Goal: Task Accomplishment & Management: Manage account settings

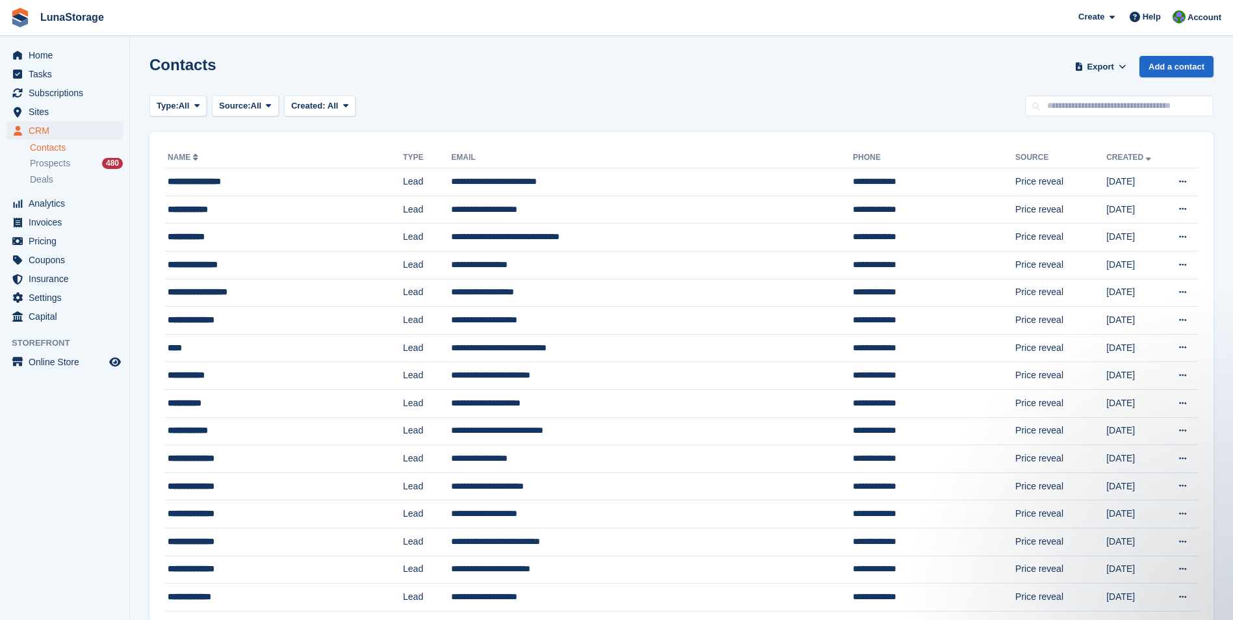
drag, startPoint x: 148, startPoint y: 125, endPoint x: 1208, endPoint y: 385, distance: 1091.7
drag, startPoint x: 1208, startPoint y: 385, endPoint x: 1222, endPoint y: 394, distance: 16.9
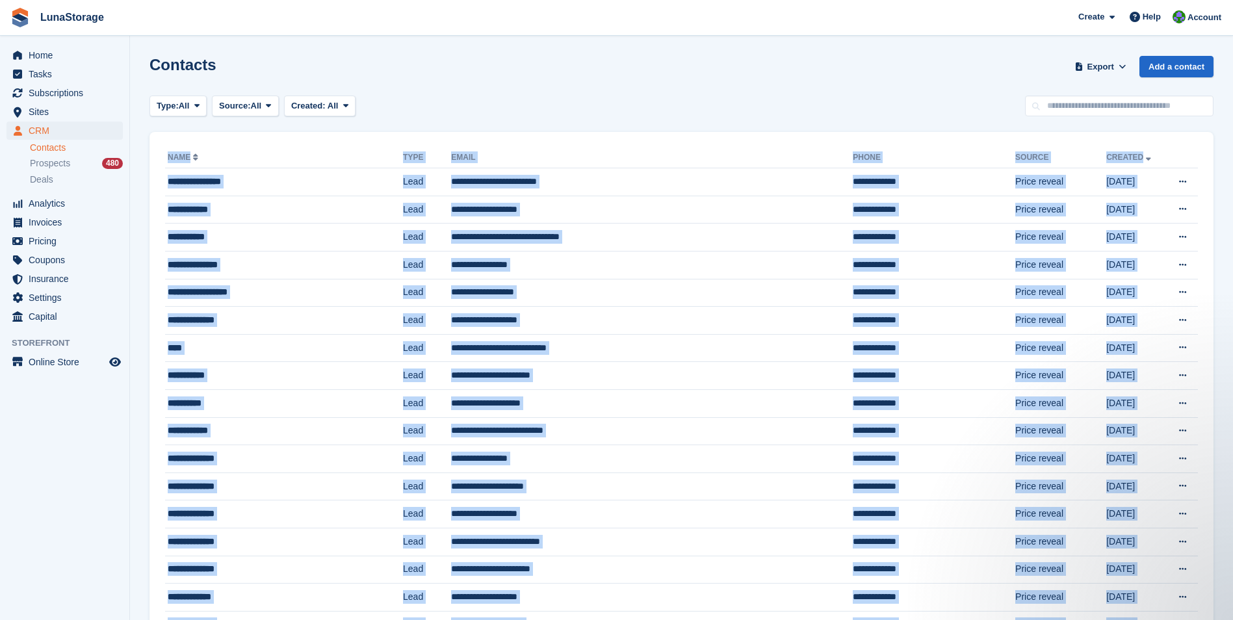
drag, startPoint x: 1222, startPoint y: 394, endPoint x: 211, endPoint y: 138, distance: 1042.9
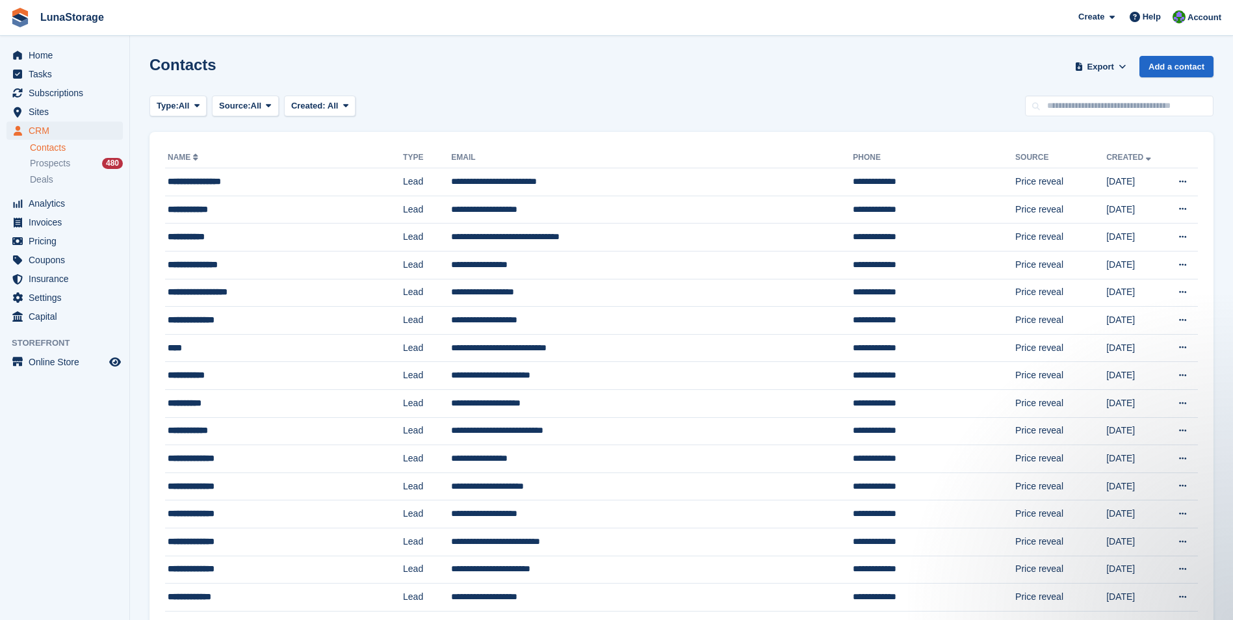
drag, startPoint x: 139, startPoint y: 128, endPoint x: 1213, endPoint y: 328, distance: 1092.5
drag, startPoint x: 1213, startPoint y: 328, endPoint x: 1228, endPoint y: 355, distance: 31.1
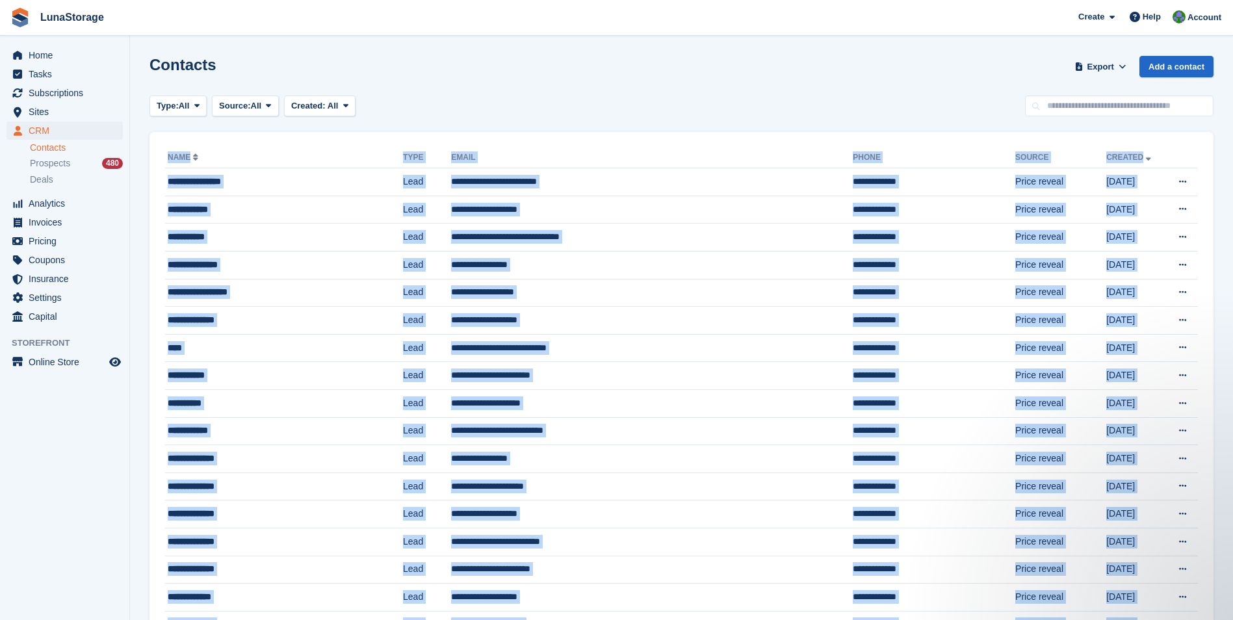
drag, startPoint x: 1228, startPoint y: 355, endPoint x: 181, endPoint y: 135, distance: 1069.7
drag, startPoint x: 181, startPoint y: 135, endPoint x: 144, endPoint y: 141, distance: 38.1
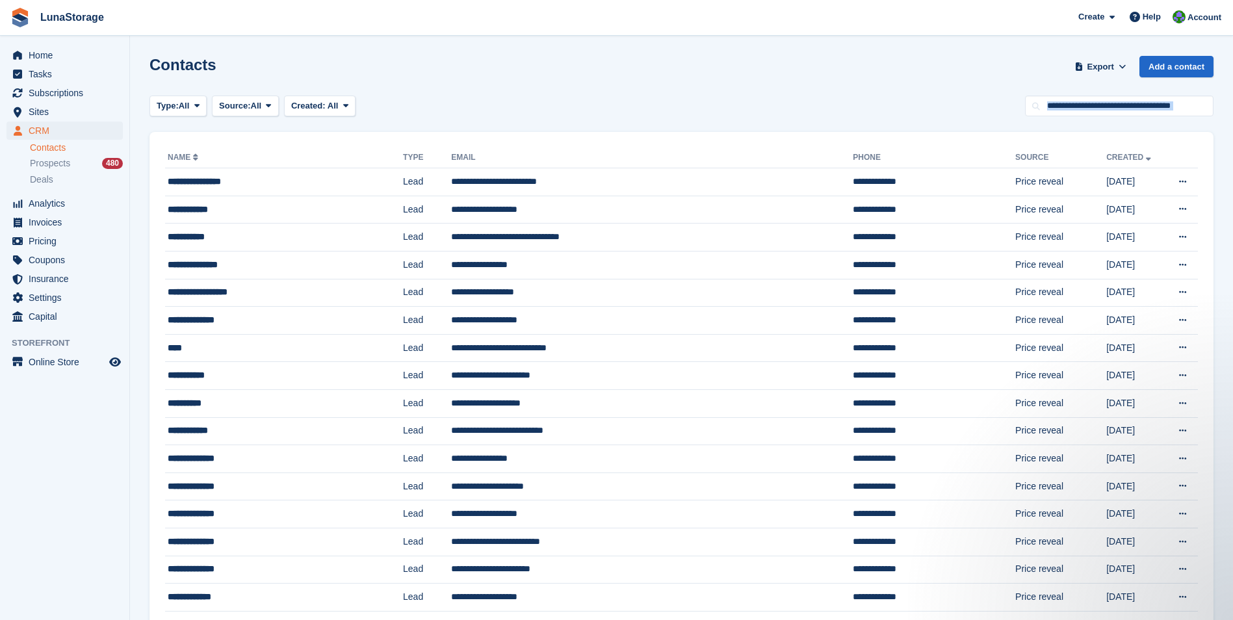
drag, startPoint x: 136, startPoint y: 109, endPoint x: 1200, endPoint y: 377, distance: 1096.9
drag, startPoint x: 1200, startPoint y: 377, endPoint x: 1225, endPoint y: 394, distance: 30.5
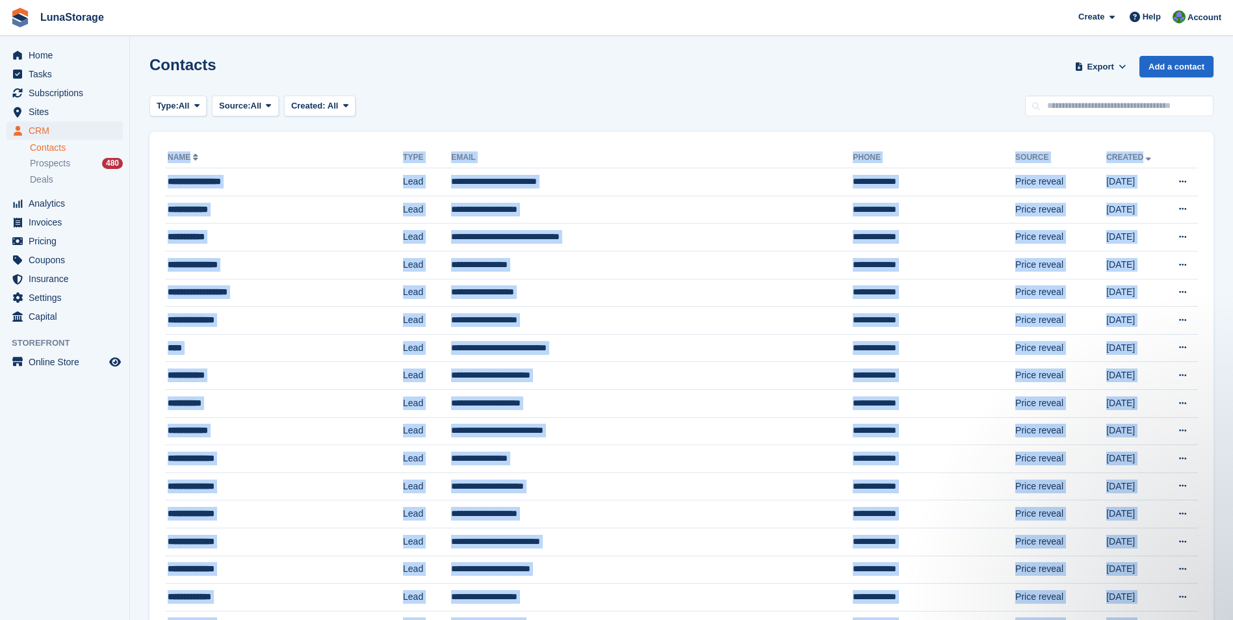
drag, startPoint x: 1225, startPoint y: 394, endPoint x: 291, endPoint y: 127, distance: 971.1
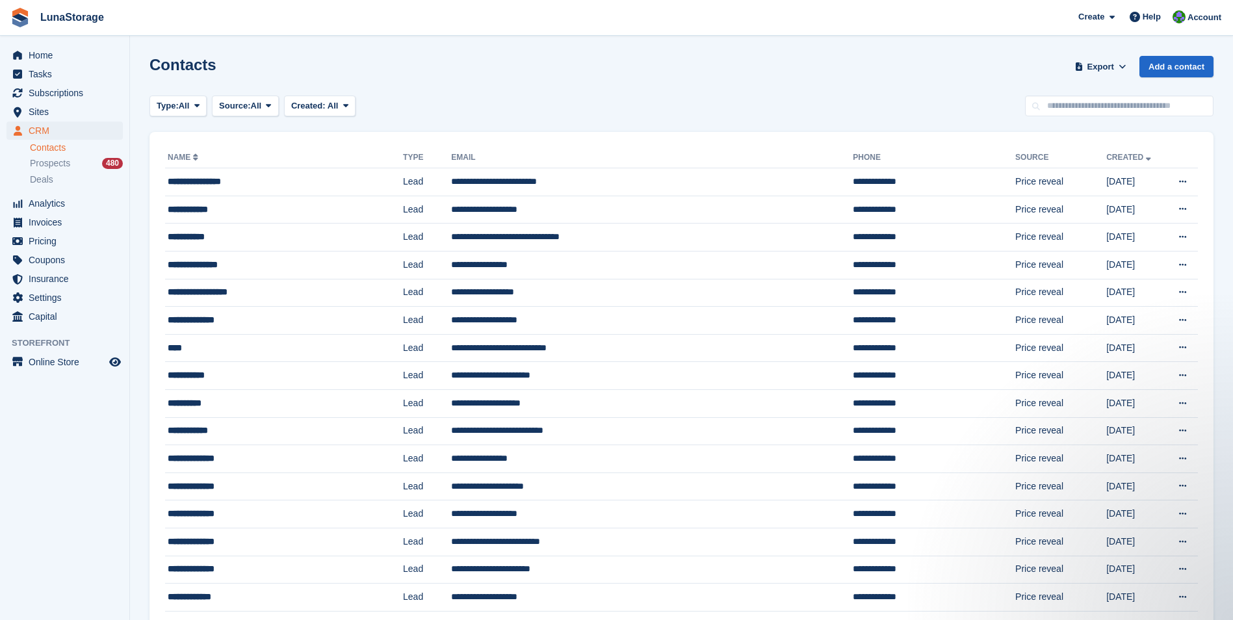
drag, startPoint x: 146, startPoint y: 133, endPoint x: 1215, endPoint y: 346, distance: 1089.2
drag, startPoint x: 1215, startPoint y: 346, endPoint x: 1220, endPoint y: 352, distance: 7.8
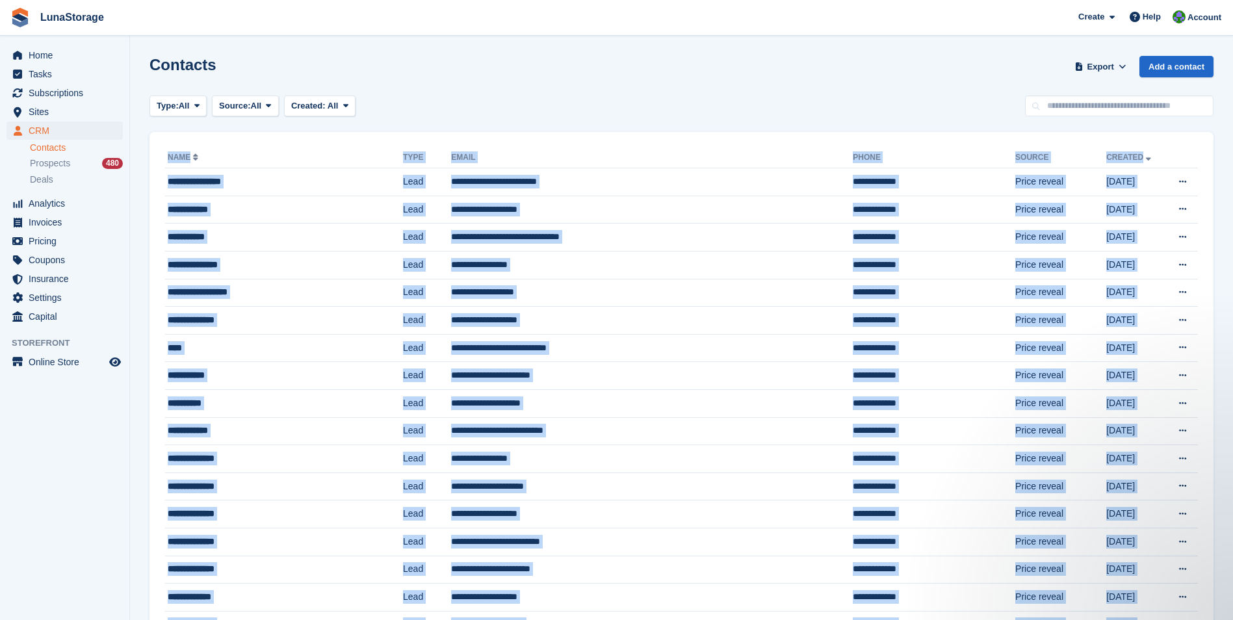
drag, startPoint x: 1220, startPoint y: 352, endPoint x: 188, endPoint y: 142, distance: 1052.4
drag, startPoint x: 188, startPoint y: 142, endPoint x: 141, endPoint y: 127, distance: 49.5
drag, startPoint x: 141, startPoint y: 127, endPoint x: 1207, endPoint y: 354, distance: 1089.4
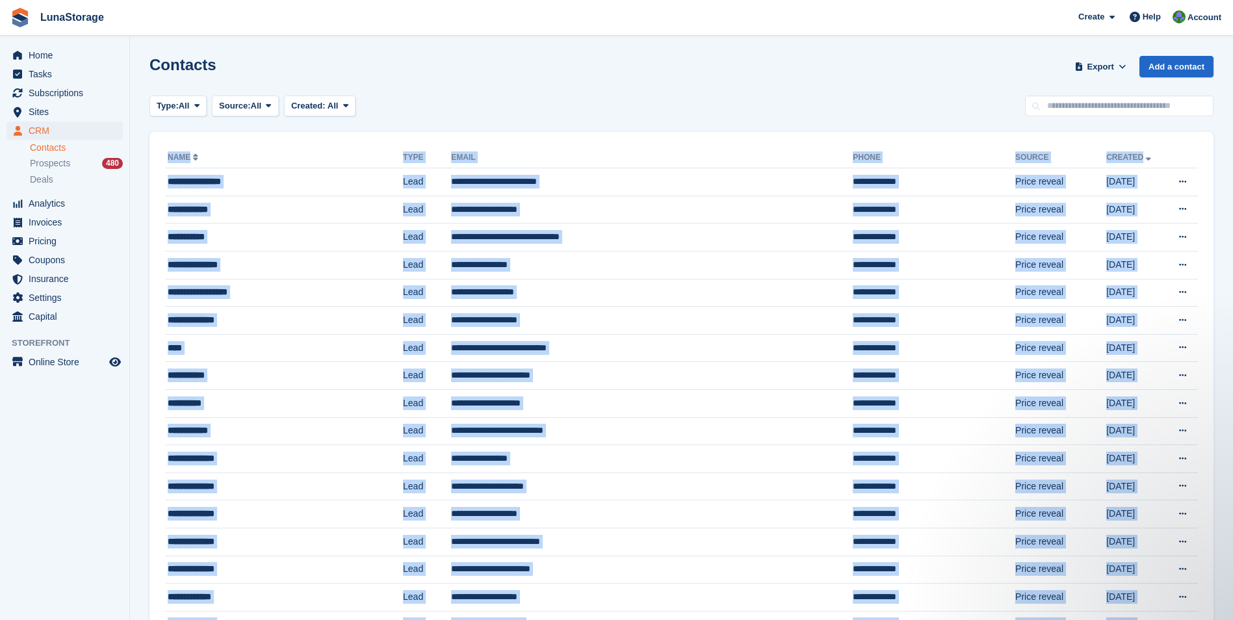
drag, startPoint x: 1207, startPoint y: 354, endPoint x: 1216, endPoint y: 362, distance: 12.9
drag, startPoint x: 1216, startPoint y: 362, endPoint x: 187, endPoint y: 143, distance: 1052.4
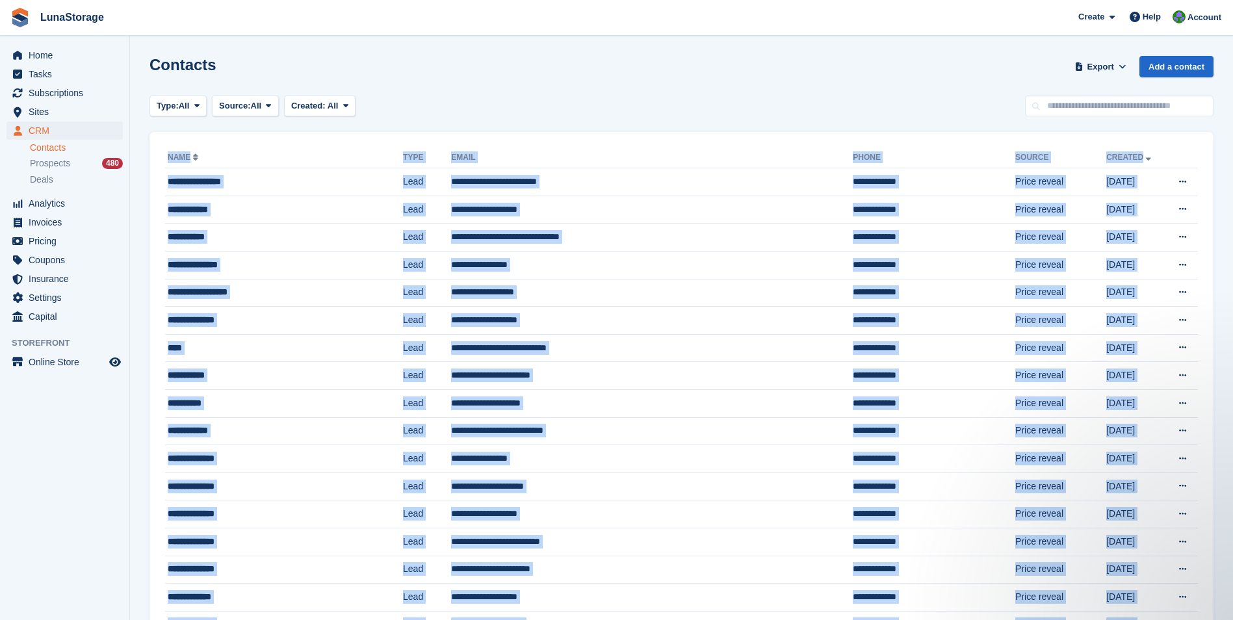
drag, startPoint x: 187, startPoint y: 143, endPoint x: 138, endPoint y: 129, distance: 50.6
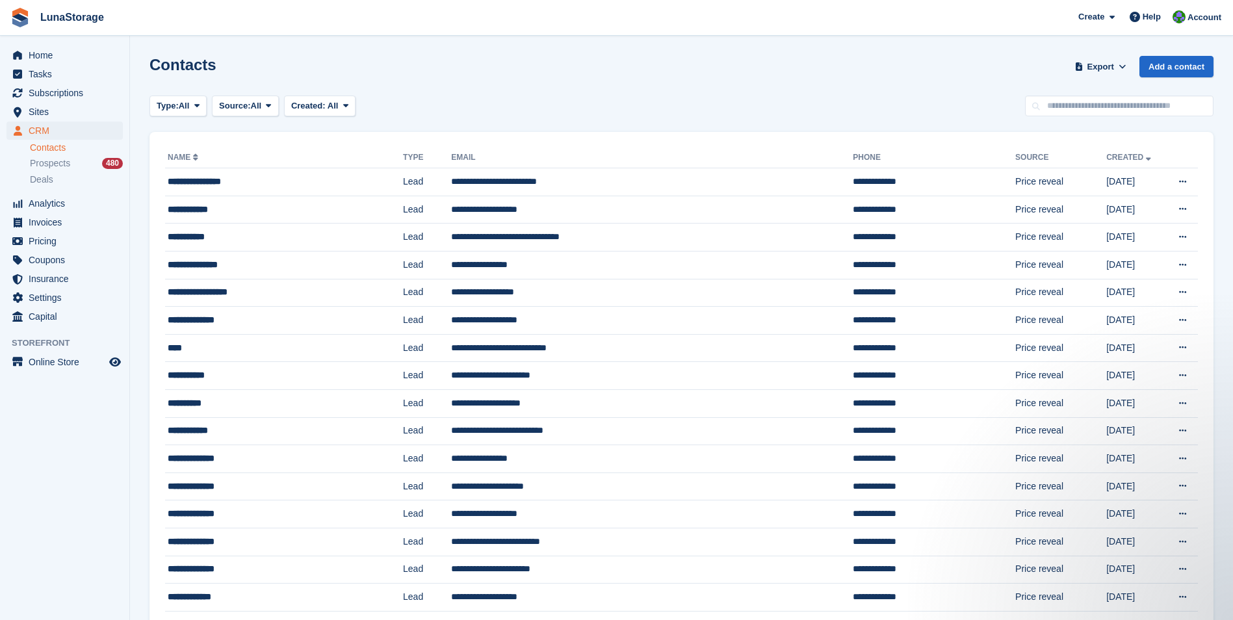
drag, startPoint x: 140, startPoint y: 125, endPoint x: 1201, endPoint y: 331, distance: 1081.0
drag, startPoint x: 1201, startPoint y: 331, endPoint x: 1223, endPoint y: 346, distance: 26.7
drag, startPoint x: 1223, startPoint y: 346, endPoint x: 84, endPoint y: 177, distance: 1151.5
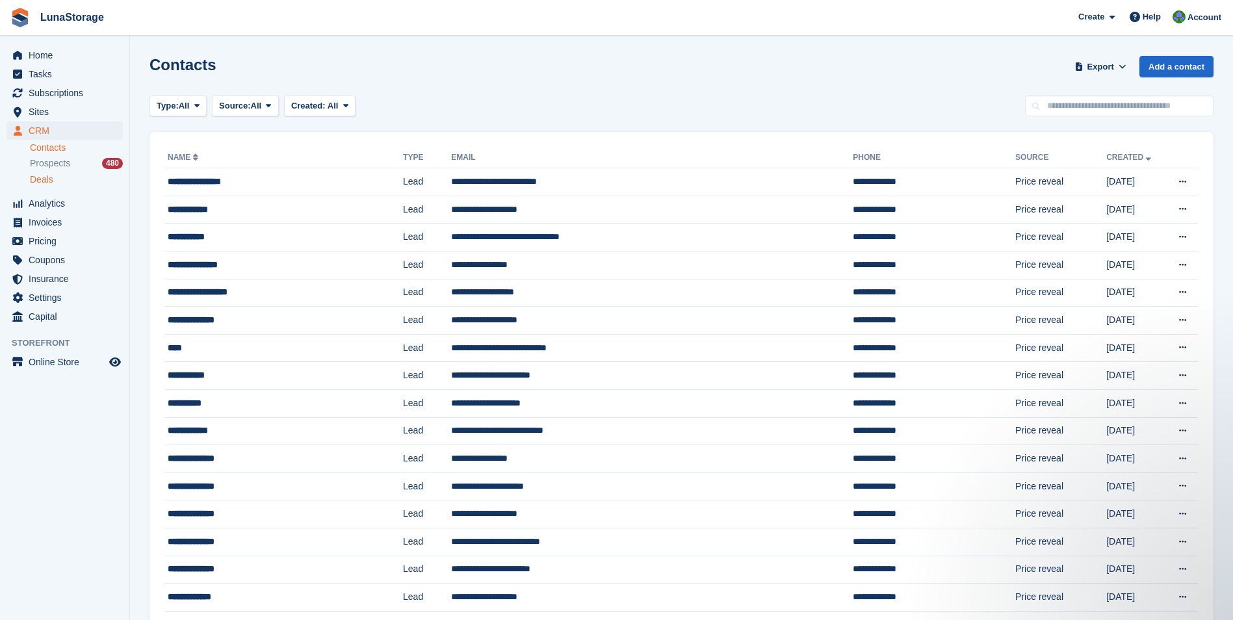
drag, startPoint x: 146, startPoint y: 130, endPoint x: 1202, endPoint y: 332, distance: 1075.1
drag, startPoint x: 1202, startPoint y: 332, endPoint x: 1218, endPoint y: 370, distance: 41.4
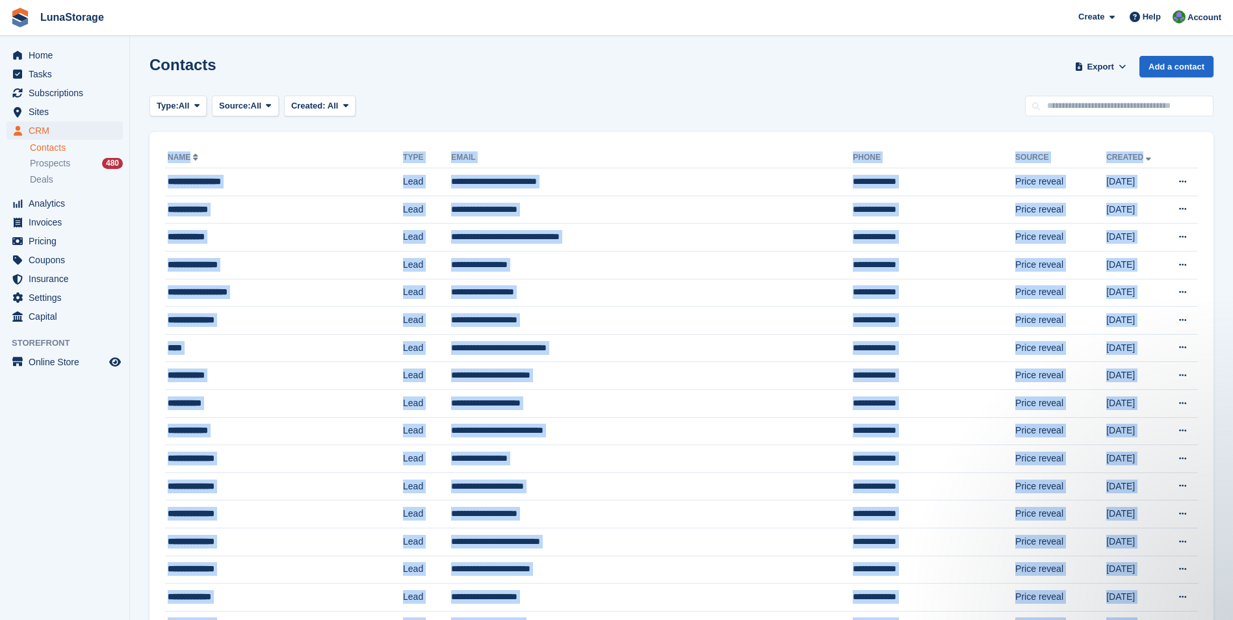
drag, startPoint x: 1218, startPoint y: 370, endPoint x: 207, endPoint y: 127, distance: 1040.1
drag, startPoint x: 207, startPoint y: 127, endPoint x: 138, endPoint y: 129, distance: 68.9
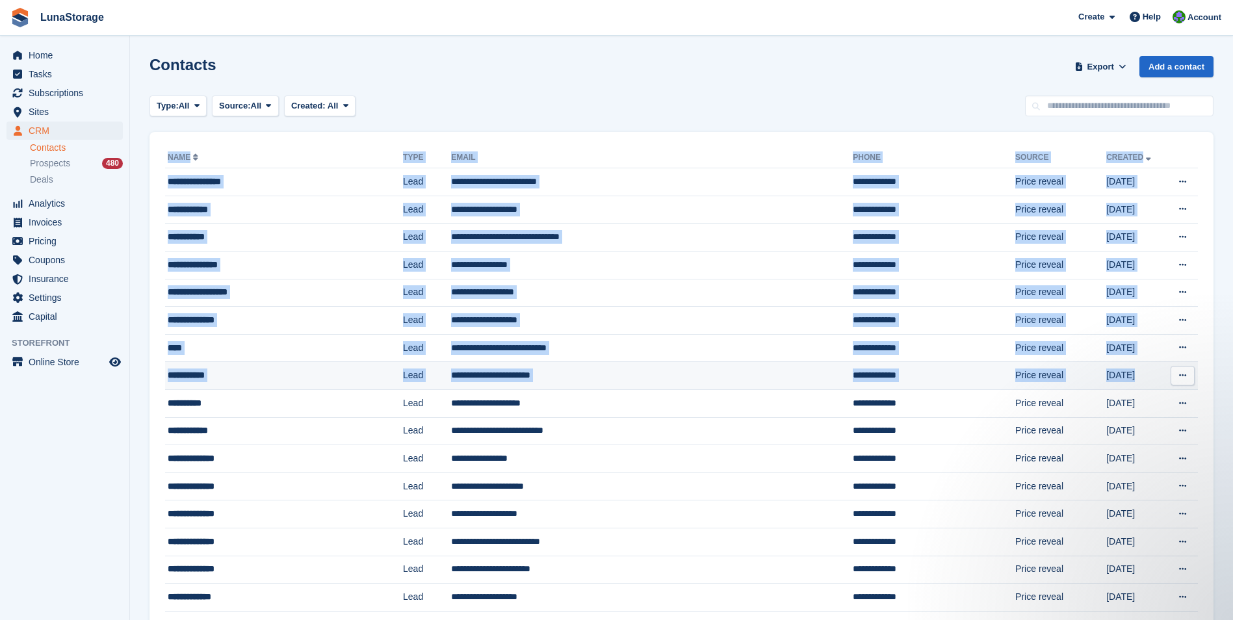
drag, startPoint x: 138, startPoint y: 129, endPoint x: 1196, endPoint y: 382, distance: 1088.5
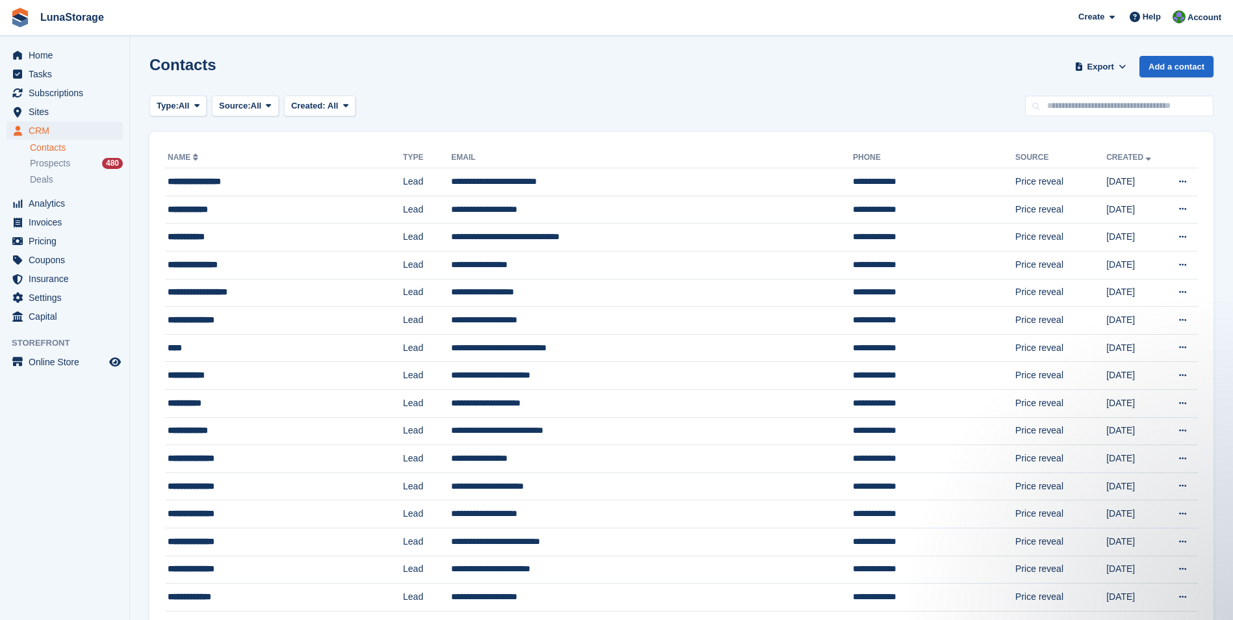
drag, startPoint x: 1196, startPoint y: 382, endPoint x: 1224, endPoint y: 397, distance: 31.1
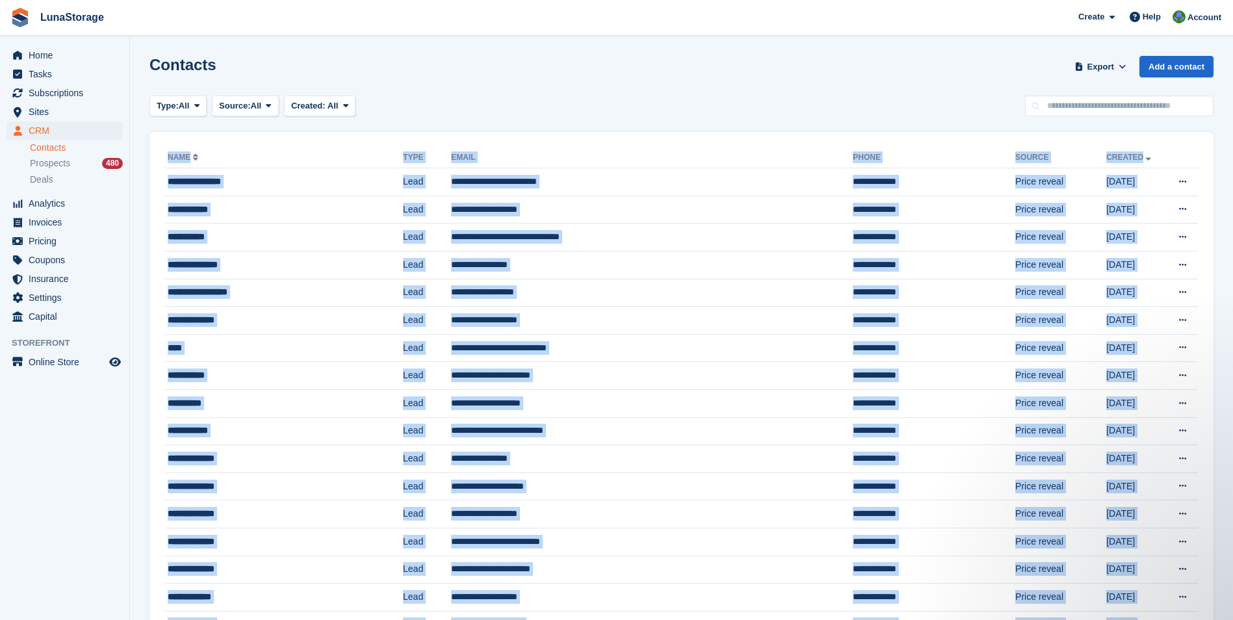
drag, startPoint x: 1224, startPoint y: 397, endPoint x: 212, endPoint y: 131, distance: 1045.6
drag, startPoint x: 212, startPoint y: 131, endPoint x: 140, endPoint y: 130, distance: 72.8
drag, startPoint x: 140, startPoint y: 130, endPoint x: 1213, endPoint y: 405, distance: 1107.5
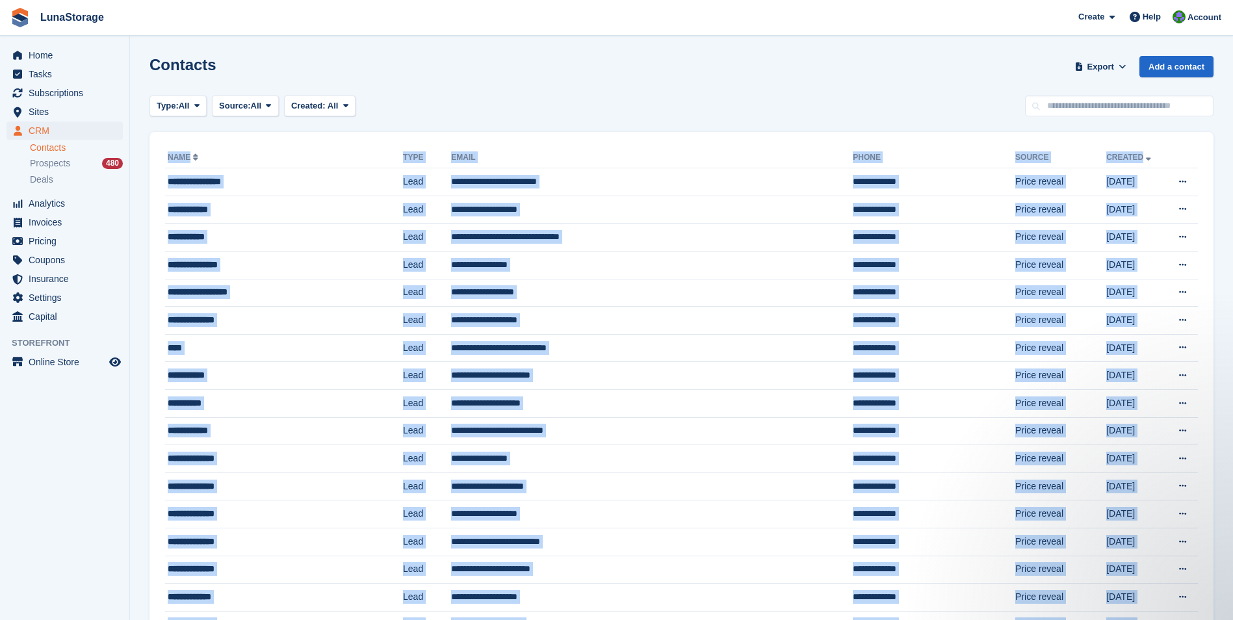
drag, startPoint x: 1213, startPoint y: 405, endPoint x: 1223, endPoint y: 420, distance: 18.7
drag, startPoint x: 1223, startPoint y: 420, endPoint x: 197, endPoint y: 136, distance: 1064.6
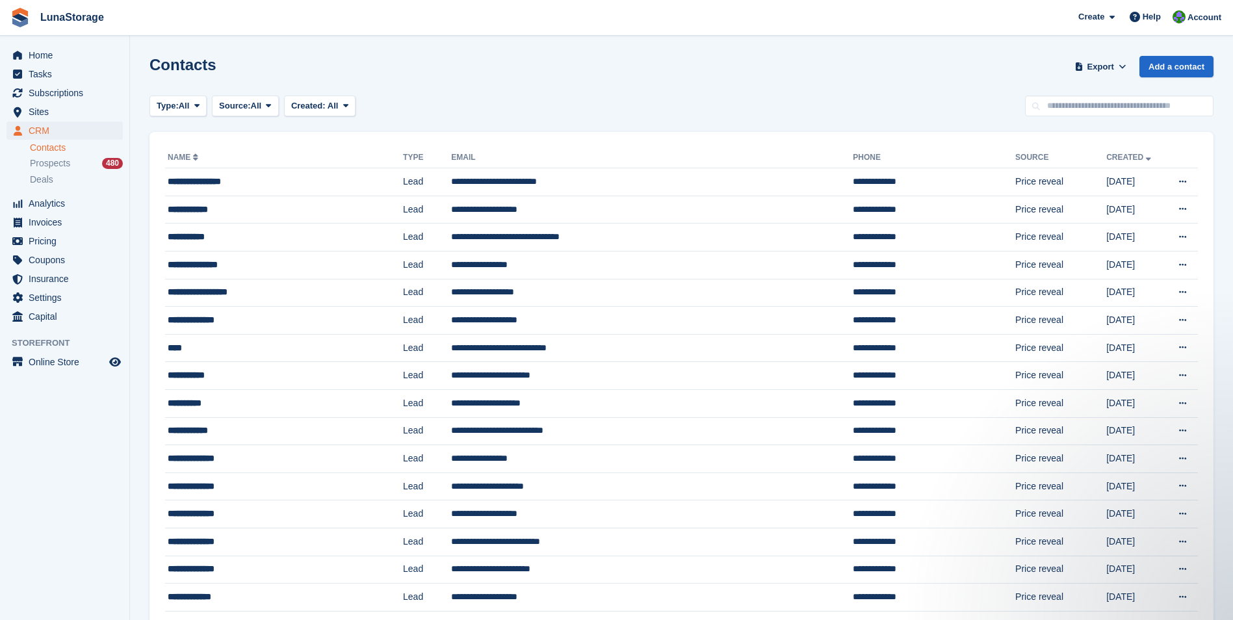
drag, startPoint x: 142, startPoint y: 128, endPoint x: 1244, endPoint y: 398, distance: 1134.8
click at [1232, 398] on html "LunaStorage Create Subscription Invoice Contact Deal Discount Page Help Chat Su…" at bounding box center [616, 310] width 1233 height 620
drag, startPoint x: 1244, startPoint y: 398, endPoint x: 1217, endPoint y: 407, distance: 28.6
drag, startPoint x: 135, startPoint y: 127, endPoint x: 1244, endPoint y: 361, distance: 1133.8
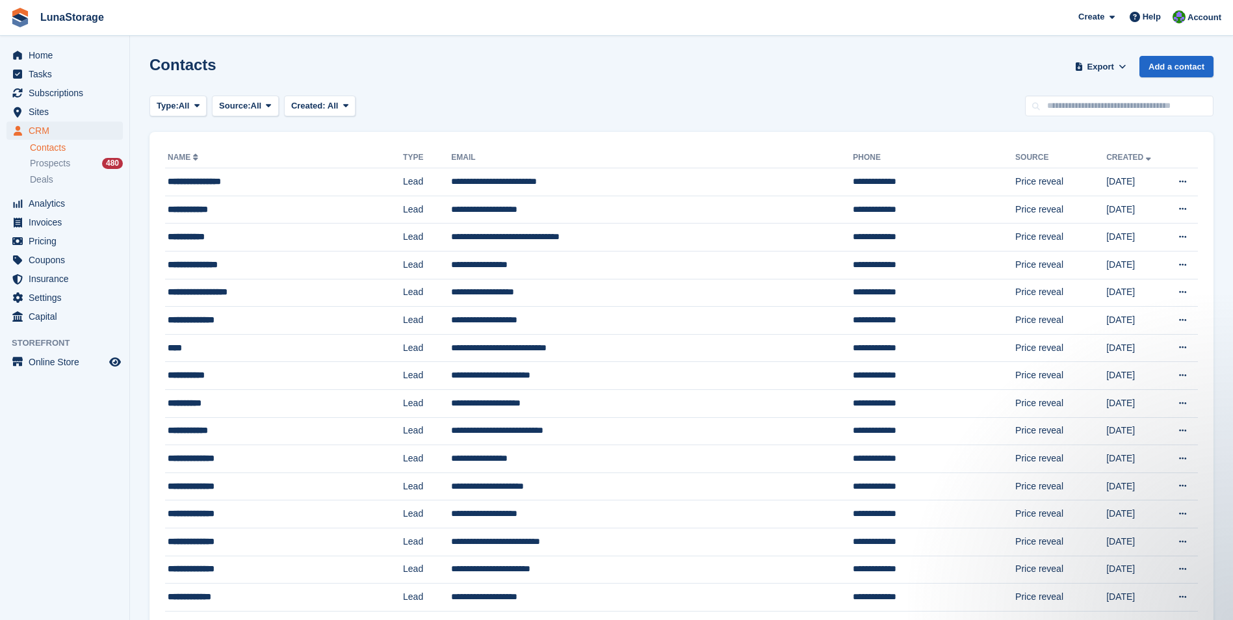
click at [1232, 361] on html "LunaStorage Create Subscription Invoice Contact Deal Discount Page Help Chat Su…" at bounding box center [616, 310] width 1233 height 620
drag, startPoint x: 1244, startPoint y: 361, endPoint x: 1230, endPoint y: 395, distance: 36.7
drag, startPoint x: 669, startPoint y: 306, endPoint x: 613, endPoint y: 309, distance: 55.3
click at [666, 307] on td "**********" at bounding box center [652, 321] width 402 height 28
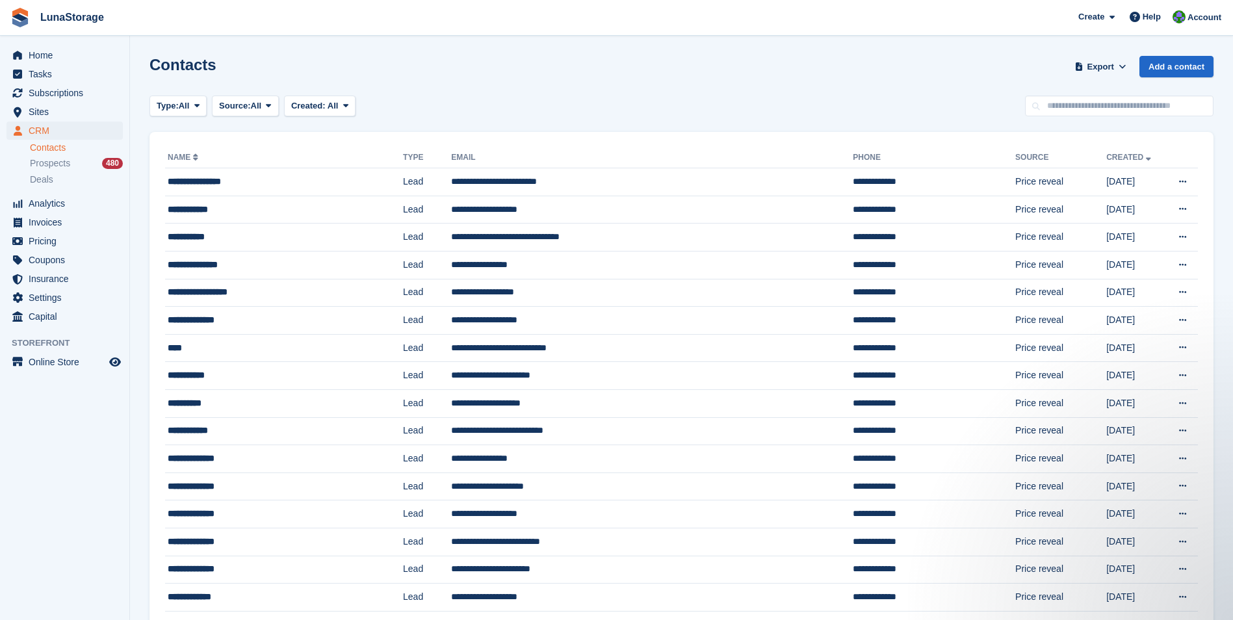
drag, startPoint x: 142, startPoint y: 124, endPoint x: 1244, endPoint y: 449, distance: 1149.6
click at [1232, 449] on html "LunaStorage Create Subscription Invoice Contact Deal Discount Page Help Chat Su…" at bounding box center [616, 310] width 1233 height 620
drag, startPoint x: 1244, startPoint y: 449, endPoint x: 1226, endPoint y: 452, distance: 19.0
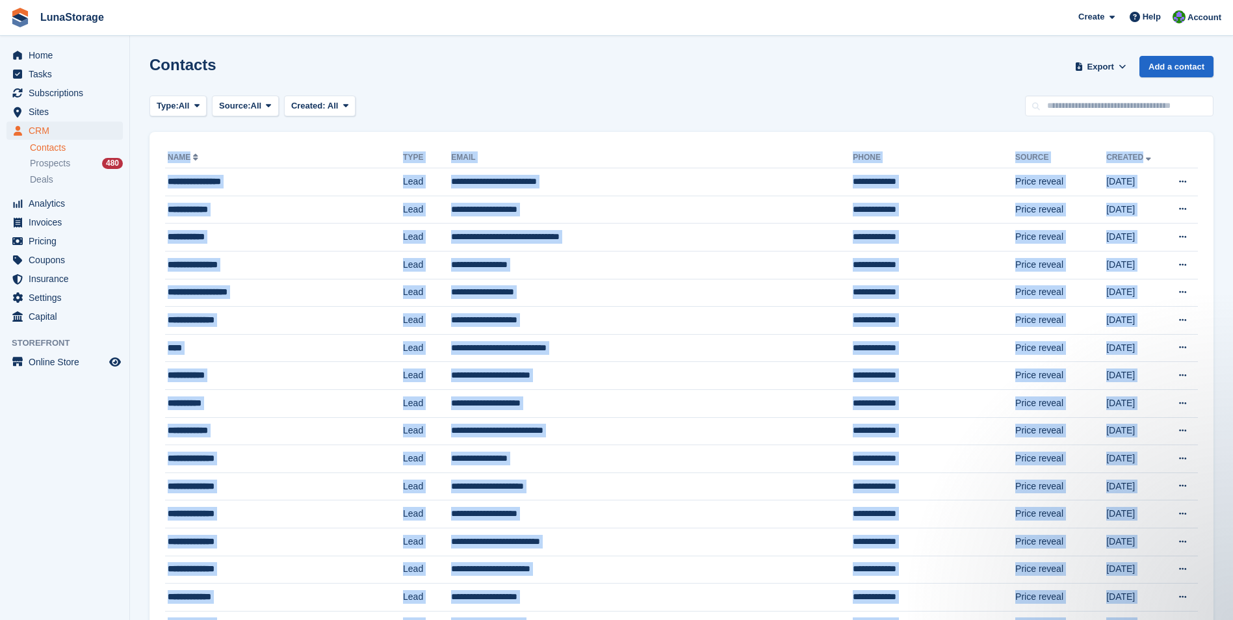
drag, startPoint x: 1226, startPoint y: 452, endPoint x: 180, endPoint y: 133, distance: 1093.2
drag, startPoint x: 180, startPoint y: 133, endPoint x: 146, endPoint y: 135, distance: 34.5
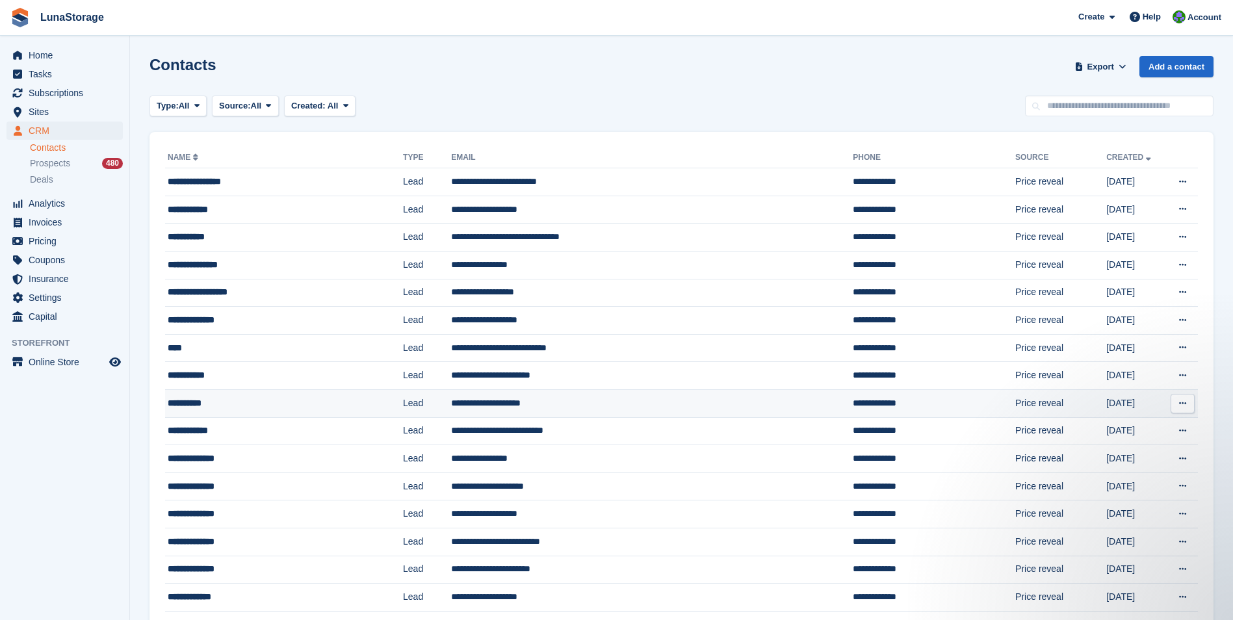
drag, startPoint x: 144, startPoint y: 124, endPoint x: 1091, endPoint y: 411, distance: 989.2
drag, startPoint x: 1091, startPoint y: 411, endPoint x: 1219, endPoint y: 407, distance: 128.1
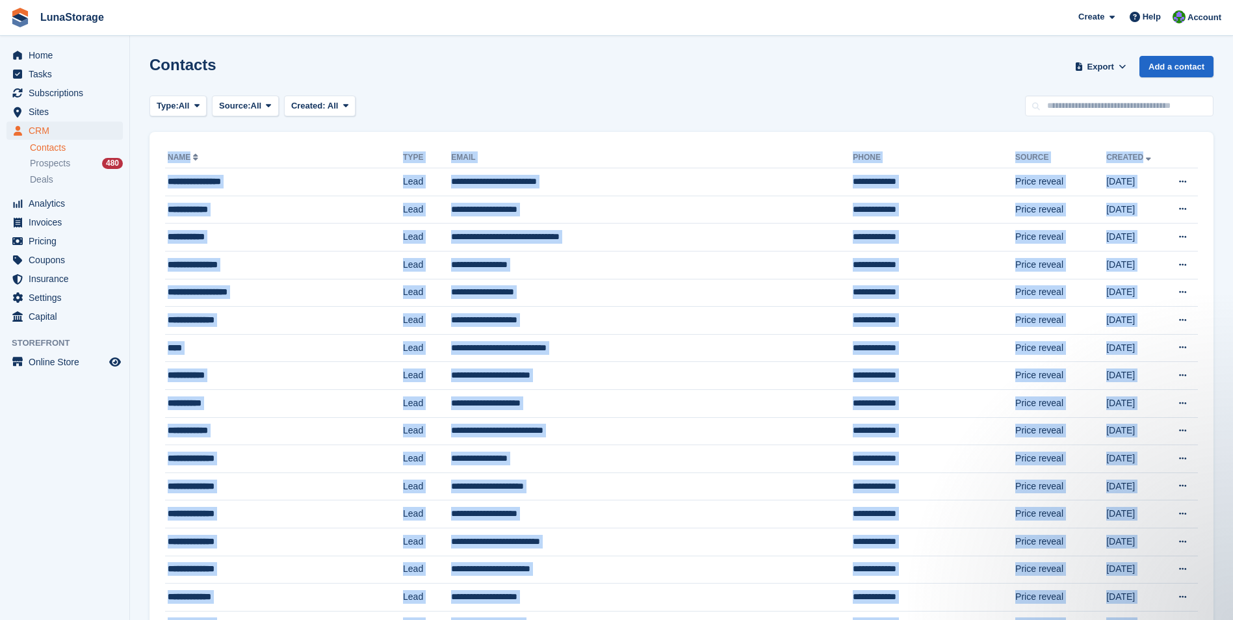
drag, startPoint x: 1219, startPoint y: 407, endPoint x: 162, endPoint y: 132, distance: 1092.4
drag, startPoint x: 162, startPoint y: 132, endPoint x: 146, endPoint y: 126, distance: 16.7
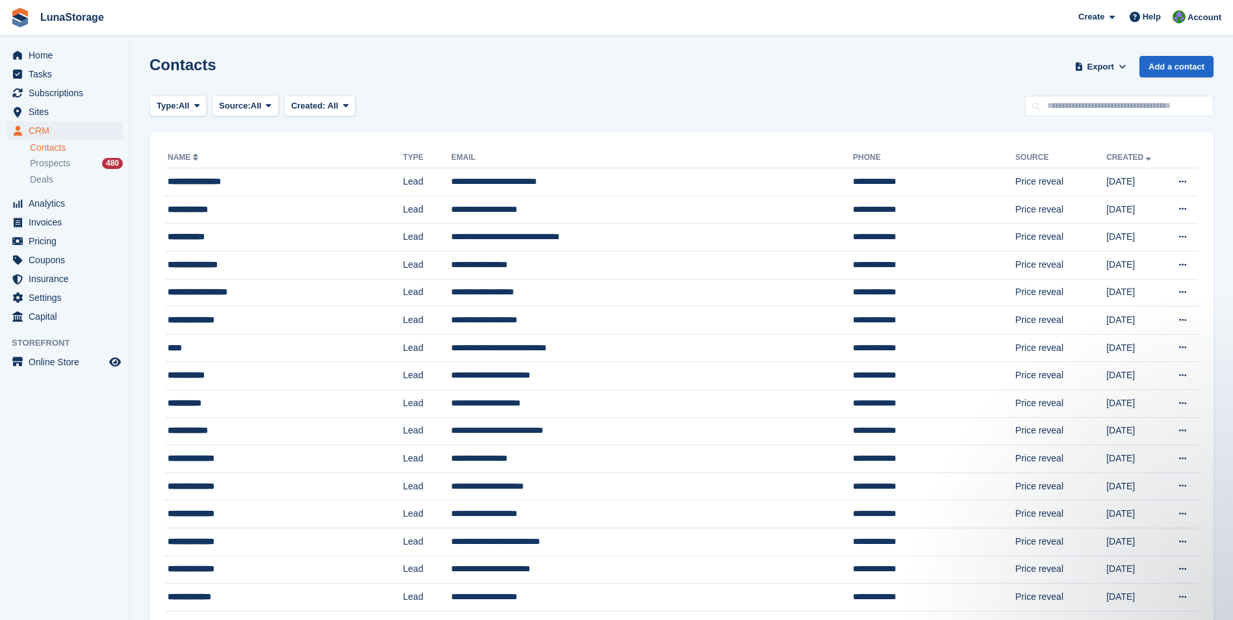
drag, startPoint x: 141, startPoint y: 124, endPoint x: 1244, endPoint y: 407, distance: 1139.2
click at [1232, 407] on html "LunaStorage Create Subscription Invoice Contact Deal Discount Page Help Chat Su…" at bounding box center [616, 310] width 1233 height 620
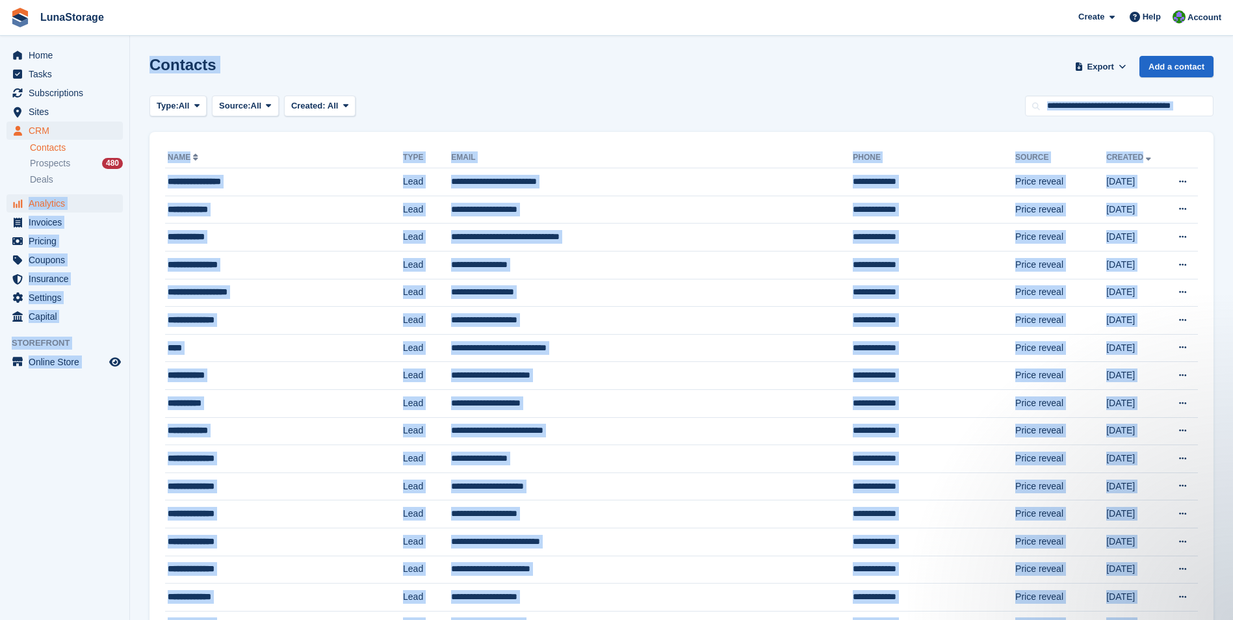
drag, startPoint x: 1220, startPoint y: 426, endPoint x: 29, endPoint y: 199, distance: 1212.5
drag, startPoint x: 29, startPoint y: 199, endPoint x: 138, endPoint y: 214, distance: 110.2
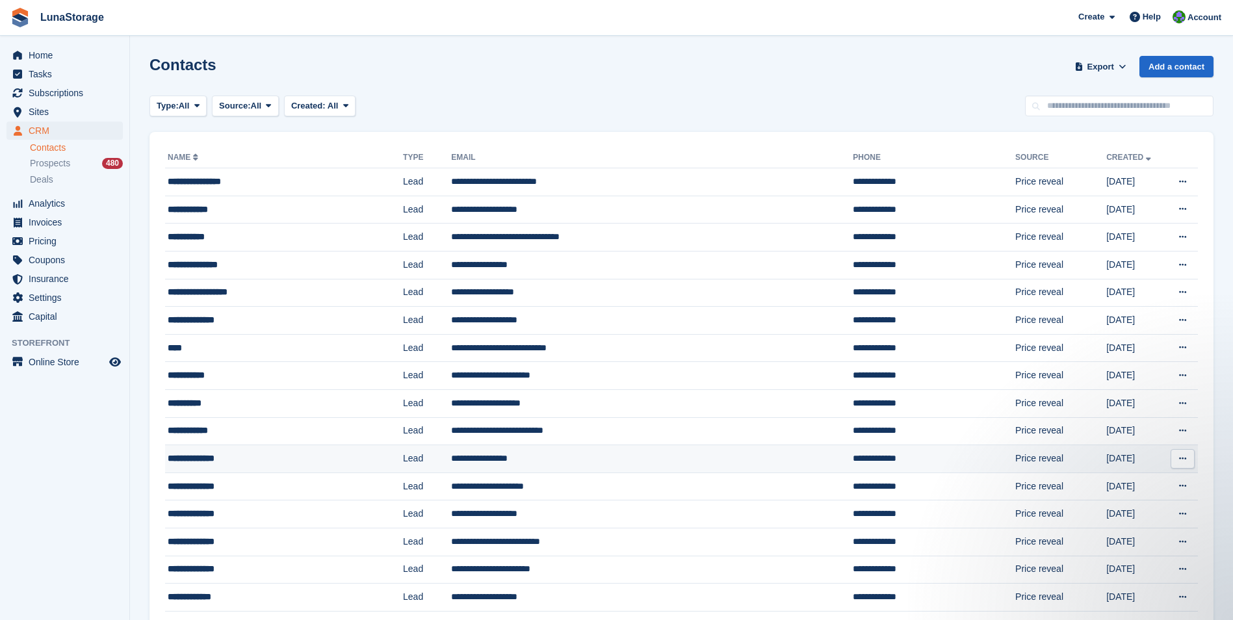
drag, startPoint x: 138, startPoint y: 130, endPoint x: 1124, endPoint y: 456, distance: 1037.5
drag, startPoint x: 1124, startPoint y: 456, endPoint x: 1220, endPoint y: 470, distance: 98.0
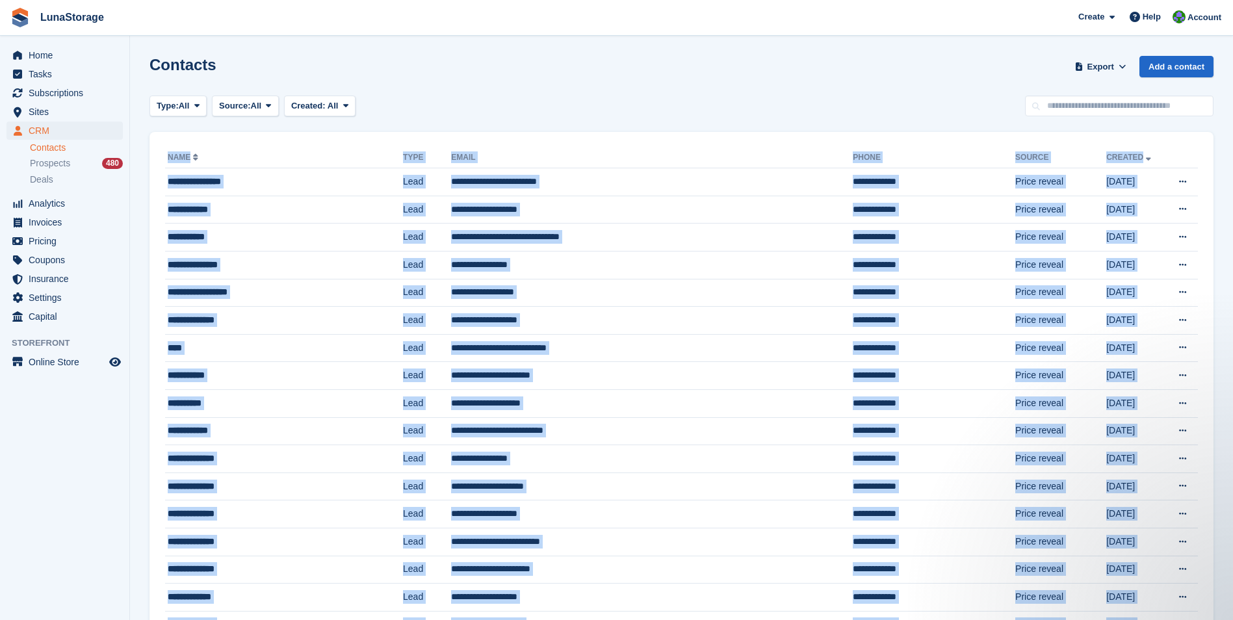
drag, startPoint x: 1220, startPoint y: 470, endPoint x: 135, endPoint y: 153, distance: 1130.6
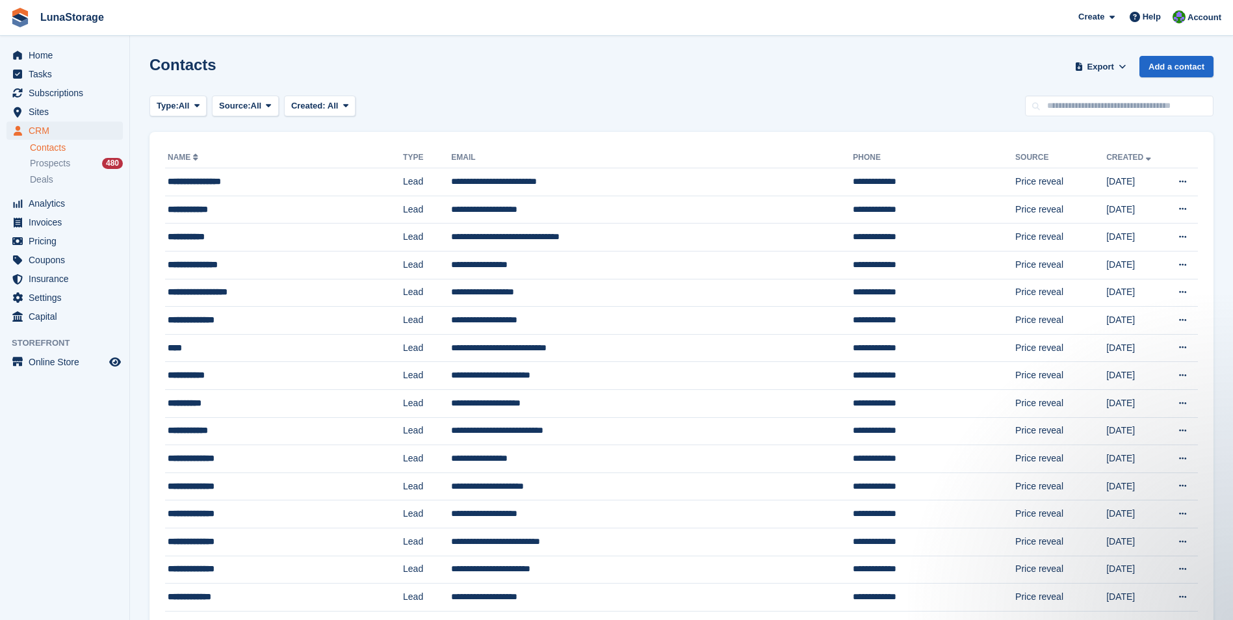
drag, startPoint x: 141, startPoint y: 142, endPoint x: 1209, endPoint y: 413, distance: 1102.1
drag, startPoint x: 1209, startPoint y: 413, endPoint x: 1224, endPoint y: 444, distance: 34.3
drag, startPoint x: 140, startPoint y: 134, endPoint x: 1129, endPoint y: 394, distance: 1022.8
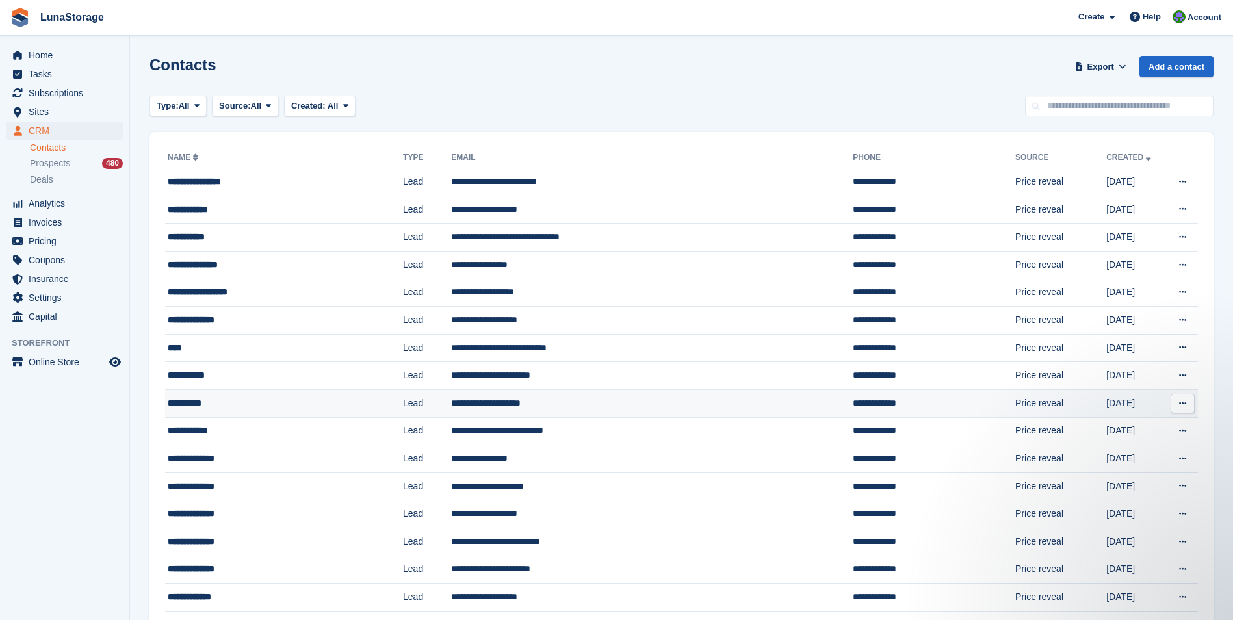
drag, startPoint x: 1129, startPoint y: 394, endPoint x: 1228, endPoint y: 420, distance: 101.3
drag, startPoint x: 1228, startPoint y: 420, endPoint x: 211, endPoint y: 122, distance: 1059.0
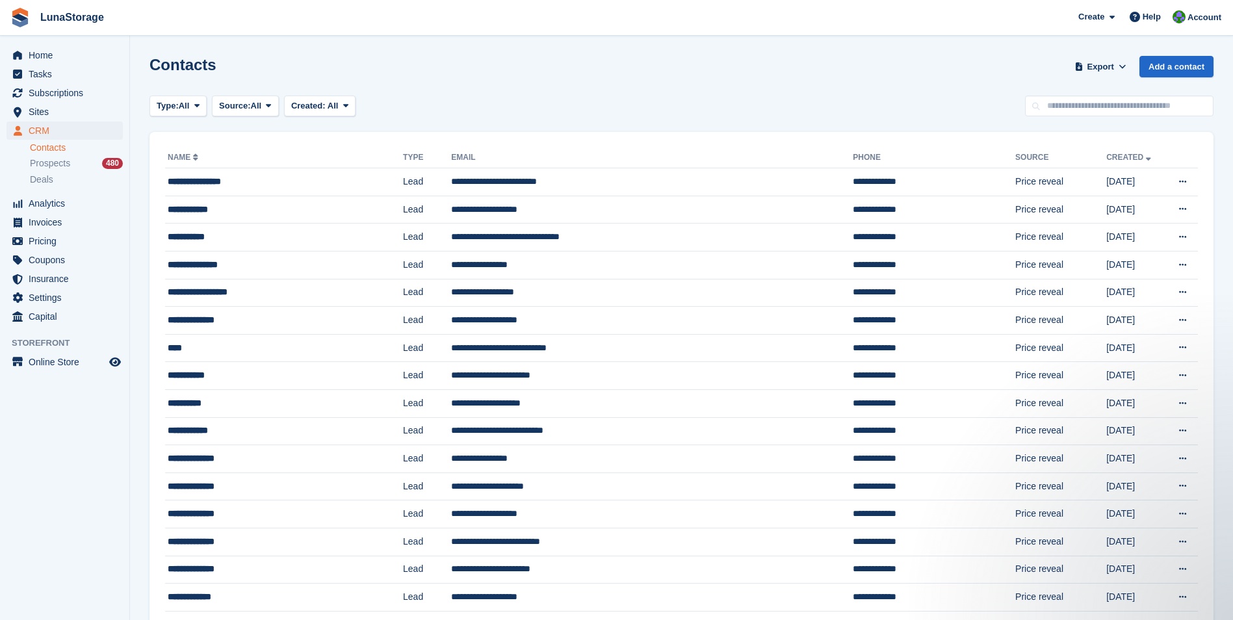
drag, startPoint x: 211, startPoint y: 122, endPoint x: 136, endPoint y: 123, distance: 74.7
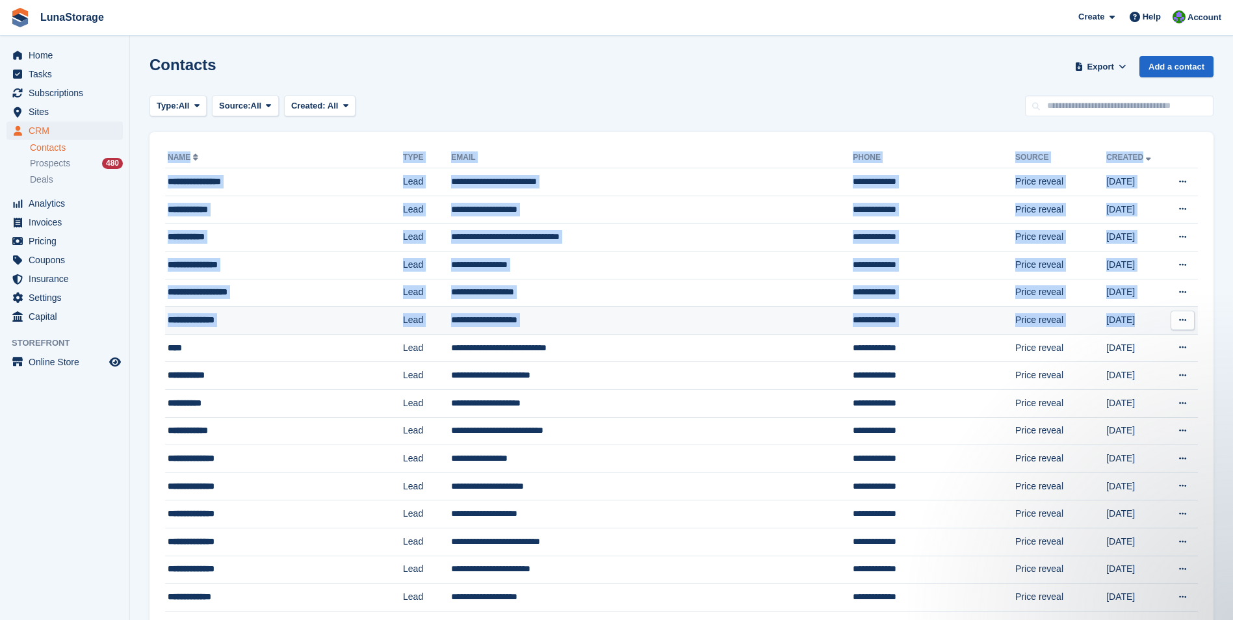
drag, startPoint x: 136, startPoint y: 123, endPoint x: 1164, endPoint y: 322, distance: 1046.4
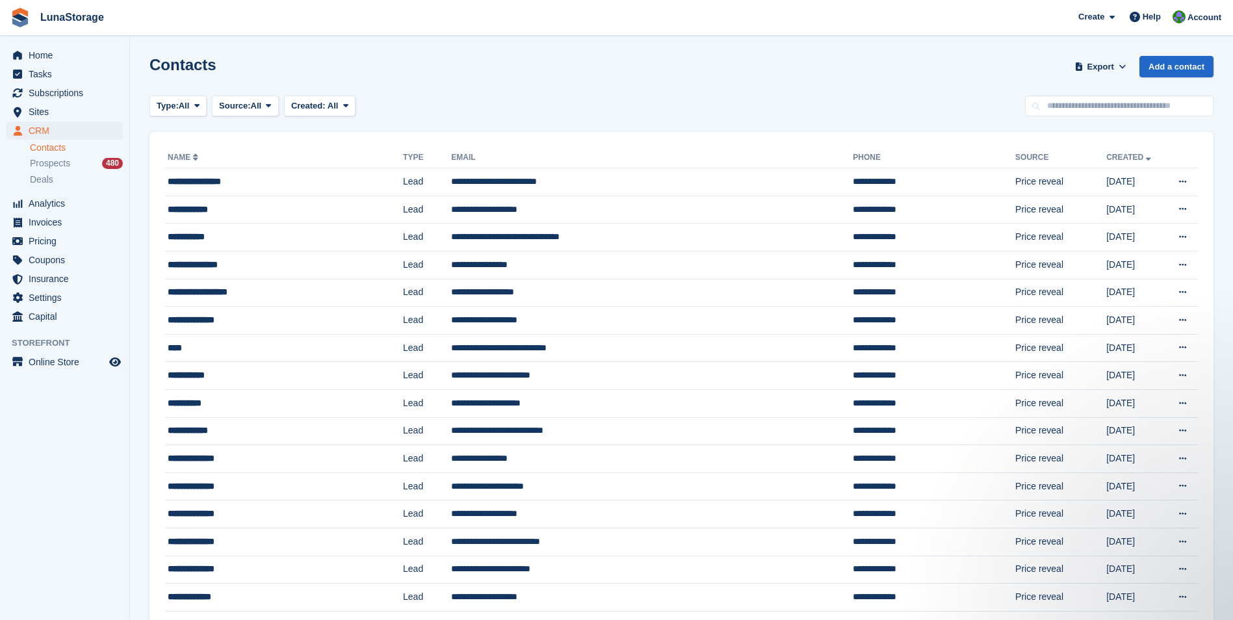
drag, startPoint x: 1164, startPoint y: 322, endPoint x: 1226, endPoint y: 328, distance: 62.6
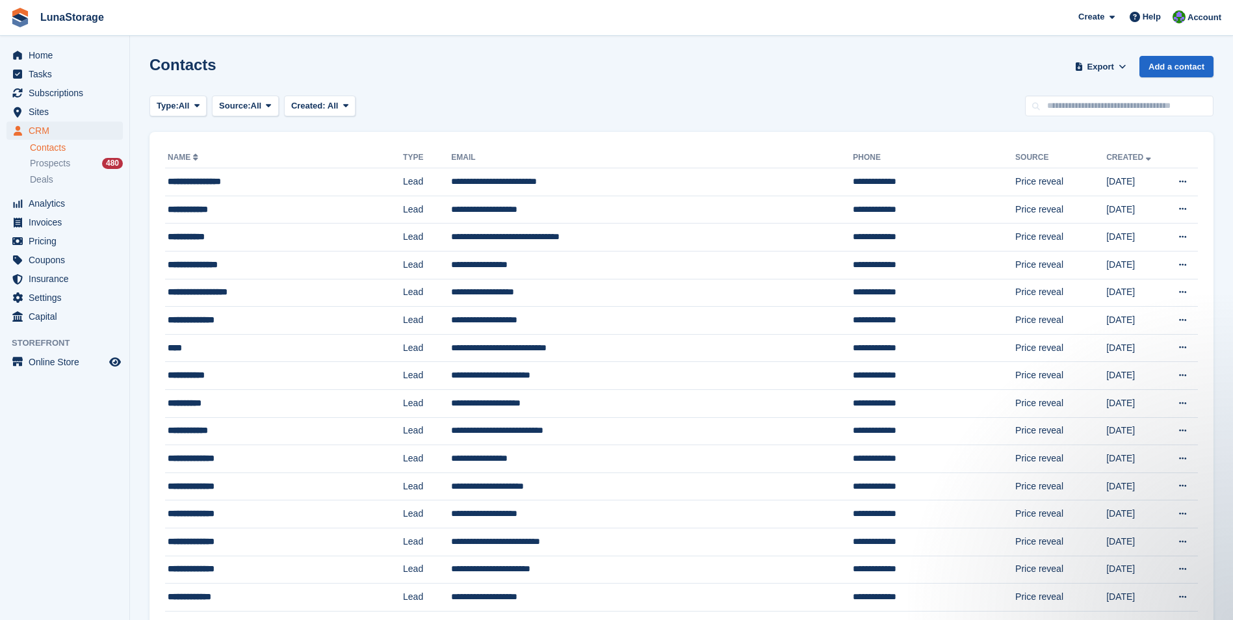
drag, startPoint x: 140, startPoint y: 125, endPoint x: 1212, endPoint y: 378, distance: 1101.1
drag, startPoint x: 1212, startPoint y: 378, endPoint x: 1222, endPoint y: 394, distance: 18.9
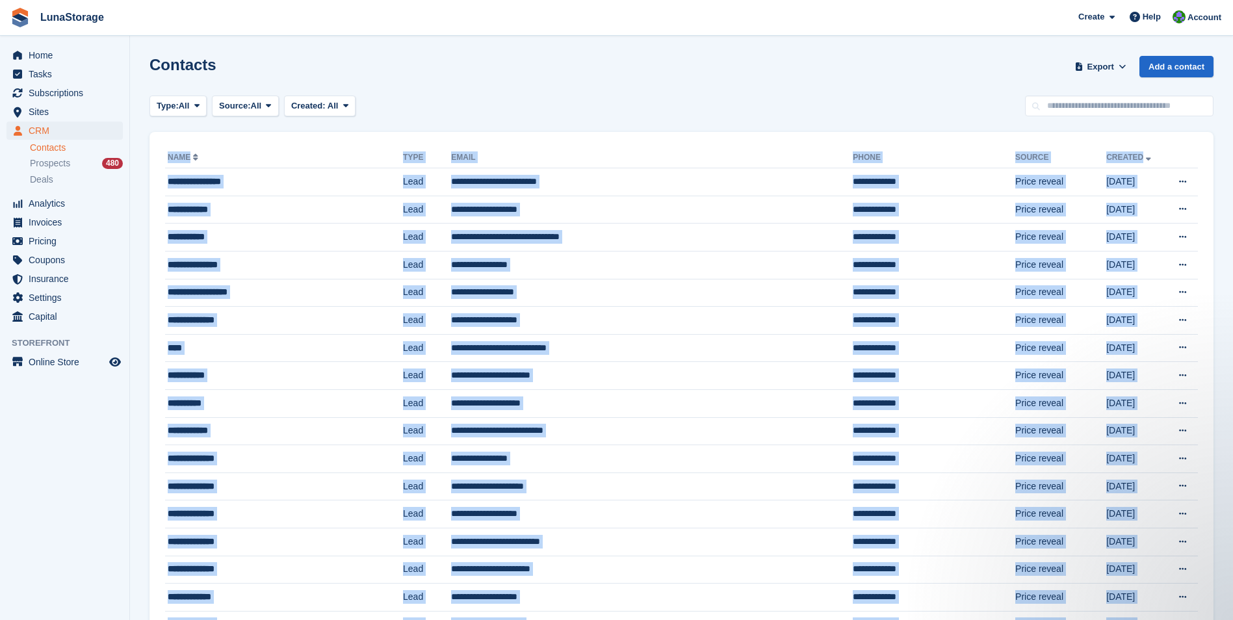
drag, startPoint x: 1222, startPoint y: 394, endPoint x: 166, endPoint y: 133, distance: 1088.0
drag, startPoint x: 166, startPoint y: 133, endPoint x: 143, endPoint y: 128, distance: 23.2
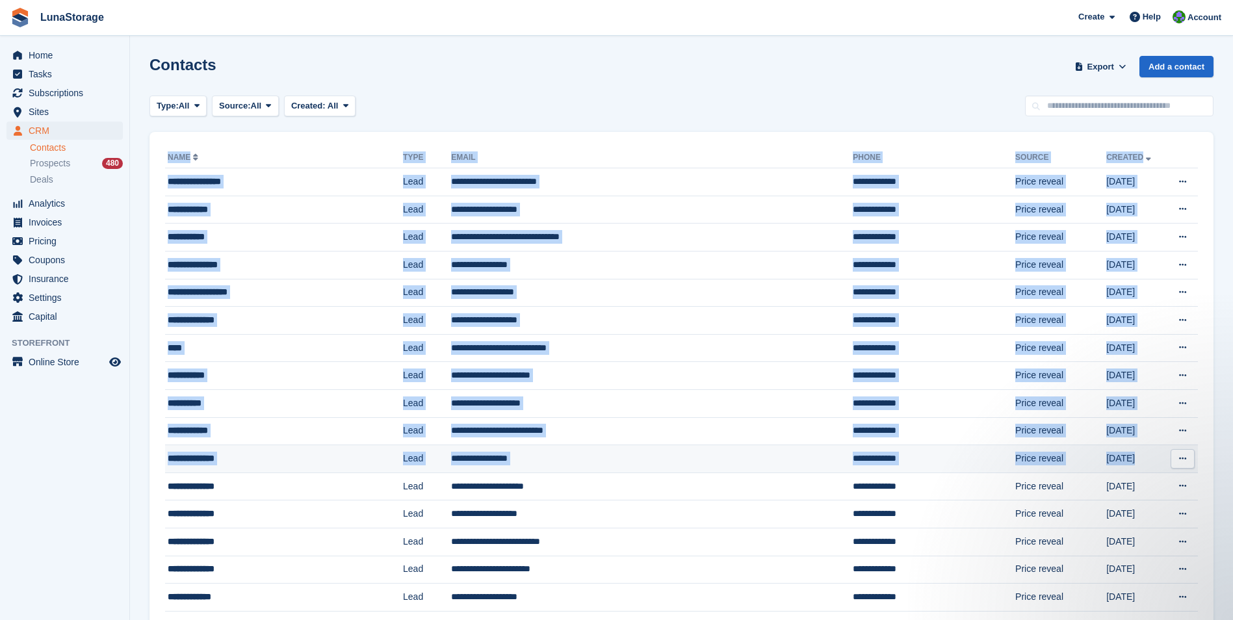
drag, startPoint x: 143, startPoint y: 128, endPoint x: 1162, endPoint y: 456, distance: 1070.5
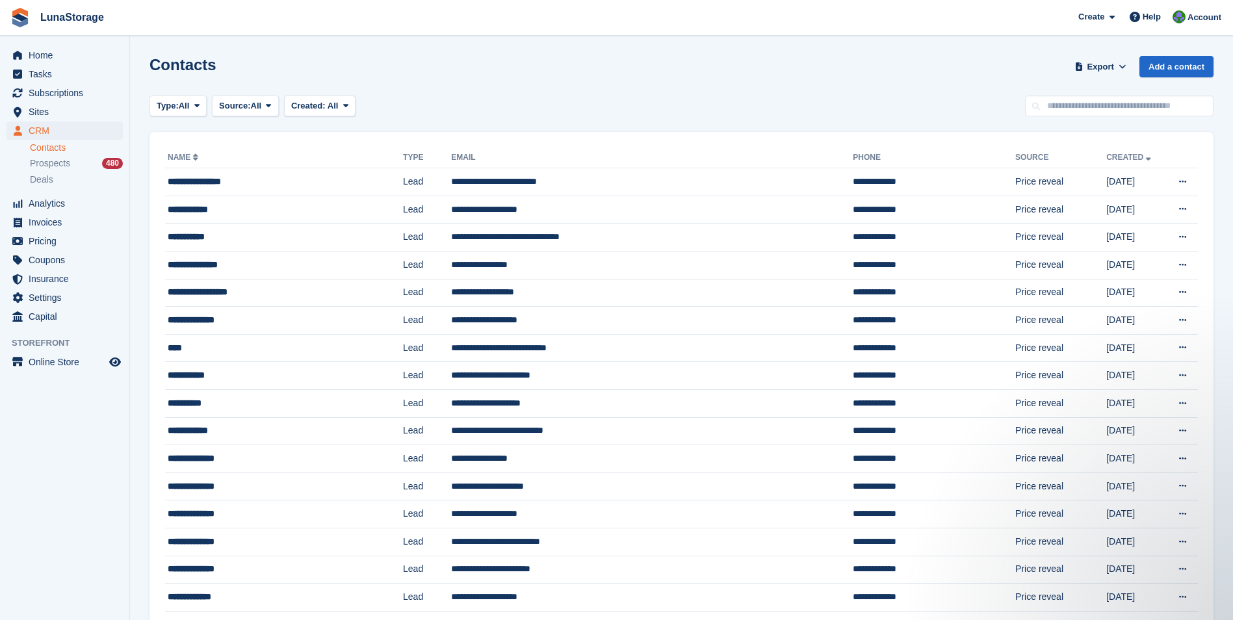
drag, startPoint x: 1162, startPoint y: 456, endPoint x: 1218, endPoint y: 469, distance: 58.0
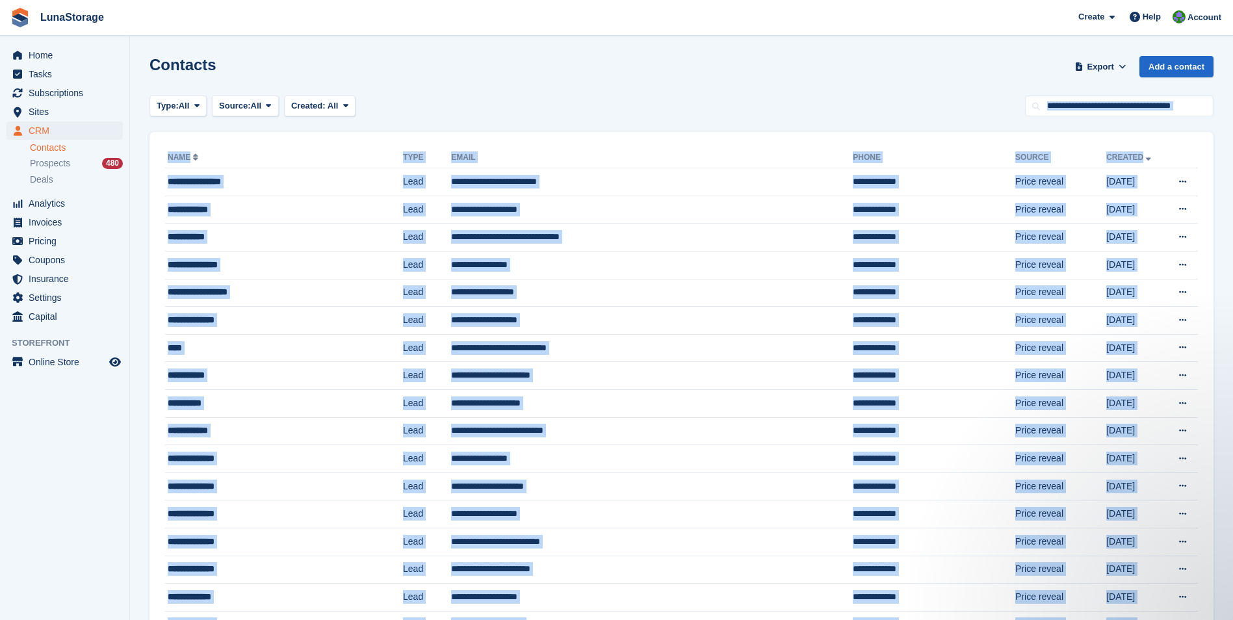
drag, startPoint x: 1218, startPoint y: 469, endPoint x: 212, endPoint y: 117, distance: 1065.8
drag, startPoint x: 212, startPoint y: 117, endPoint x: 138, endPoint y: 131, distance: 76.0
drag, startPoint x: 138, startPoint y: 131, endPoint x: 1210, endPoint y: 419, distance: 1110.4
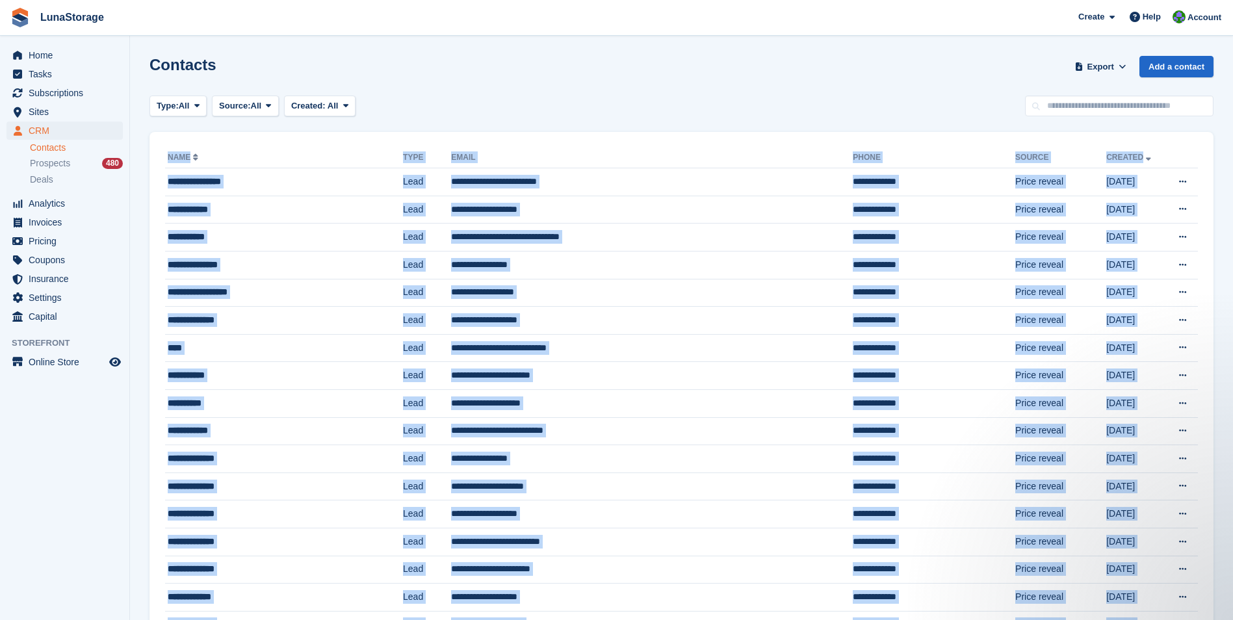
drag, startPoint x: 1210, startPoint y: 419, endPoint x: 1226, endPoint y: 444, distance: 29.2
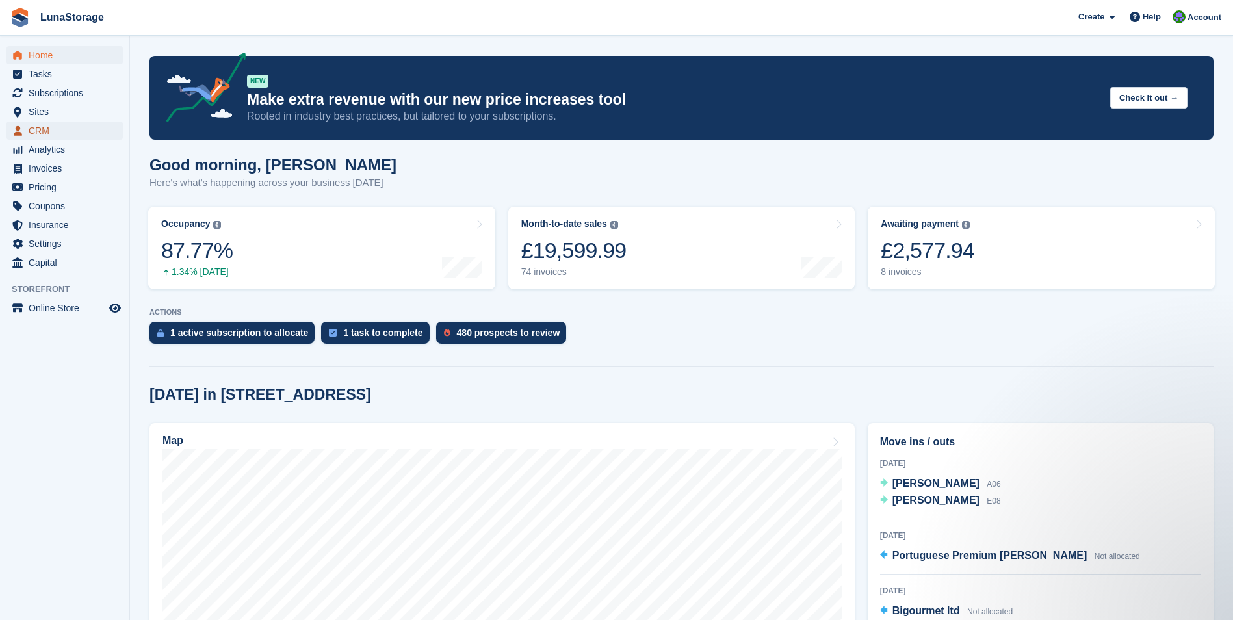
click at [48, 126] on span "CRM" at bounding box center [68, 131] width 78 height 18
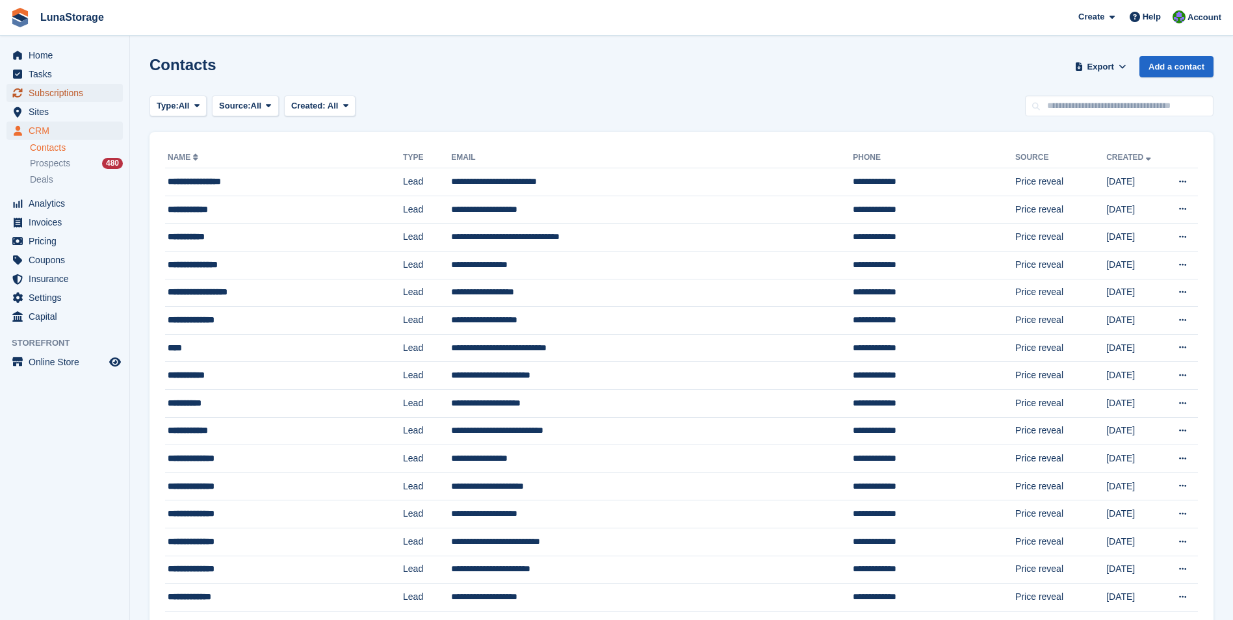
click at [60, 92] on span "Subscriptions" at bounding box center [68, 93] width 78 height 18
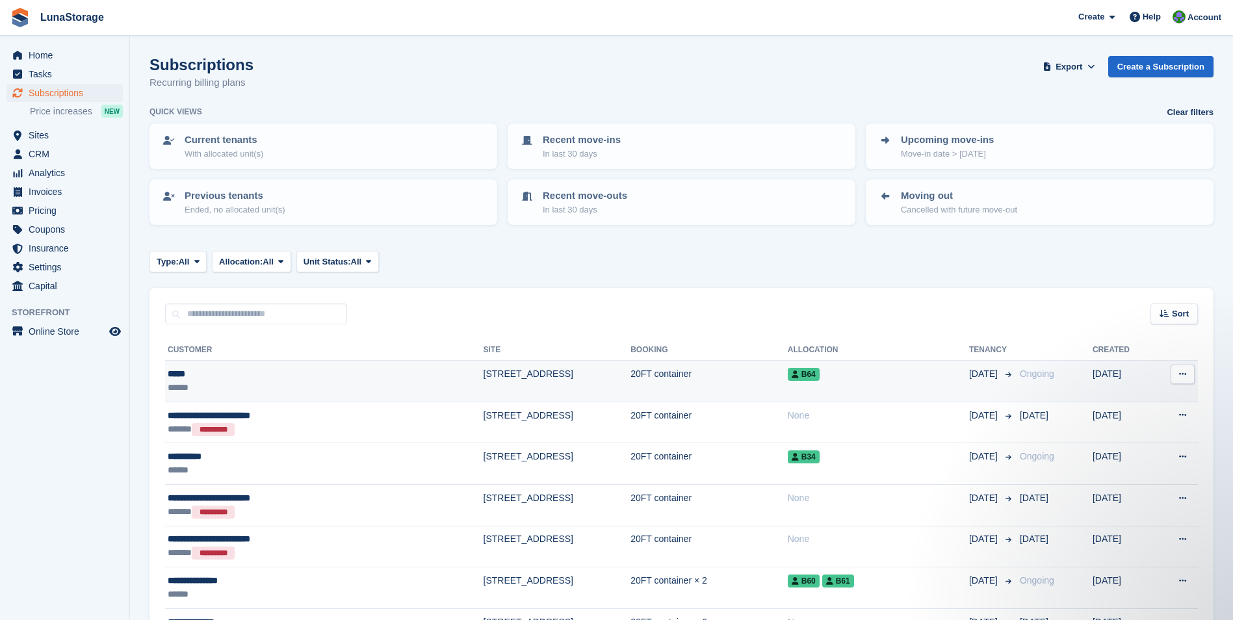
click at [1175, 371] on button at bounding box center [1182, 374] width 24 height 19
click at [1127, 431] on p "Cancel subscription" at bounding box center [1131, 427] width 113 height 17
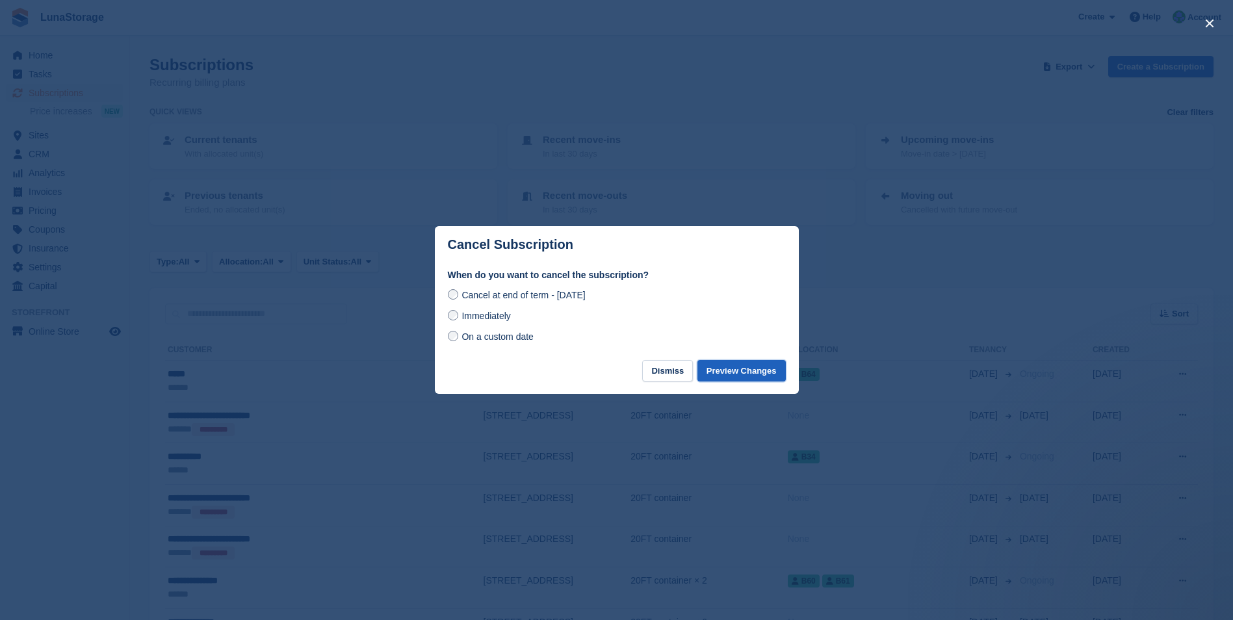
click at [754, 369] on button "Preview Changes" at bounding box center [741, 370] width 88 height 21
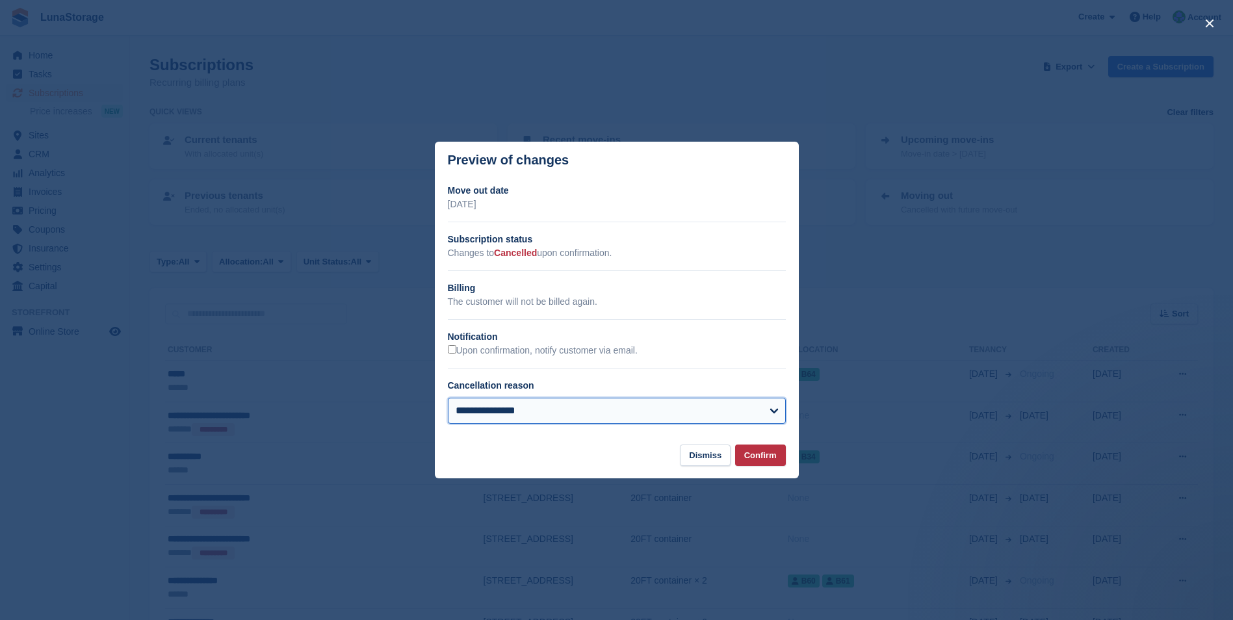
click at [598, 418] on select "**********" at bounding box center [617, 411] width 338 height 26
select select "**********"
click at [448, 399] on select "**********" at bounding box center [617, 411] width 338 height 26
click at [759, 454] on button "Confirm" at bounding box center [760, 454] width 51 height 21
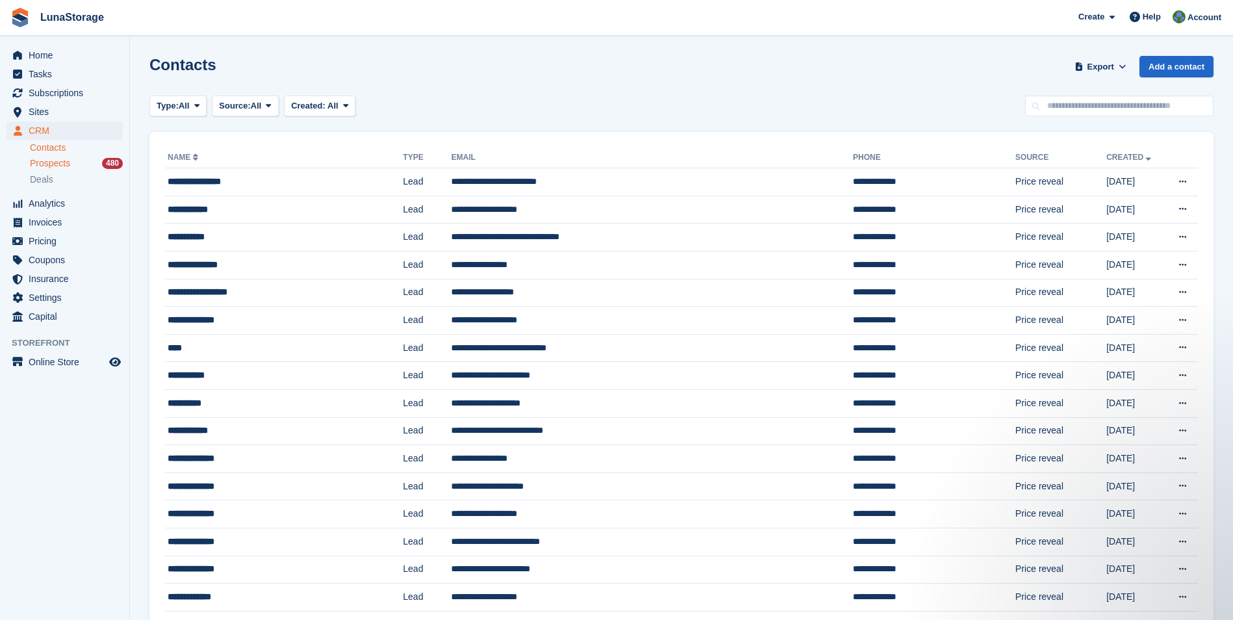
click at [68, 162] on span "Prospects" at bounding box center [50, 163] width 40 height 12
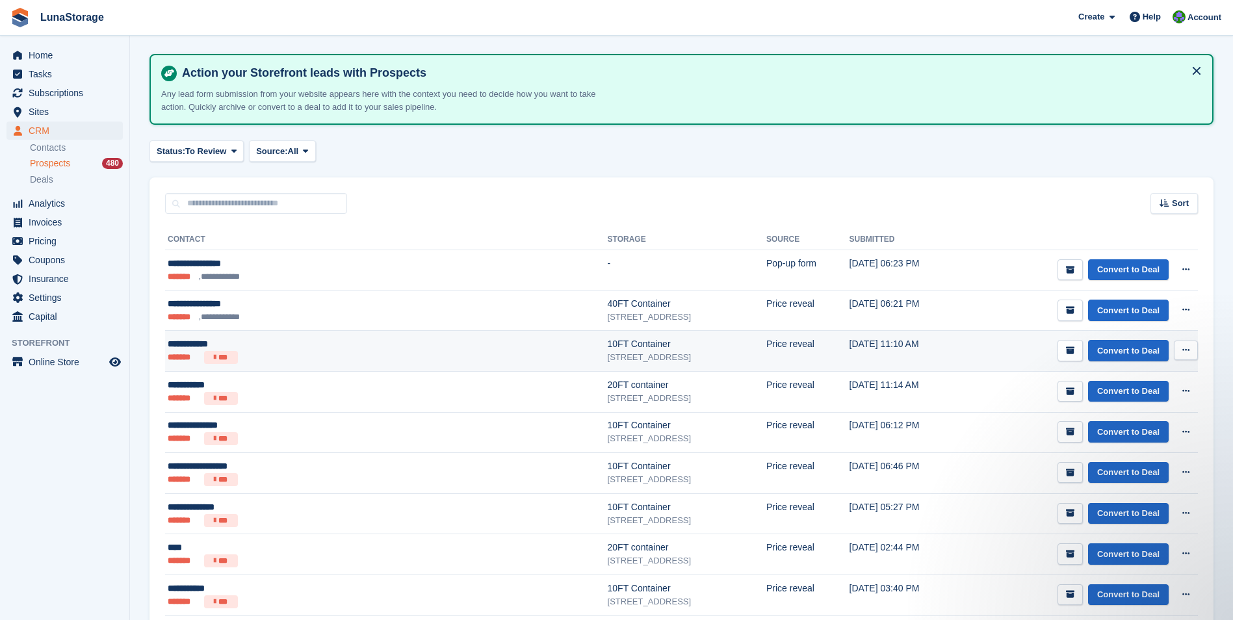
scroll to position [65, 0]
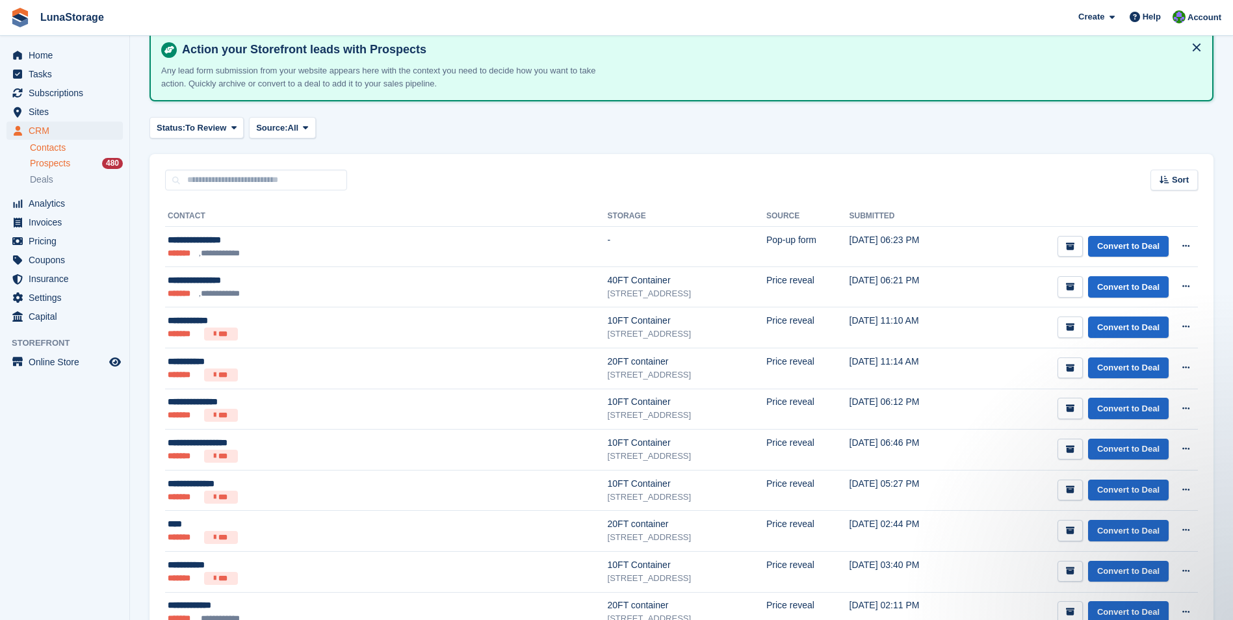
click at [55, 148] on link "Contacts" at bounding box center [76, 148] width 93 height 12
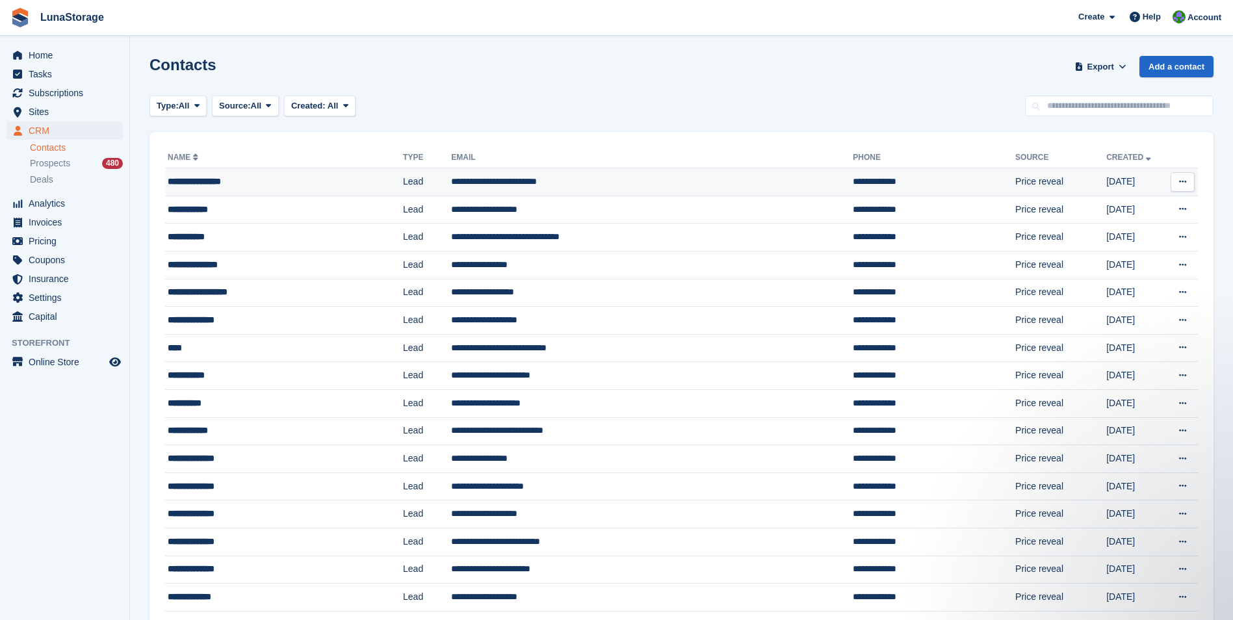
click at [232, 183] on div "**********" at bounding box center [264, 182] width 192 height 14
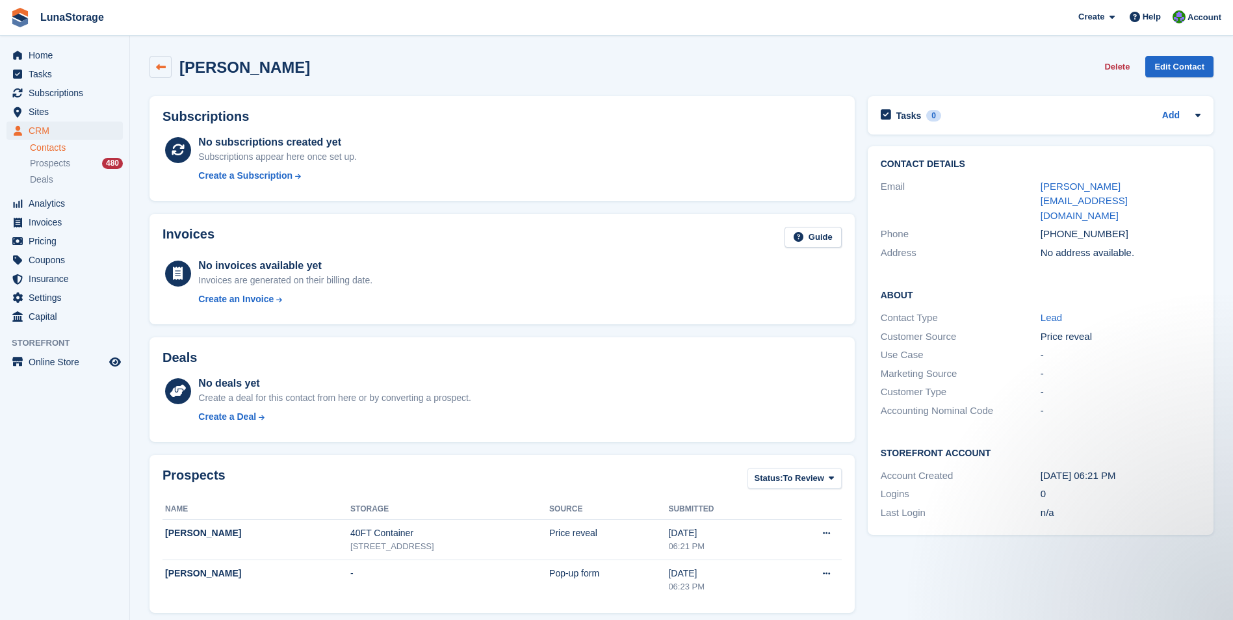
click at [161, 70] on icon at bounding box center [161, 67] width 10 height 10
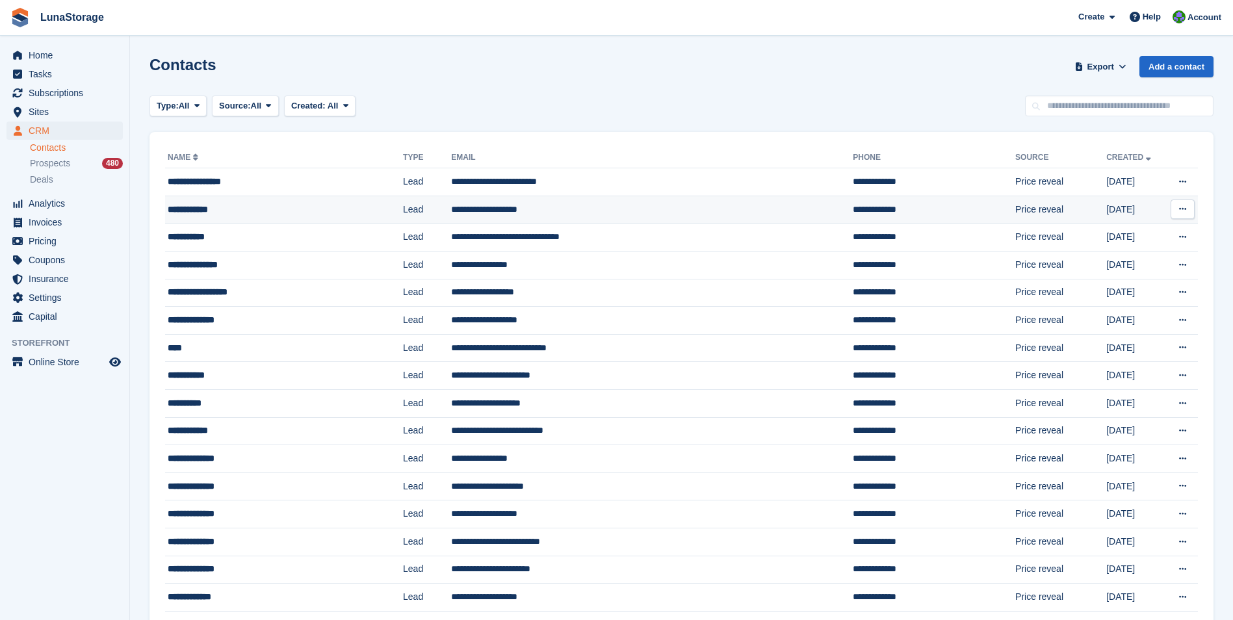
click at [200, 205] on div "**********" at bounding box center [264, 210] width 192 height 14
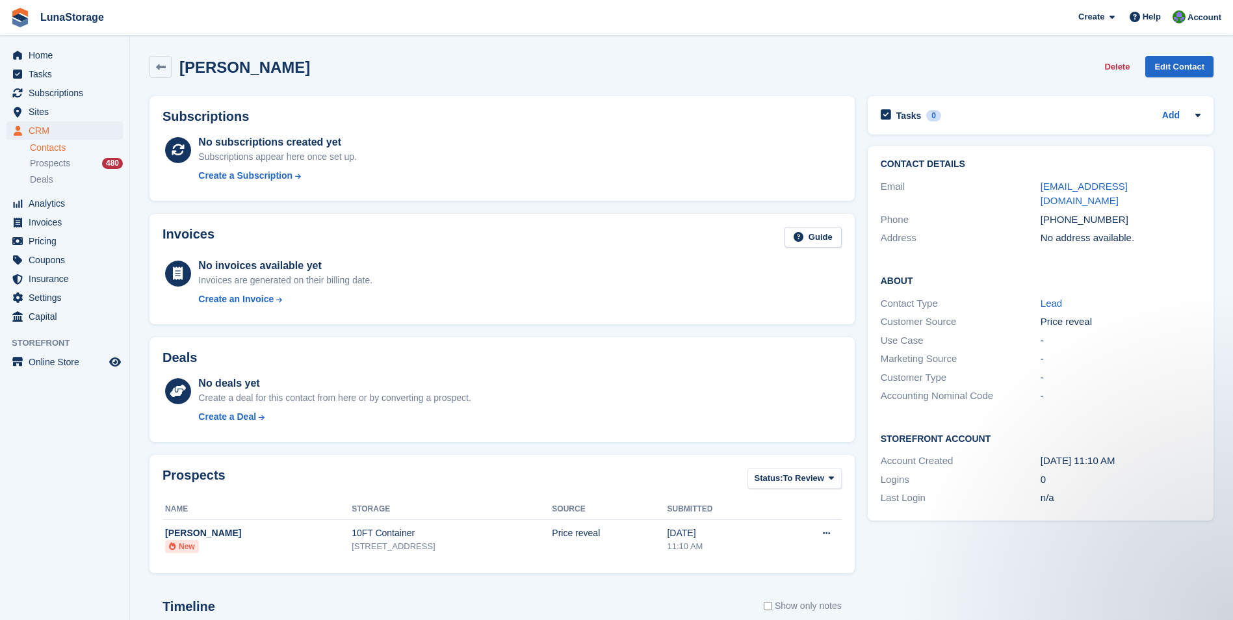
scroll to position [65, 0]
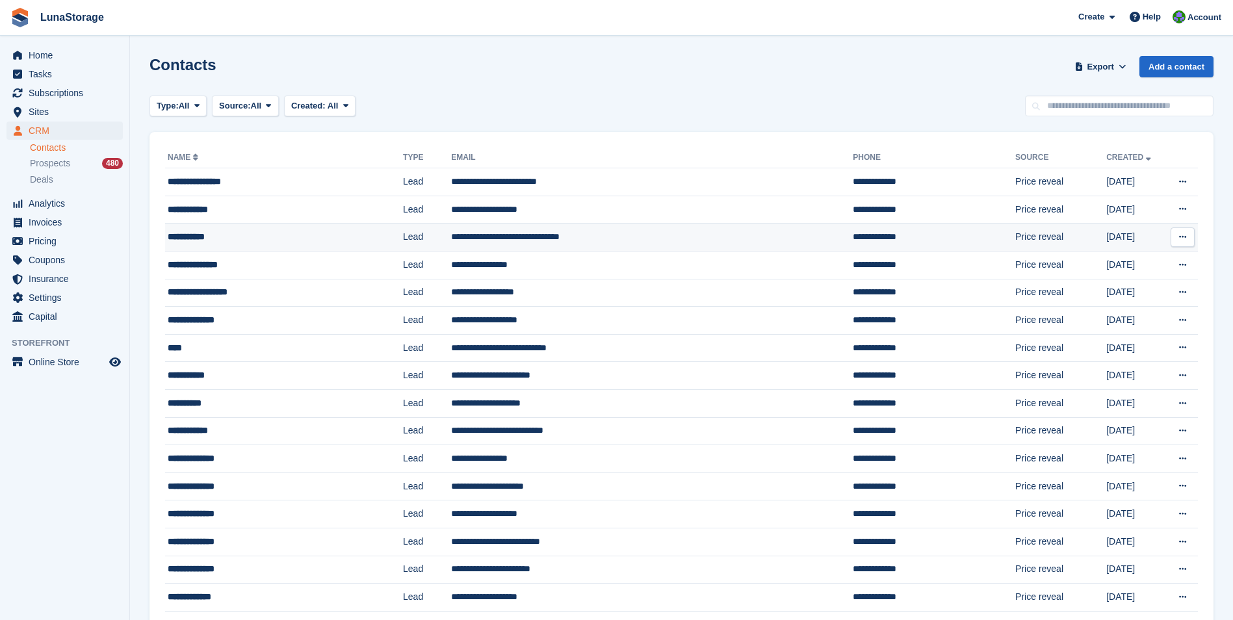
click at [179, 235] on div "**********" at bounding box center [264, 237] width 192 height 14
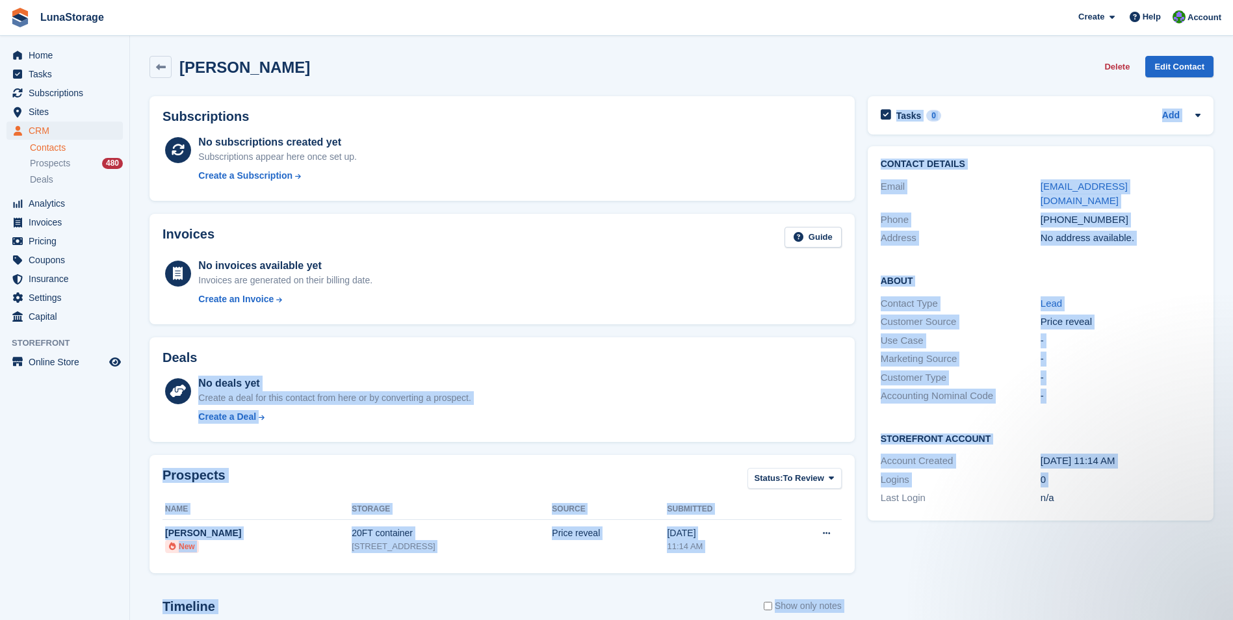
drag, startPoint x: 138, startPoint y: 447, endPoint x: 871, endPoint y: 567, distance: 743.4
click at [871, 567] on section "[PERSON_NAME] Delete Edit Contact Subscriptions No subscriptions created yet Su…" at bounding box center [681, 413] width 1103 height 827
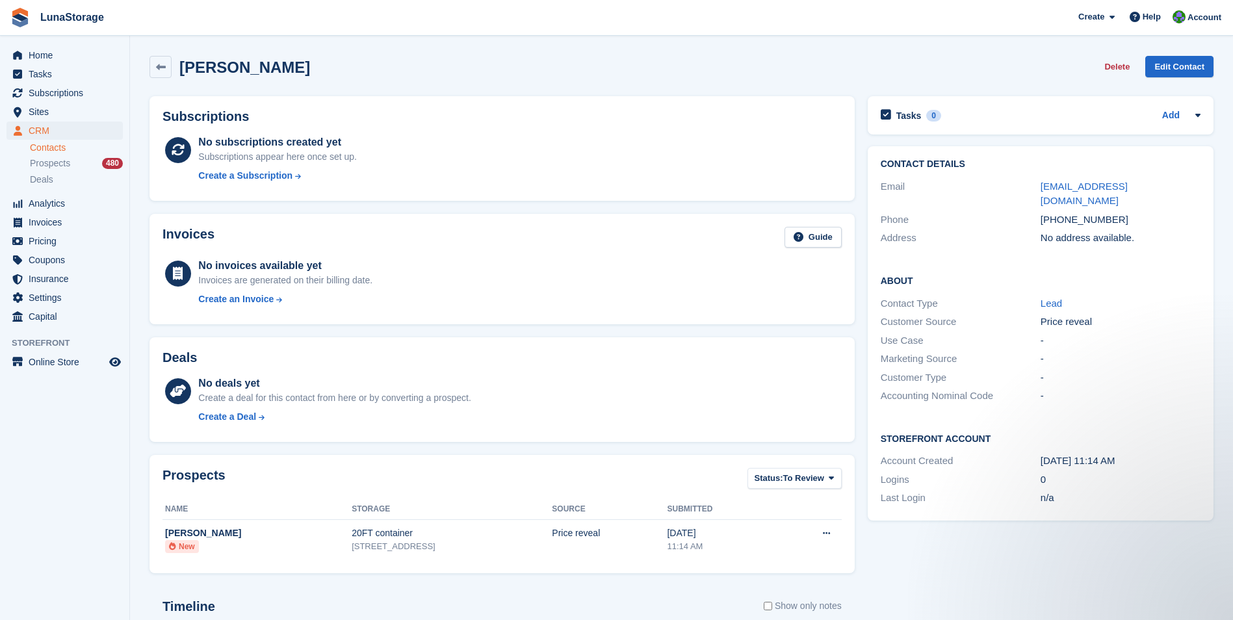
drag, startPoint x: 871, startPoint y: 567, endPoint x: 988, endPoint y: 600, distance: 121.6
click at [988, 600] on div "Tasks 0 Add No tasks related to [PERSON_NAME] Contact Details Email [EMAIL_ADDR…" at bounding box center [1040, 453] width 359 height 726
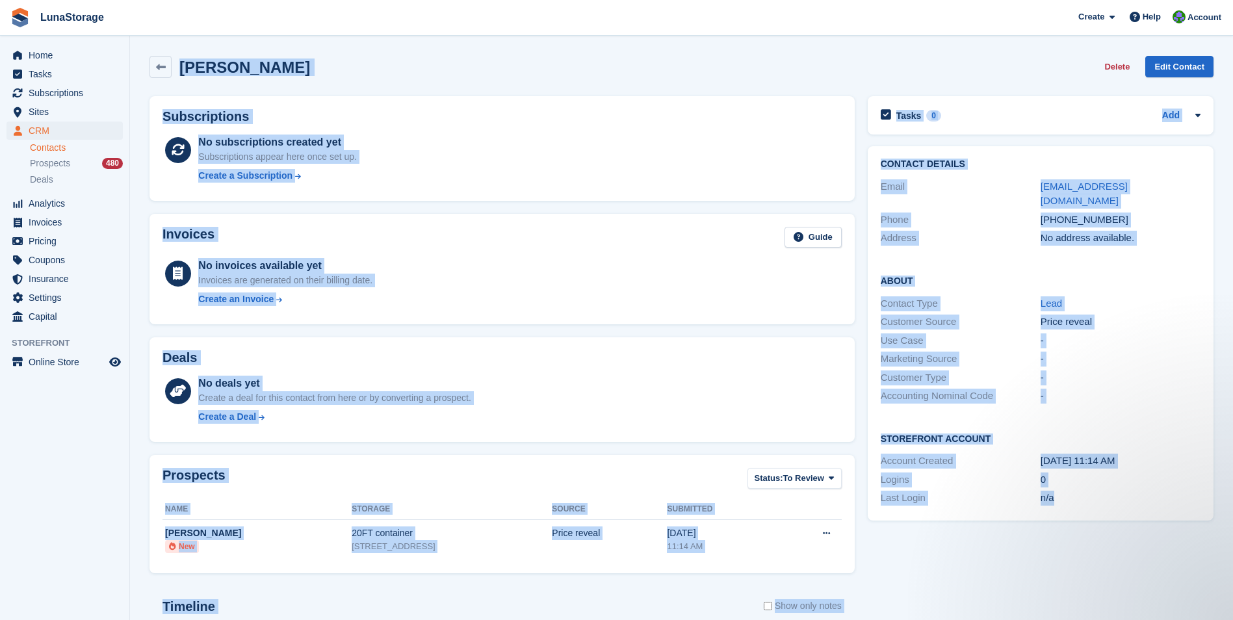
drag, startPoint x: 142, startPoint y: 87, endPoint x: 1075, endPoint y: 506, distance: 1022.4
click at [1075, 506] on section "[PERSON_NAME] Delete Edit Contact Subscriptions No subscriptions created yet Su…" at bounding box center [681, 413] width 1103 height 827
drag, startPoint x: 1075, startPoint y: 506, endPoint x: 1063, endPoint y: 565, distance: 60.3
click at [1065, 564] on div "Tasks 0 Add No tasks related to Adil Uyanik Contact Details Email nostalgic_des…" at bounding box center [1040, 453] width 359 height 726
drag, startPoint x: 142, startPoint y: 84, endPoint x: 1087, endPoint y: 524, distance: 1042.2
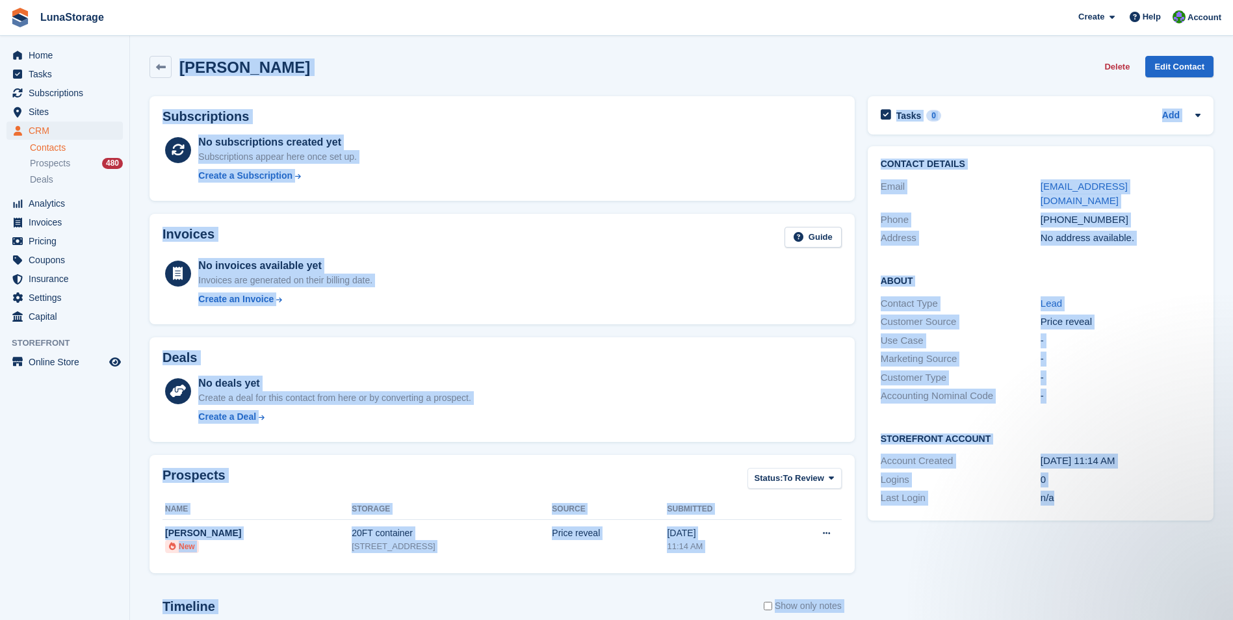
click at [1087, 524] on section "Adil Uyanik Delete Edit Contact Subscriptions No subscriptions created yet Subs…" at bounding box center [681, 413] width 1103 height 827
click at [1075, 567] on div "Tasks 0 Add No tasks related to Adil Uyanik Contact Details Email nostalgic_des…" at bounding box center [1040, 453] width 359 height 726
drag, startPoint x: 138, startPoint y: 88, endPoint x: 1092, endPoint y: 533, distance: 1052.7
click at [1092, 533] on section "Adil Uyanik Delete Edit Contact Subscriptions No subscriptions created yet Subs…" at bounding box center [681, 413] width 1103 height 827
click at [1109, 566] on div "Tasks 0 Add No tasks related to Adil Uyanik Contact Details Email nostalgic_des…" at bounding box center [1040, 453] width 359 height 726
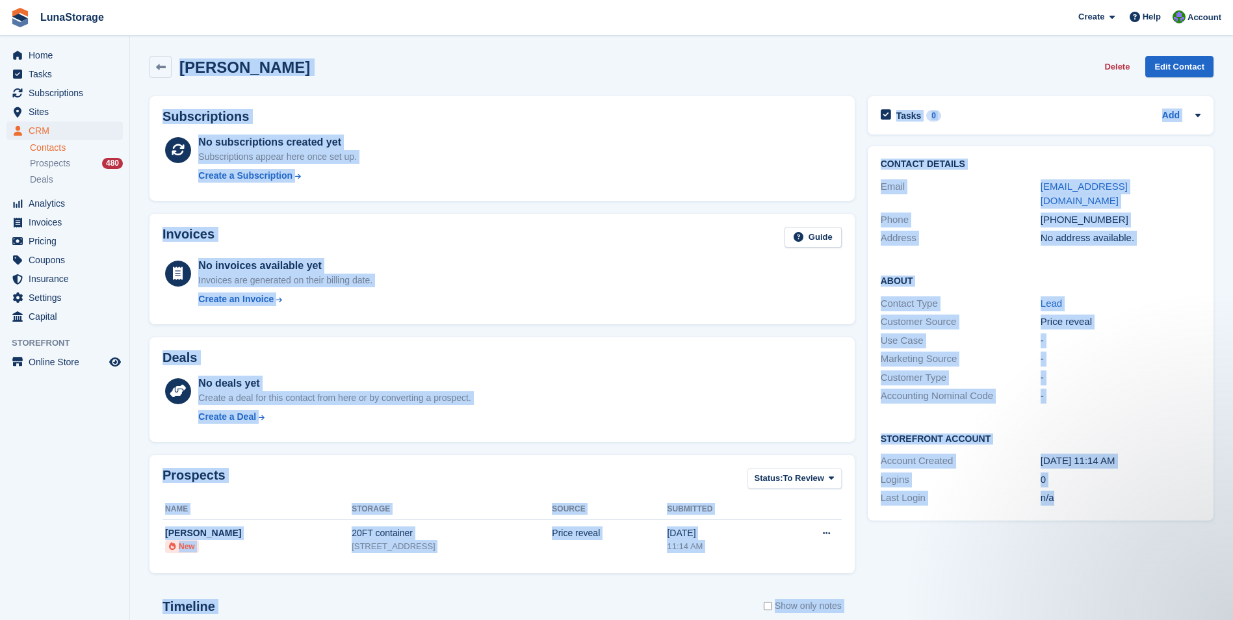
drag, startPoint x: 133, startPoint y: 86, endPoint x: 1090, endPoint y: 535, distance: 1057.9
click at [1090, 535] on section "Adil Uyanik Delete Edit Contact Subscriptions No subscriptions created yet Subs…" at bounding box center [681, 413] width 1103 height 827
click at [1080, 558] on div "Tasks 0 Add No tasks related to Adil Uyanik Contact Details Email nostalgic_des…" at bounding box center [1040, 453] width 359 height 726
drag, startPoint x: 143, startPoint y: 89, endPoint x: 1068, endPoint y: 589, distance: 1052.0
click at [1068, 589] on div "Adil Uyanik Delete Edit Contact Subscriptions No subscriptions created yet Subs…" at bounding box center [681, 432] width 1064 height 766
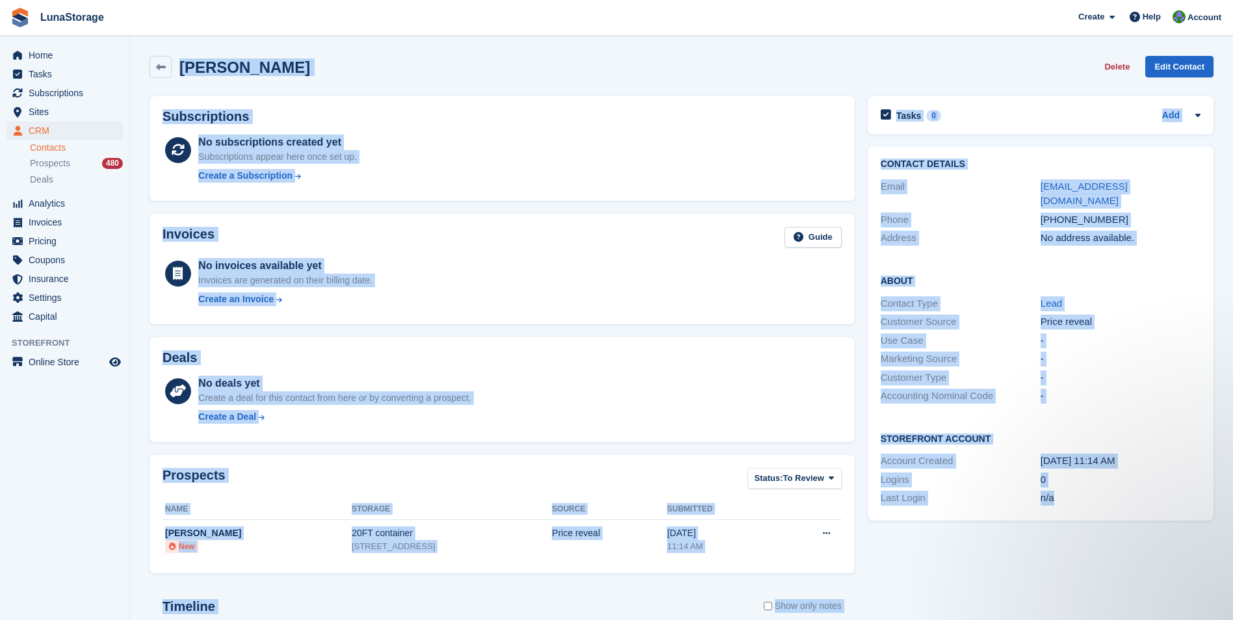
click at [1068, 589] on div "Tasks 0 Add No tasks related to Adil Uyanik Contact Details Email nostalgic_des…" at bounding box center [1040, 453] width 359 height 726
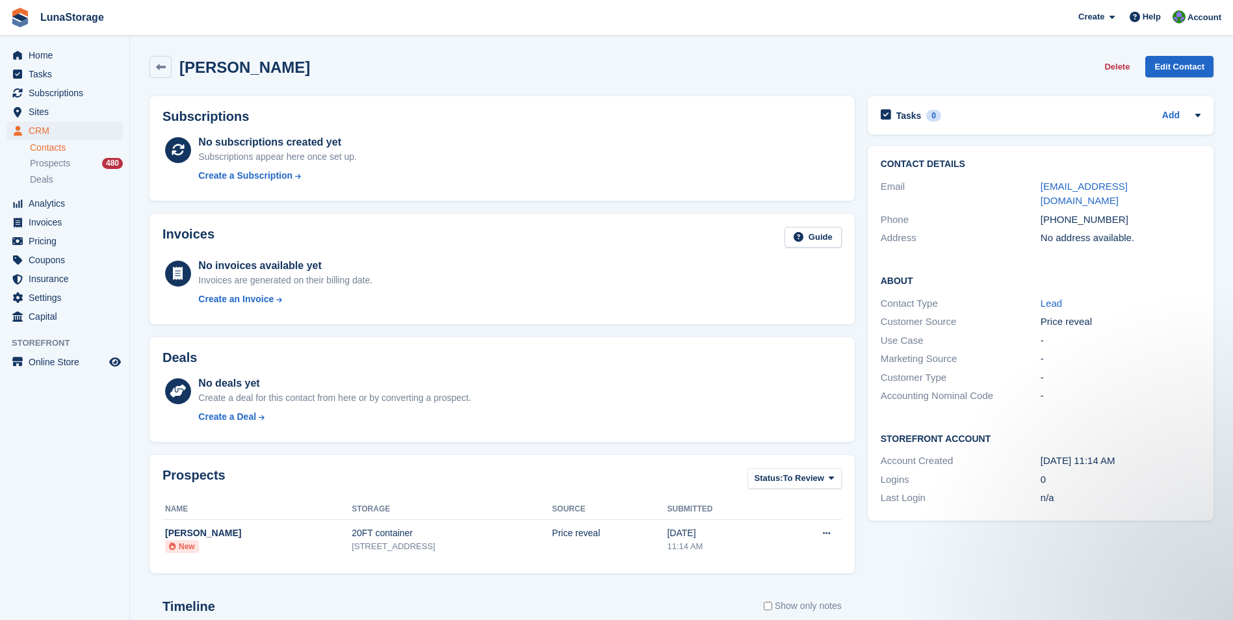
click at [1068, 589] on div "Tasks 0 Add No tasks related to Adil Uyanik Contact Details Email nostalgic_des…" at bounding box center [1040, 453] width 359 height 726
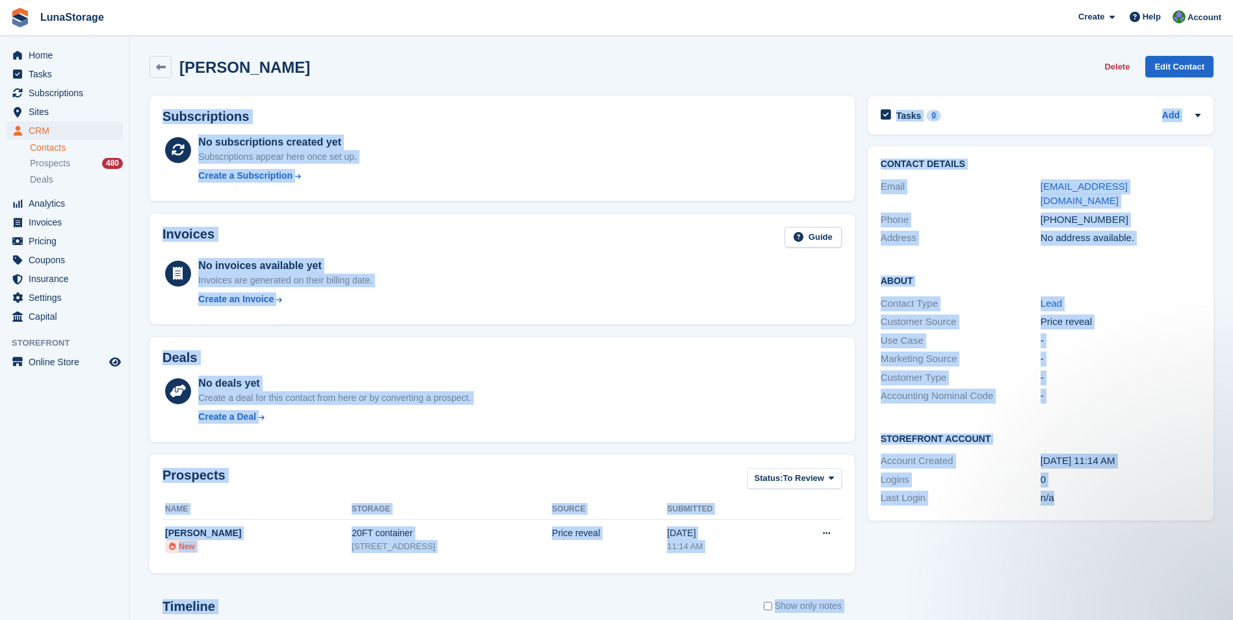
drag, startPoint x: 142, startPoint y: 90, endPoint x: 1066, endPoint y: 499, distance: 1010.7
click at [1066, 499] on section "Adil Uyanik Delete Edit Contact Subscriptions No subscriptions created yet Subs…" at bounding box center [681, 413] width 1103 height 827
drag, startPoint x: 1066, startPoint y: 499, endPoint x: 1074, endPoint y: 539, distance: 40.9
click at [1074, 539] on div "Tasks 0 Add No tasks related to Adil Uyanik Contact Details Email nostalgic_des…" at bounding box center [1040, 453] width 359 height 726
drag, startPoint x: 139, startPoint y: 93, endPoint x: 1051, endPoint y: 545, distance: 1017.7
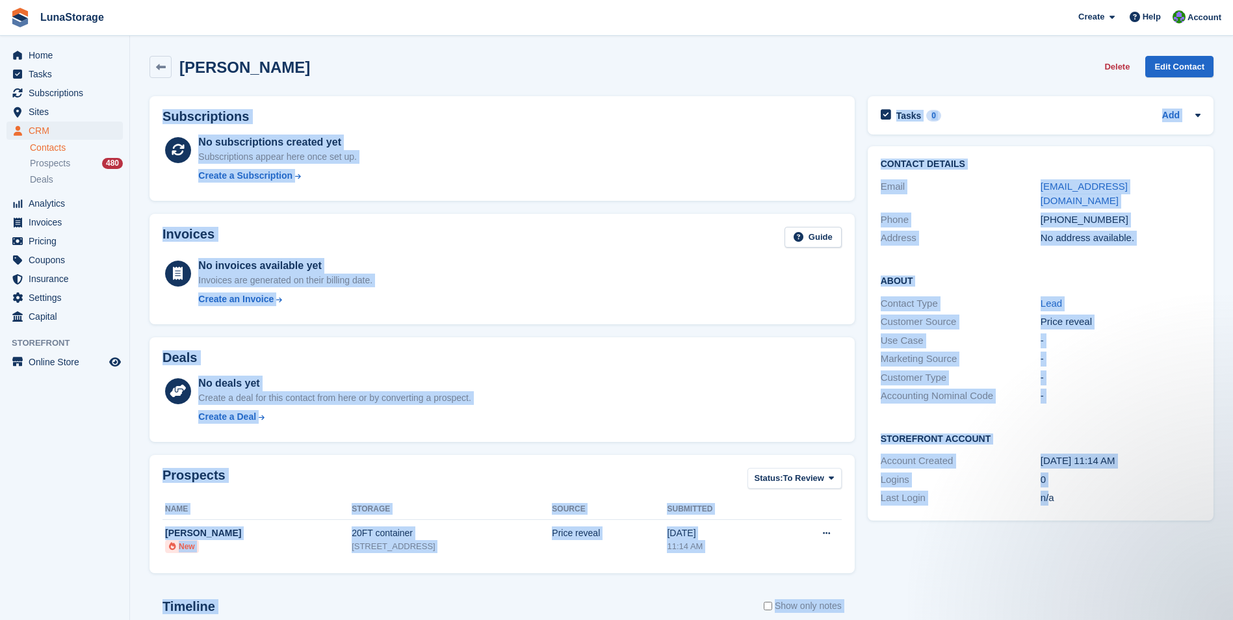
click at [1051, 545] on section "Adil Uyanik Delete Edit Contact Subscriptions No subscriptions created yet Subs…" at bounding box center [681, 413] width 1103 height 827
drag, startPoint x: 1051, startPoint y: 545, endPoint x: 1055, endPoint y: 559, distance: 15.0
click at [1055, 559] on div "Tasks 0 Add No tasks related to Adil Uyanik Contact Details Email nostalgic_des…" at bounding box center [1040, 453] width 359 height 726
drag, startPoint x: 146, startPoint y: 90, endPoint x: 1072, endPoint y: 565, distance: 1040.2
click at [1072, 565] on div "Subscriptions No subscriptions created yet Subscriptions appear here once set u…" at bounding box center [681, 453] width 1077 height 726
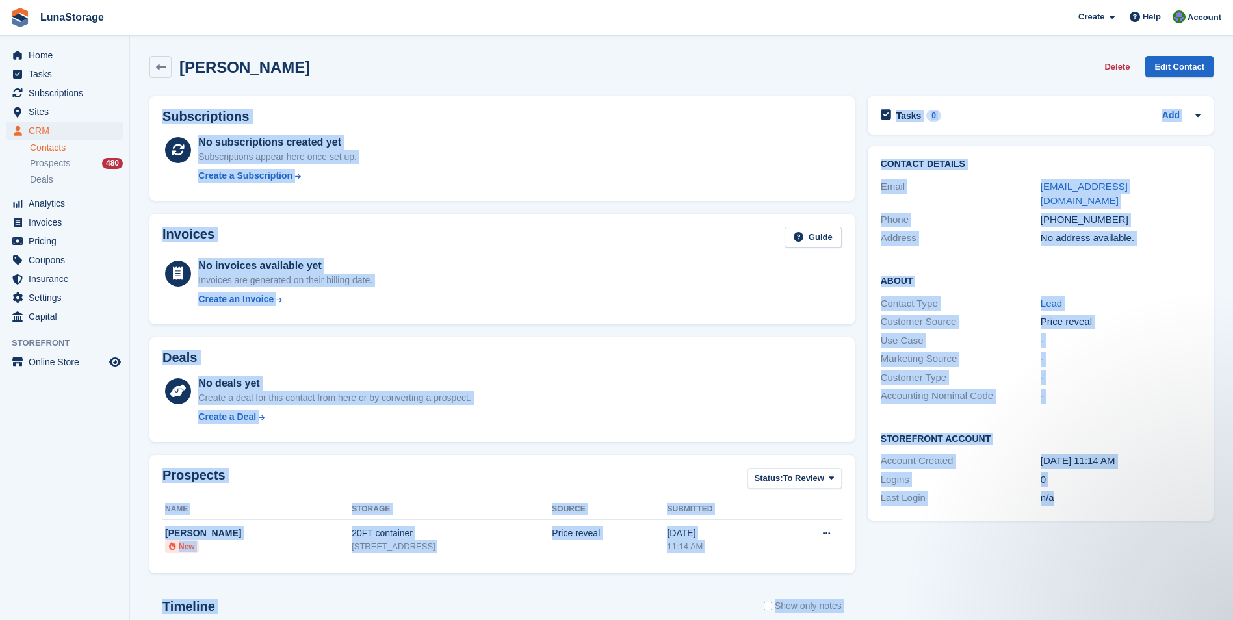
drag, startPoint x: 1072, startPoint y: 565, endPoint x: 1066, endPoint y: 574, distance: 11.4
click at [1066, 574] on div "Tasks 0 Add No tasks related to Adil Uyanik Contact Details Email nostalgic_des…" at bounding box center [1040, 453] width 359 height 726
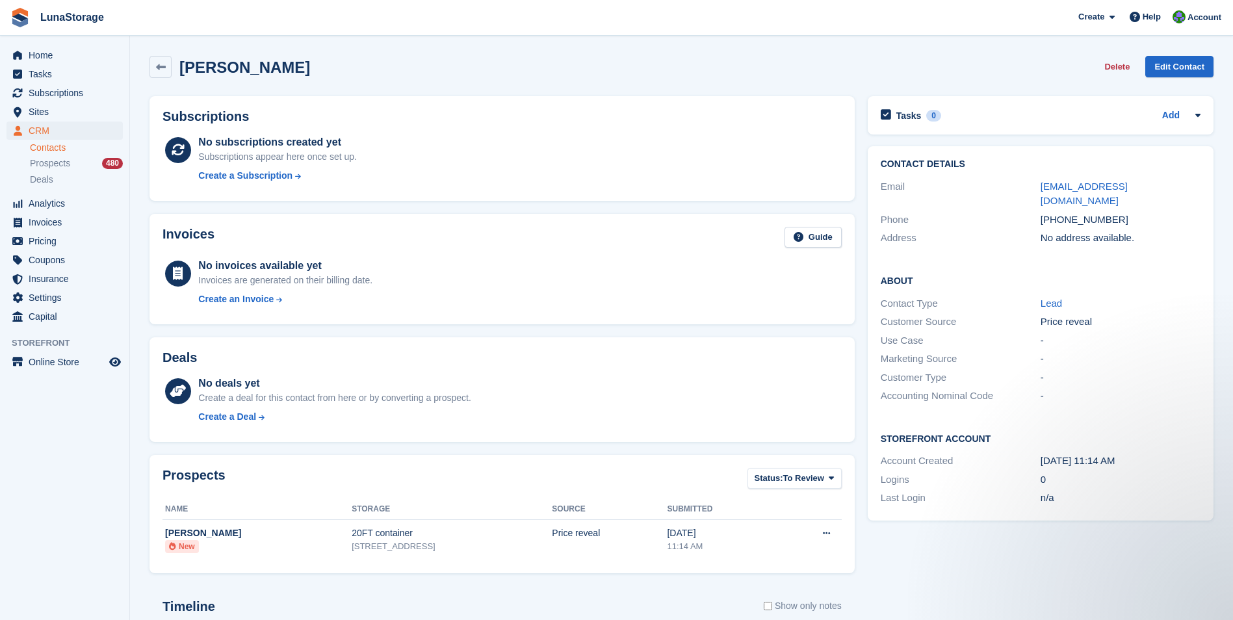
click at [1037, 536] on div "Tasks 0 Add No tasks related to Adil Uyanik Contact Details Email nostalgic_des…" at bounding box center [1040, 453] width 359 height 726
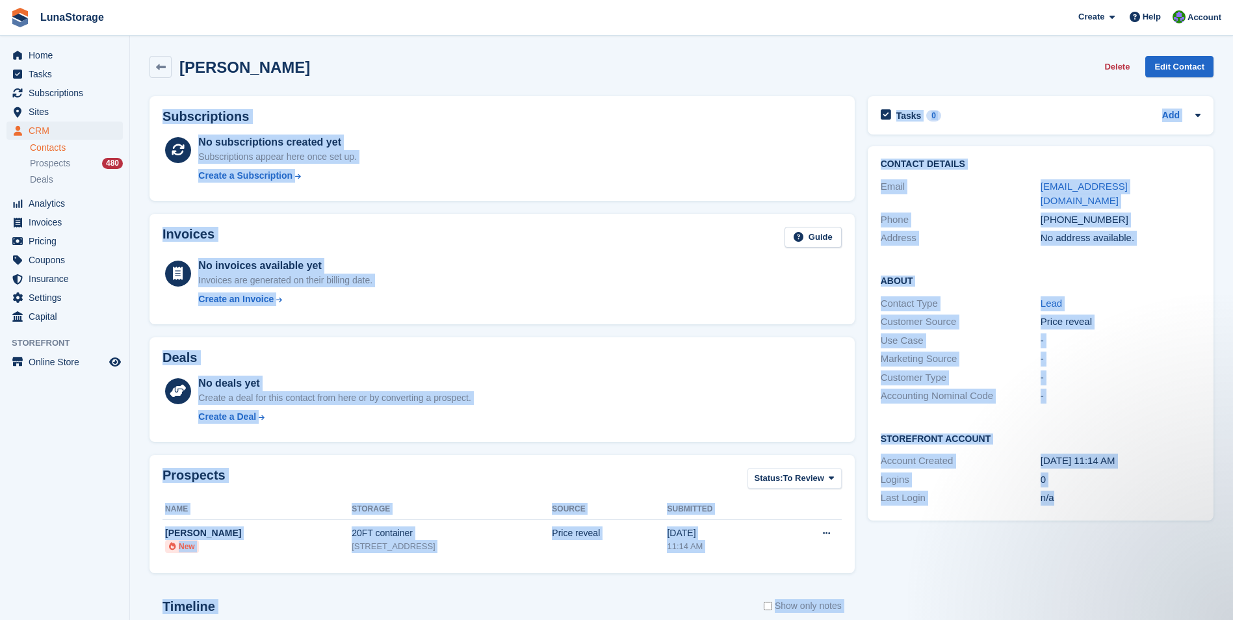
drag, startPoint x: 142, startPoint y: 94, endPoint x: 1101, endPoint y: 519, distance: 1049.1
click at [1101, 519] on section "Adil Uyanik Delete Edit Contact Subscriptions No subscriptions created yet Subs…" at bounding box center [681, 413] width 1103 height 827
drag, startPoint x: 1101, startPoint y: 519, endPoint x: 1091, endPoint y: 572, distance: 54.9
click at [1091, 572] on div "Tasks 0 Add No tasks related to Adil Uyanik Contact Details Email nostalgic_des…" at bounding box center [1040, 453] width 359 height 726
drag, startPoint x: 136, startPoint y: 86, endPoint x: 1165, endPoint y: 537, distance: 1123.4
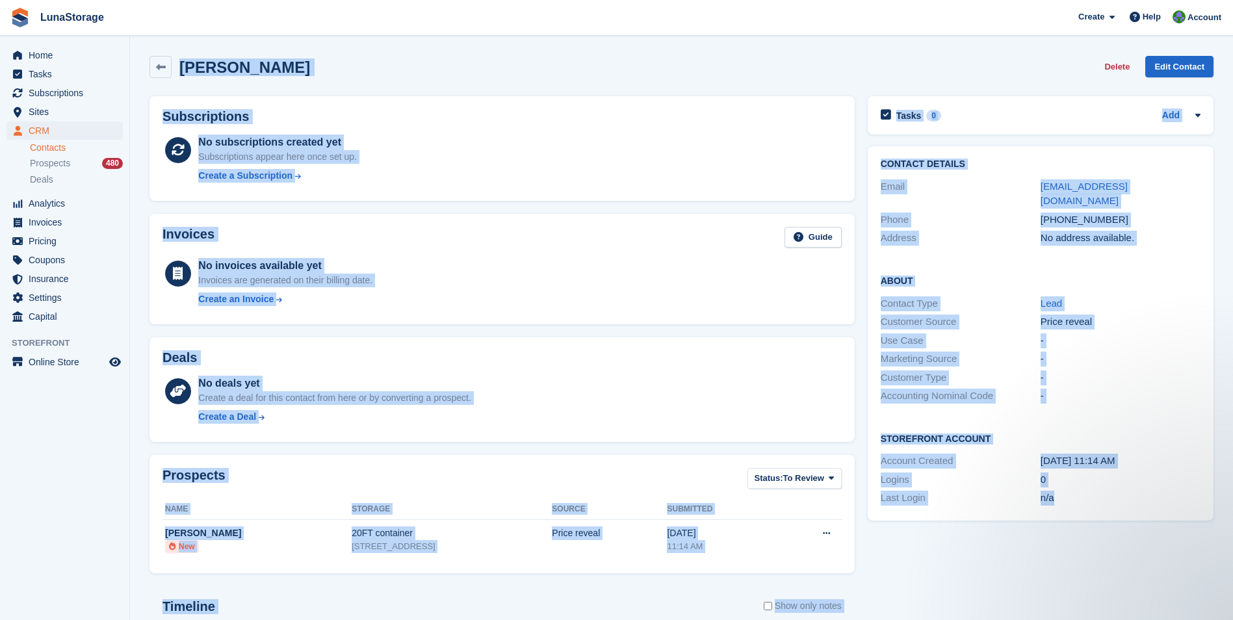
click at [1165, 537] on section "Adil Uyanik Delete Edit Contact Subscriptions No subscriptions created yet Subs…" at bounding box center [681, 413] width 1103 height 827
drag, startPoint x: 1165, startPoint y: 537, endPoint x: 1080, endPoint y: 588, distance: 99.1
click at [1080, 588] on div "Tasks 0 Add No tasks related to Adil Uyanik Contact Details Email nostalgic_des…" at bounding box center [1040, 453] width 359 height 726
drag, startPoint x: 145, startPoint y: 92, endPoint x: 1181, endPoint y: 520, distance: 1121.5
click at [1181, 520] on div "Subscriptions No subscriptions created yet Subscriptions appear here once set u…" at bounding box center [681, 453] width 1077 height 726
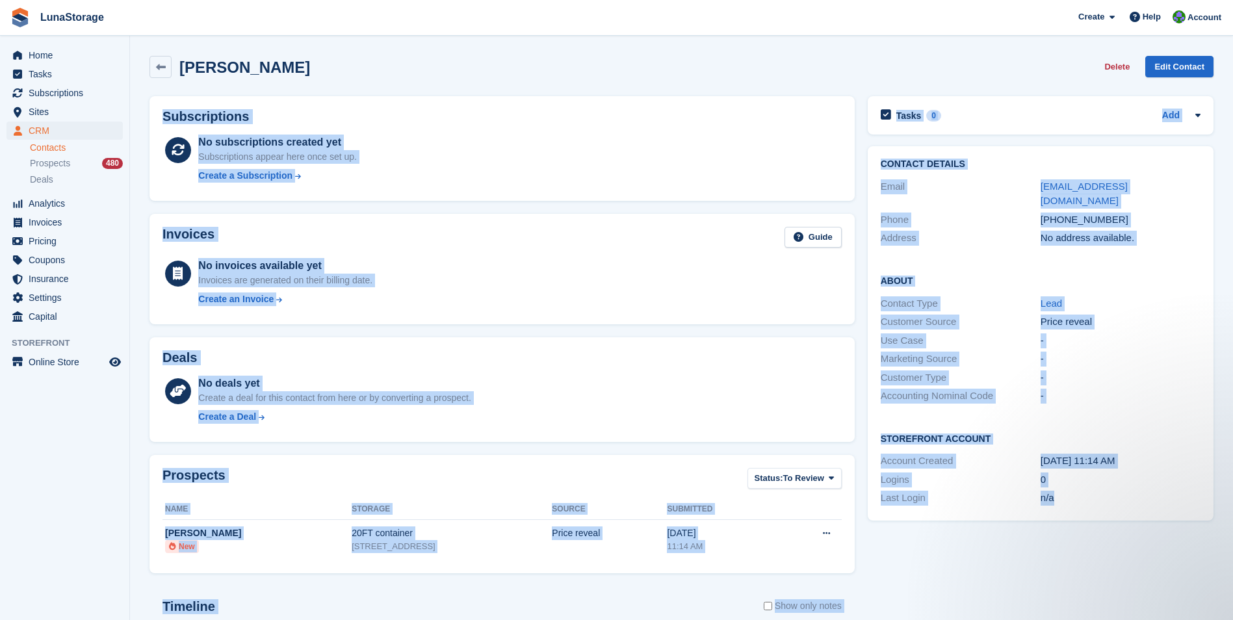
drag, startPoint x: 1181, startPoint y: 520, endPoint x: 1139, endPoint y: 571, distance: 66.0
click at [1139, 571] on div "Tasks 0 Add No tasks related to Adil Uyanik Contact Details Email nostalgic_des…" at bounding box center [1040, 453] width 359 height 726
click at [136, 93] on section "Adil Uyanik Delete Edit Contact Subscriptions No subscriptions created yet Subs…" at bounding box center [681, 413] width 1103 height 827
drag, startPoint x: 146, startPoint y: 89, endPoint x: 1072, endPoint y: 585, distance: 1051.0
click at [1072, 585] on div "Adil Uyanik Delete Edit Contact Subscriptions No subscriptions created yet Subs…" at bounding box center [681, 432] width 1064 height 766
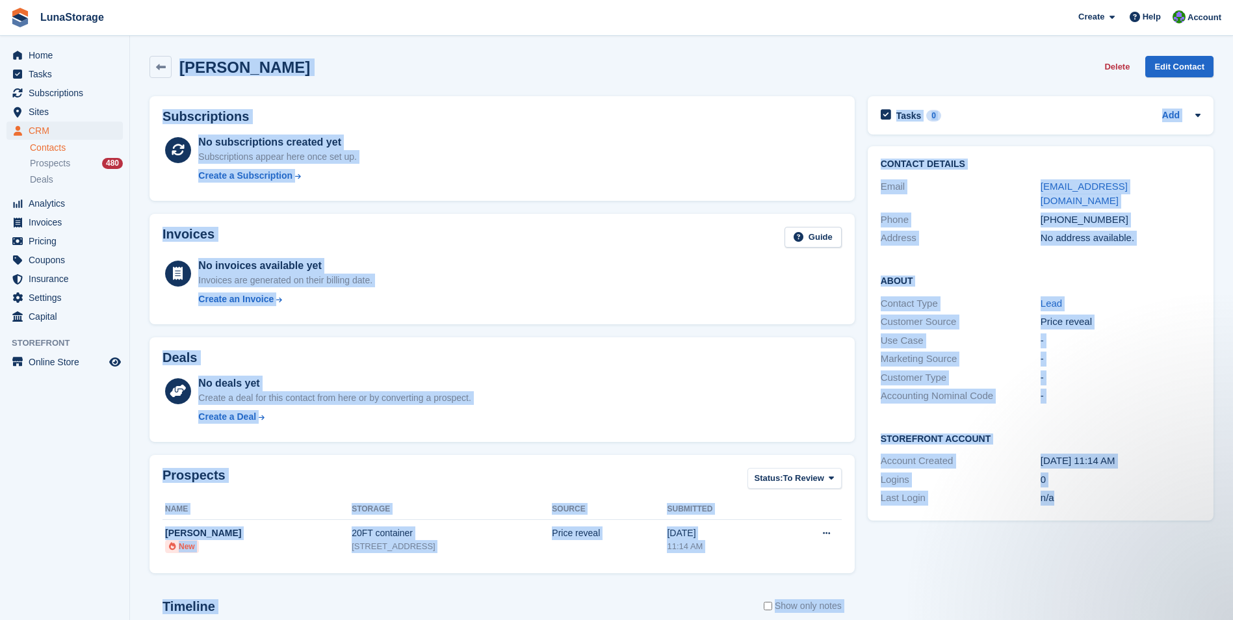
drag, startPoint x: 1072, startPoint y: 585, endPoint x: 1140, endPoint y: 598, distance: 68.8
click at [1140, 598] on div "Tasks 0 Add No tasks related to Adil Uyanik Contact Details Email nostalgic_des…" at bounding box center [1040, 453] width 359 height 726
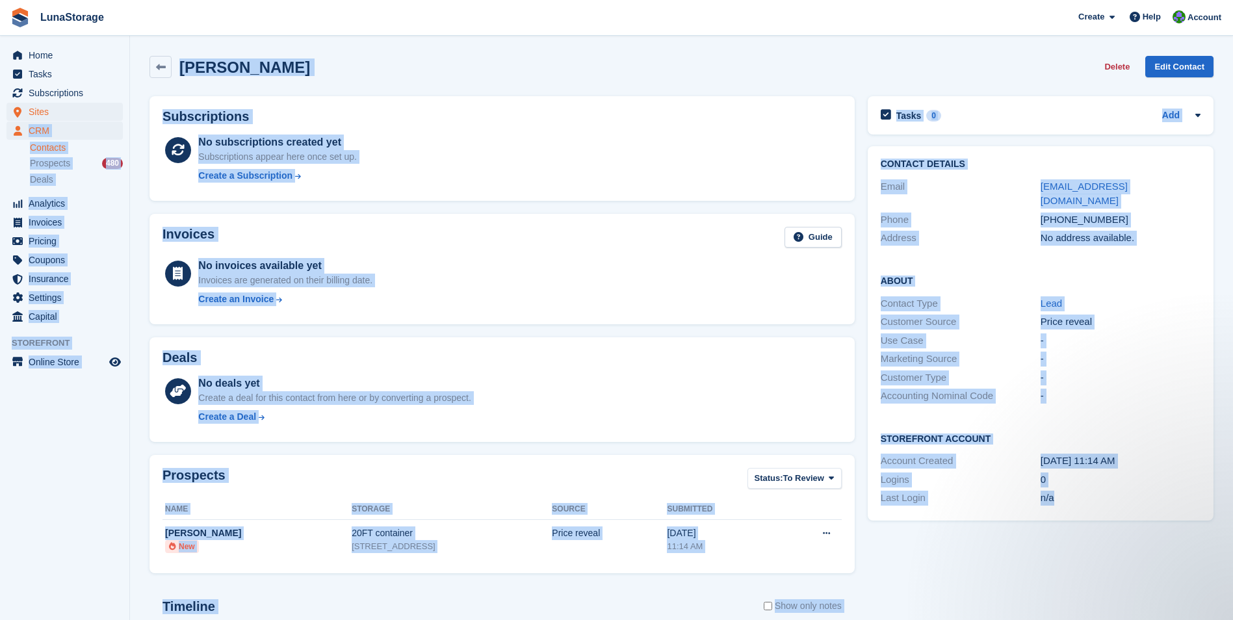
drag, startPoint x: 1140, startPoint y: 598, endPoint x: 101, endPoint y: 110, distance: 1147.4
click at [101, 110] on div "Home Tasks Subscriptions Subscriptions Subscriptions Price increases NEW Price …" at bounding box center [616, 413] width 1233 height 827
drag, startPoint x: 101, startPoint y: 110, endPoint x: 145, endPoint y: 149, distance: 58.9
click at [145, 149] on div "Subscriptions No subscriptions created yet Subscriptions appear here once set u…" at bounding box center [502, 149] width 718 height 118
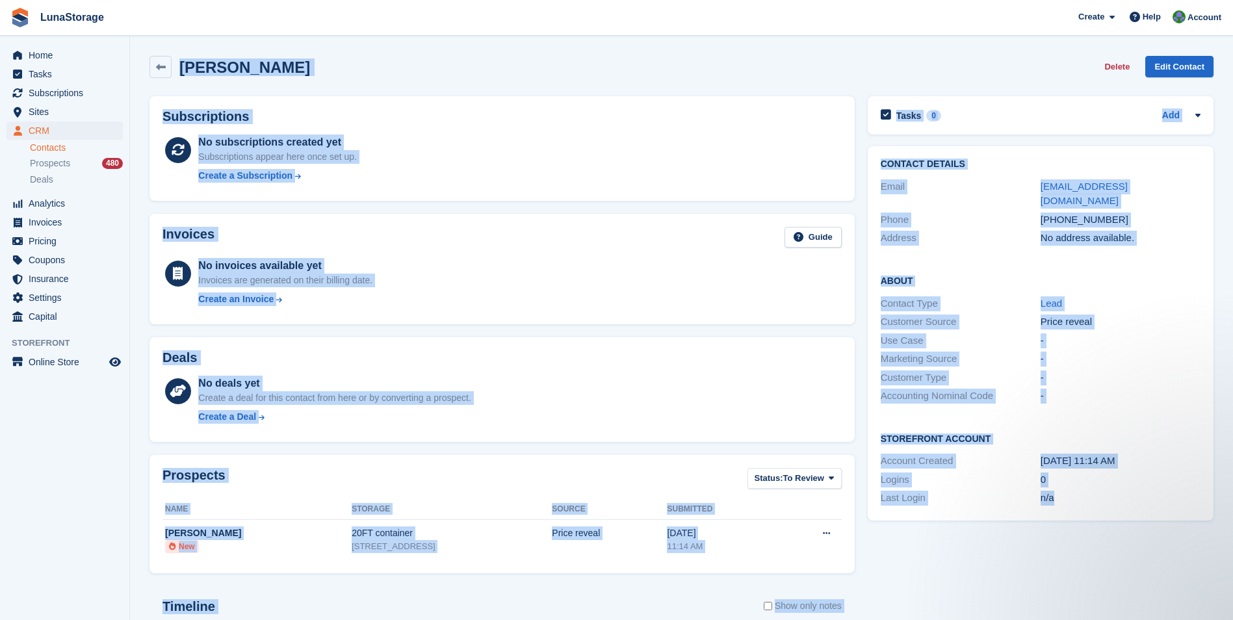
drag, startPoint x: 146, startPoint y: 88, endPoint x: 1163, endPoint y: 534, distance: 1110.1
click at [1163, 534] on div "Adil Uyanik Delete Edit Contact Subscriptions No subscriptions created yet Subs…" at bounding box center [681, 432] width 1064 height 766
drag, startPoint x: 1163, startPoint y: 534, endPoint x: 1134, endPoint y: 575, distance: 50.8
click at [1134, 575] on div "Tasks 0 Add No tasks related to Adil Uyanik Contact Details Email nostalgic_des…" at bounding box center [1040, 453] width 359 height 726
drag, startPoint x: 135, startPoint y: 79, endPoint x: 1122, endPoint y: 569, distance: 1102.0
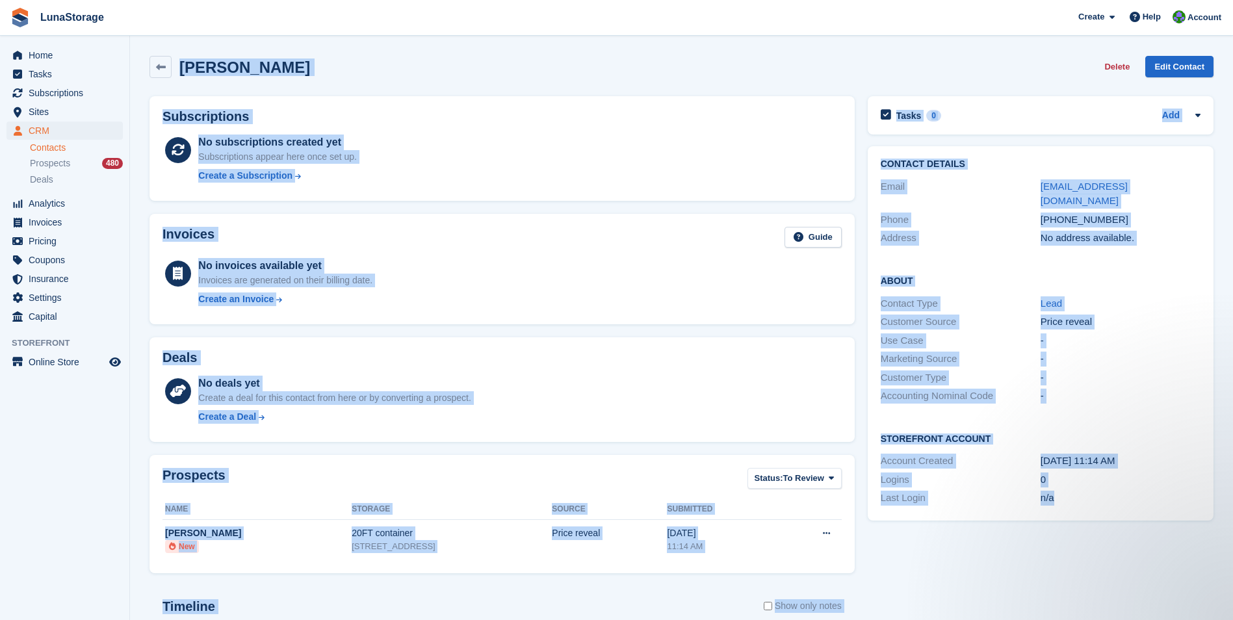
click at [1122, 569] on section "Adil Uyanik Delete Edit Contact Subscriptions No subscriptions created yet Subs…" at bounding box center [681, 413] width 1103 height 827
drag, startPoint x: 1122, startPoint y: 569, endPoint x: 1128, endPoint y: 584, distance: 15.4
click at [1128, 584] on div "Tasks 0 Add No tasks related to Adil Uyanik Contact Details Email nostalgic_des…" at bounding box center [1040, 453] width 359 height 726
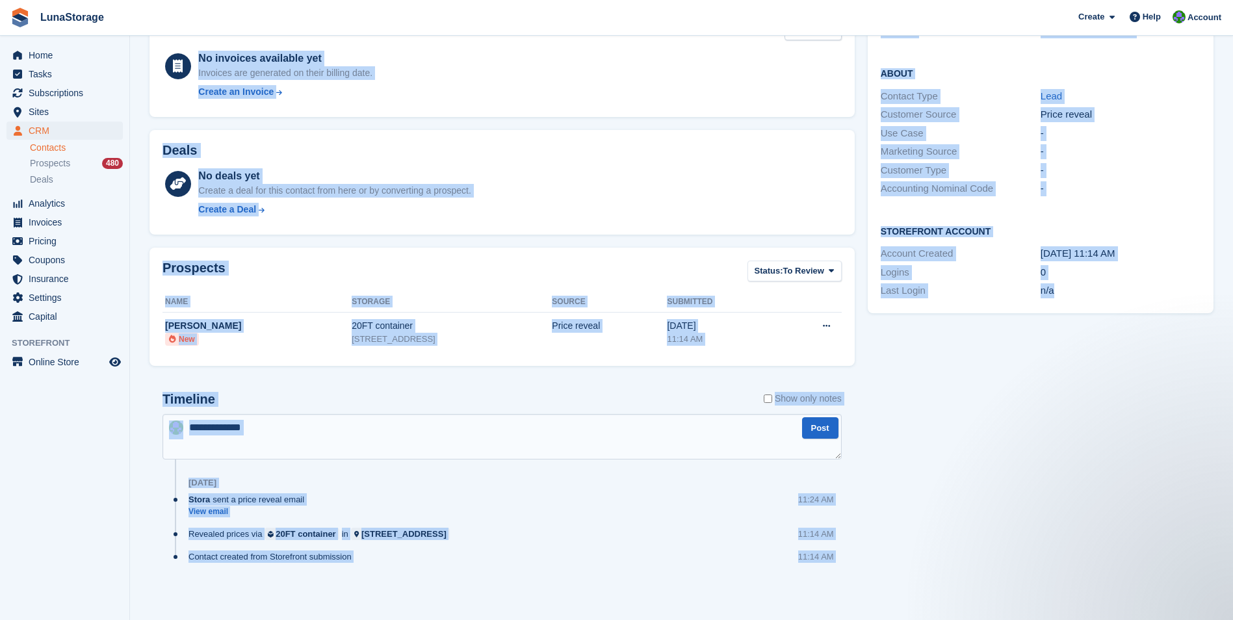
drag, startPoint x: 134, startPoint y: 83, endPoint x: 1244, endPoint y: 653, distance: 1248.5
click at [1232, 413] on html "LunaStorage Create Subscription Invoice Contact Deal Discount Page Help Chat Su…" at bounding box center [616, 103] width 1233 height 620
click at [947, 446] on div "Tasks 0 Add No tasks related to Adil Uyanik Contact Details Email nostalgic_des…" at bounding box center [1040, 245] width 359 height 726
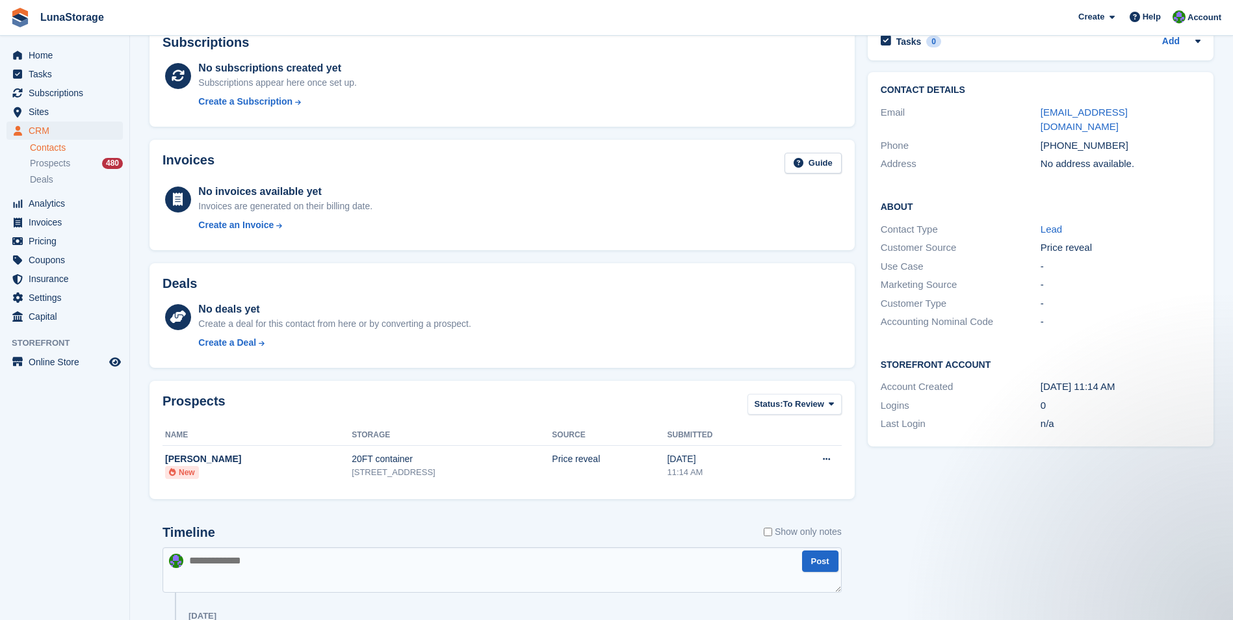
scroll to position [0, 0]
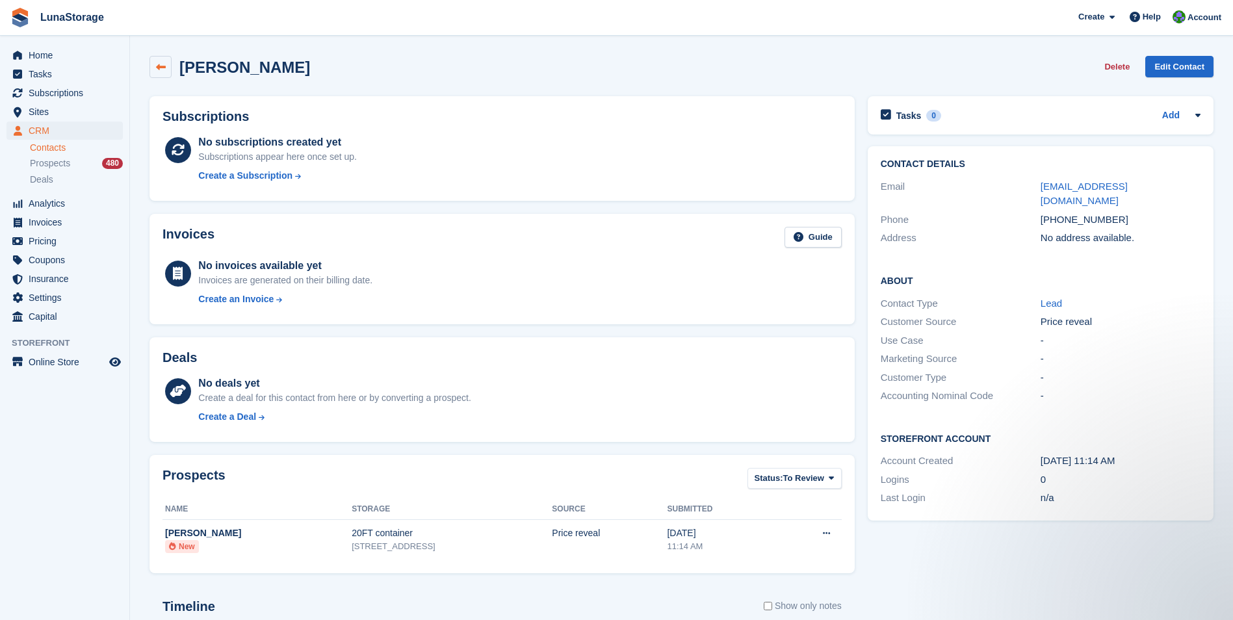
click at [161, 72] on link at bounding box center [160, 67] width 22 height 22
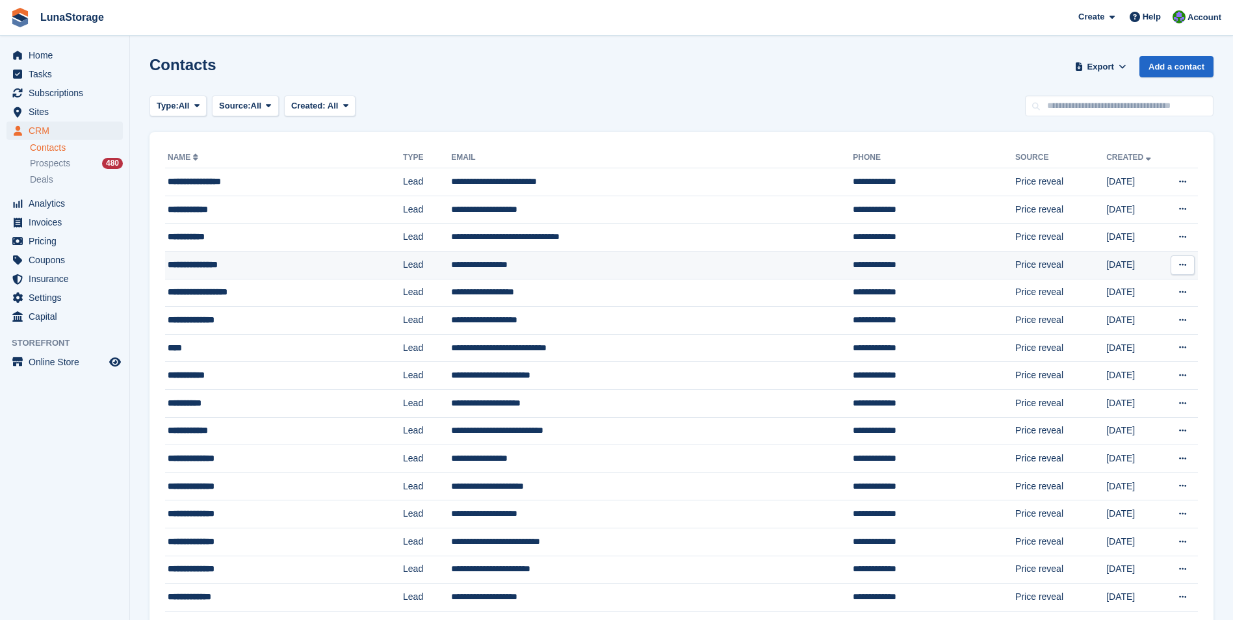
click at [216, 267] on div "**********" at bounding box center [264, 265] width 192 height 14
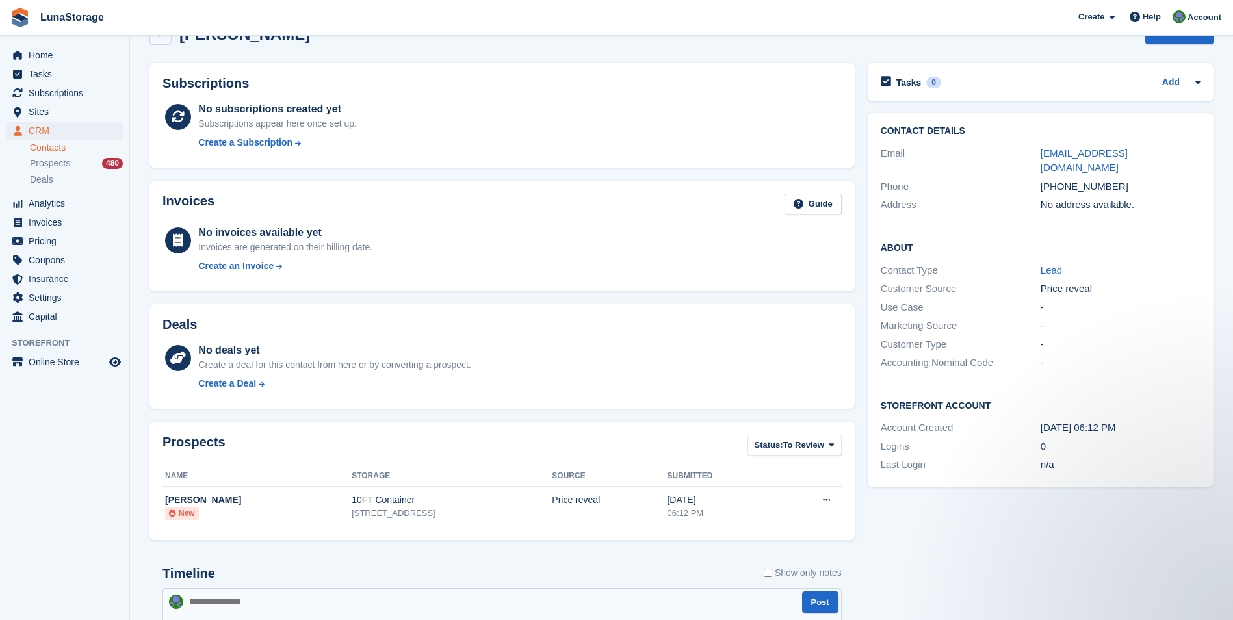
scroll to position [65, 0]
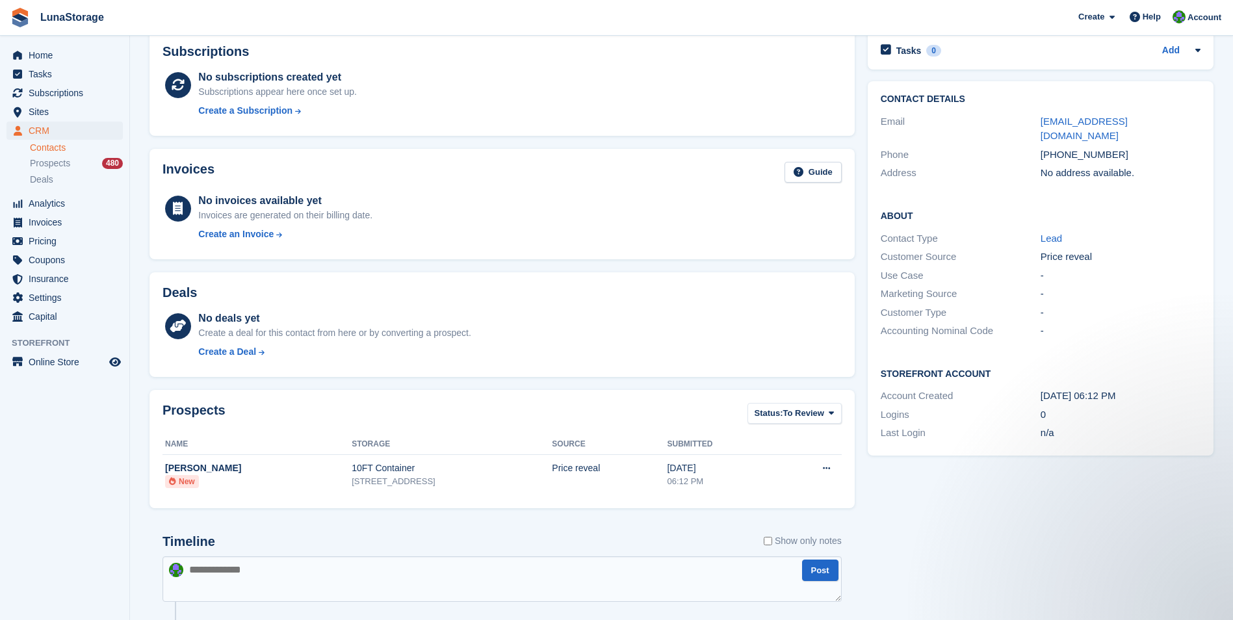
click at [994, 509] on div "Tasks 0 Add No tasks related to [PERSON_NAME] Contact Details Email [EMAIL_ADDR…" at bounding box center [1040, 388] width 359 height 726
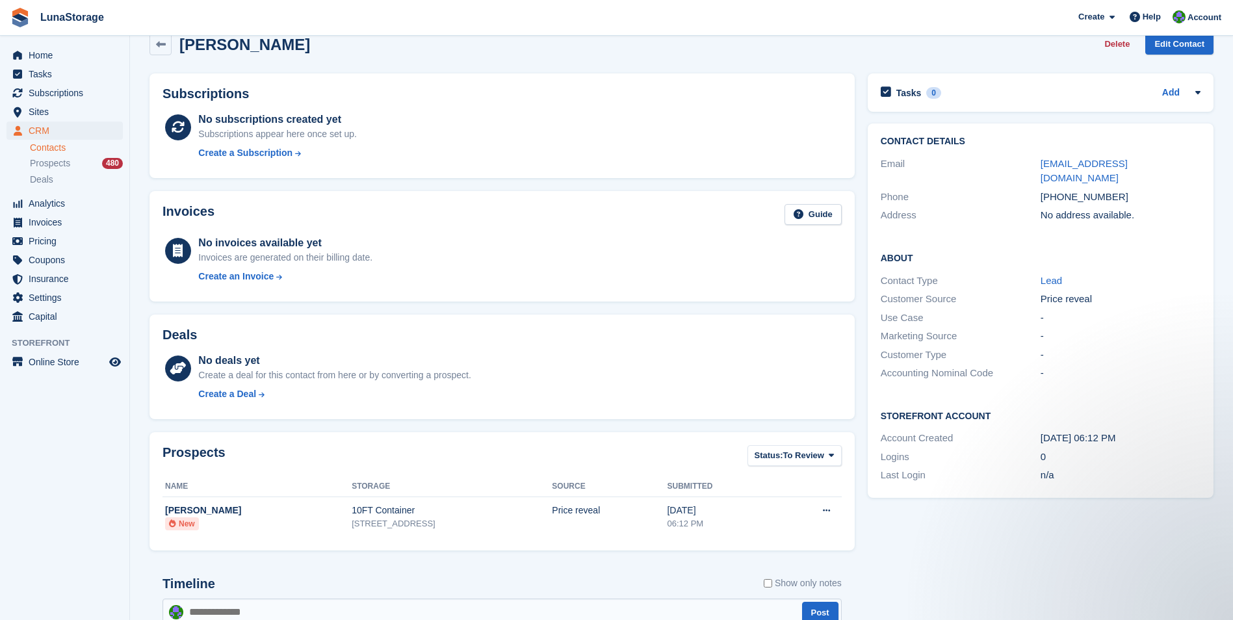
scroll to position [0, 0]
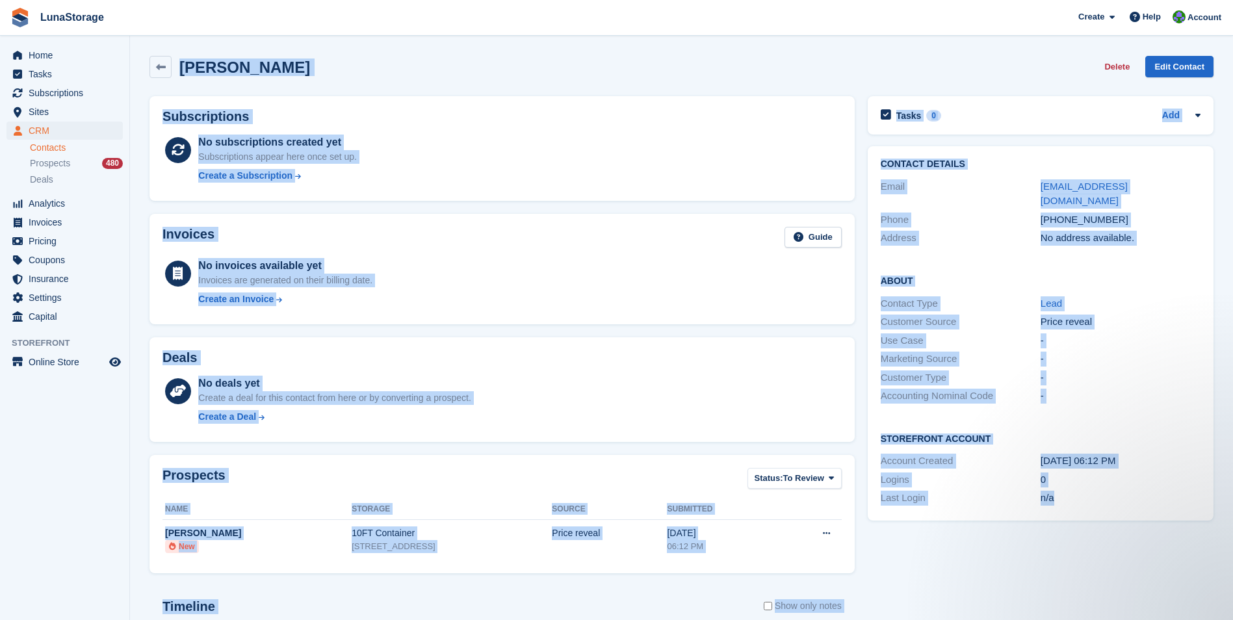
drag, startPoint x: 142, startPoint y: 43, endPoint x: 1072, endPoint y: 553, distance: 1060.6
click at [1072, 553] on section "[PERSON_NAME] Delete Edit Contact Subscriptions No subscriptions created yet Su…" at bounding box center [681, 413] width 1103 height 827
drag, startPoint x: 1072, startPoint y: 553, endPoint x: 1100, endPoint y: 603, distance: 57.0
click at [1100, 603] on div "Tasks 0 Add No tasks related to [PERSON_NAME] Contact Details Email [EMAIL_ADDR…" at bounding box center [1040, 453] width 359 height 726
drag, startPoint x: 1100, startPoint y: 603, endPoint x: 172, endPoint y: 53, distance: 1078.0
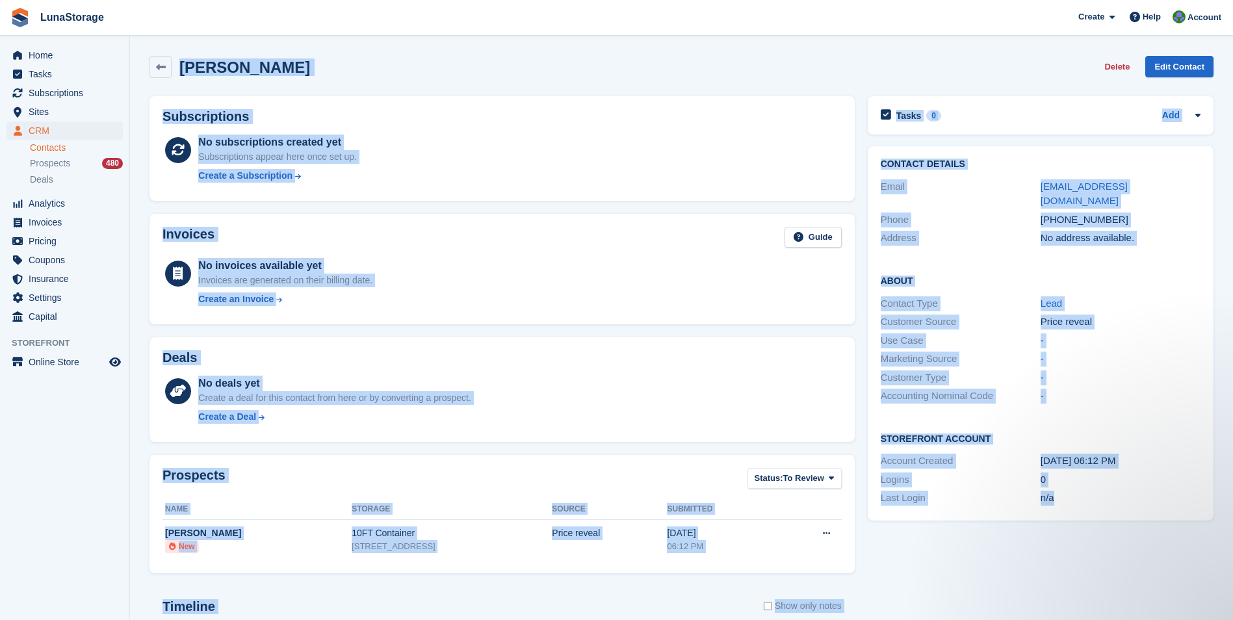
click at [172, 53] on div "[PERSON_NAME] Delete Edit Contact Subscriptions No subscriptions created yet Su…" at bounding box center [681, 432] width 1064 height 766
drag, startPoint x: 172, startPoint y: 53, endPoint x: 139, endPoint y: 54, distance: 33.1
click at [139, 54] on section "[PERSON_NAME] Delete Edit Contact Subscriptions No subscriptions created yet Su…" at bounding box center [681, 413] width 1103 height 827
drag, startPoint x: 136, startPoint y: 44, endPoint x: 1072, endPoint y: 539, distance: 1059.3
click at [1072, 539] on section "[PERSON_NAME] Delete Edit Contact Subscriptions No subscriptions created yet Su…" at bounding box center [681, 413] width 1103 height 827
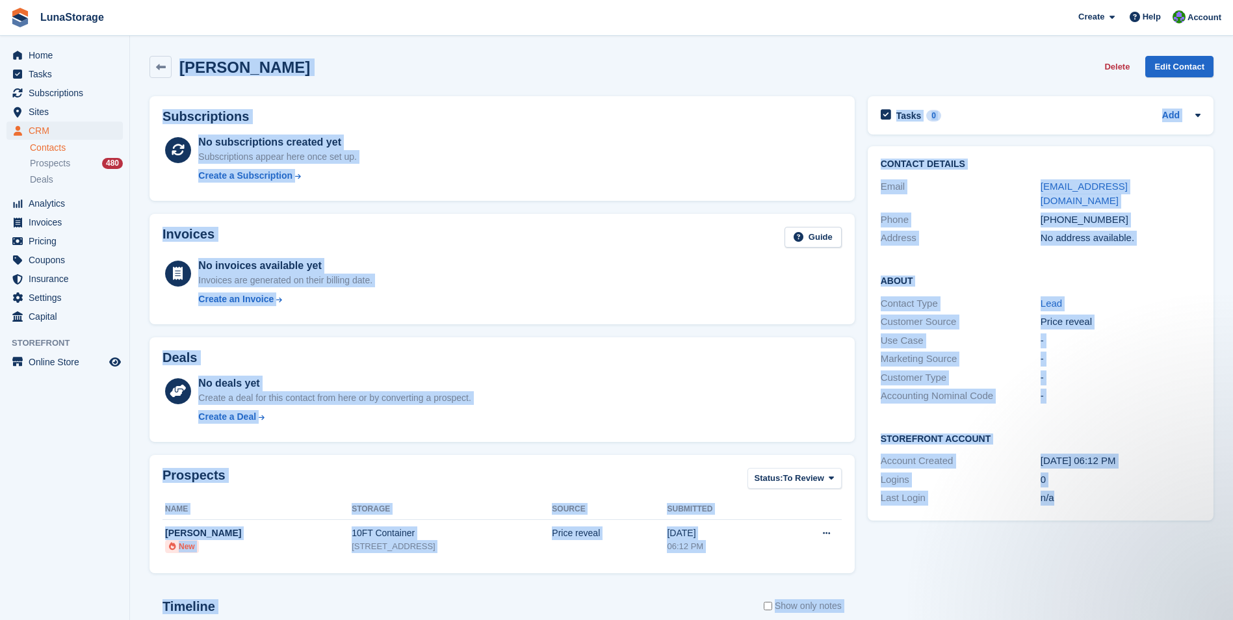
drag, startPoint x: 1072, startPoint y: 539, endPoint x: 1096, endPoint y: 585, distance: 52.0
click at [1096, 585] on div "Tasks 0 Add No tasks related to [PERSON_NAME] Contact Details Email [EMAIL_ADDR…" at bounding box center [1040, 453] width 359 height 726
drag, startPoint x: 1112, startPoint y: 602, endPoint x: 172, endPoint y: 72, distance: 1079.5
click at [172, 72] on div "[PERSON_NAME] Delete Edit Contact Subscriptions No subscriptions created yet Su…" at bounding box center [681, 432] width 1064 height 766
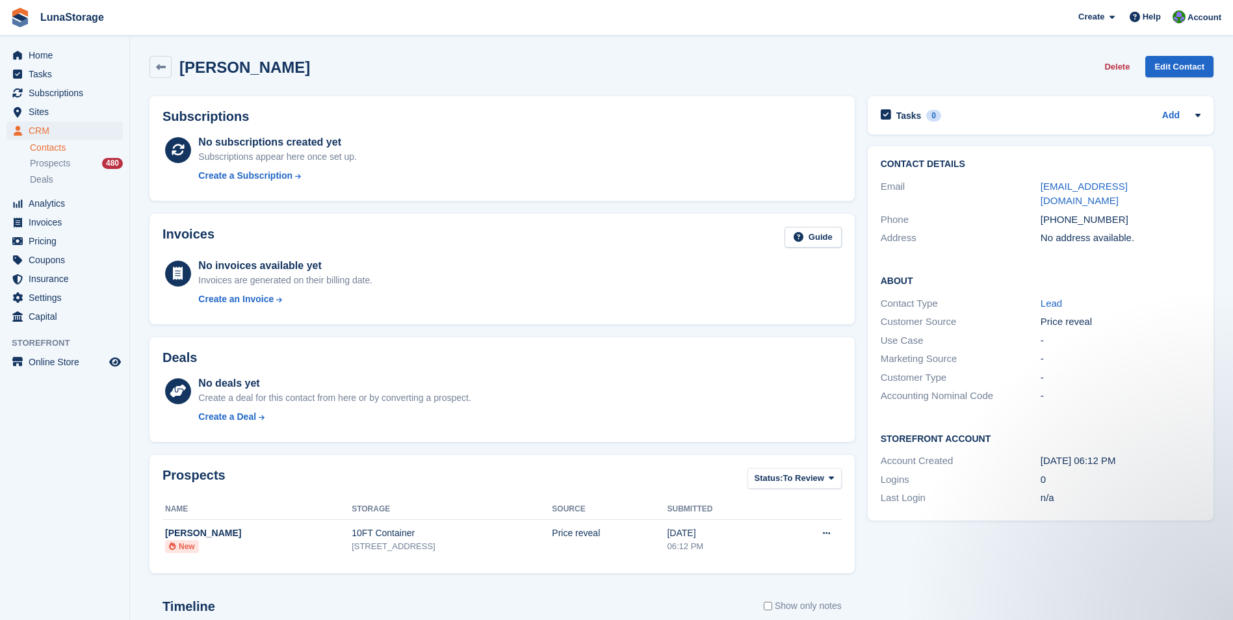
drag, startPoint x: 172, startPoint y: 72, endPoint x: 140, endPoint y: 45, distance: 41.5
click at [140, 45] on section "[PERSON_NAME] Delete Edit Contact Subscriptions No subscriptions created yet Su…" at bounding box center [681, 413] width 1103 height 827
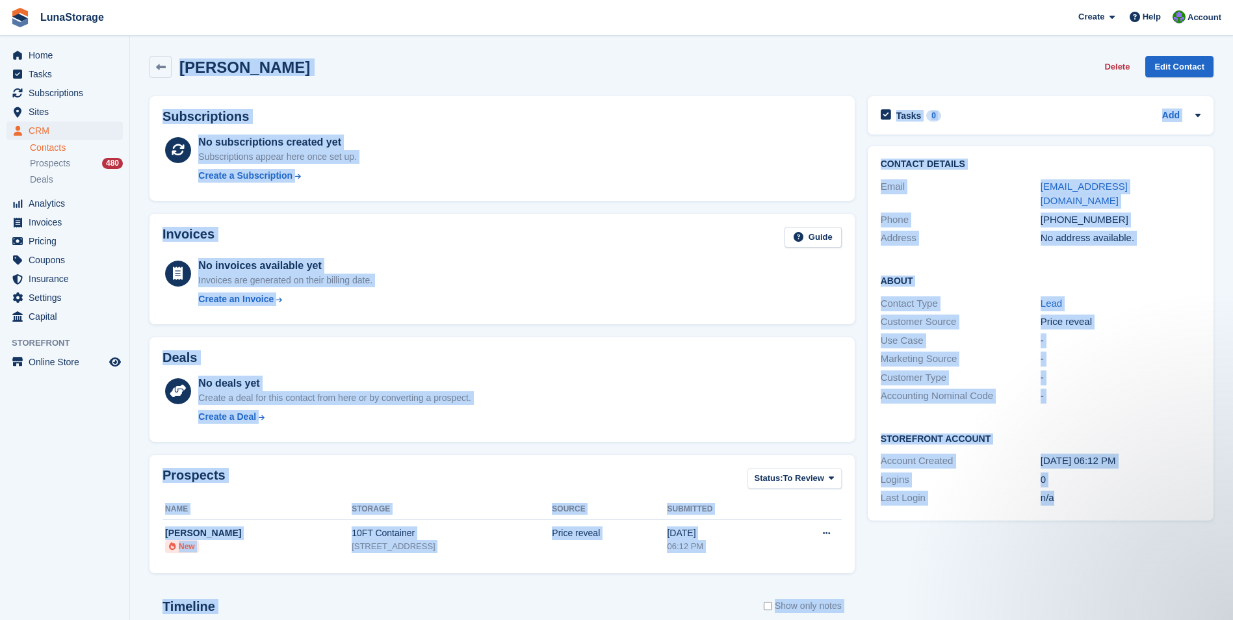
drag, startPoint x: 140, startPoint y: 45, endPoint x: 1074, endPoint y: 513, distance: 1044.5
click at [1074, 513] on section "[PERSON_NAME] Delete Edit Contact Subscriptions No subscriptions created yet Su…" at bounding box center [681, 413] width 1103 height 827
drag, startPoint x: 1074, startPoint y: 513, endPoint x: 1135, endPoint y: 587, distance: 95.5
click at [1135, 587] on div "Tasks 0 Add No tasks related to [PERSON_NAME] Contact Details Email [EMAIL_ADDR…" at bounding box center [1040, 453] width 359 height 726
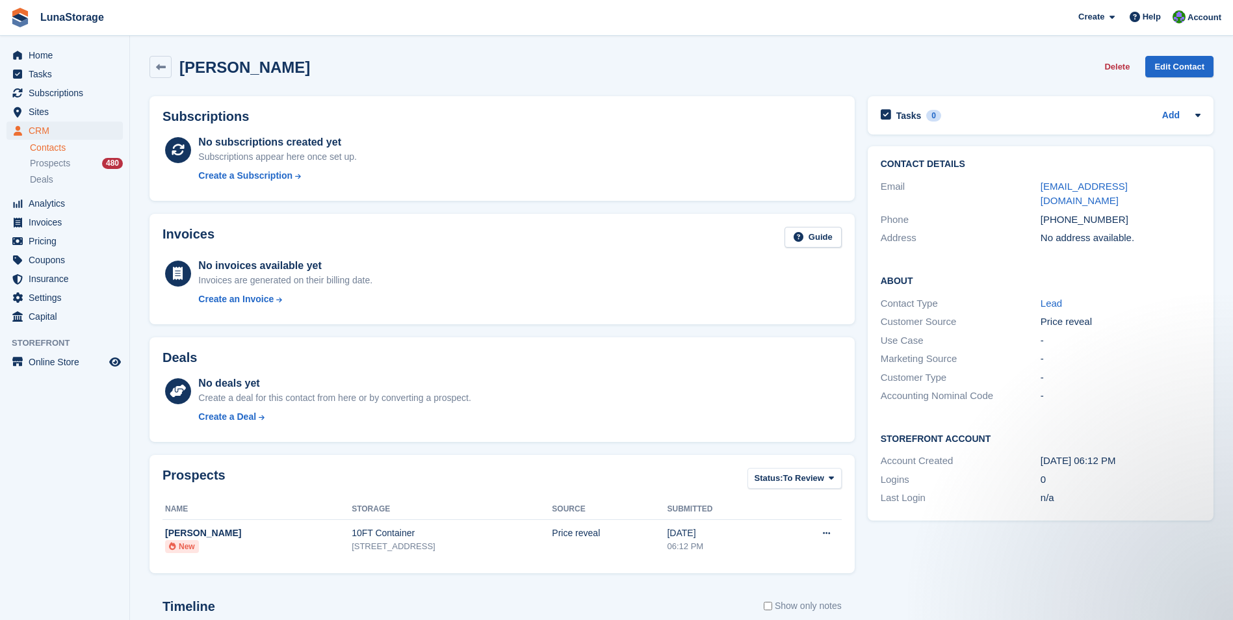
click at [131, 46] on section "[PERSON_NAME] Delete Edit Contact Subscriptions No subscriptions created yet Su…" at bounding box center [681, 413] width 1103 height 827
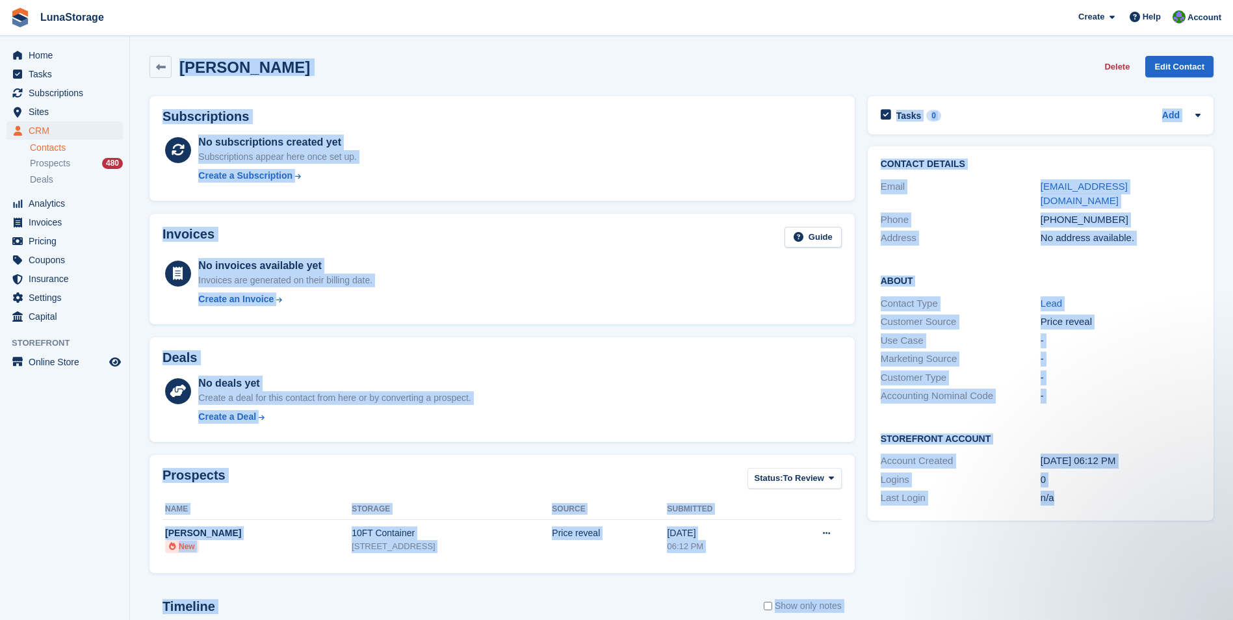
drag, startPoint x: 133, startPoint y: 44, endPoint x: 1098, endPoint y: 600, distance: 1113.3
click at [1098, 600] on section "[PERSON_NAME] Delete Edit Contact Subscriptions No subscriptions created yet Su…" at bounding box center [681, 413] width 1103 height 827
click at [1098, 601] on div "Tasks 0 Add No tasks related to [PERSON_NAME] Contact Details Email [EMAIL_ADDR…" at bounding box center [1040, 453] width 359 height 726
drag, startPoint x: 1098, startPoint y: 601, endPoint x: 136, endPoint y: 53, distance: 1107.4
click at [136, 53] on section "[PERSON_NAME] Delete Edit Contact Subscriptions No subscriptions created yet Su…" at bounding box center [681, 413] width 1103 height 827
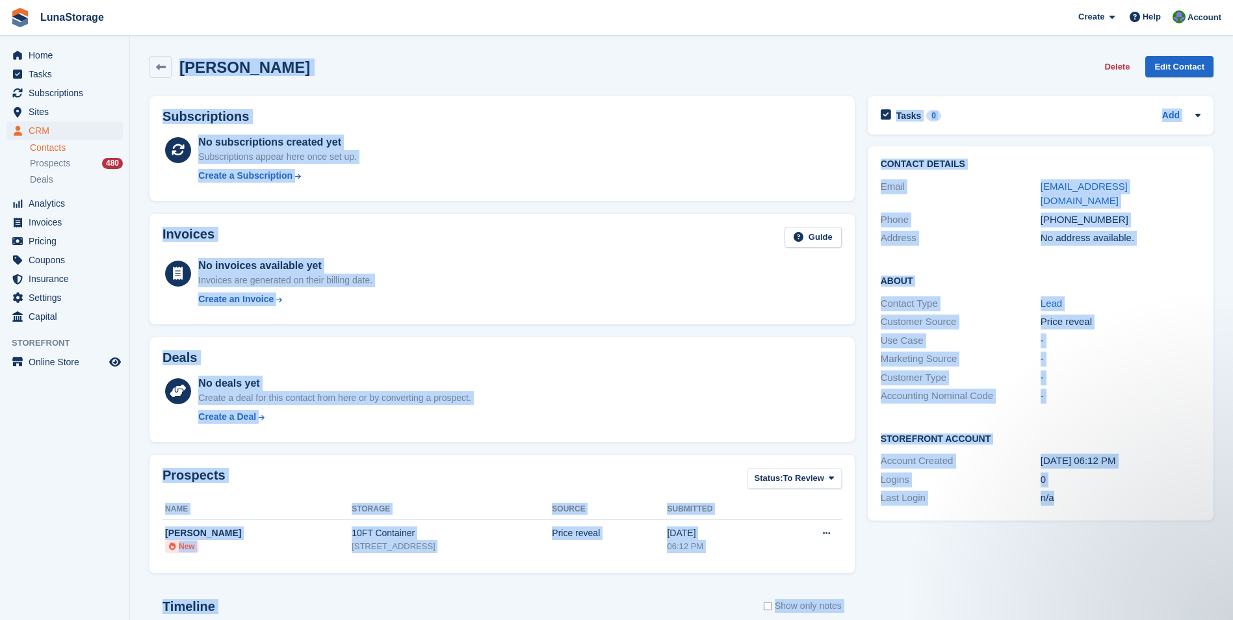
drag, startPoint x: 136, startPoint y: 53, endPoint x: 132, endPoint y: 44, distance: 9.9
click at [132, 44] on section "[PERSON_NAME] Delete Edit Contact Subscriptions No subscriptions created yet Su…" at bounding box center [681, 413] width 1103 height 827
drag, startPoint x: 132, startPoint y: 44, endPoint x: 1127, endPoint y: 551, distance: 1116.6
click at [1127, 551] on section "[PERSON_NAME] Delete Edit Contact Subscriptions No subscriptions created yet Su…" at bounding box center [681, 413] width 1103 height 827
drag, startPoint x: 1127, startPoint y: 551, endPoint x: 1116, endPoint y: 572, distance: 23.5
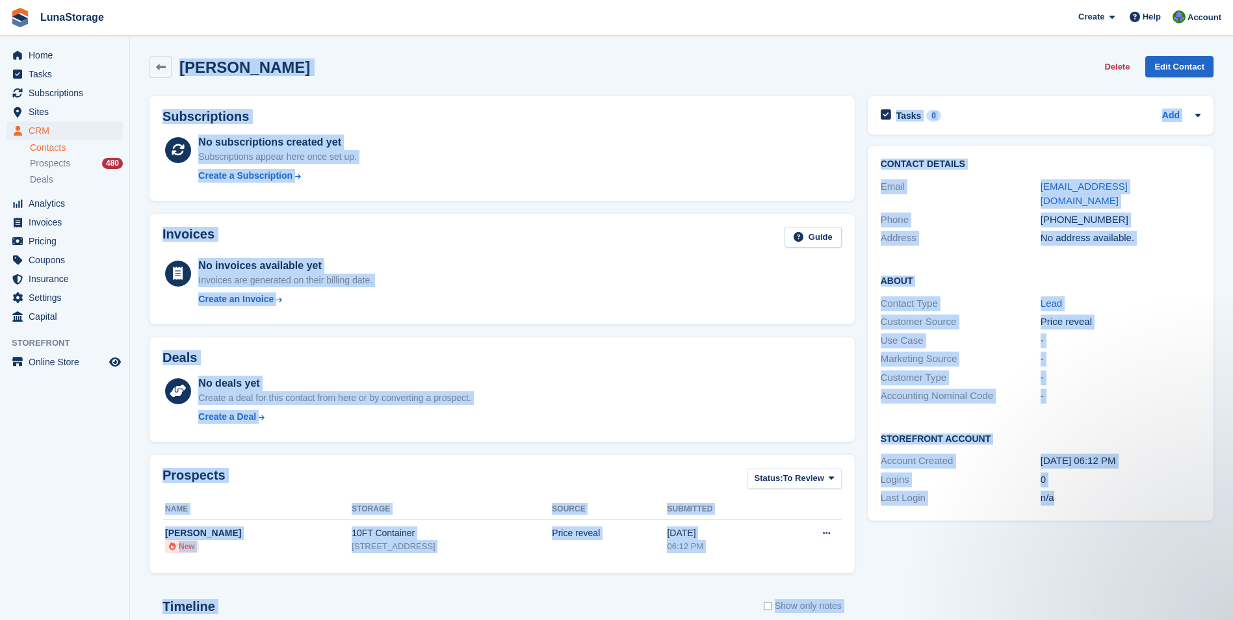
click at [1116, 572] on div "Tasks 0 Add No tasks related to [PERSON_NAME] Contact Details Email [EMAIL_ADDR…" at bounding box center [1040, 453] width 359 height 726
drag, startPoint x: 1116, startPoint y: 572, endPoint x: 151, endPoint y: 62, distance: 1090.6
click at [151, 62] on div "[PERSON_NAME] Delete Edit Contact Subscriptions No subscriptions created yet Su…" at bounding box center [681, 432] width 1064 height 766
drag, startPoint x: 151, startPoint y: 62, endPoint x: 136, endPoint y: 51, distance: 19.0
click at [136, 51] on section "[PERSON_NAME] Delete Edit Contact Subscriptions No subscriptions created yet Su…" at bounding box center [681, 413] width 1103 height 827
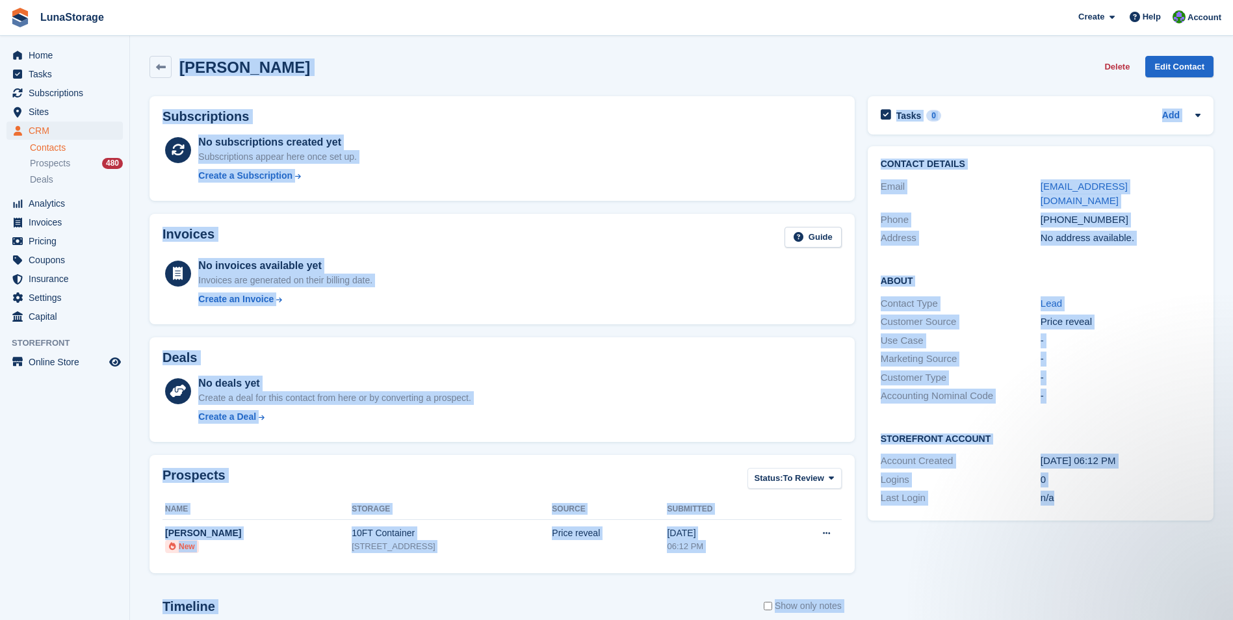
click at [136, 51] on section "[PERSON_NAME] Delete Edit Contact Subscriptions No subscriptions created yet Su…" at bounding box center [681, 413] width 1103 height 827
drag, startPoint x: 136, startPoint y: 51, endPoint x: 1092, endPoint y: 568, distance: 1086.9
click at [1092, 568] on section "[PERSON_NAME] Delete Edit Contact Subscriptions No subscriptions created yet Su…" at bounding box center [681, 413] width 1103 height 827
drag, startPoint x: 1092, startPoint y: 568, endPoint x: 1118, endPoint y: 596, distance: 37.7
click at [1118, 596] on div "Tasks 0 Add No tasks related to [PERSON_NAME] Contact Details Email [EMAIL_ADDR…" at bounding box center [1040, 453] width 359 height 726
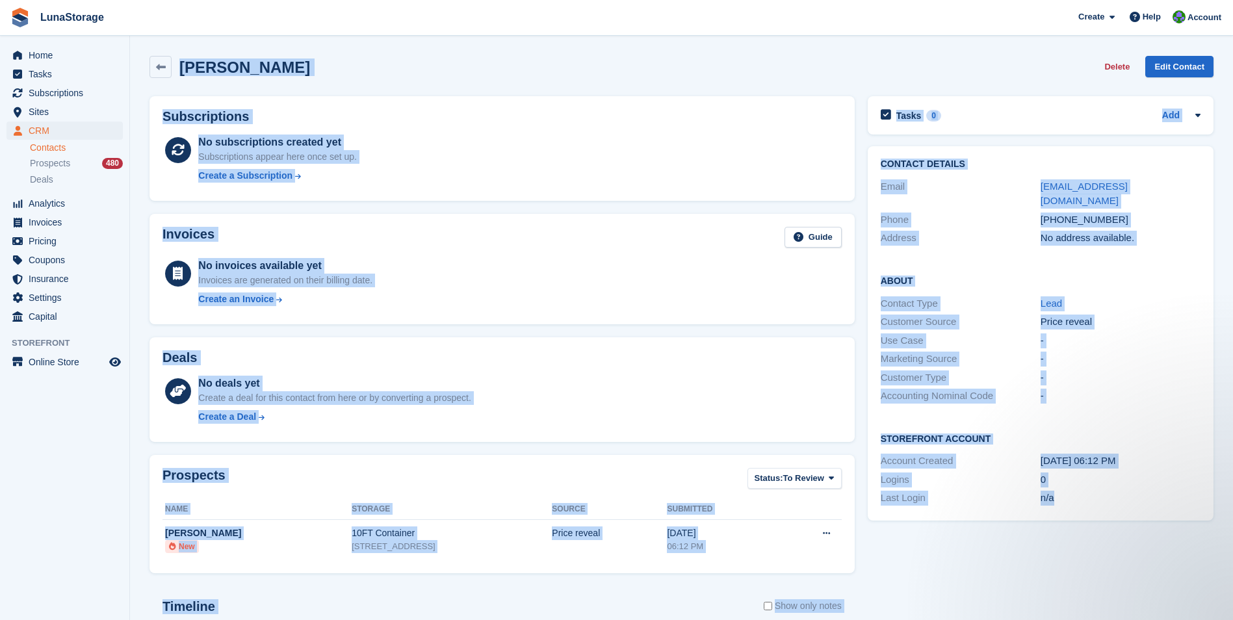
drag, startPoint x: 1118, startPoint y: 596, endPoint x: 144, endPoint y: 44, distance: 1119.5
click at [144, 44] on section "[PERSON_NAME] Delete Edit Contact Subscriptions No subscriptions created yet Su…" at bounding box center [681, 413] width 1103 height 827
drag, startPoint x: 144, startPoint y: 44, endPoint x: 133, endPoint y: 47, distance: 10.9
click at [133, 47] on section "[PERSON_NAME] Delete Edit Contact Subscriptions No subscriptions created yet Su…" at bounding box center [681, 413] width 1103 height 827
drag, startPoint x: 133, startPoint y: 47, endPoint x: 1066, endPoint y: 559, distance: 1063.8
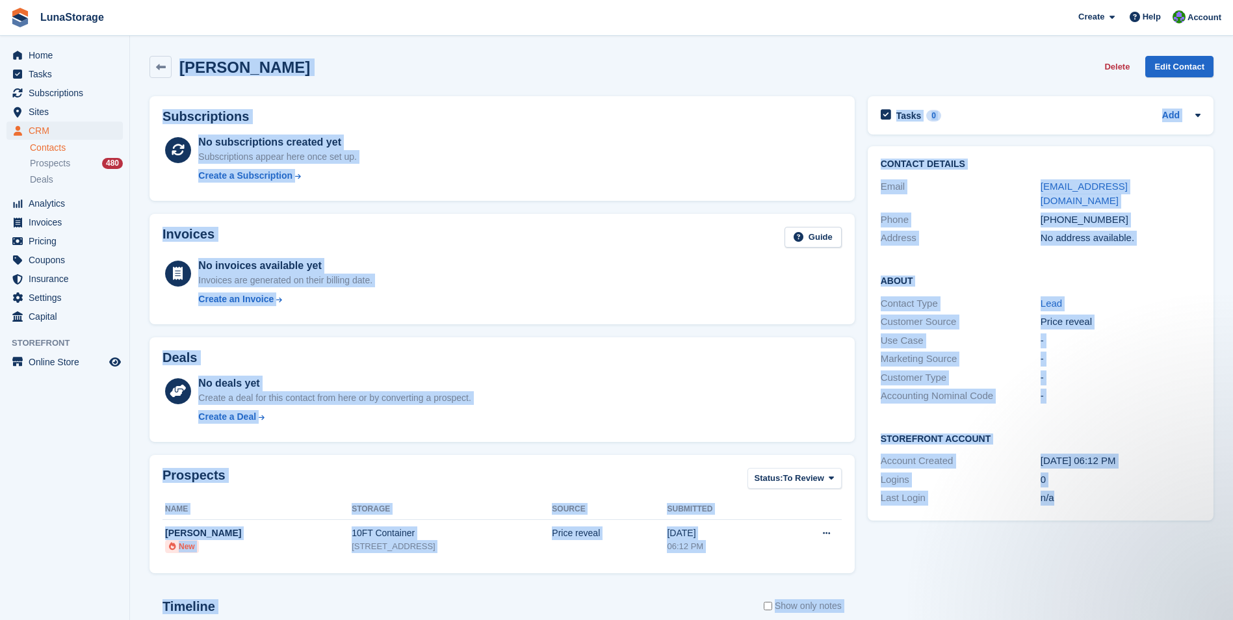
click at [1066, 559] on section "[PERSON_NAME] Delete Edit Contact Subscriptions No subscriptions created yet Su…" at bounding box center [681, 413] width 1103 height 827
drag, startPoint x: 1066, startPoint y: 559, endPoint x: 1122, endPoint y: 595, distance: 66.9
click at [1122, 595] on div "Tasks 0 Add No tasks related to [PERSON_NAME] Contact Details Email [EMAIL_ADDR…" at bounding box center [1040, 453] width 359 height 726
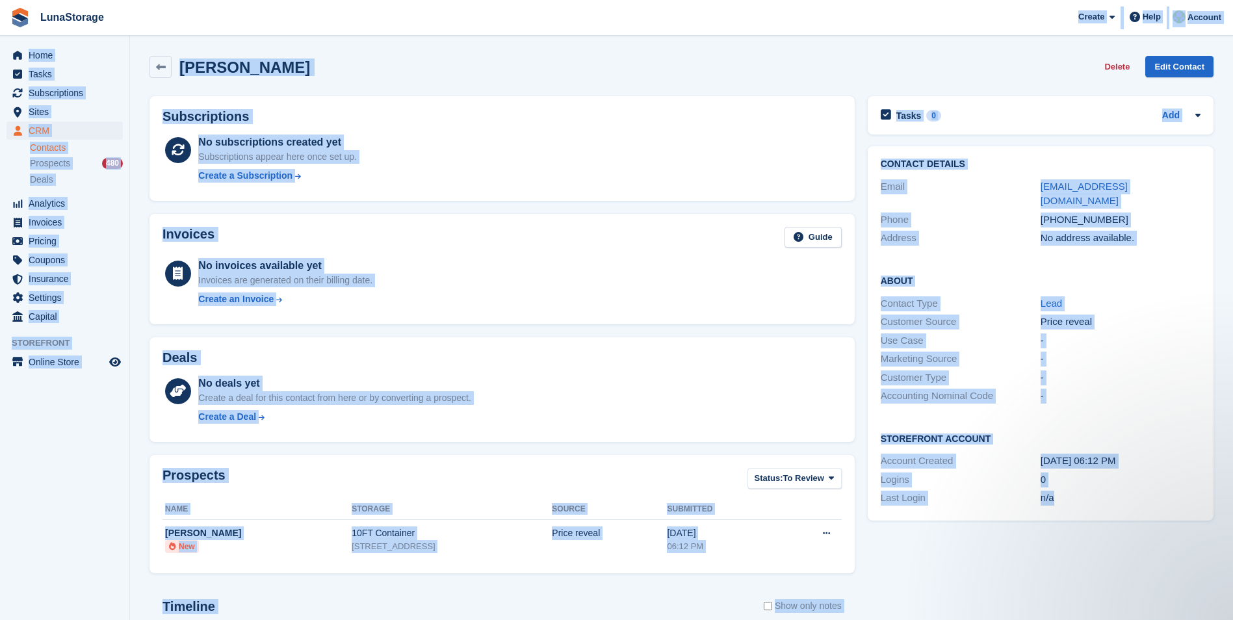
drag, startPoint x: 1122, startPoint y: 595, endPoint x: 133, endPoint y: 21, distance: 1144.0
click at [133, 21] on div "LunaStorage Create Subscription Invoice Contact Deal Discount Page Help Chat Su…" at bounding box center [616, 413] width 1233 height 827
drag, startPoint x: 133, startPoint y: 21, endPoint x: 137, endPoint y: 53, distance: 32.2
click at [137, 53] on section "[PERSON_NAME] Delete Edit Contact Subscriptions No subscriptions created yet Su…" at bounding box center [681, 413] width 1103 height 827
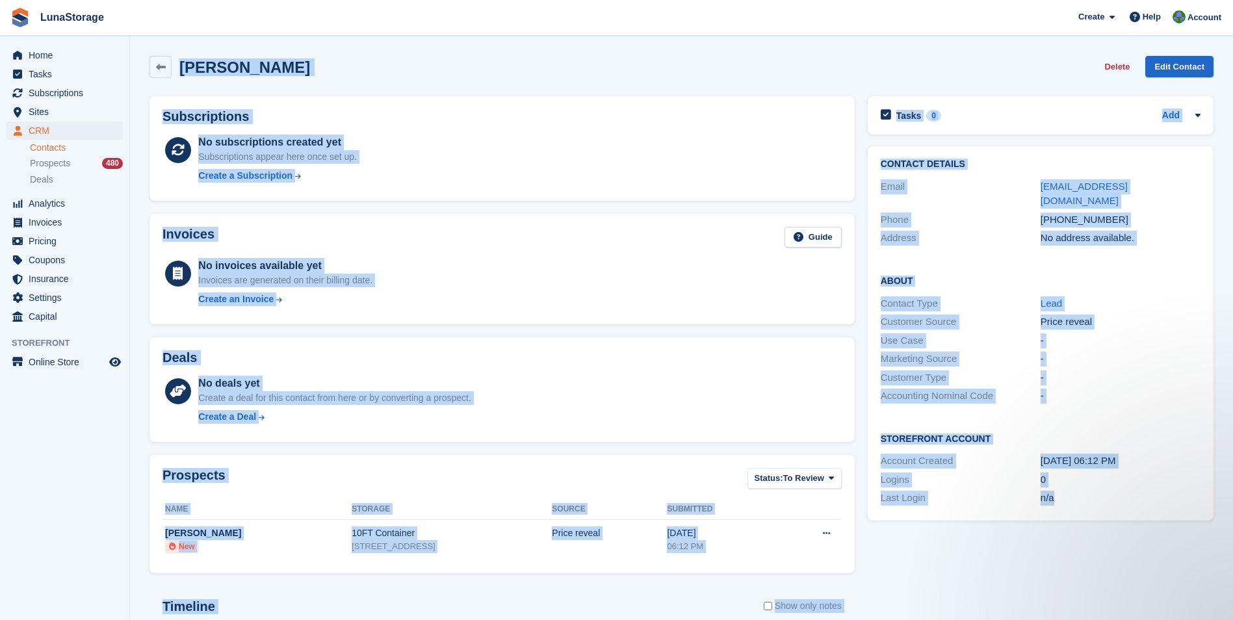
drag, startPoint x: 137, startPoint y: 53, endPoint x: 1202, endPoint y: 545, distance: 1173.2
click at [1202, 545] on section "[PERSON_NAME] Delete Edit Contact Subscriptions No subscriptions created yet Su…" at bounding box center [681, 413] width 1103 height 827
click at [1179, 595] on div "Tasks 0 Add No tasks related to [PERSON_NAME] Contact Details Email [EMAIL_ADDR…" at bounding box center [1040, 453] width 359 height 726
drag, startPoint x: 1179, startPoint y: 595, endPoint x: 149, endPoint y: 55, distance: 1163.2
click at [149, 55] on div "[PERSON_NAME] Delete Edit Contact Subscriptions No subscriptions created yet Su…" at bounding box center [681, 432] width 1064 height 766
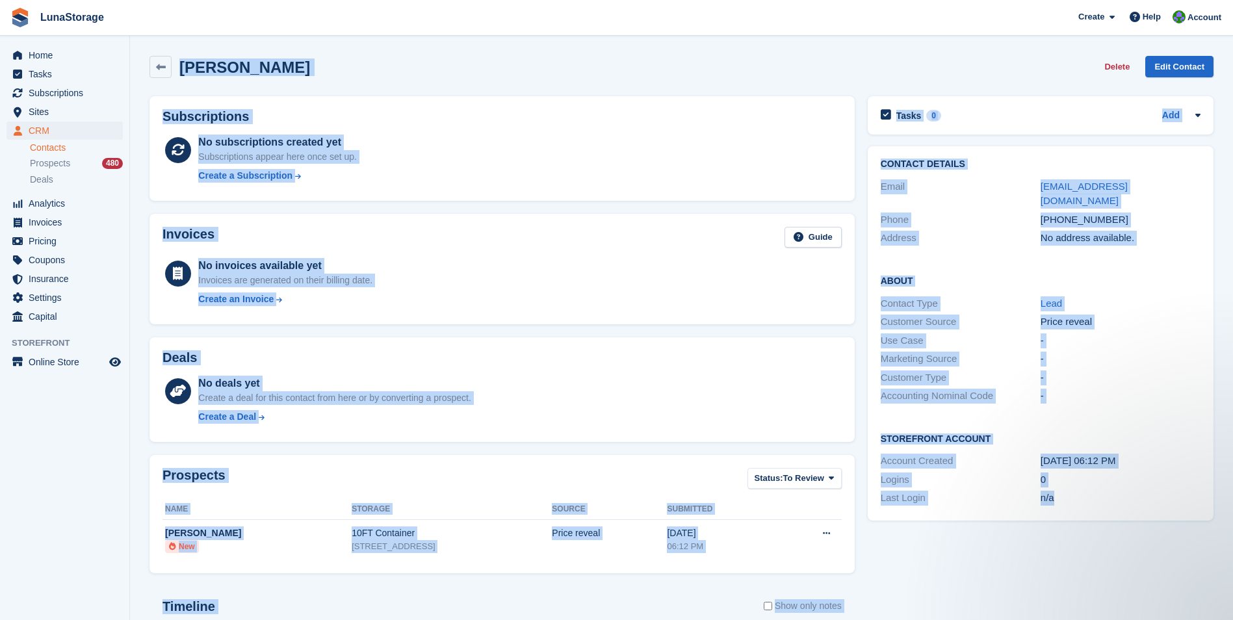
click at [137, 48] on section "[PERSON_NAME] Delete Edit Contact Subscriptions No subscriptions created yet Su…" at bounding box center [681, 413] width 1103 height 827
drag, startPoint x: 141, startPoint y: 50, endPoint x: 1069, endPoint y: 508, distance: 1034.9
click at [1069, 508] on section "[PERSON_NAME] Delete Edit Contact Subscriptions No subscriptions created yet Su…" at bounding box center [681, 413] width 1103 height 827
drag, startPoint x: 1069, startPoint y: 508, endPoint x: 1116, endPoint y: 565, distance: 74.3
click at [1116, 565] on div "Tasks 0 Add No tasks related to [PERSON_NAME] Contact Details Email [EMAIL_ADDR…" at bounding box center [1040, 453] width 359 height 726
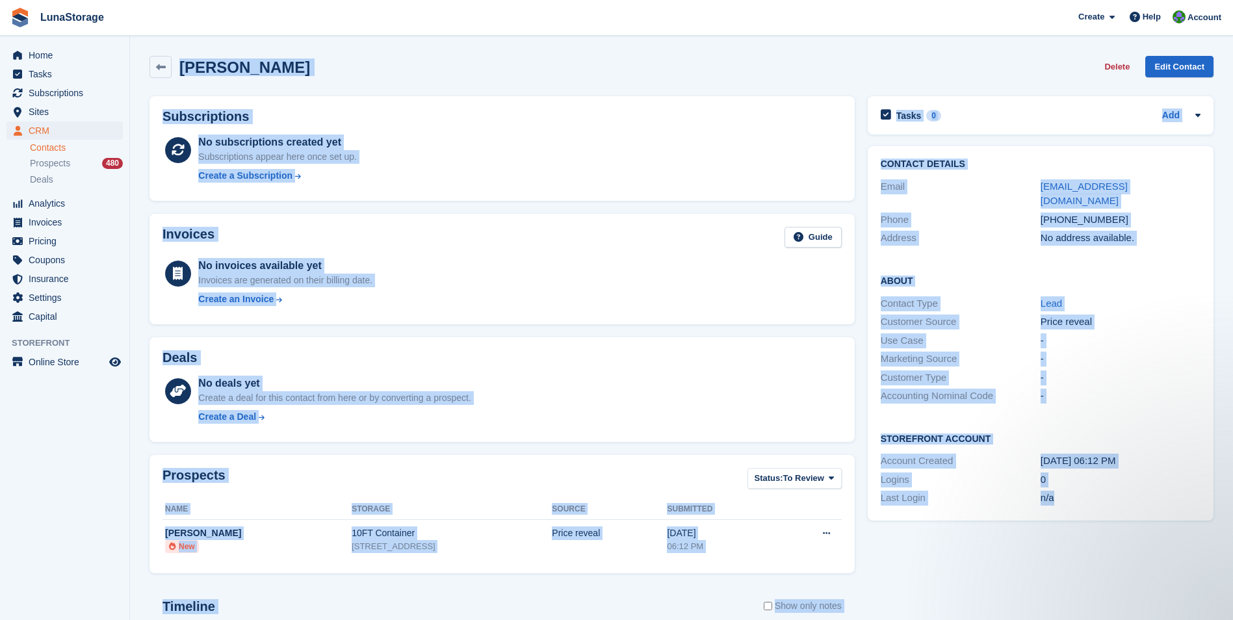
drag, startPoint x: 1148, startPoint y: 606, endPoint x: 164, endPoint y: 38, distance: 1136.9
click at [164, 38] on section "[PERSON_NAME] Delete Edit Contact Subscriptions No subscriptions created yet Su…" at bounding box center [681, 413] width 1103 height 827
drag
click at [140, 43] on section "[PERSON_NAME] Delete Edit Contact Subscriptions No subscriptions created yet Su…" at bounding box center [681, 413] width 1103 height 827
click at [1068, 522] on section "[PERSON_NAME] Delete Edit Contact Subscriptions No subscriptions created yet Su…" at bounding box center [681, 413] width 1103 height 827
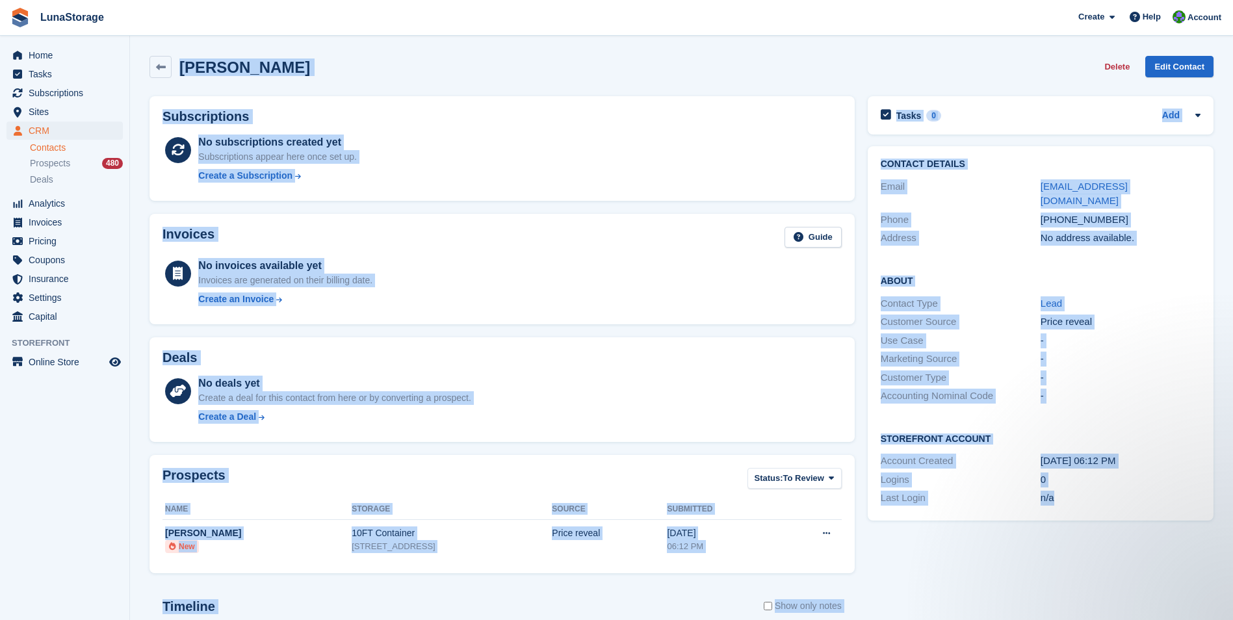
click at [1122, 587] on div "Tasks 0 Add No tasks related to [PERSON_NAME] Contact Details Email [EMAIL_ADDR…" at bounding box center [1040, 453] width 359 height 726
click at [169, 44] on section "[PERSON_NAME] Delete Edit Contact Subscriptions No subscriptions created yet Su…" at bounding box center [681, 413] width 1103 height 827
click at [144, 46] on section "[PERSON_NAME] Delete Edit Contact Subscriptions No subscriptions created yet Su…" at bounding box center [681, 413] width 1103 height 827
click at [1104, 547] on section "[PERSON_NAME] Delete Edit Contact Subscriptions No subscriptions created yet Su…" at bounding box center [681, 413] width 1103 height 827
click at [1125, 589] on div "Tasks 0 Add No tasks related to [PERSON_NAME] Contact Details Email [EMAIL_ADDR…" at bounding box center [1040, 453] width 359 height 726
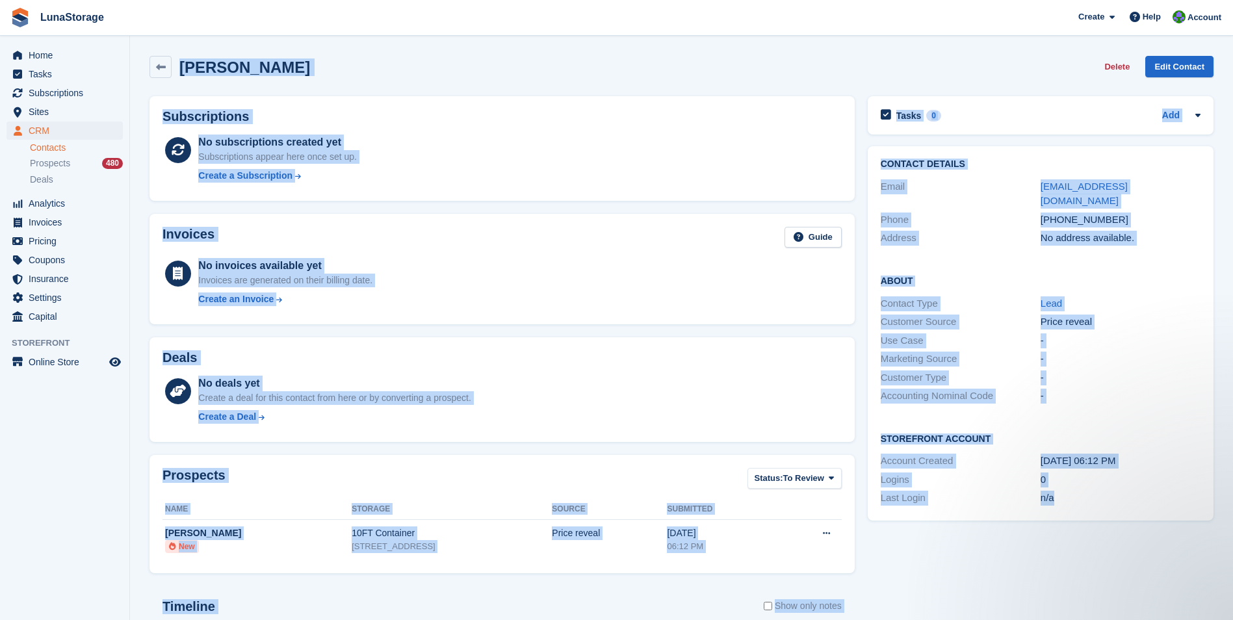
click at [176, 56] on div "[PERSON_NAME] Delete Edit Contact Subscriptions No subscriptions created yet Su…" at bounding box center [681, 432] width 1064 height 766
click at [141, 43] on section "[PERSON_NAME] Delete Edit Contact Subscriptions No subscriptions created yet Su…" at bounding box center [681, 413] width 1103 height 827
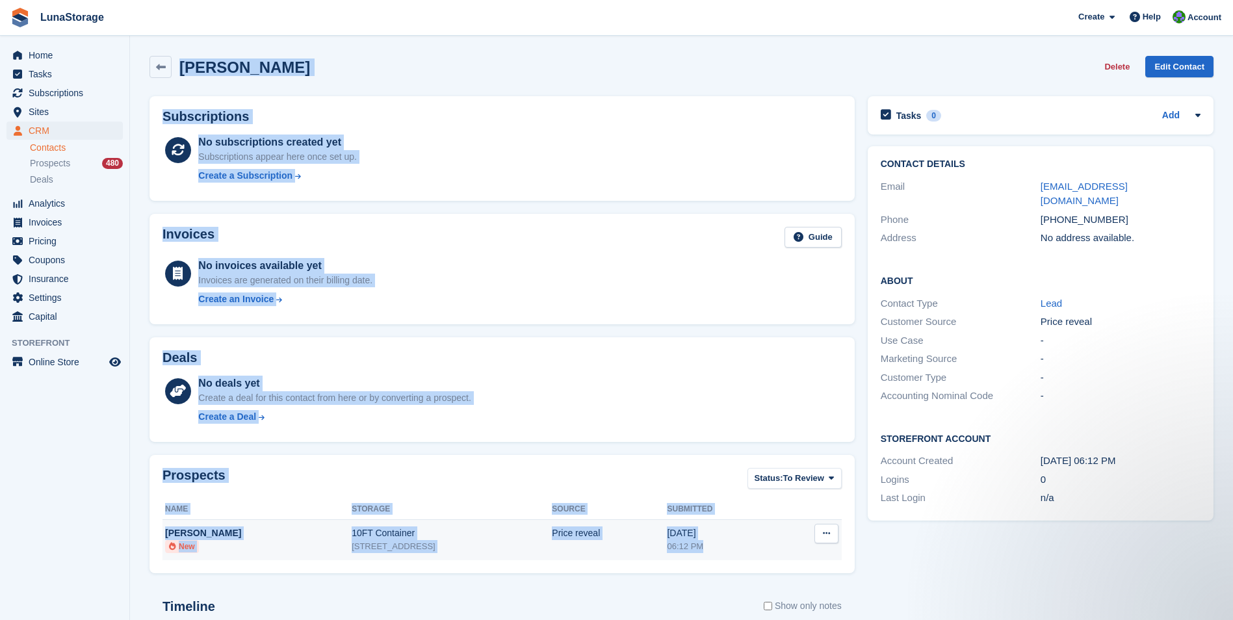
drag, startPoint x: 142, startPoint y: 85, endPoint x: 743, endPoint y: 544, distance: 756.7
click at [743, 544] on section "[PERSON_NAME] Delete Edit Contact Subscriptions No subscriptions created yet Su…" at bounding box center [681, 413] width 1103 height 827
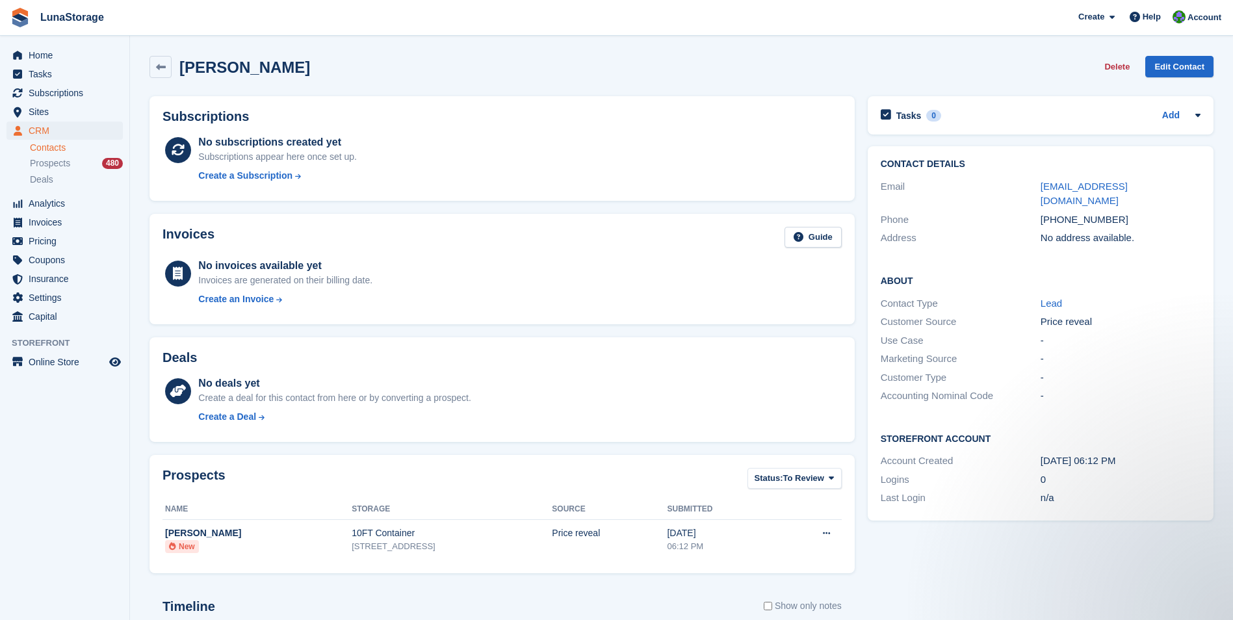
drag, startPoint x: 743, startPoint y: 544, endPoint x: 882, endPoint y: 599, distance: 149.0
click at [882, 599] on div "Tasks 0 Add No tasks related to [PERSON_NAME] Contact Details Email [EMAIL_ADDR…" at bounding box center [1040, 453] width 359 height 726
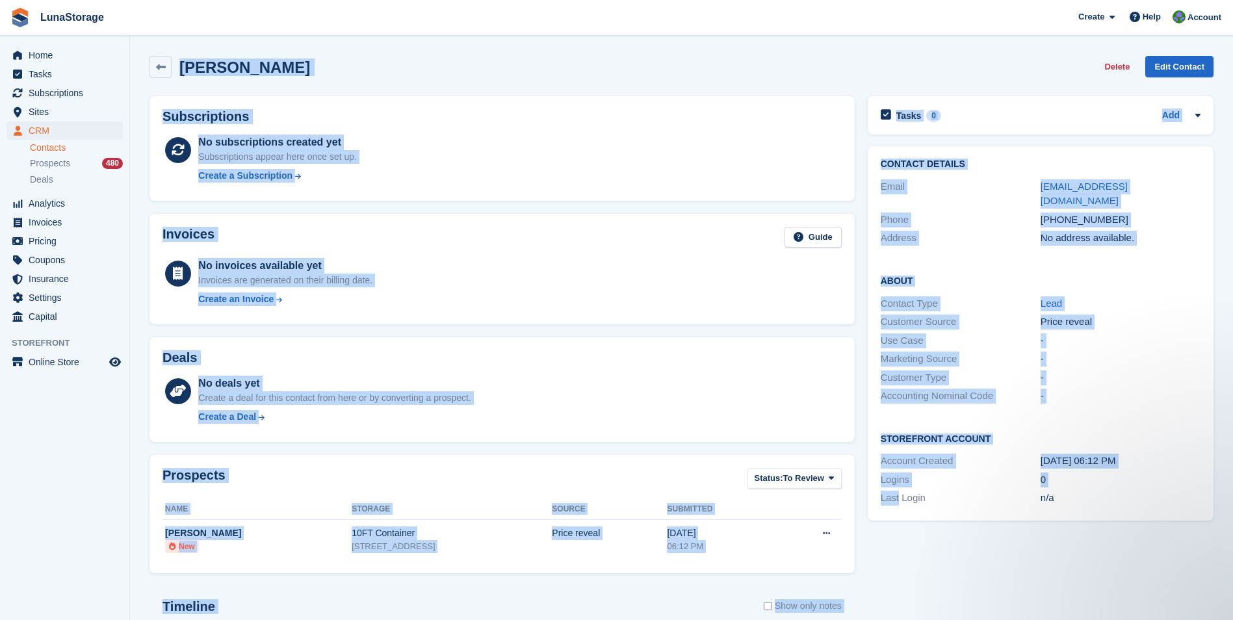
drag, startPoint x: 882, startPoint y: 599, endPoint x: 179, endPoint y: 88, distance: 868.5
click at [179, 88] on div "[PERSON_NAME] Delete Edit Contact Subscriptions No subscriptions created yet Su…" at bounding box center [681, 432] width 1064 height 766
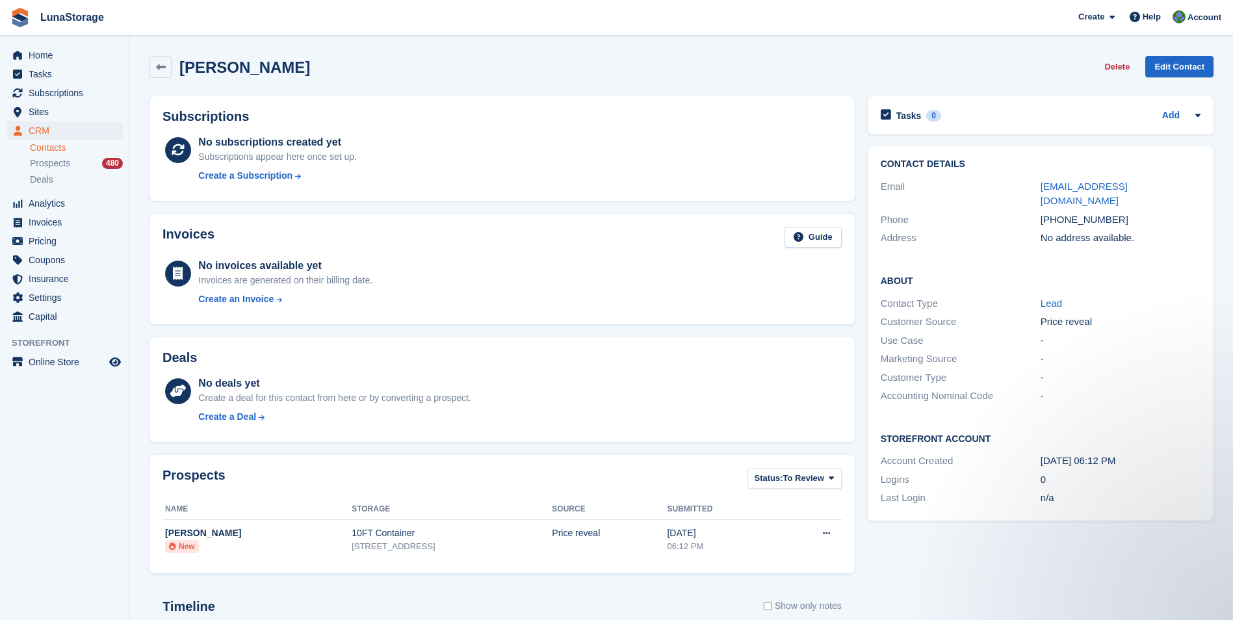
drag, startPoint x: 179, startPoint y: 88, endPoint x: 144, endPoint y: 81, distance: 36.6
click at [146, 79] on div "[PERSON_NAME] Delete Edit Contact" at bounding box center [681, 69] width 1077 height 40
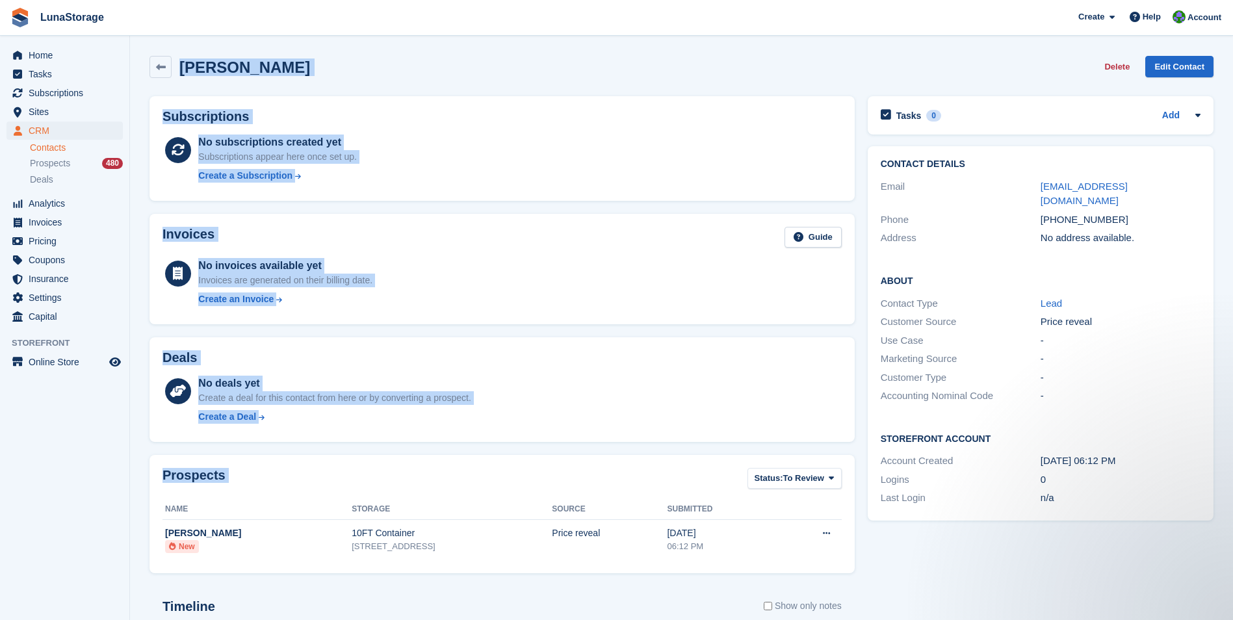
drag, startPoint x: 138, startPoint y: 84, endPoint x: 808, endPoint y: 561, distance: 822.6
click at [808, 561] on section "[PERSON_NAME] Delete Edit Contact Subscriptions No subscriptions created yet Su…" at bounding box center [681, 413] width 1103 height 827
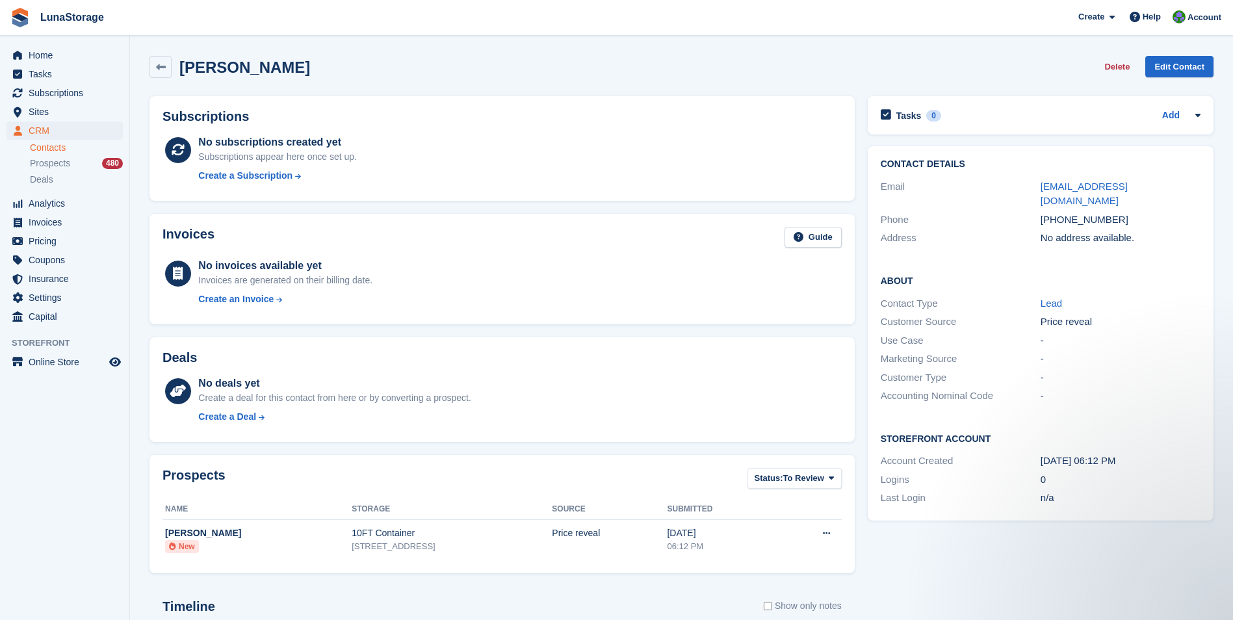
drag, startPoint x: 808, startPoint y: 561, endPoint x: 862, endPoint y: 580, distance: 57.4
click at [866, 584] on div "Tasks 0 Add No tasks related to [PERSON_NAME] Contact Details Email [EMAIL_ADDR…" at bounding box center [1040, 453] width 359 height 726
click at [45, 276] on span "Insurance" at bounding box center [68, 279] width 78 height 18
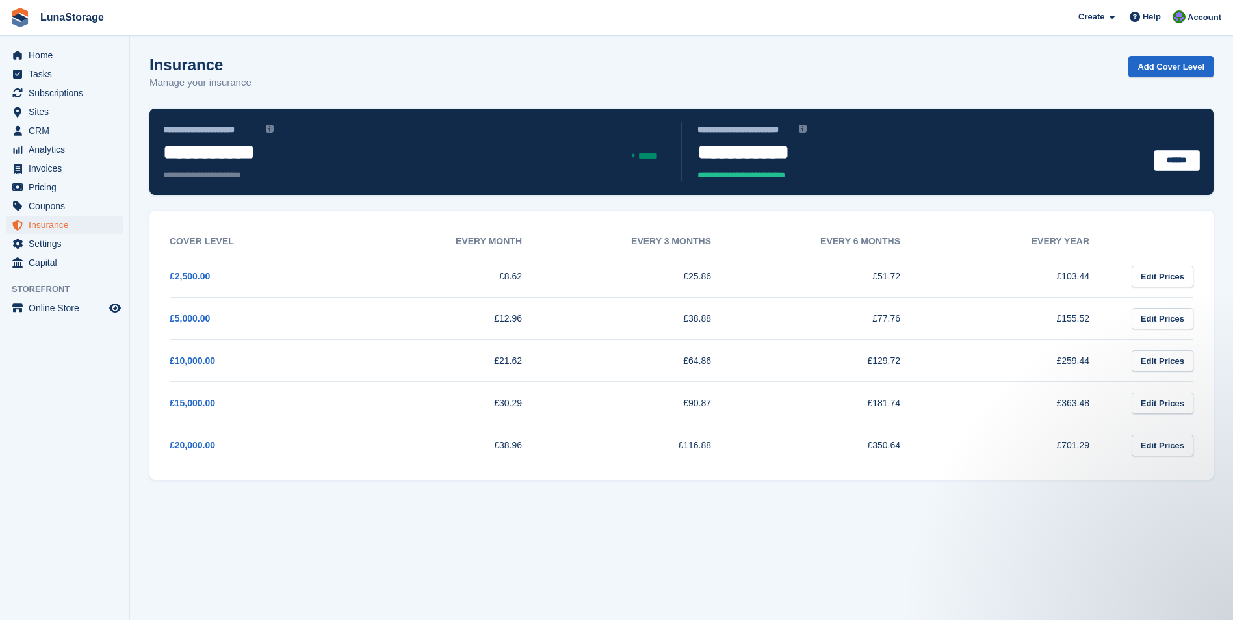
drag, startPoint x: 140, startPoint y: 207, endPoint x: 1180, endPoint y: 463, distance: 1070.8
click at [1180, 463] on section "**********" at bounding box center [681, 310] width 1103 height 620
click at [1215, 491] on section "**********" at bounding box center [681, 310] width 1103 height 620
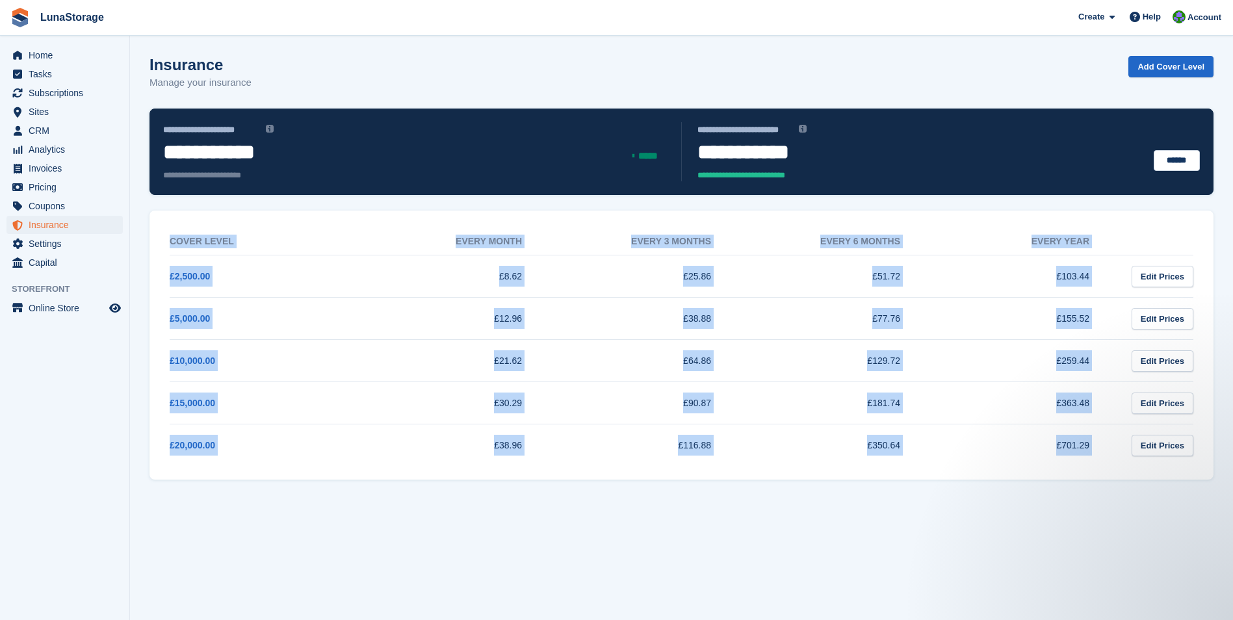
drag, startPoint x: 1215, startPoint y: 491, endPoint x: 162, endPoint y: 240, distance: 1081.6
click at [162, 240] on section "**********" at bounding box center [681, 310] width 1103 height 620
drag, startPoint x: 162, startPoint y: 240, endPoint x: 136, endPoint y: 207, distance: 42.1
click at [136, 207] on section "**********" at bounding box center [681, 310] width 1103 height 620
drag, startPoint x: 136, startPoint y: 207, endPoint x: 1191, endPoint y: 459, distance: 1084.4
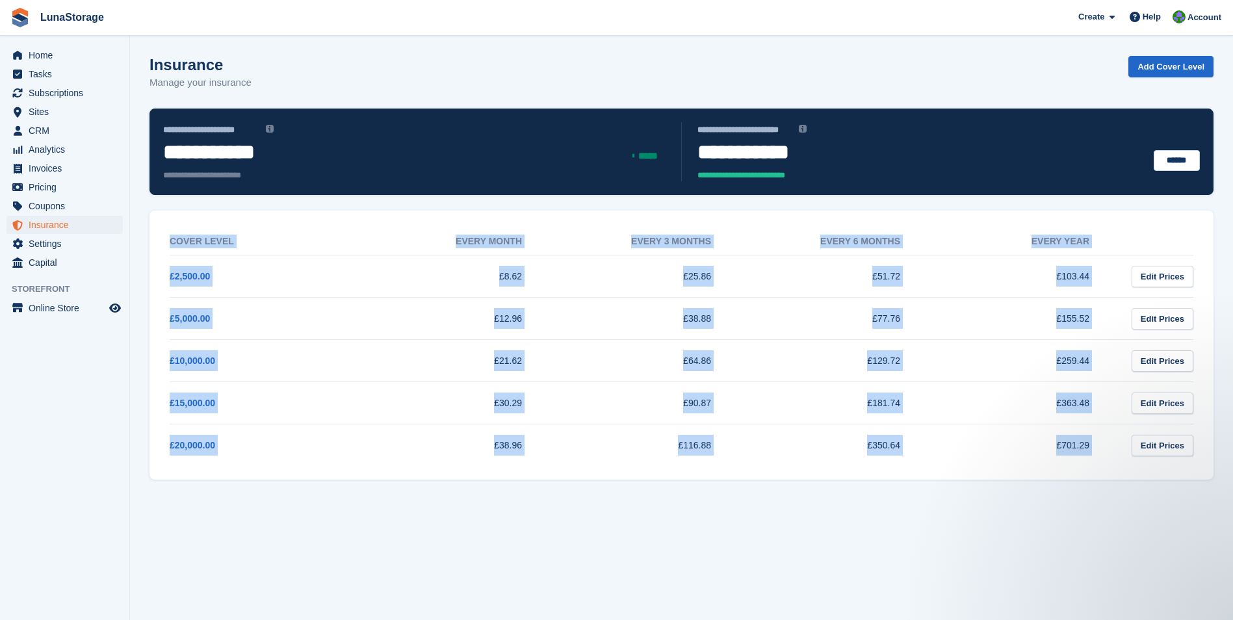
click at [1191, 459] on section "**********" at bounding box center [681, 310] width 1103 height 620
drag, startPoint x: 1191, startPoint y: 459, endPoint x: 1220, endPoint y: 492, distance: 43.8
click at [1220, 492] on section "**********" at bounding box center [681, 310] width 1103 height 620
drag, startPoint x: 1220, startPoint y: 492, endPoint x: 186, endPoint y: 247, distance: 1062.5
click at [186, 247] on section "**********" at bounding box center [681, 310] width 1103 height 620
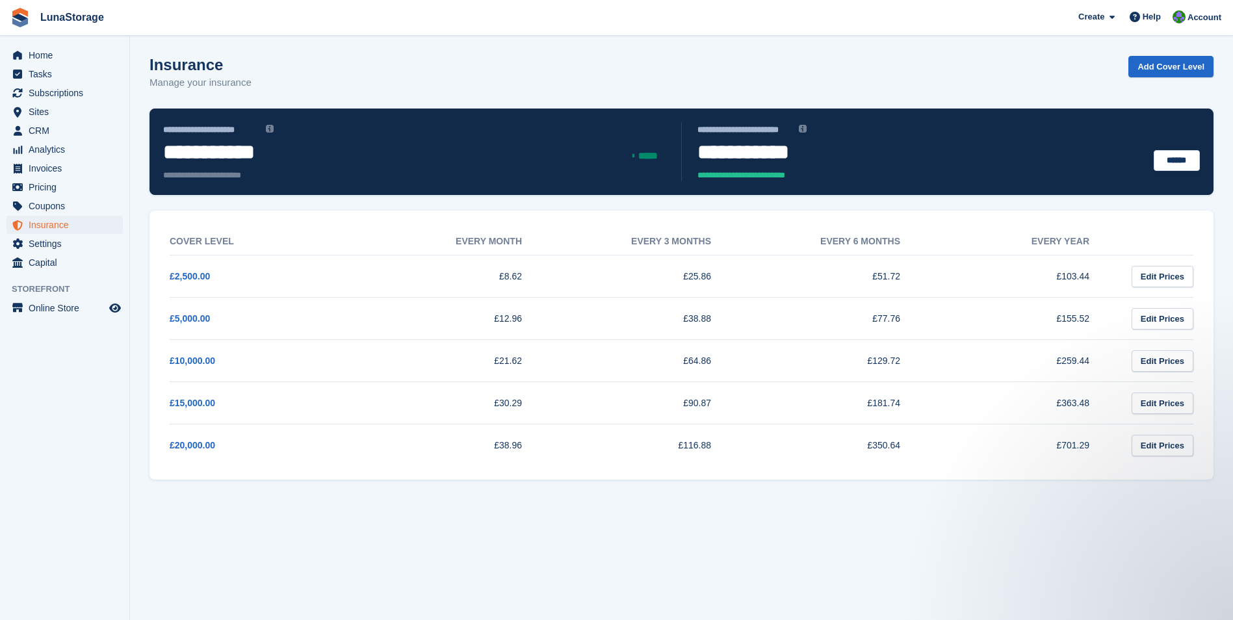
drag, startPoint x: 186, startPoint y: 247, endPoint x: 139, endPoint y: 205, distance: 63.0
click at [139, 205] on section "**********" at bounding box center [681, 310] width 1103 height 620
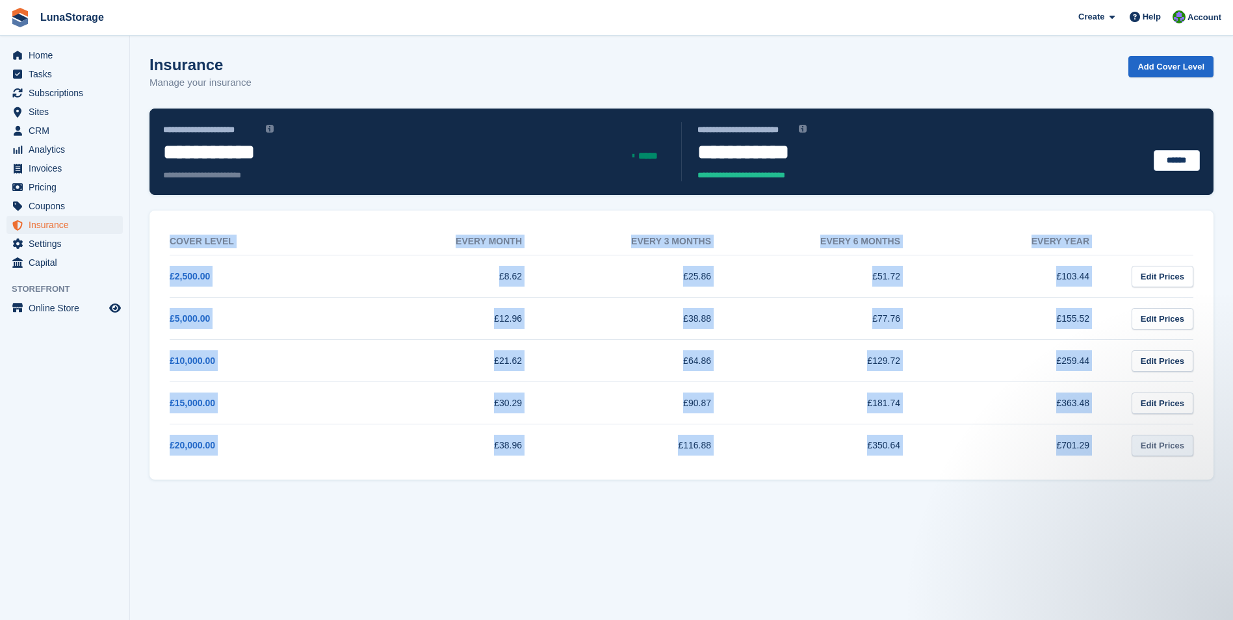
drag, startPoint x: 139, startPoint y: 205, endPoint x: 1154, endPoint y: 446, distance: 1043.4
click at [1154, 446] on section "**********" at bounding box center [681, 310] width 1103 height 620
drag, startPoint x: 1154, startPoint y: 446, endPoint x: 1222, endPoint y: 485, distance: 77.7
click at [1222, 485] on section "**********" at bounding box center [681, 310] width 1103 height 620
drag, startPoint x: 1222, startPoint y: 485, endPoint x: 162, endPoint y: 235, distance: 1088.4
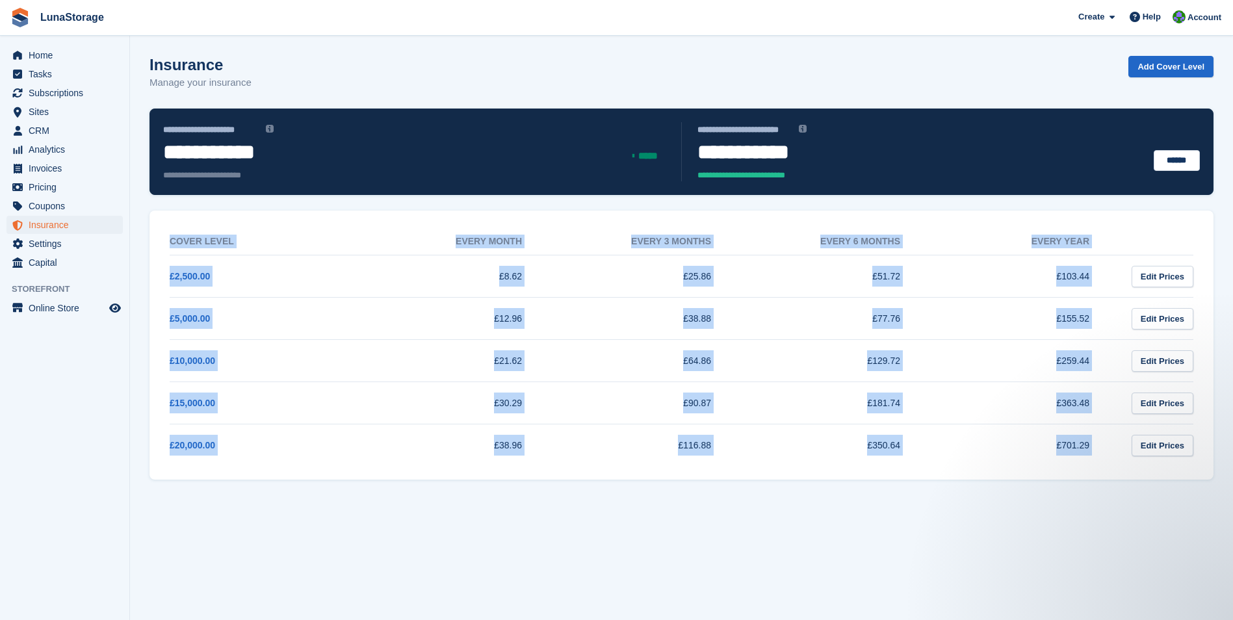
click at [162, 235] on section "**********" at bounding box center [681, 310] width 1103 height 620
drag, startPoint x: 162, startPoint y: 235, endPoint x: 136, endPoint y: 203, distance: 40.6
click at [136, 203] on section "**********" at bounding box center [681, 310] width 1103 height 620
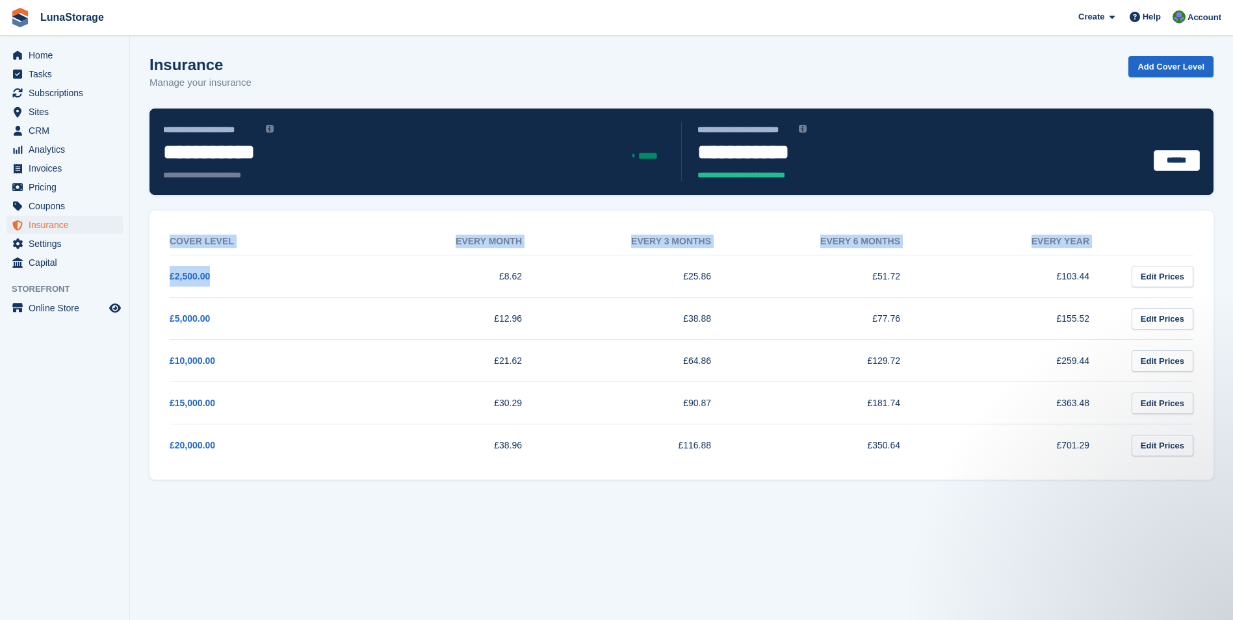
drag, startPoint x: 141, startPoint y: 207, endPoint x: 347, endPoint y: 289, distance: 221.4
click at [347, 289] on section "**********" at bounding box center [681, 310] width 1103 height 620
click at [201, 511] on section "**********" at bounding box center [681, 310] width 1103 height 620
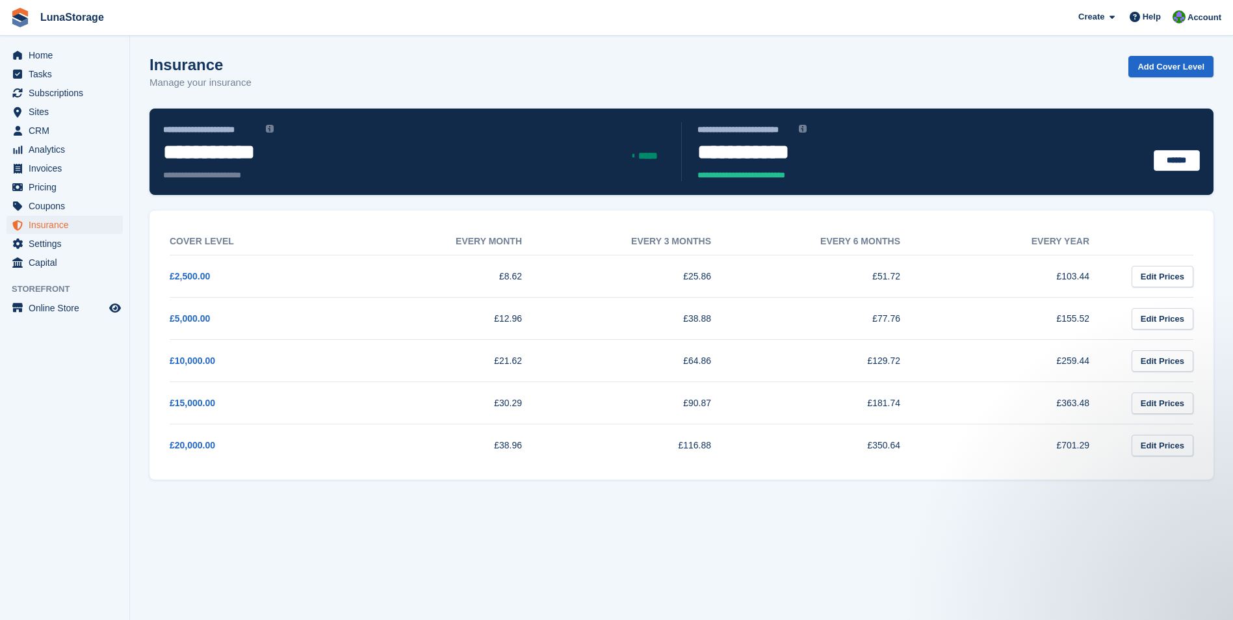
drag, startPoint x: 144, startPoint y: 205, endPoint x: 1183, endPoint y: 474, distance: 1072.5
click at [1183, 474] on section "**********" at bounding box center [681, 310] width 1103 height 620
drag, startPoint x: 1183, startPoint y: 474, endPoint x: 1218, endPoint y: 495, distance: 41.1
click at [1218, 495] on section "**********" at bounding box center [681, 310] width 1103 height 620
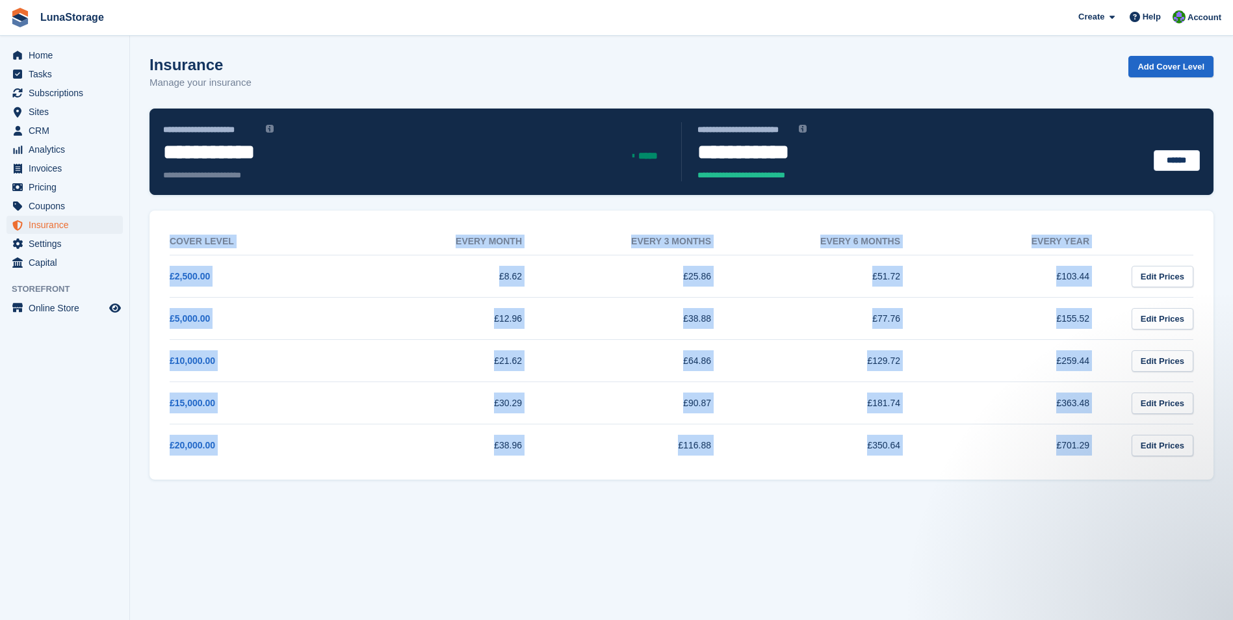
drag, startPoint x: 1218, startPoint y: 495, endPoint x: 170, endPoint y: 203, distance: 1087.4
click at [170, 203] on section "**********" at bounding box center [681, 310] width 1103 height 620
drag, startPoint x: 170, startPoint y: 203, endPoint x: 137, endPoint y: 204, distance: 33.1
click at [137, 204] on section "**********" at bounding box center [681, 310] width 1103 height 620
drag, startPoint x: 137, startPoint y: 204, endPoint x: 1170, endPoint y: 423, distance: 1056.2
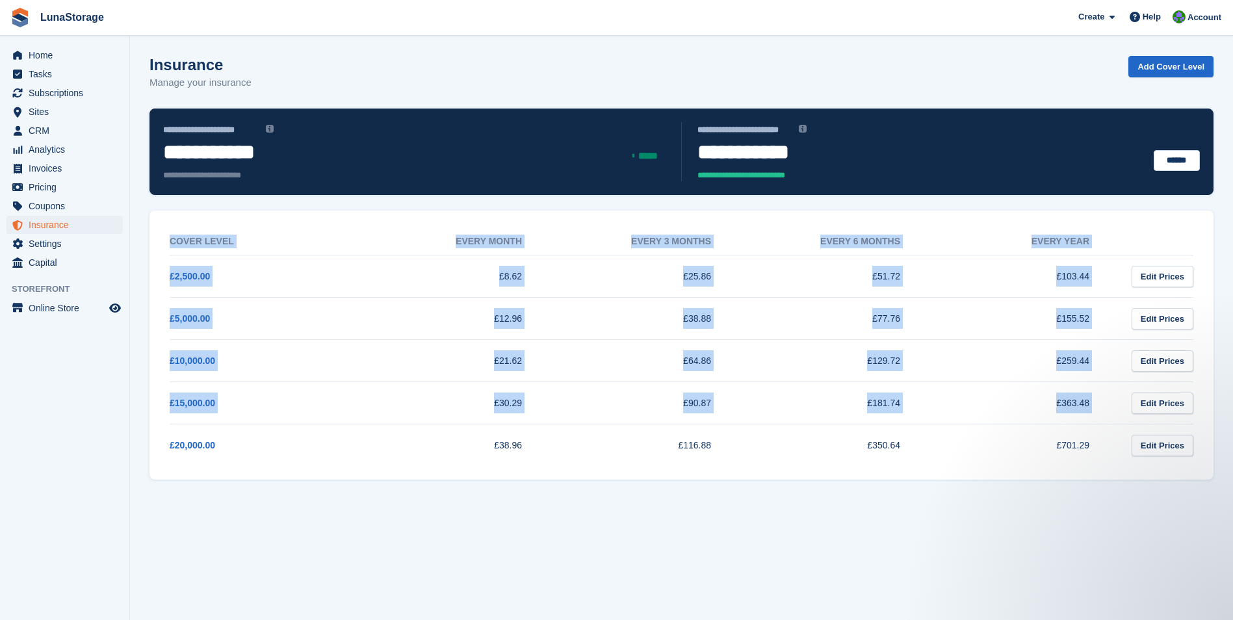
click at [1170, 423] on section "**********" at bounding box center [681, 310] width 1103 height 620
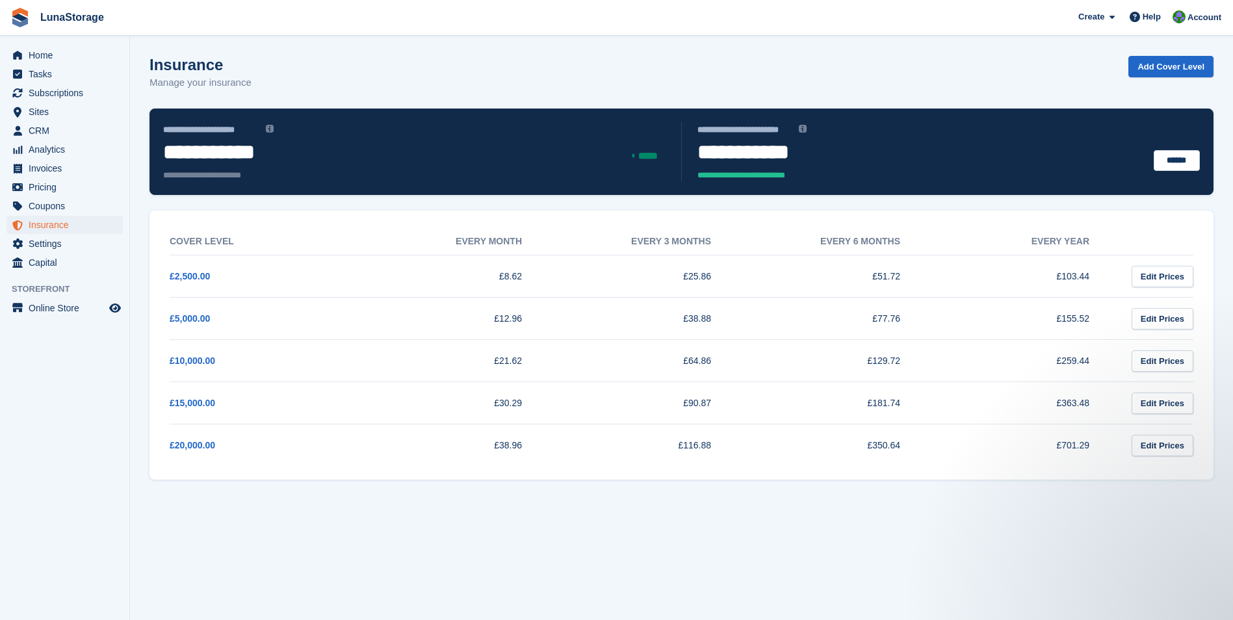
drag, startPoint x: 1170, startPoint y: 423, endPoint x: 1219, endPoint y: 489, distance: 81.7
click at [1219, 489] on section "**********" at bounding box center [681, 310] width 1103 height 620
drag, startPoint x: 138, startPoint y: 200, endPoint x: 1127, endPoint y: 517, distance: 1038.6
click at [1127, 517] on section "**********" at bounding box center [681, 310] width 1103 height 620
drag, startPoint x: 1127, startPoint y: 517, endPoint x: 1222, endPoint y: 502, distance: 95.5
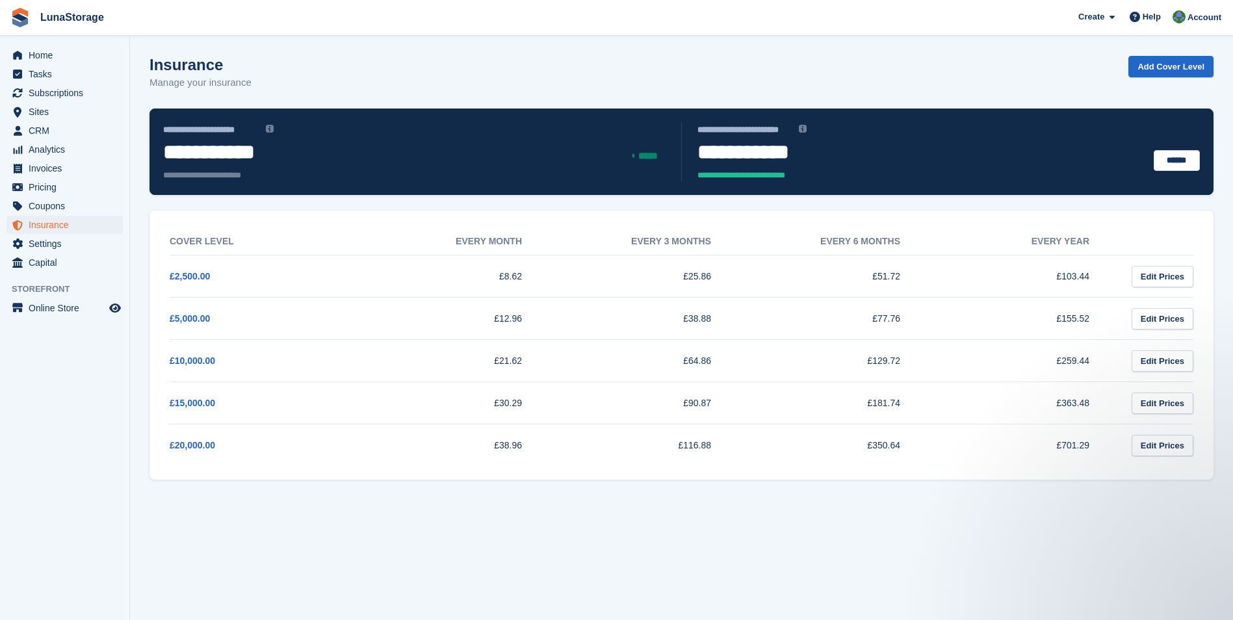
click at [1222, 502] on section "**********" at bounding box center [681, 310] width 1103 height 620
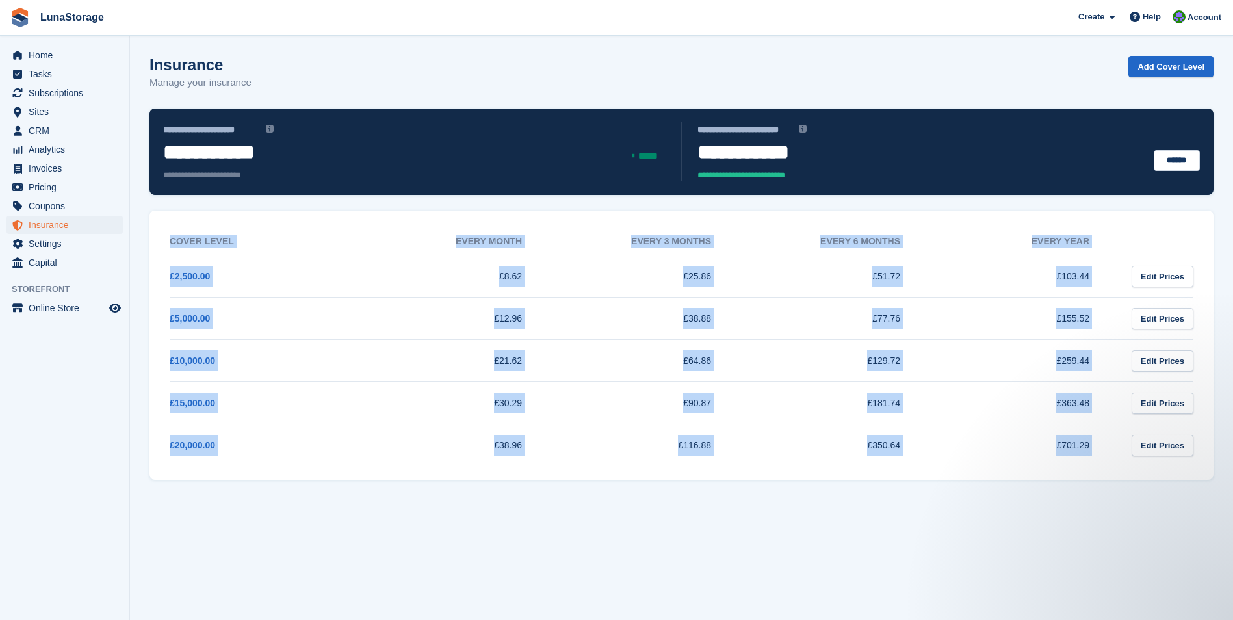
drag, startPoint x: 1222, startPoint y: 502, endPoint x: 137, endPoint y: 216, distance: 1121.6
click at [137, 216] on section "**********" at bounding box center [681, 310] width 1103 height 620
drag, startPoint x: 137, startPoint y: 216, endPoint x: 136, endPoint y: 207, distance: 8.5
click at [136, 207] on section "**********" at bounding box center [681, 310] width 1103 height 620
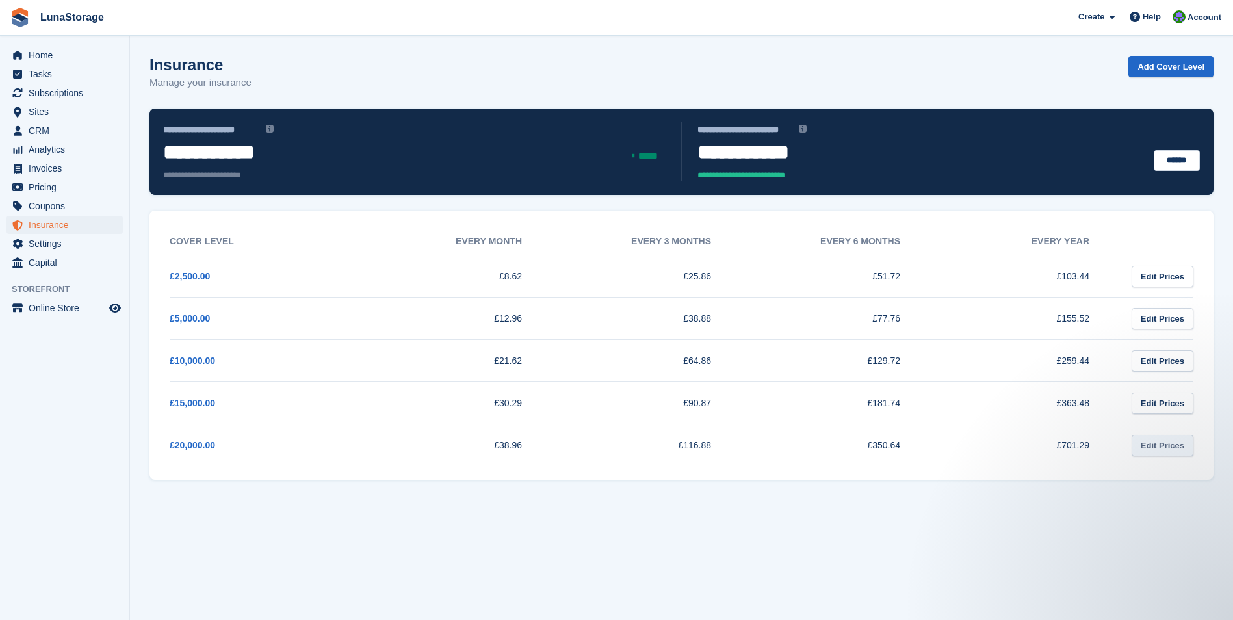
drag, startPoint x: 136, startPoint y: 205, endPoint x: 1159, endPoint y: 453, distance: 1053.1
click at [1159, 453] on section "**********" at bounding box center [681, 310] width 1103 height 620
drag, startPoint x: 1159, startPoint y: 453, endPoint x: 1222, endPoint y: 485, distance: 70.9
click at [1222, 485] on section "**********" at bounding box center [681, 310] width 1103 height 620
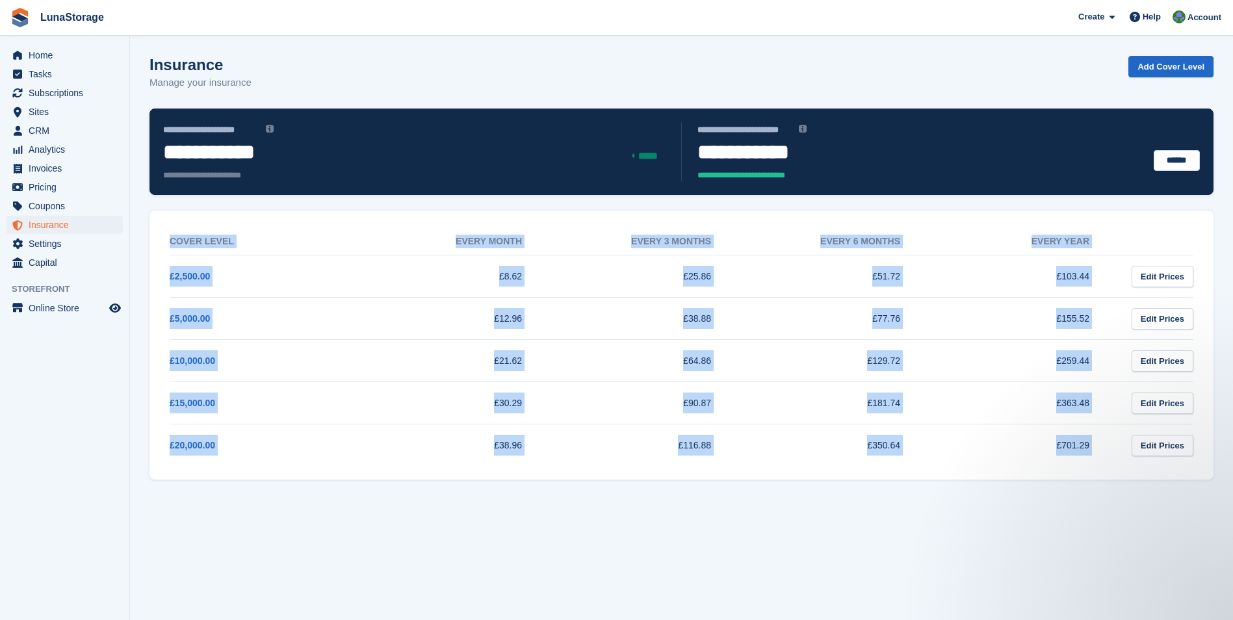
drag, startPoint x: 1222, startPoint y: 485, endPoint x: 174, endPoint y: 216, distance: 1082.3
click at [174, 216] on section "**********" at bounding box center [681, 310] width 1103 height 620
drag, startPoint x: 174, startPoint y: 216, endPoint x: 142, endPoint y: 204, distance: 33.9
click at [142, 204] on section "**********" at bounding box center [681, 310] width 1103 height 620
drag, startPoint x: 142, startPoint y: 204, endPoint x: 1118, endPoint y: 437, distance: 1002.9
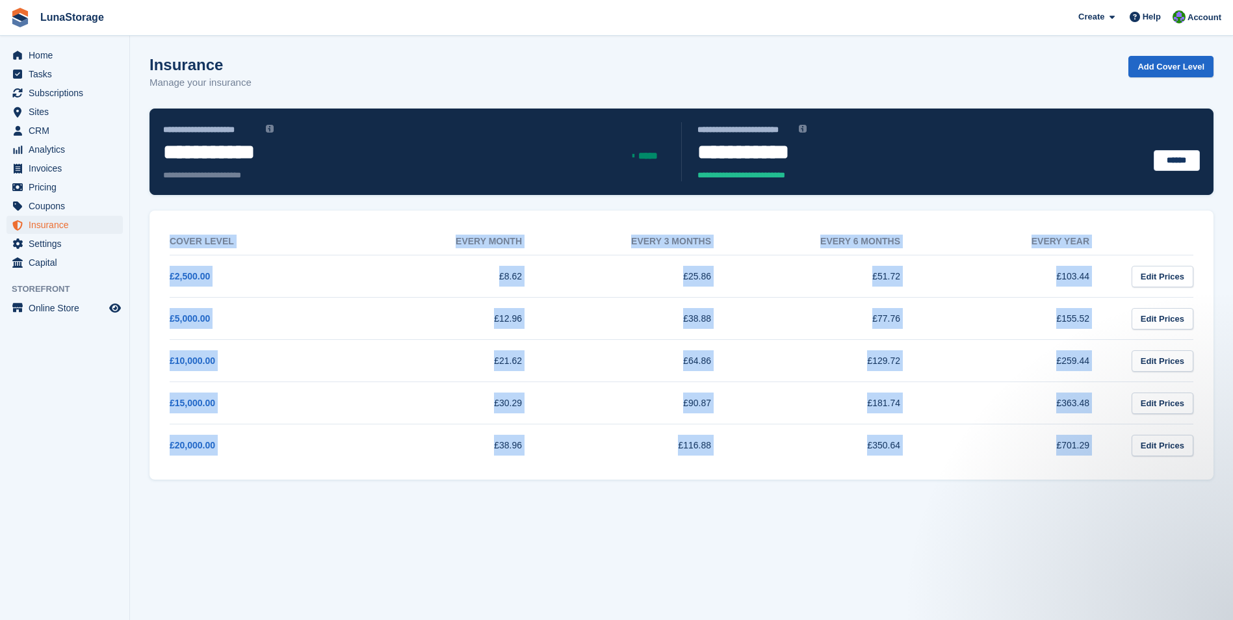
click at [1118, 437] on section "**********" at bounding box center [681, 310] width 1103 height 620
drag, startPoint x: 1118, startPoint y: 437, endPoint x: 1222, endPoint y: 482, distance: 113.2
click at [1222, 482] on section "**********" at bounding box center [681, 310] width 1103 height 620
drag, startPoint x: 1222, startPoint y: 482, endPoint x: 177, endPoint y: 199, distance: 1081.9
click at [177, 199] on section "**********" at bounding box center [681, 310] width 1103 height 620
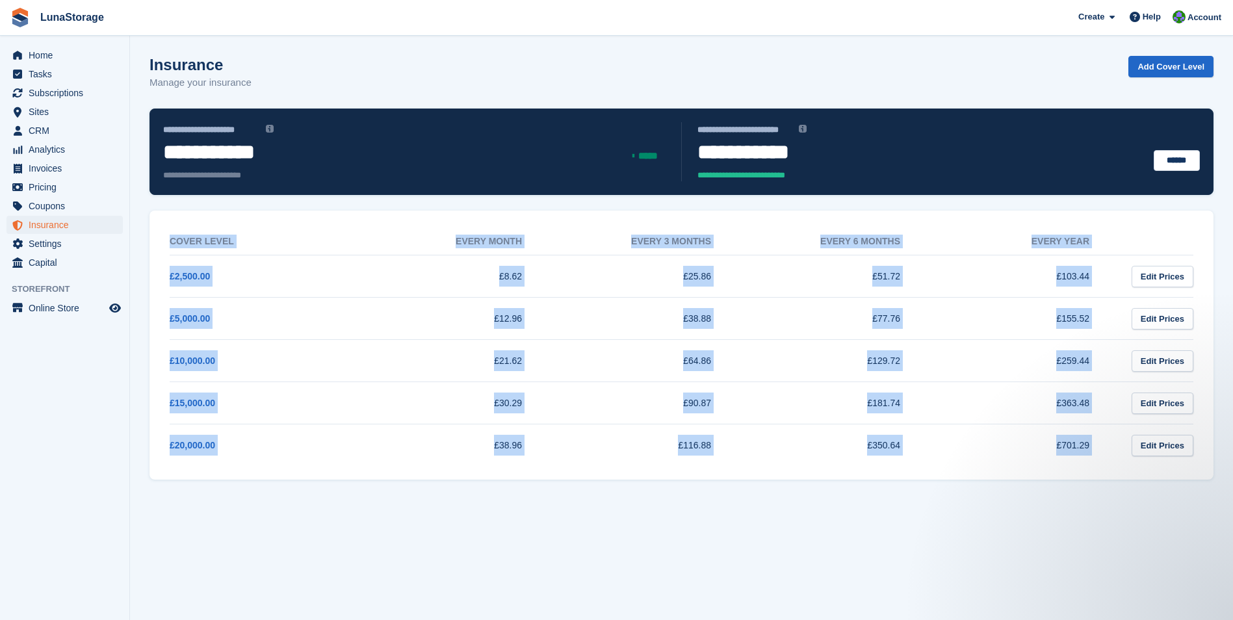
drag, startPoint x: 177, startPoint y: 199, endPoint x: 138, endPoint y: 206, distance: 39.5
click at [138, 206] on section "**********" at bounding box center [681, 310] width 1103 height 620
drag, startPoint x: 138, startPoint y: 206, endPoint x: 1143, endPoint y: 467, distance: 1038.0
click at [1143, 467] on section "**********" at bounding box center [681, 310] width 1103 height 620
drag, startPoint x: 1143, startPoint y: 467, endPoint x: 1228, endPoint y: 487, distance: 87.5
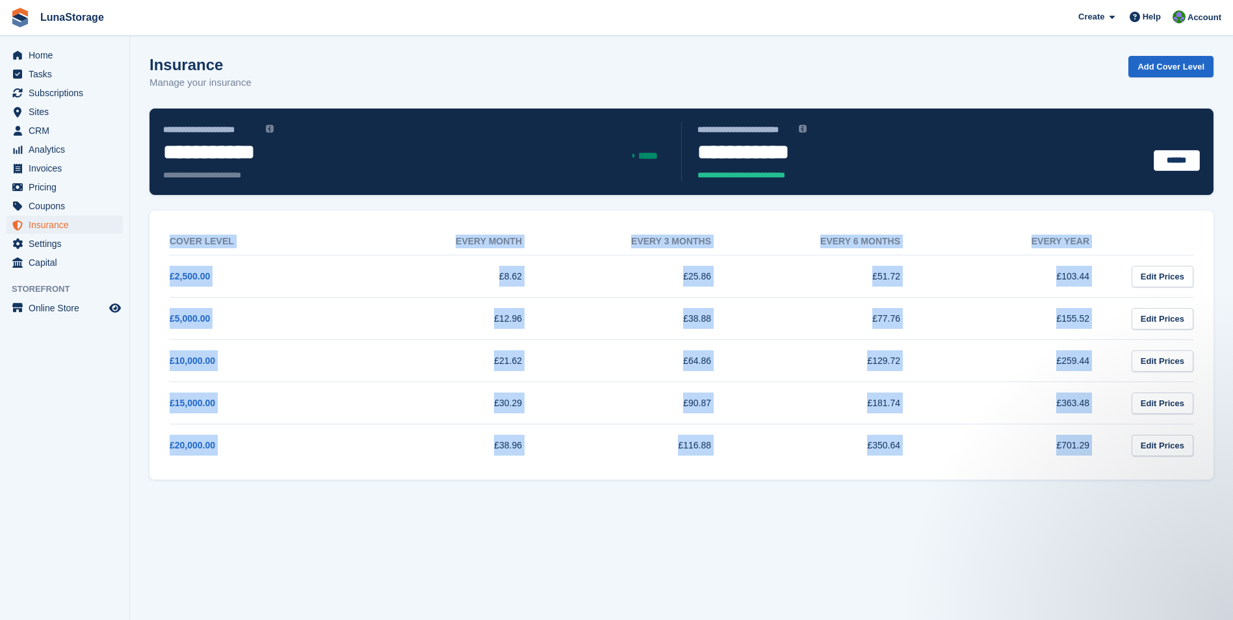
click at [1228, 487] on section "**********" at bounding box center [681, 310] width 1103 height 620
drag, startPoint x: 1228, startPoint y: 487, endPoint x: 174, endPoint y: 196, distance: 1094.3
click at [174, 196] on section "**********" at bounding box center [681, 310] width 1103 height 620
click at [136, 202] on section "**********" at bounding box center [681, 310] width 1103 height 620
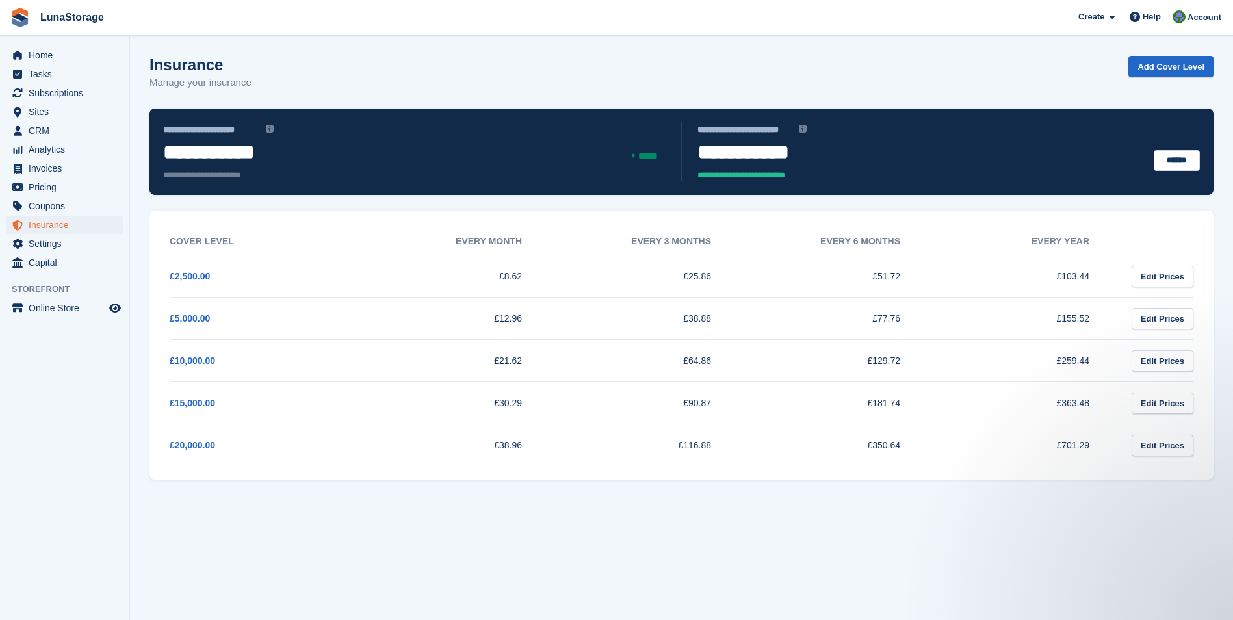
drag, startPoint x: 136, startPoint y: 202, endPoint x: 1218, endPoint y: 480, distance: 1117.1
click at [1218, 480] on section "**********" at bounding box center [681, 310] width 1103 height 620
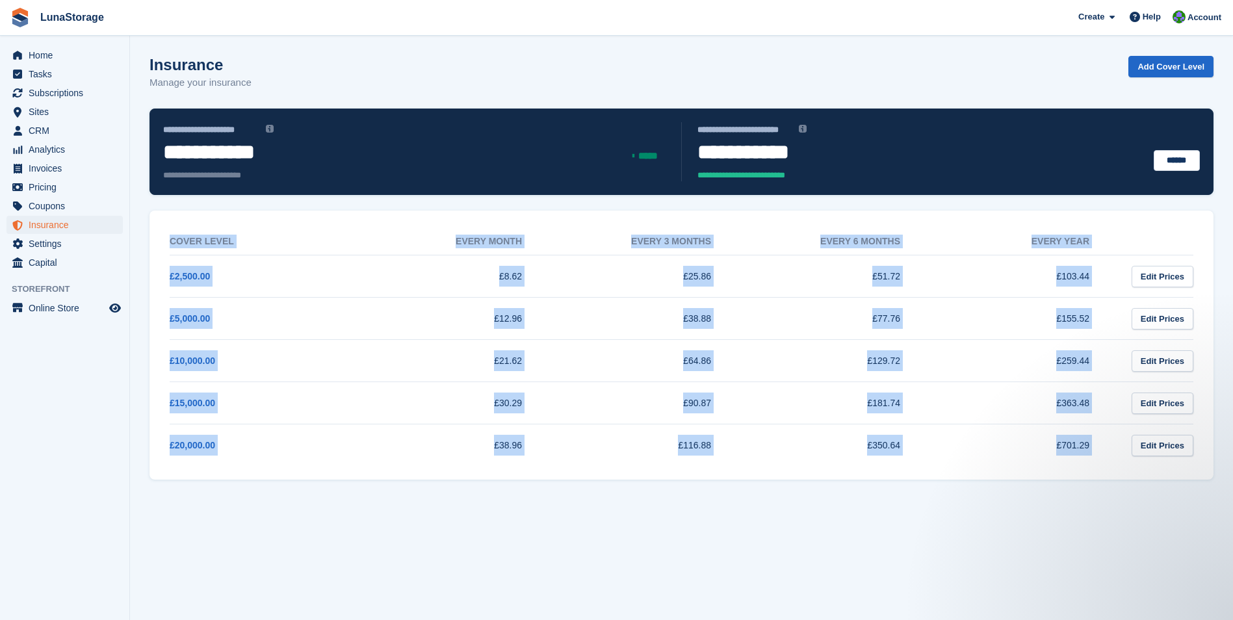
drag, startPoint x: 1218, startPoint y: 480, endPoint x: 162, endPoint y: 197, distance: 1093.1
click at [162, 197] on section "**********" at bounding box center [681, 310] width 1103 height 620
drag, startPoint x: 162, startPoint y: 197, endPoint x: 141, endPoint y: 203, distance: 22.4
click at [141, 203] on section "**********" at bounding box center [681, 310] width 1103 height 620
drag, startPoint x: 141, startPoint y: 203, endPoint x: 1208, endPoint y: 463, distance: 1098.1
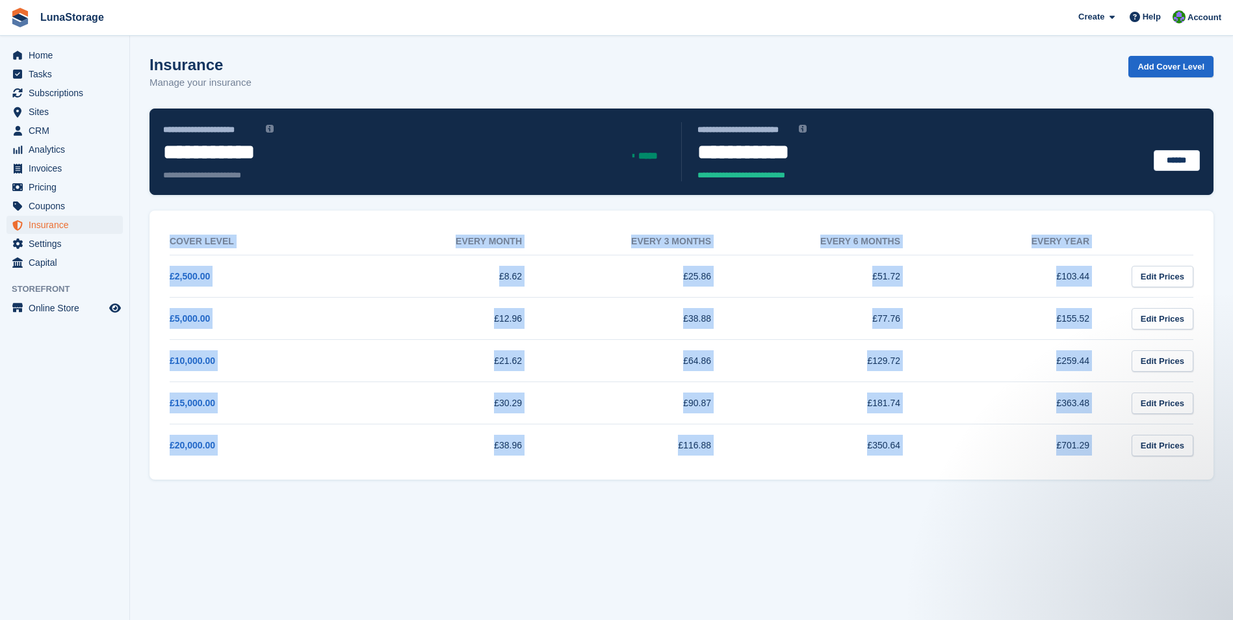
click at [1208, 463] on section "**********" at bounding box center [681, 310] width 1103 height 620
drag, startPoint x: 1208, startPoint y: 463, endPoint x: 1223, endPoint y: 477, distance: 20.7
click at [1223, 477] on section "**********" at bounding box center [681, 310] width 1103 height 620
drag, startPoint x: 1223, startPoint y: 477, endPoint x: 135, endPoint y: 233, distance: 1114.9
click at [135, 233] on section "**********" at bounding box center [681, 310] width 1103 height 620
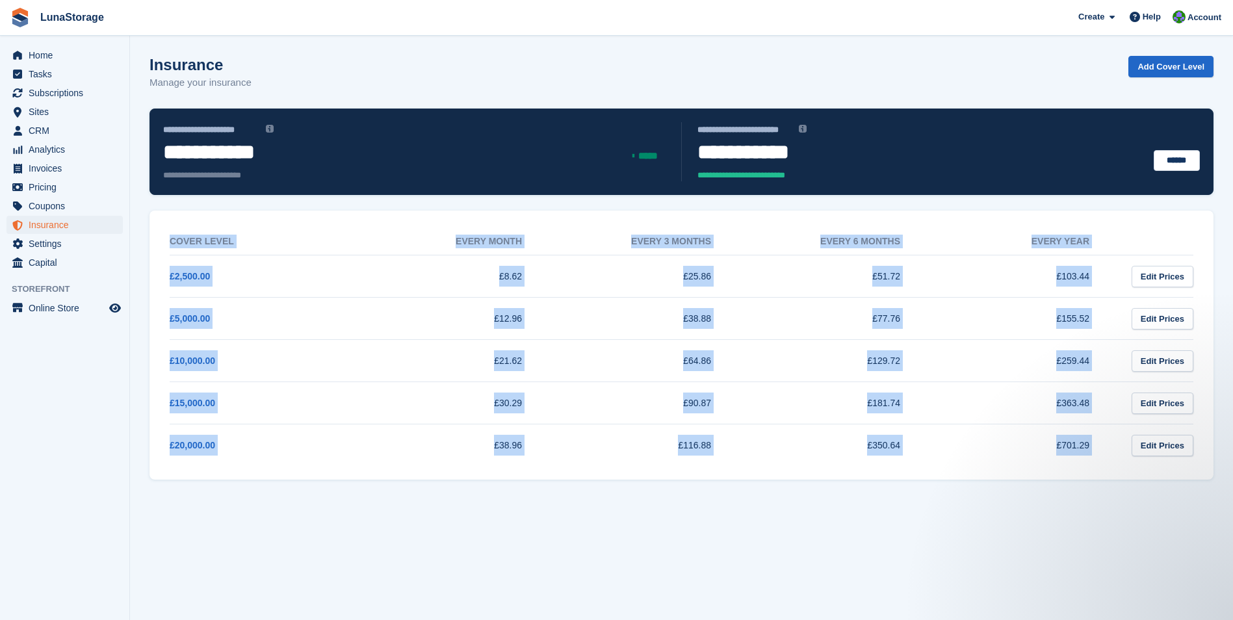
drag, startPoint x: 135, startPoint y: 233, endPoint x: 136, endPoint y: 208, distance: 24.7
click at [136, 208] on section "**********" at bounding box center [681, 310] width 1103 height 620
drag, startPoint x: 136, startPoint y: 207, endPoint x: 1200, endPoint y: 490, distance: 1100.8
click at [1200, 490] on section "**********" at bounding box center [681, 310] width 1103 height 620
drag, startPoint x: 1200, startPoint y: 490, endPoint x: 1225, endPoint y: 493, distance: 24.8
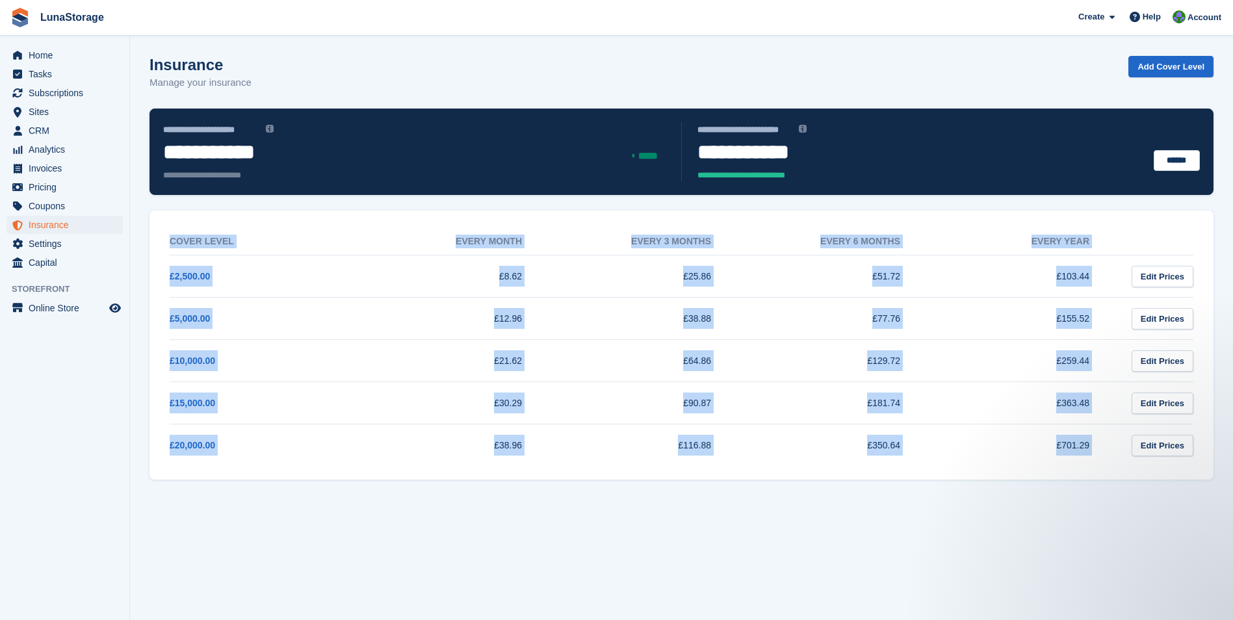
click at [1225, 493] on section "**********" at bounding box center [681, 310] width 1103 height 620
click at [140, 212] on section "**********" at bounding box center [681, 310] width 1103 height 620
click at [139, 199] on section "**********" at bounding box center [681, 310] width 1103 height 620
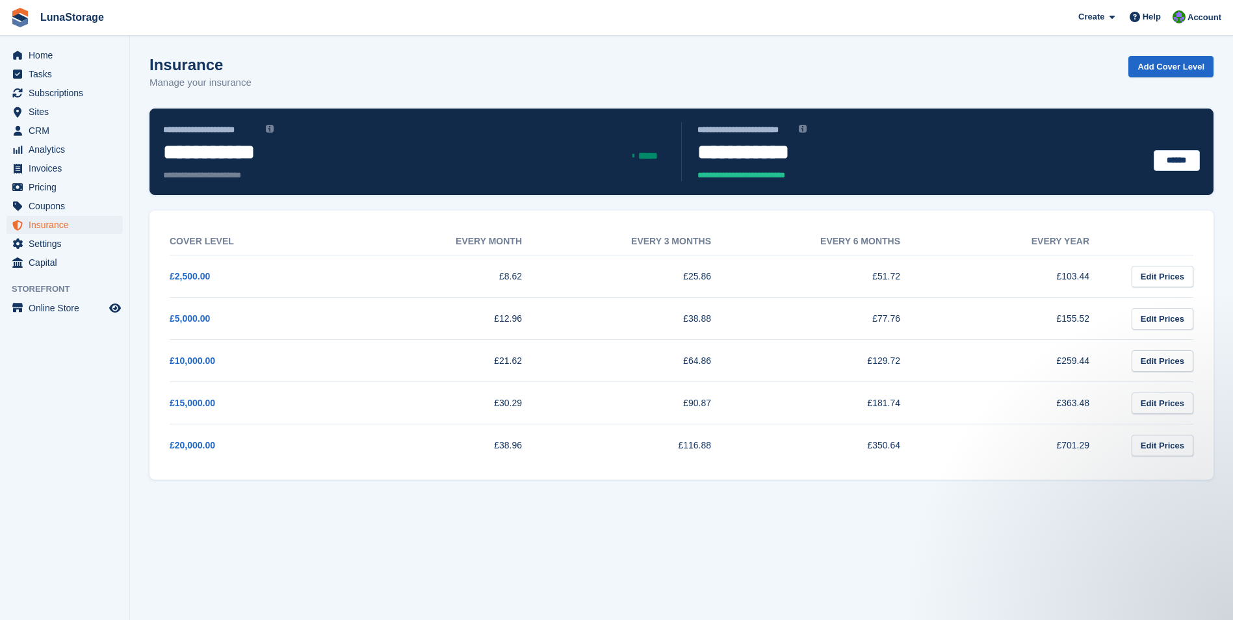
click at [1205, 456] on section "**********" at bounding box center [681, 310] width 1103 height 620
click at [1218, 481] on section "**********" at bounding box center [681, 310] width 1103 height 620
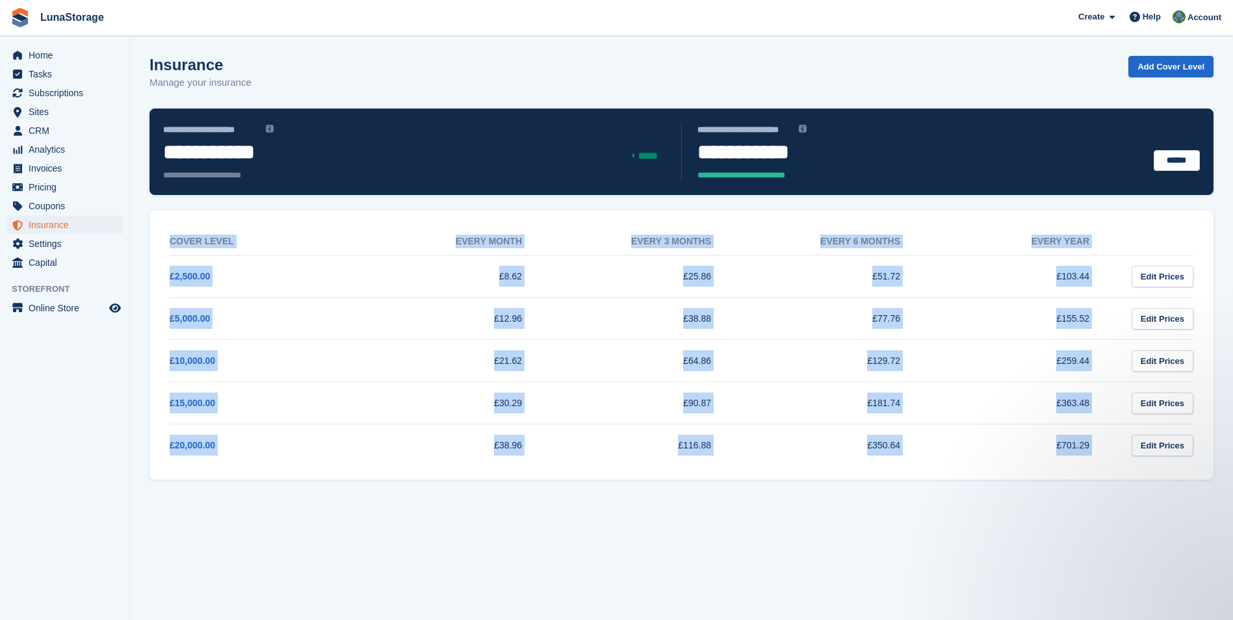
click at [177, 207] on section "**********" at bounding box center [681, 310] width 1103 height 620
click at [1229, 496] on section "**********" at bounding box center [681, 310] width 1103 height 620
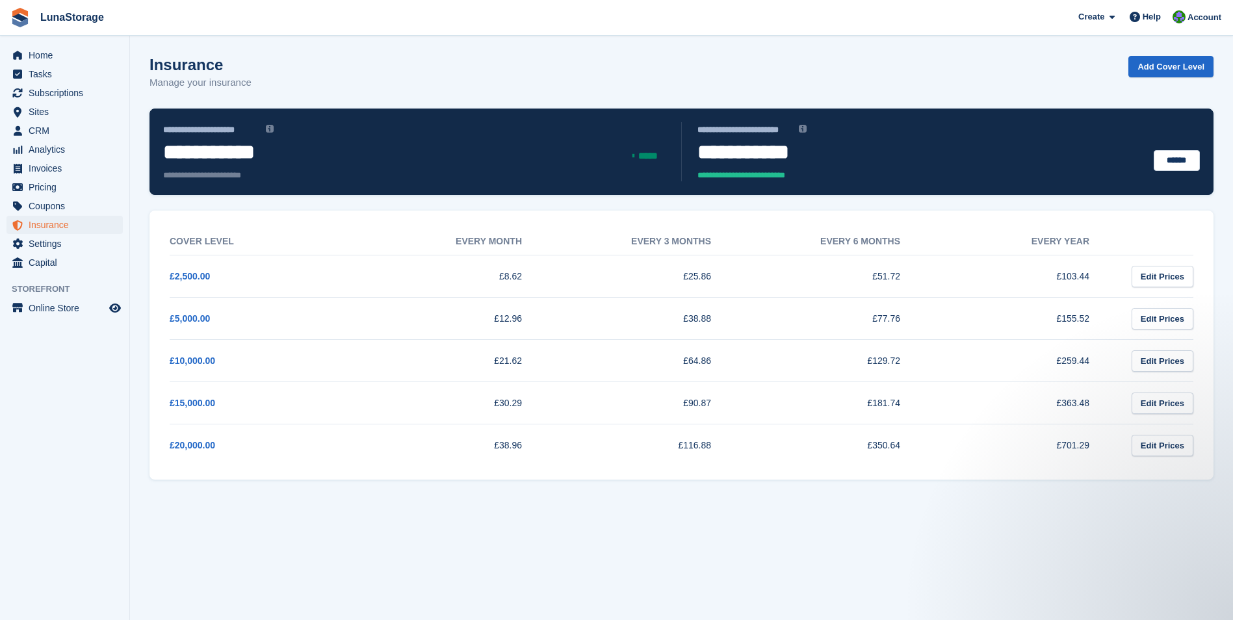
click at [159, 219] on section "**********" at bounding box center [681, 310] width 1103 height 620
click at [133, 203] on section "**********" at bounding box center [681, 310] width 1103 height 620
click at [1215, 466] on section "**********" at bounding box center [681, 310] width 1103 height 620
click at [1226, 482] on section "**********" at bounding box center [681, 310] width 1103 height 620
click at [52, 189] on span "Pricing" at bounding box center [68, 187] width 78 height 18
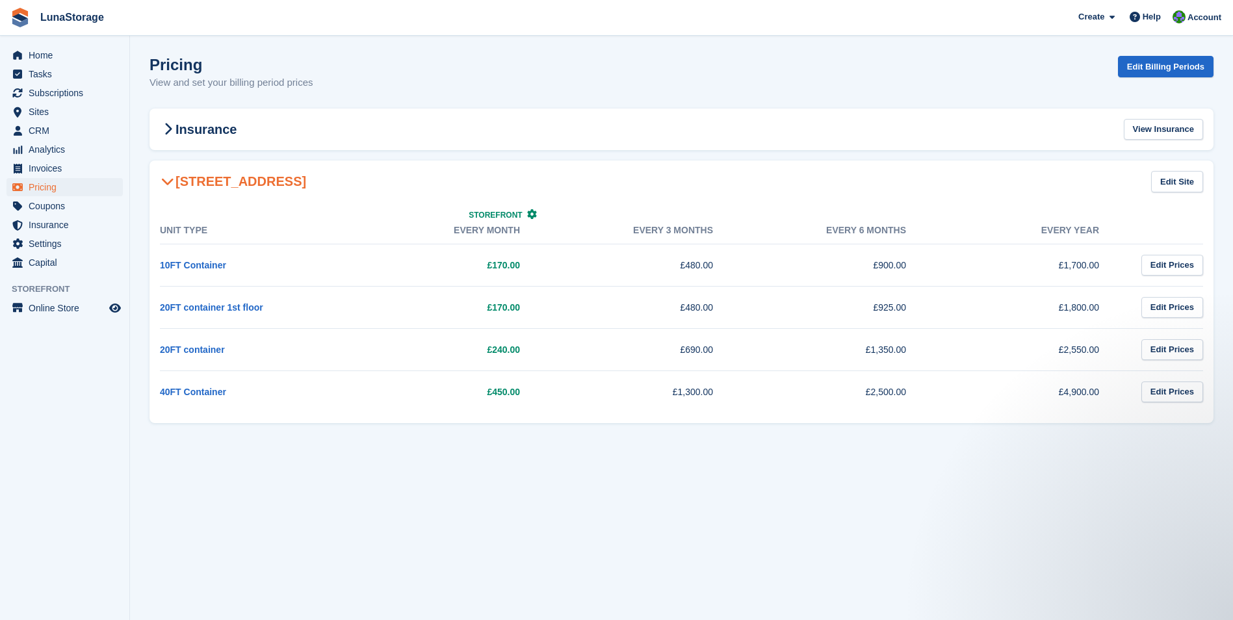
drag, startPoint x: 139, startPoint y: 217, endPoint x: 541, endPoint y: 352, distance: 424.1
click at [541, 352] on section "Pricing View and set your billing period prices Edit Billing Periods Insurance …" at bounding box center [681, 310] width 1103 height 620
click at [743, 467] on section "Pricing View and set your billing period prices Edit Billing Periods Insurance …" at bounding box center [681, 310] width 1103 height 620
drag, startPoint x: 140, startPoint y: 161, endPoint x: 1211, endPoint y: 444, distance: 1107.8
click at [1211, 444] on section "Pricing View and set your billing period prices Edit Billing Periods Insurance …" at bounding box center [681, 310] width 1103 height 620
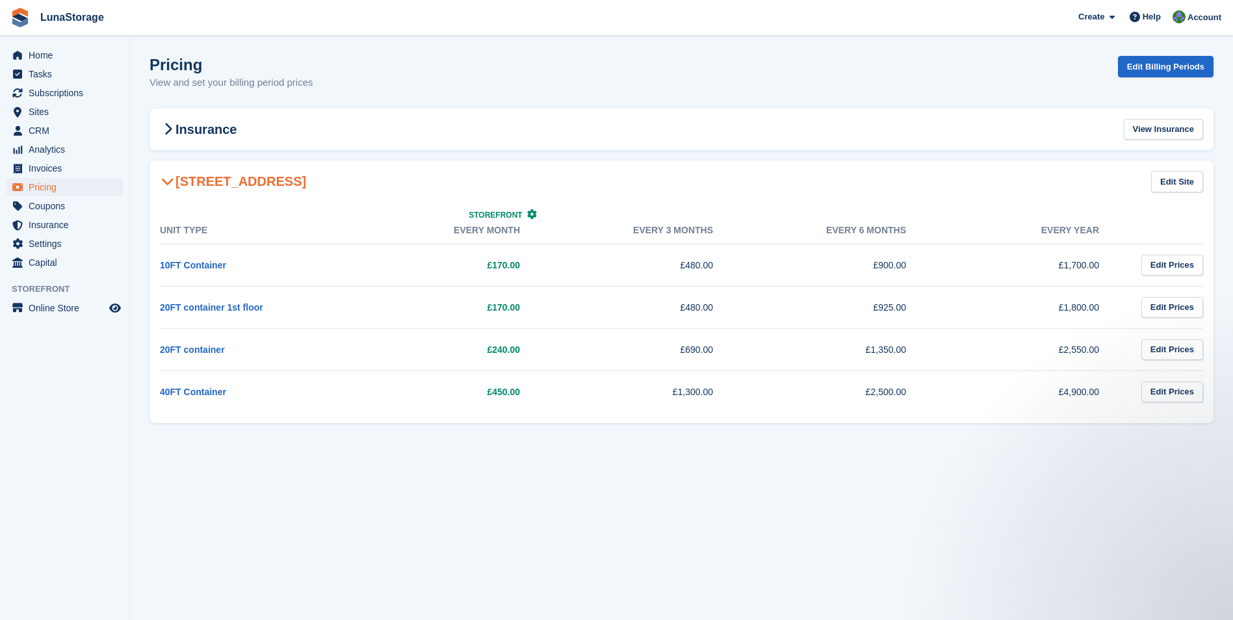
click at [1211, 444] on section "Pricing View and set your billing period prices Edit Billing Periods Insurance …" at bounding box center [681, 310] width 1103 height 620
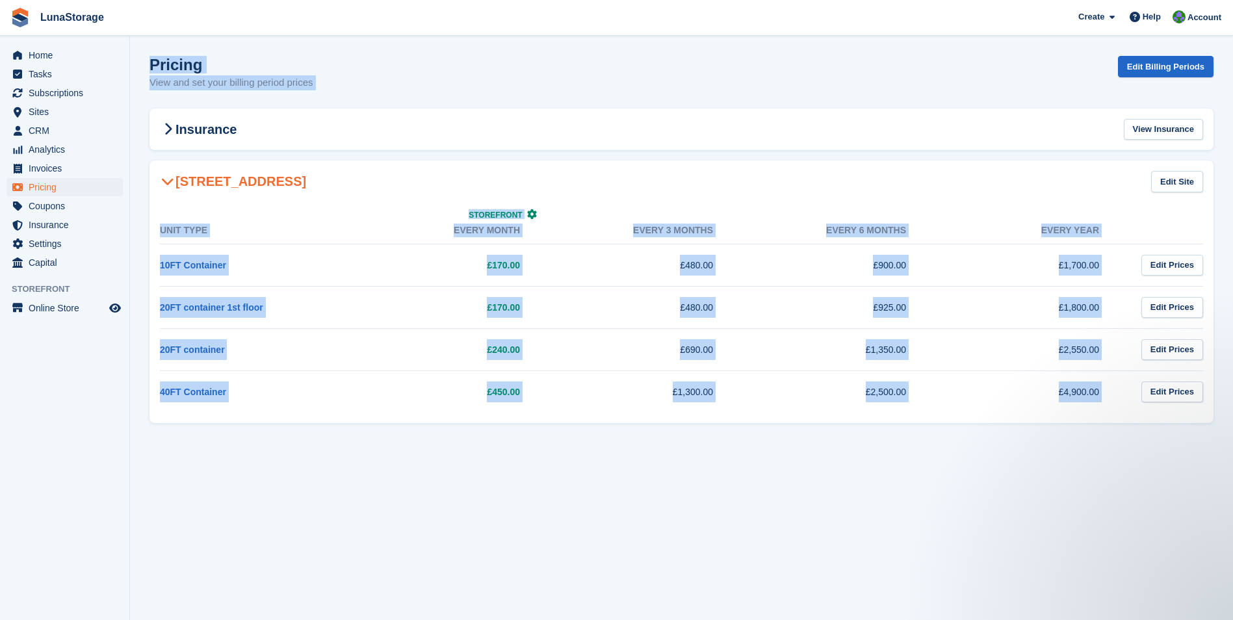
drag, startPoint x: 1211, startPoint y: 444, endPoint x: 145, endPoint y: 49, distance: 1137.0
click at [145, 49] on section "Pricing View and set your billing period prices Edit Billing Periods Insurance …" at bounding box center [681, 310] width 1103 height 620
drag, startPoint x: 145, startPoint y: 49, endPoint x: 133, endPoint y: 51, distance: 11.9
click at [133, 51] on section "Pricing View and set your billing period prices Edit Billing Periods Insurance …" at bounding box center [681, 310] width 1103 height 620
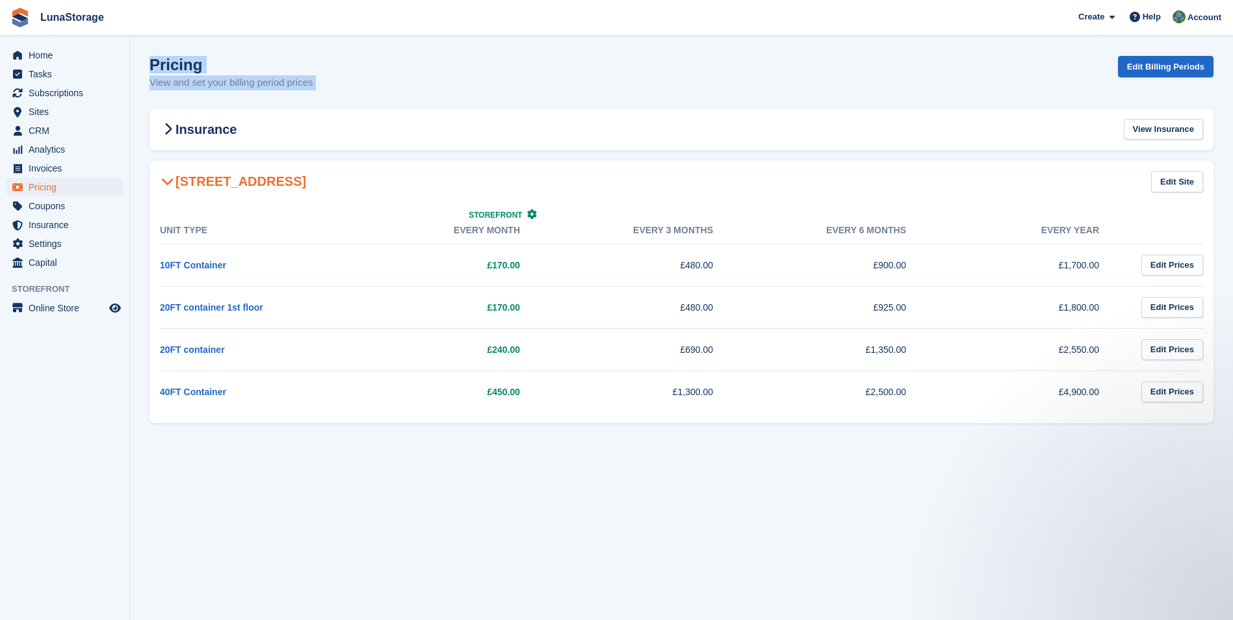
drag, startPoint x: 137, startPoint y: 47, endPoint x: 1211, endPoint y: 421, distance: 1136.7
click at [1211, 421] on section "Pricing View and set your billing period prices Edit Billing Periods Insurance …" at bounding box center [681, 310] width 1103 height 620
drag, startPoint x: 1211, startPoint y: 421, endPoint x: 1222, endPoint y: 437, distance: 19.1
click at [1222, 437] on section "Pricing View and set your billing period prices Edit Billing Periods Insurance …" at bounding box center [681, 310] width 1103 height 620
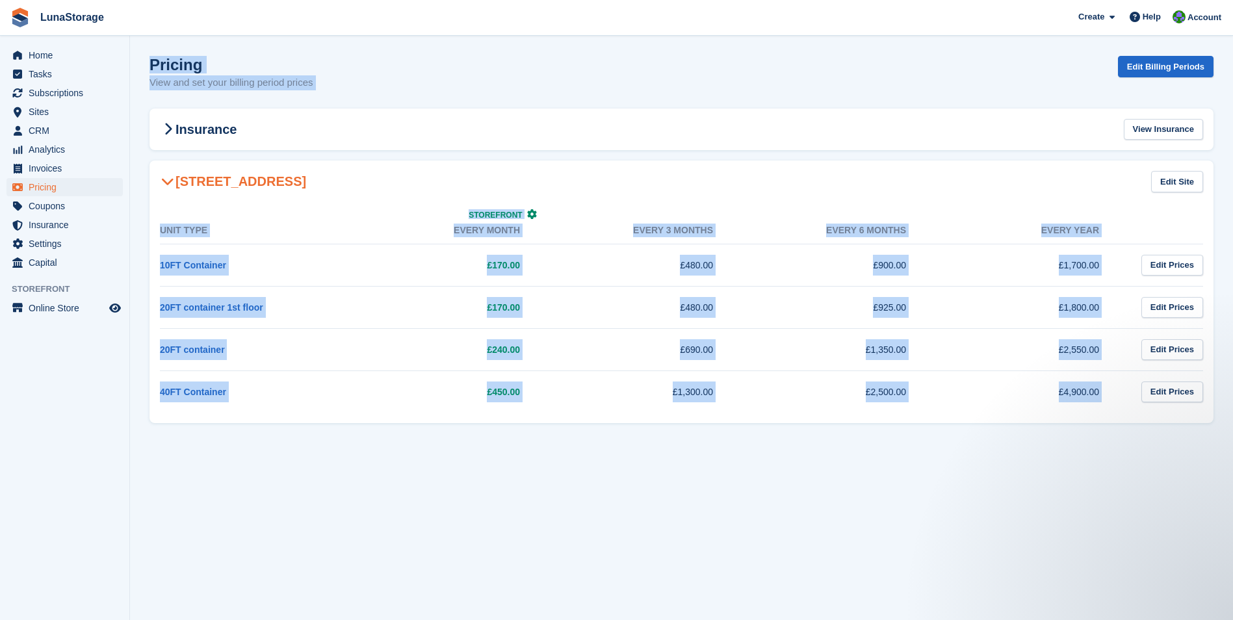
drag, startPoint x: 1222, startPoint y: 437, endPoint x: 133, endPoint y: 60, distance: 1151.9
click at [133, 60] on section "Pricing View and set your billing period prices Edit Billing Periods Insurance …" at bounding box center [681, 310] width 1103 height 620
click at [133, 54] on section "Pricing View and set your billing period prices Edit Billing Periods Insurance …" at bounding box center [681, 310] width 1103 height 620
drag, startPoint x: 133, startPoint y: 54, endPoint x: 1200, endPoint y: 409, distance: 1124.0
click at [1200, 409] on section "Pricing View and set your billing period prices Edit Billing Periods Insurance …" at bounding box center [681, 310] width 1103 height 620
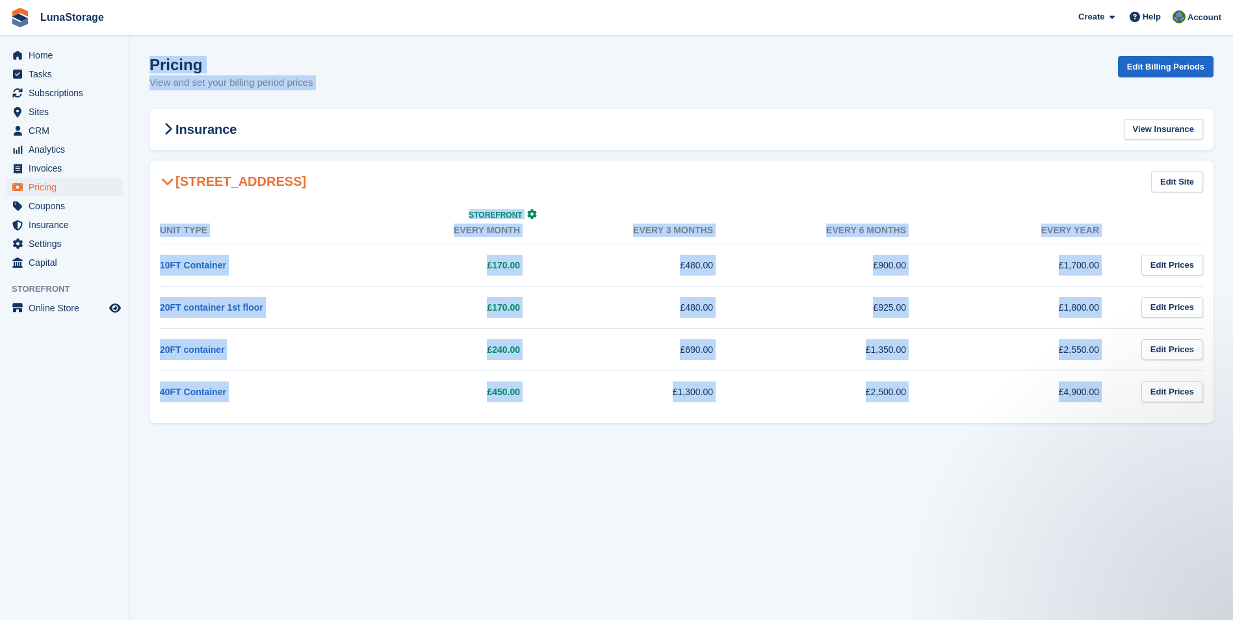
drag, startPoint x: 1200, startPoint y: 409, endPoint x: 1220, endPoint y: 430, distance: 29.0
click at [1220, 430] on section "Pricing View and set your billing period prices Edit Billing Periods Insurance …" at bounding box center [681, 310] width 1103 height 620
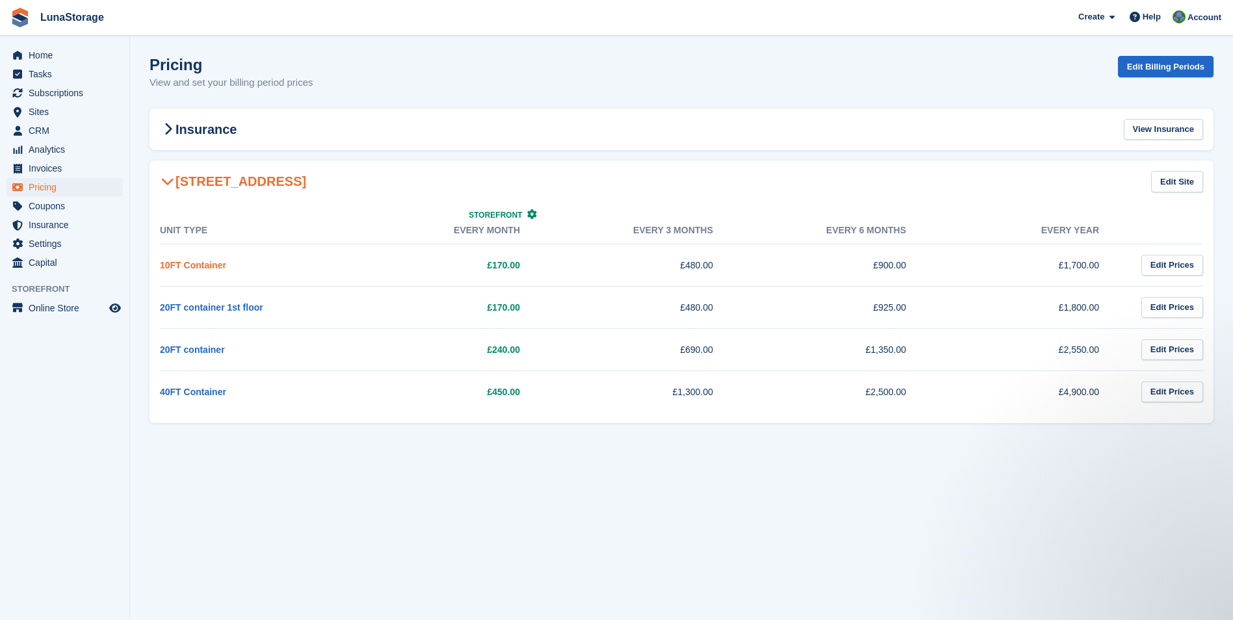
click at [196, 267] on link "10FT Container" at bounding box center [193, 265] width 66 height 10
drag, startPoint x: 146, startPoint y: 60, endPoint x: 1153, endPoint y: 394, distance: 1062.0
click at [1153, 394] on section "Pricing View and set your billing period prices Edit Billing Periods Insurance …" at bounding box center [681, 310] width 1103 height 620
drag, startPoint x: 1153, startPoint y: 394, endPoint x: 1220, endPoint y: 431, distance: 76.2
click at [1220, 431] on section "Pricing View and set your billing period prices Edit Billing Periods Insurance …" at bounding box center [681, 310] width 1103 height 620
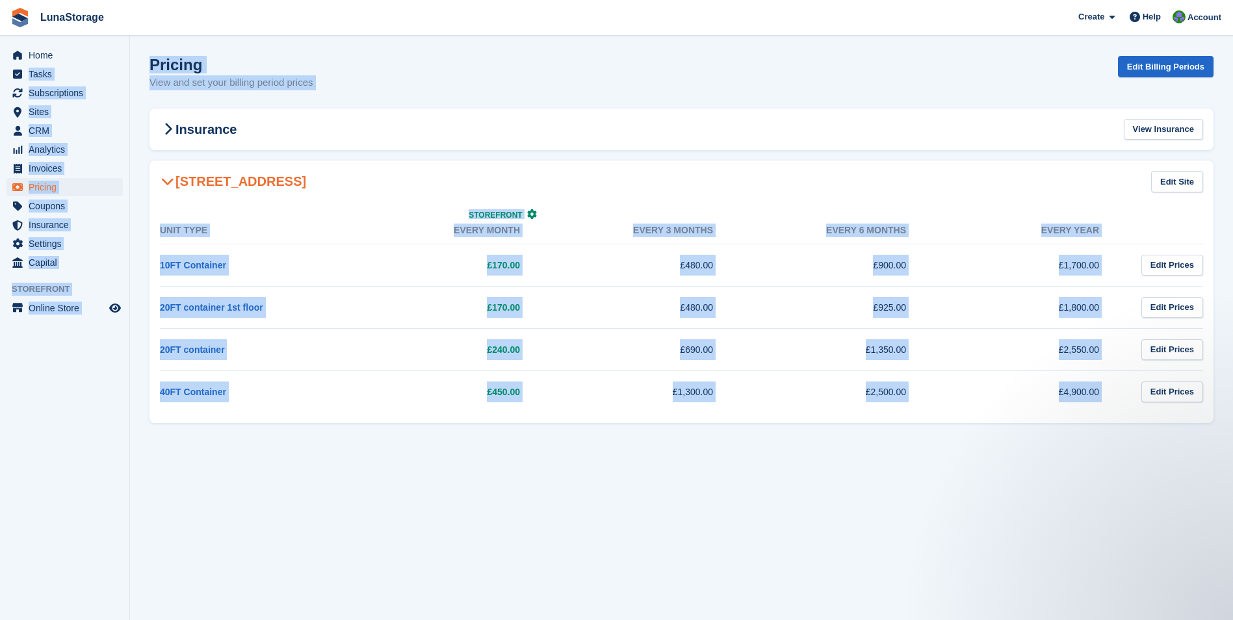
drag, startPoint x: 1220, startPoint y: 431, endPoint x: 129, endPoint y: 50, distance: 1156.2
click at [129, 50] on div "Home Tasks Subscriptions Subscriptions Subscriptions Price increases NEW Price …" at bounding box center [616, 310] width 1233 height 620
drag, startPoint x: 129, startPoint y: 50, endPoint x: 133, endPoint y: 60, distance: 10.5
click at [133, 60] on section "Pricing View and set your billing period prices Edit Billing Periods Insurance …" at bounding box center [681, 310] width 1103 height 620
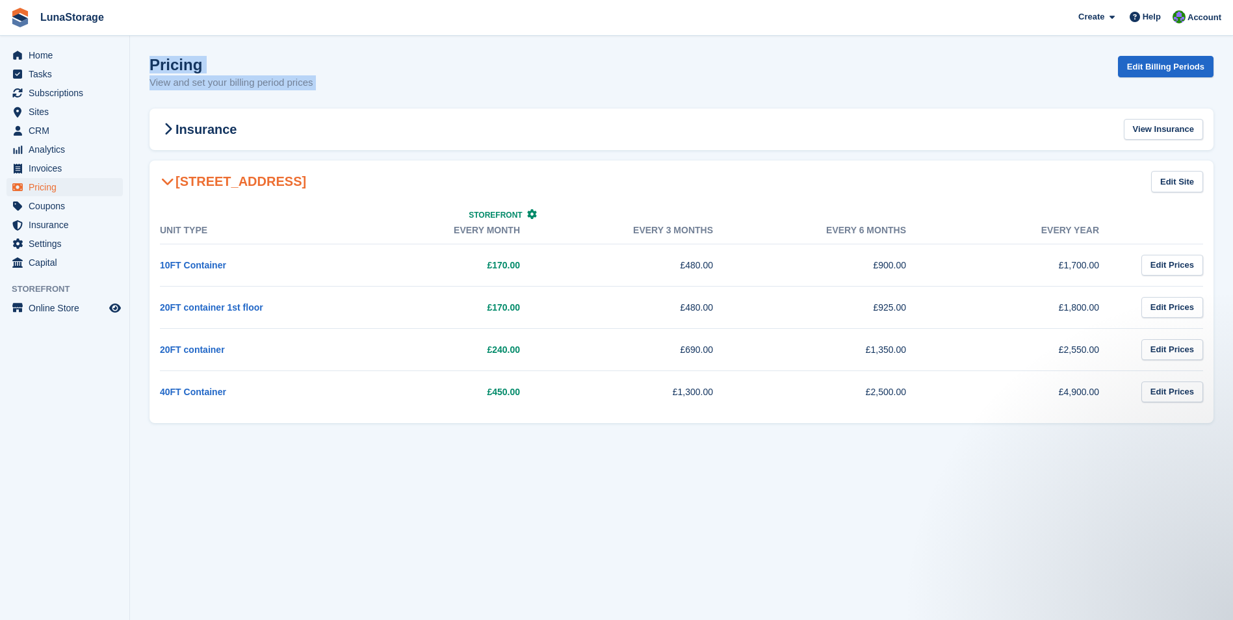
drag, startPoint x: 133, startPoint y: 60, endPoint x: 1203, endPoint y: 396, distance: 1121.9
click at [1203, 396] on section "Pricing View and set your billing period prices Edit Billing Periods Insurance …" at bounding box center [681, 310] width 1103 height 620
drag, startPoint x: 1203, startPoint y: 396, endPoint x: 1225, endPoint y: 430, distance: 40.4
click at [1225, 430] on section "Pricing View and set your billing period prices Edit Billing Periods Insurance …" at bounding box center [681, 310] width 1103 height 620
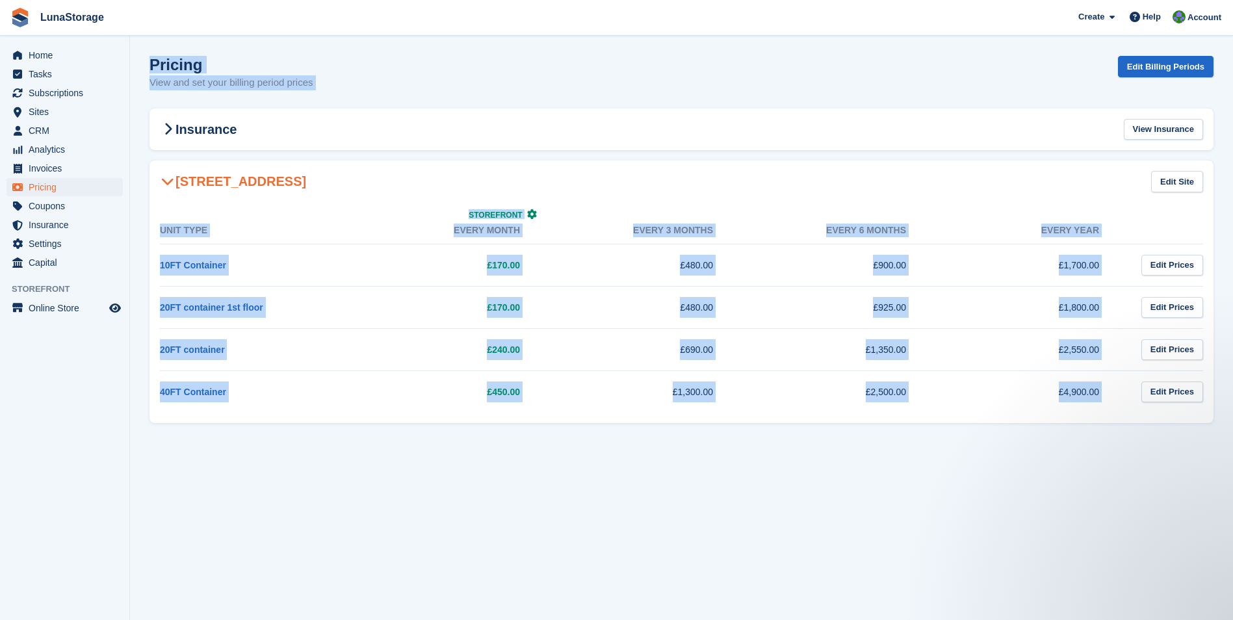
drag, startPoint x: 1225, startPoint y: 430, endPoint x: 157, endPoint y: 65, distance: 1128.4
click at [157, 65] on section "Pricing View and set your billing period prices Edit Billing Periods Insurance …" at bounding box center [681, 310] width 1103 height 620
drag, startPoint x: 157, startPoint y: 65, endPoint x: 135, endPoint y: 47, distance: 28.6
click at [135, 47] on section "Pricing View and set your billing period prices Edit Billing Periods Insurance …" at bounding box center [681, 310] width 1103 height 620
drag, startPoint x: 135, startPoint y: 47, endPoint x: 1174, endPoint y: 482, distance: 1126.3
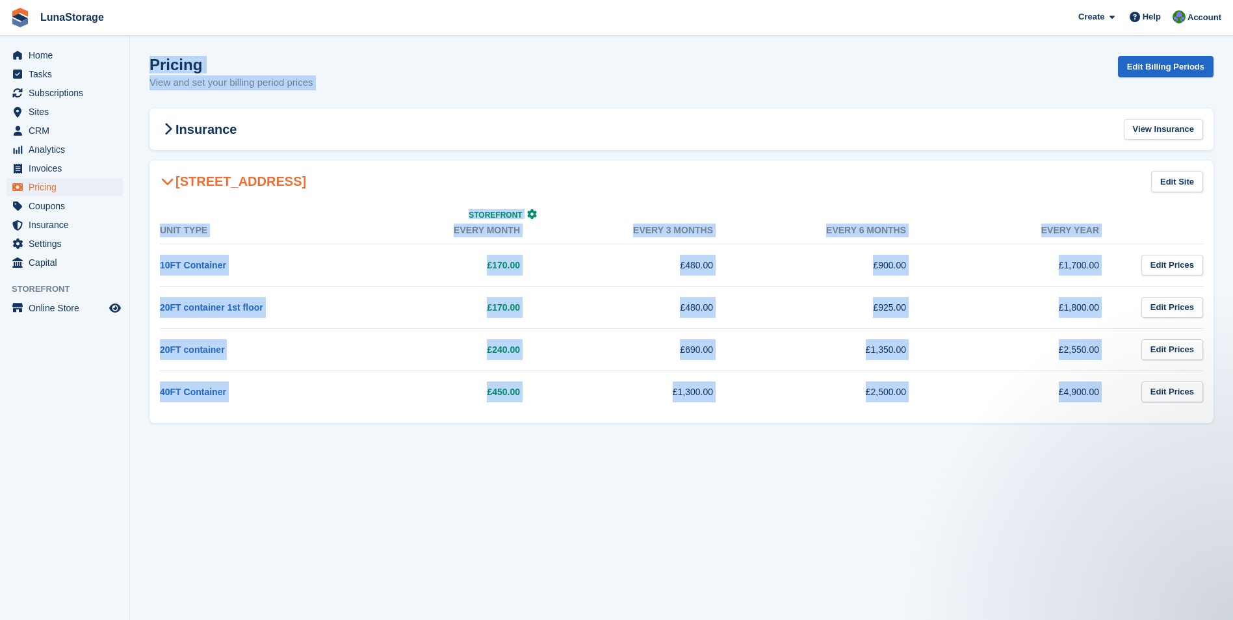
click at [1174, 482] on section "Pricing View and set your billing period prices Edit Billing Periods Insurance …" at bounding box center [681, 310] width 1103 height 620
drag, startPoint x: 1174, startPoint y: 482, endPoint x: 1220, endPoint y: 495, distance: 47.9
click at [1220, 495] on section "Pricing View and set your billing period prices Edit Billing Periods Insurance …" at bounding box center [681, 310] width 1103 height 620
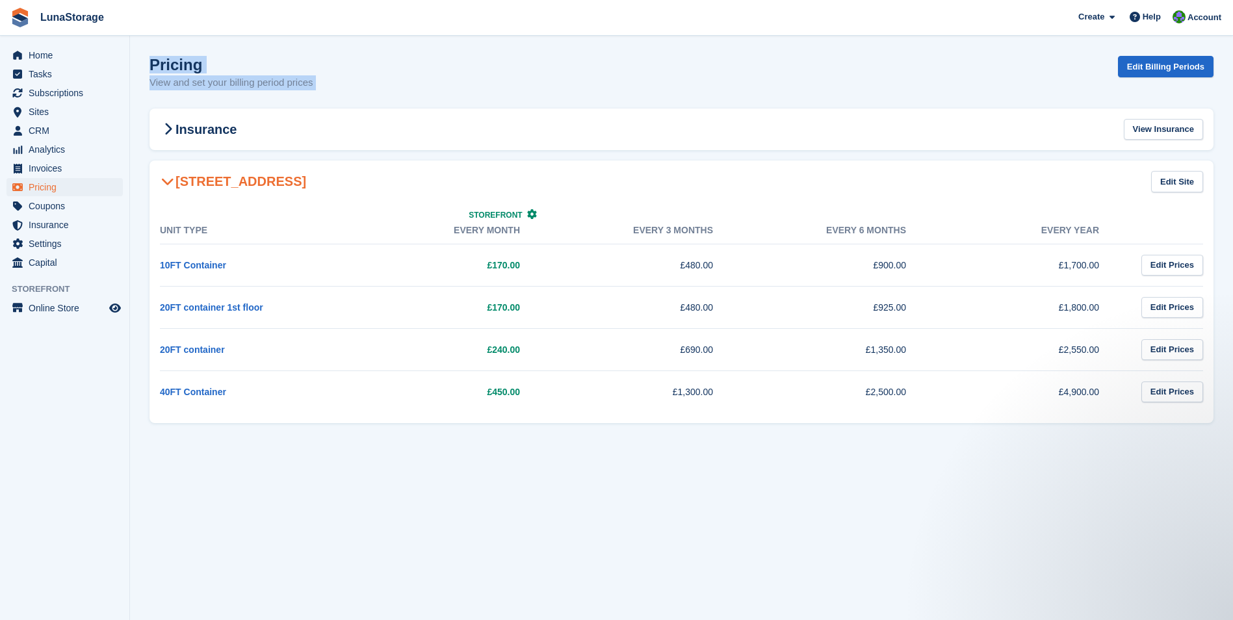
drag, startPoint x: 1223, startPoint y: 422, endPoint x: 153, endPoint y: 57, distance: 1130.4
click at [153, 57] on section "Pricing View and set your billing period prices Edit Billing Periods Insurance …" at bounding box center [681, 310] width 1103 height 620
drag, startPoint x: 153, startPoint y: 57, endPoint x: 142, endPoint y: 56, distance: 11.1
click at [142, 56] on section "Pricing View and set your billing period prices Edit Billing Periods Insurance …" at bounding box center [681, 310] width 1103 height 620
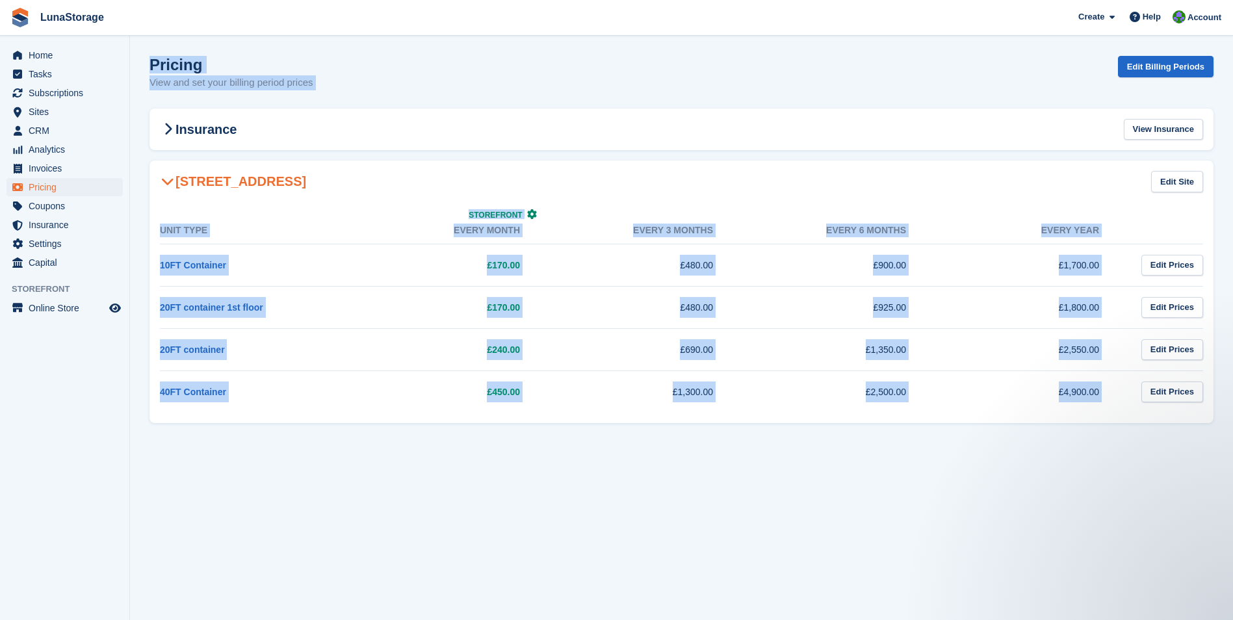
drag, startPoint x: 142, startPoint y: 56, endPoint x: 1213, endPoint y: 422, distance: 1131.1
click at [1213, 422] on section "Pricing View and set your billing period prices Edit Billing Periods Insurance …" at bounding box center [681, 310] width 1103 height 620
click at [1218, 441] on section "Pricing View and set your billing period prices Edit Billing Periods Insurance …" at bounding box center [681, 310] width 1103 height 620
drag, startPoint x: 1218, startPoint y: 441, endPoint x: 153, endPoint y: 71, distance: 1126.8
click at [153, 71] on section "Pricing View and set your billing period prices Edit Billing Periods Insurance …" at bounding box center [681, 310] width 1103 height 620
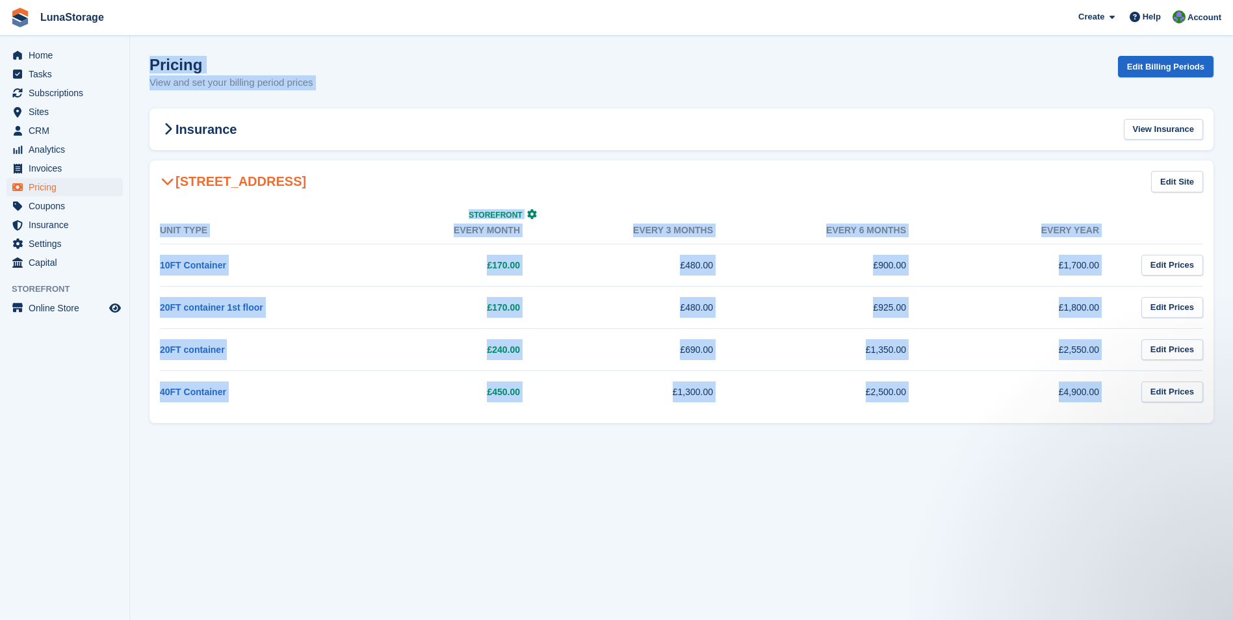
drag, startPoint x: 153, startPoint y: 71, endPoint x: 144, endPoint y: 62, distance: 13.3
click at [144, 62] on section "Pricing View and set your billing period prices Edit Billing Periods Insurance …" at bounding box center [681, 310] width 1103 height 620
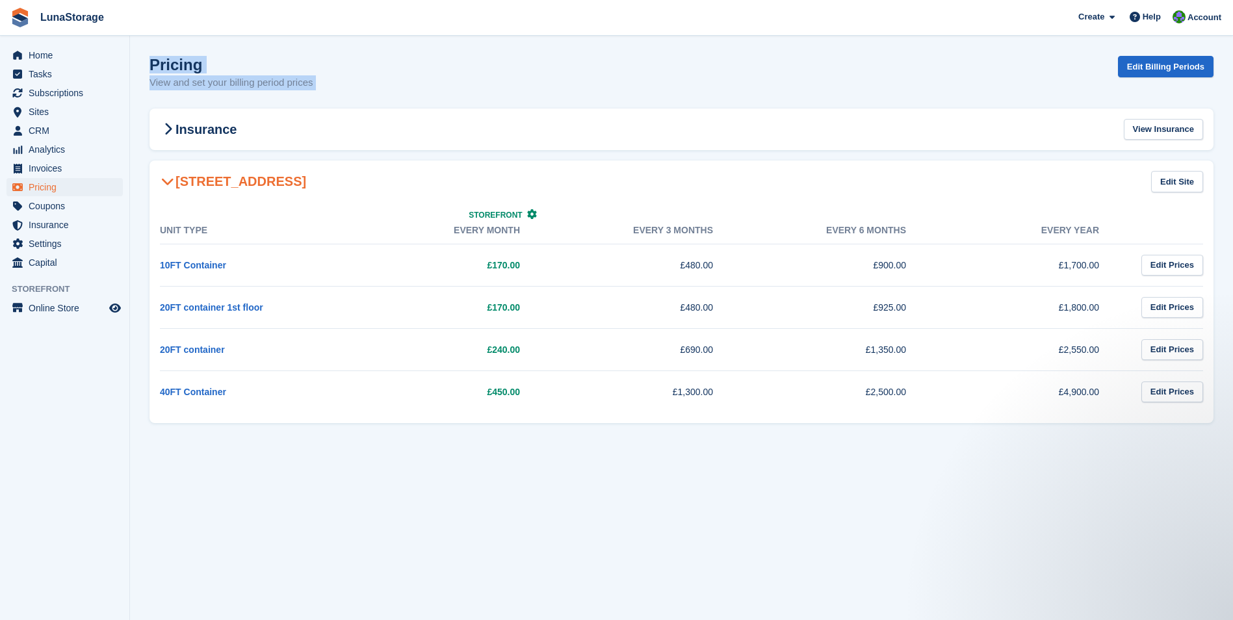
drag, startPoint x: 144, startPoint y: 62, endPoint x: 1188, endPoint y: 411, distance: 1101.0
click at [1188, 411] on section "Pricing View and set your billing period prices Edit Billing Periods Insurance …" at bounding box center [681, 310] width 1103 height 620
drag, startPoint x: 1188, startPoint y: 411, endPoint x: 1226, endPoint y: 427, distance: 40.8
click at [1226, 427] on section "Pricing View and set your billing period prices Edit Billing Periods Insurance …" at bounding box center [681, 310] width 1103 height 620
drag, startPoint x: 1226, startPoint y: 427, endPoint x: 154, endPoint y: 65, distance: 1131.0
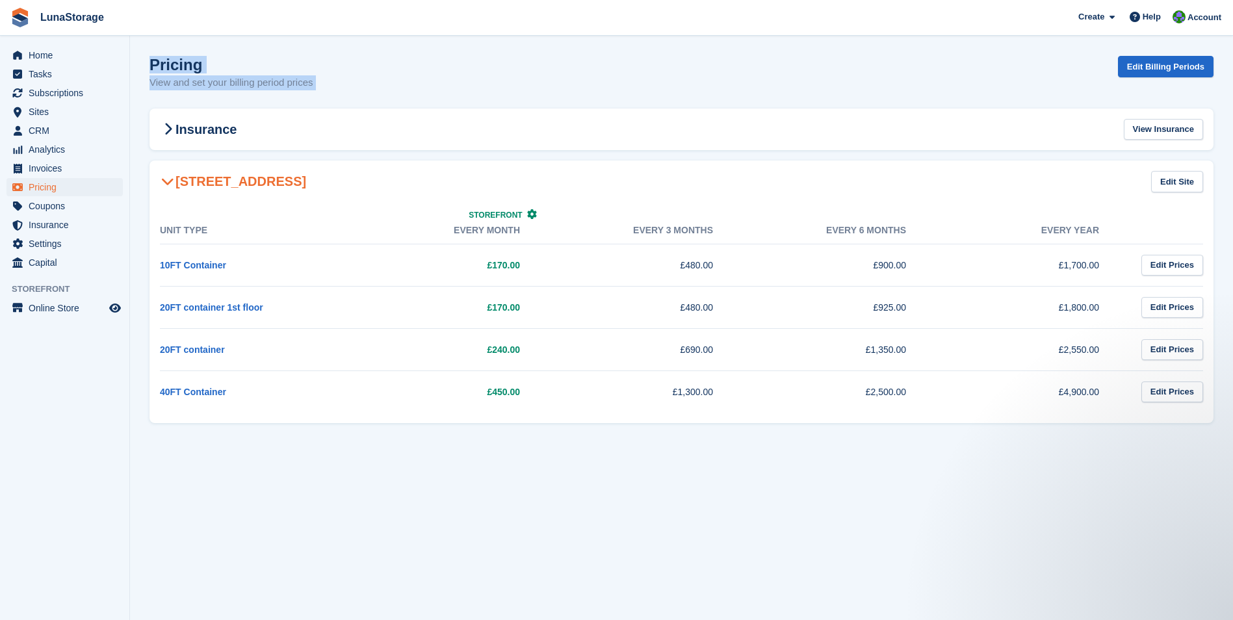
click at [154, 65] on section "Pricing View and set your billing period prices Edit Billing Periods Insurance …" at bounding box center [681, 310] width 1103 height 620
drag, startPoint x: 154, startPoint y: 65, endPoint x: 144, endPoint y: 58, distance: 12.1
click at [144, 58] on section "Pricing View and set your billing period prices Edit Billing Periods Insurance …" at bounding box center [681, 310] width 1103 height 620
drag, startPoint x: 144, startPoint y: 57, endPoint x: 1200, endPoint y: 415, distance: 1115.0
click at [1200, 415] on section "Pricing View and set your billing period prices Edit Billing Periods Insurance …" at bounding box center [681, 310] width 1103 height 620
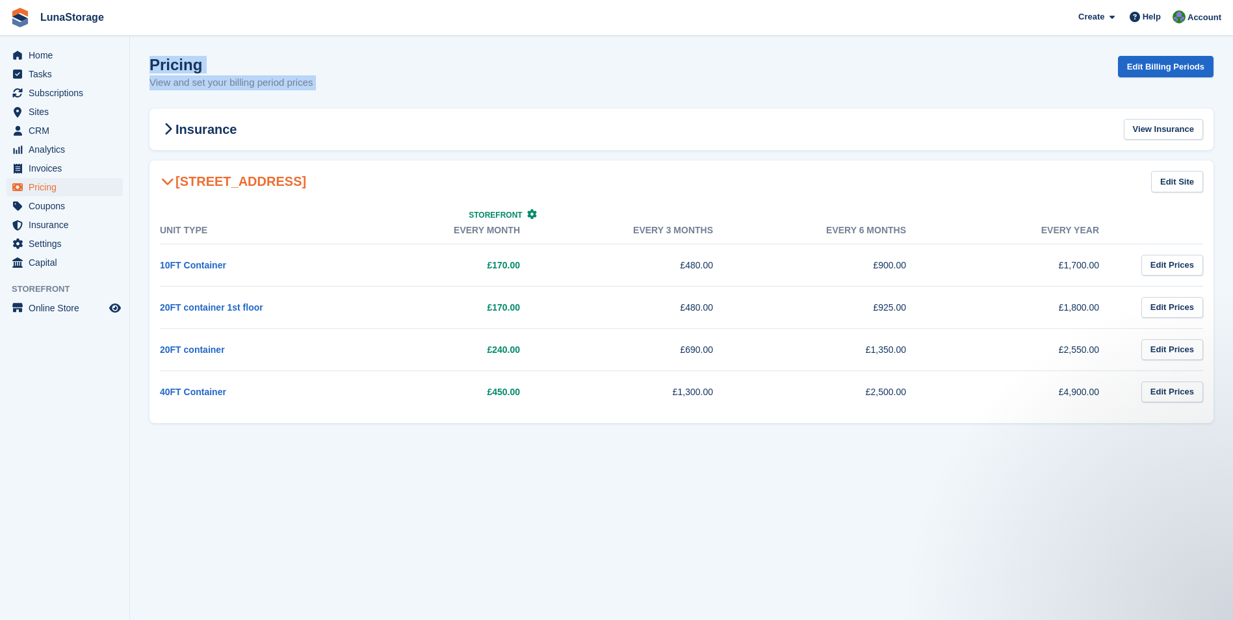
drag, startPoint x: 1200, startPoint y: 415, endPoint x: 1215, endPoint y: 429, distance: 20.2
click at [1215, 429] on section "Pricing View and set your billing period prices Edit Billing Periods Insurance …" at bounding box center [681, 310] width 1103 height 620
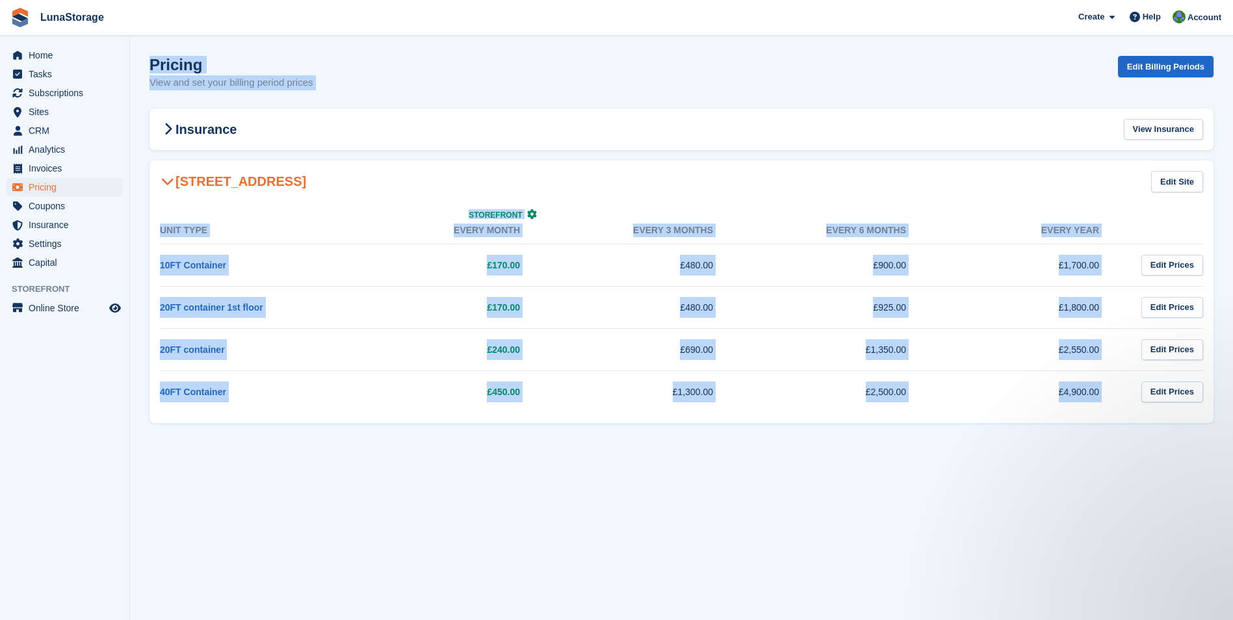
drag, startPoint x: 1215, startPoint y: 429, endPoint x: 150, endPoint y: 59, distance: 1127.4
click at [150, 59] on section "Pricing View and set your billing period prices Edit Billing Periods Insurance …" at bounding box center [681, 310] width 1103 height 620
drag, startPoint x: 150, startPoint y: 59, endPoint x: 133, endPoint y: 61, distance: 17.0
click at [133, 61] on section "Pricing View and set your billing period prices Edit Billing Periods Insurance …" at bounding box center [681, 310] width 1103 height 620
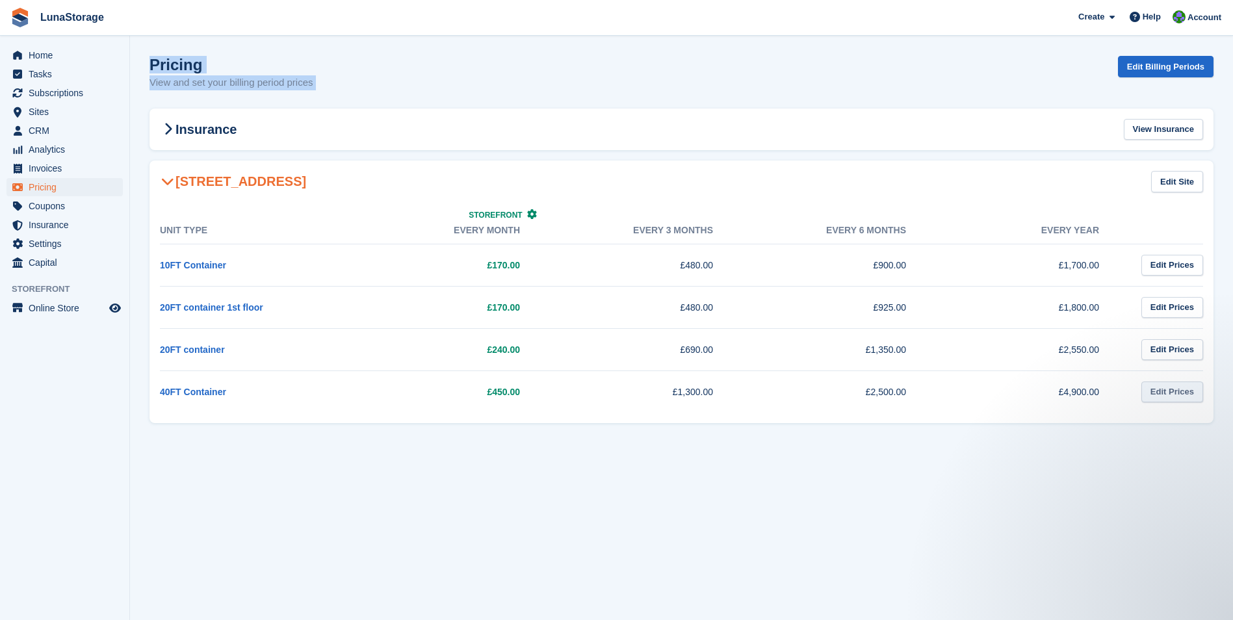
drag, startPoint x: 135, startPoint y: 53, endPoint x: 1198, endPoint y: 392, distance: 1115.9
click at [1198, 392] on section "Pricing View and set your billing period prices Edit Billing Periods Insurance …" at bounding box center [681, 310] width 1103 height 620
drag, startPoint x: 1198, startPoint y: 392, endPoint x: 1221, endPoint y: 425, distance: 40.2
click at [1221, 425] on section "Pricing View and set your billing period prices Edit Billing Periods Insurance …" at bounding box center [681, 310] width 1103 height 620
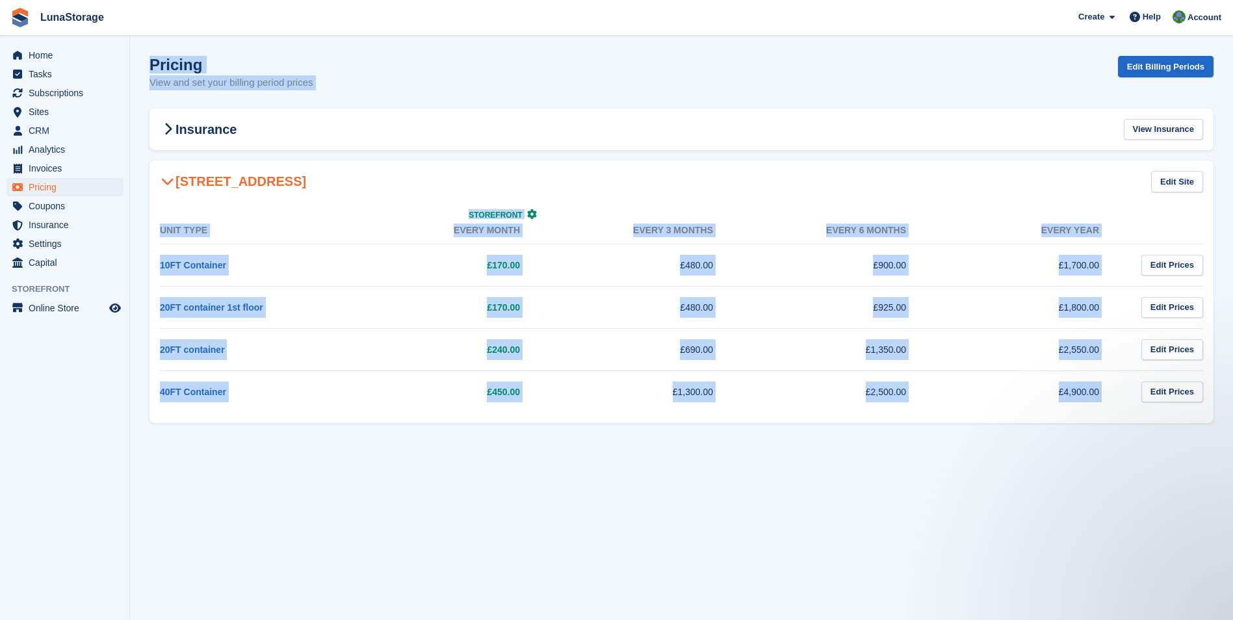
drag, startPoint x: 1221, startPoint y: 425, endPoint x: 159, endPoint y: 50, distance: 1126.1
click at [159, 50] on section "Pricing View and set your billing period prices Edit Billing Periods Insurance …" at bounding box center [681, 310] width 1103 height 620
drag, startPoint x: 159, startPoint y: 50, endPoint x: 144, endPoint y: 57, distance: 16.3
click at [144, 57] on section "Pricing View and set your billing period prices Edit Billing Periods Insurance …" at bounding box center [681, 310] width 1103 height 620
drag, startPoint x: 144, startPoint y: 57, endPoint x: 1179, endPoint y: 395, distance: 1088.5
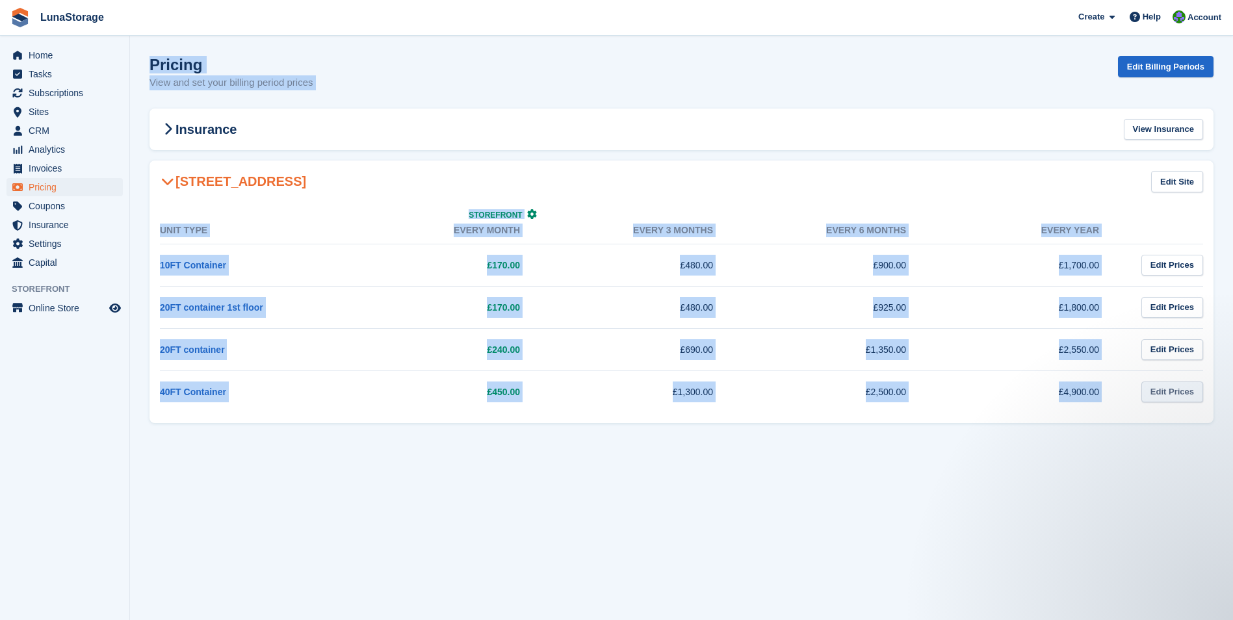
click at [1179, 395] on section "Pricing View and set your billing period prices Edit Billing Periods Insurance …" at bounding box center [681, 310] width 1103 height 620
drag, startPoint x: 1179, startPoint y: 395, endPoint x: 1220, endPoint y: 420, distance: 48.1
click at [1220, 420] on section "Pricing View and set your billing period prices Edit Billing Periods Insurance …" at bounding box center [681, 310] width 1103 height 620
drag, startPoint x: 1220, startPoint y: 420, endPoint x: 144, endPoint y: 65, distance: 1132.7
click at [144, 65] on section "Pricing View and set your billing period prices Edit Billing Periods Insurance …" at bounding box center [681, 310] width 1103 height 620
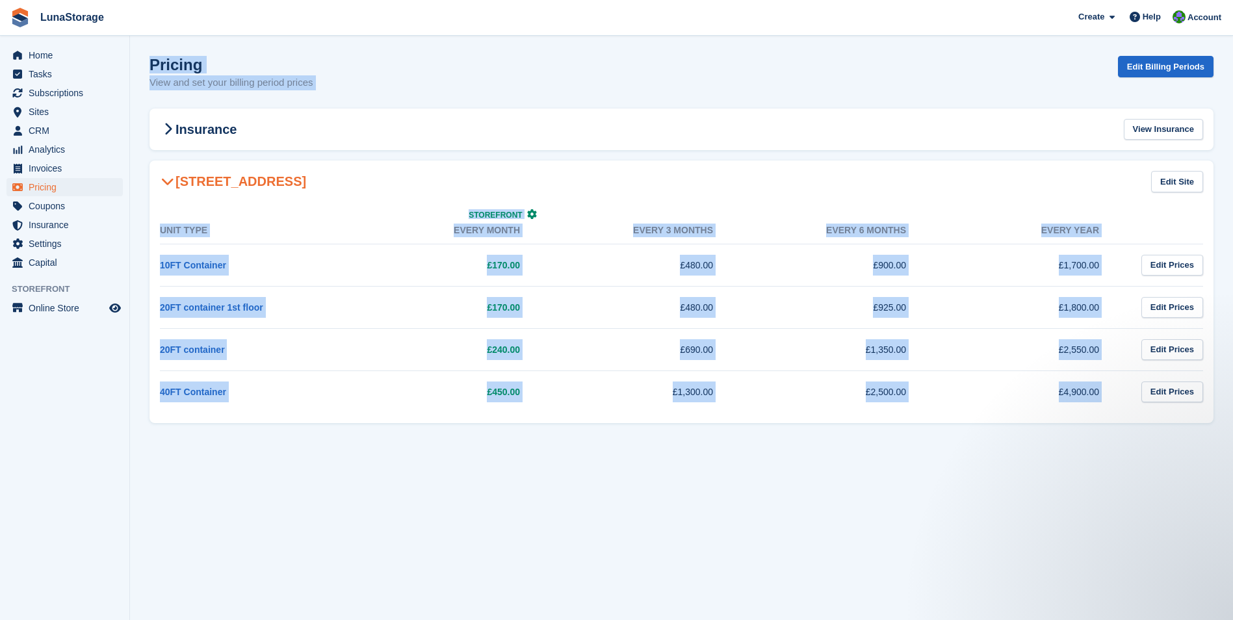
click at [137, 65] on section "Pricing View and set your billing period prices Edit Billing Periods Insurance …" at bounding box center [681, 310] width 1103 height 620
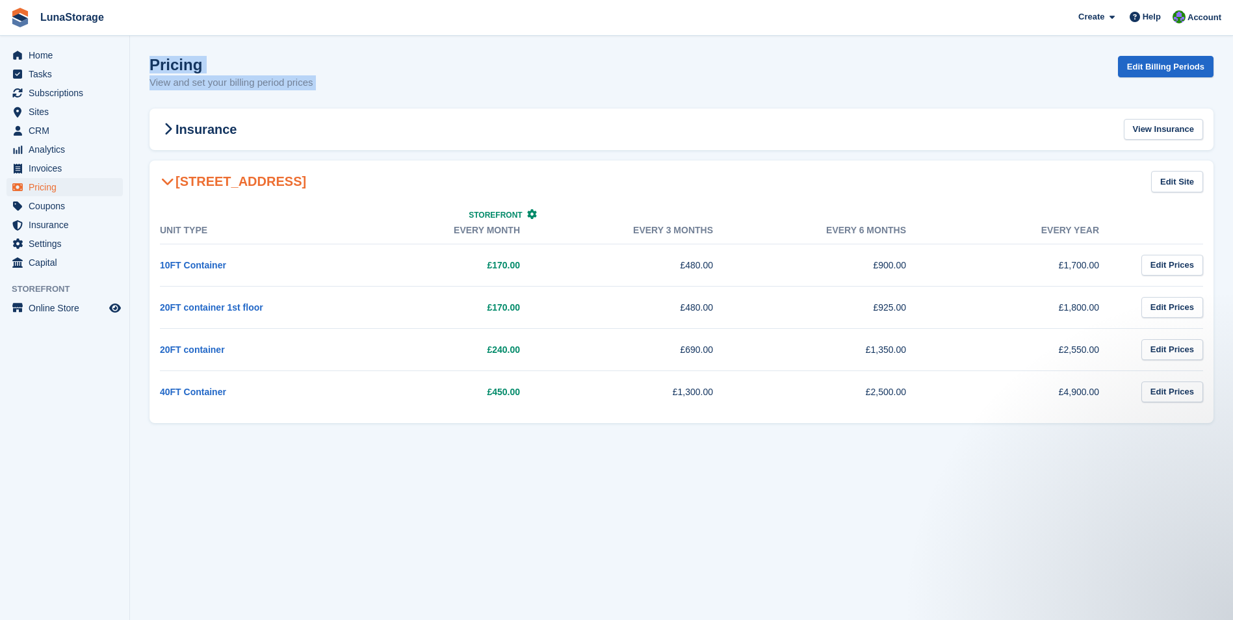
click at [1170, 407] on section "Pricing View and set your billing period prices Edit Billing Periods Insurance …" at bounding box center [681, 310] width 1103 height 620
click at [1222, 422] on section "Pricing View and set your billing period prices Edit Billing Periods Insurance …" at bounding box center [681, 310] width 1103 height 620
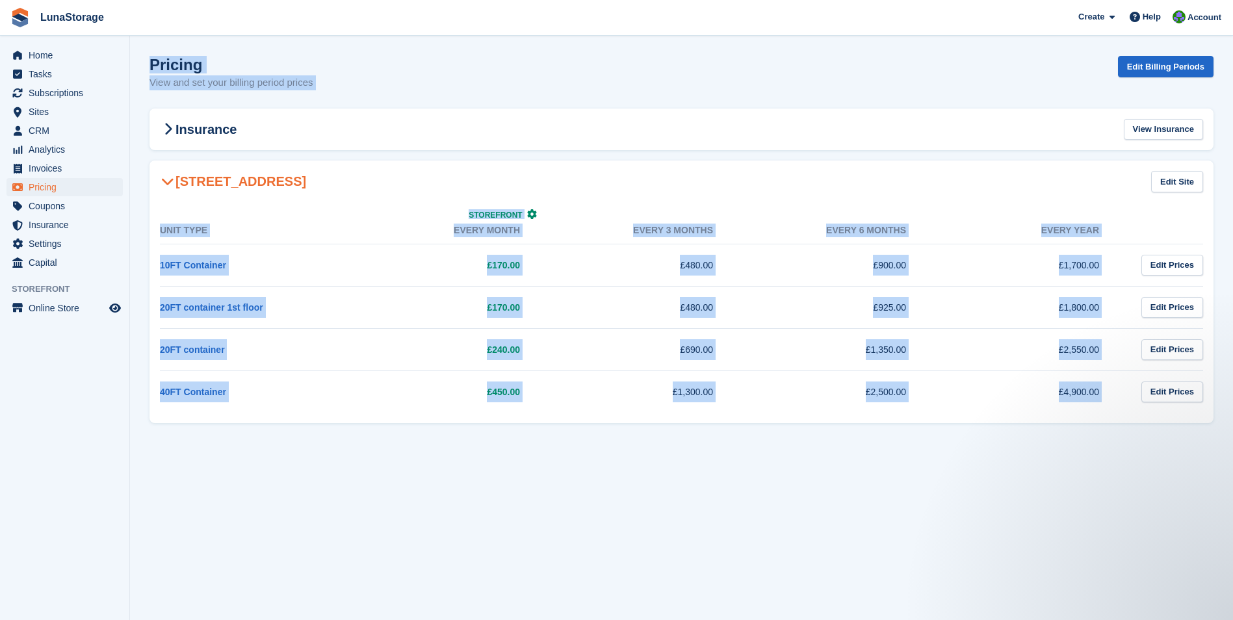
click at [156, 55] on section "Pricing View and set your billing period prices Edit Billing Periods Insurance …" at bounding box center [681, 310] width 1103 height 620
click at [140, 56] on section "Pricing View and set your billing period prices Edit Billing Periods Insurance …" at bounding box center [681, 310] width 1103 height 620
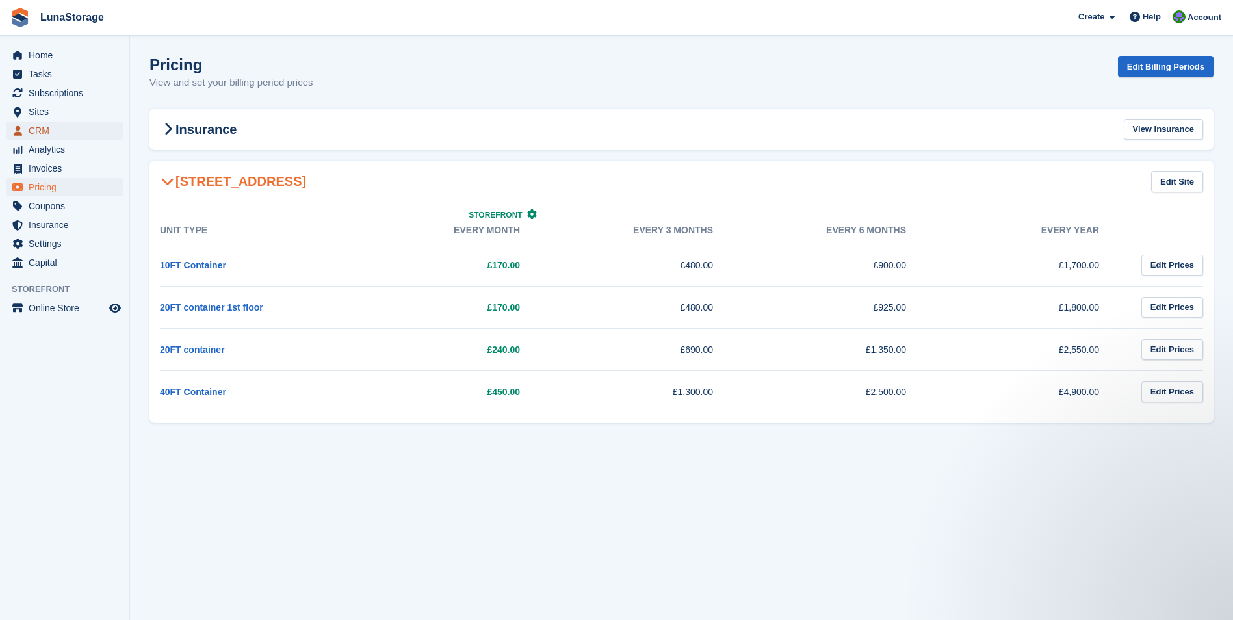
click at [57, 130] on span "CRM" at bounding box center [68, 131] width 78 height 18
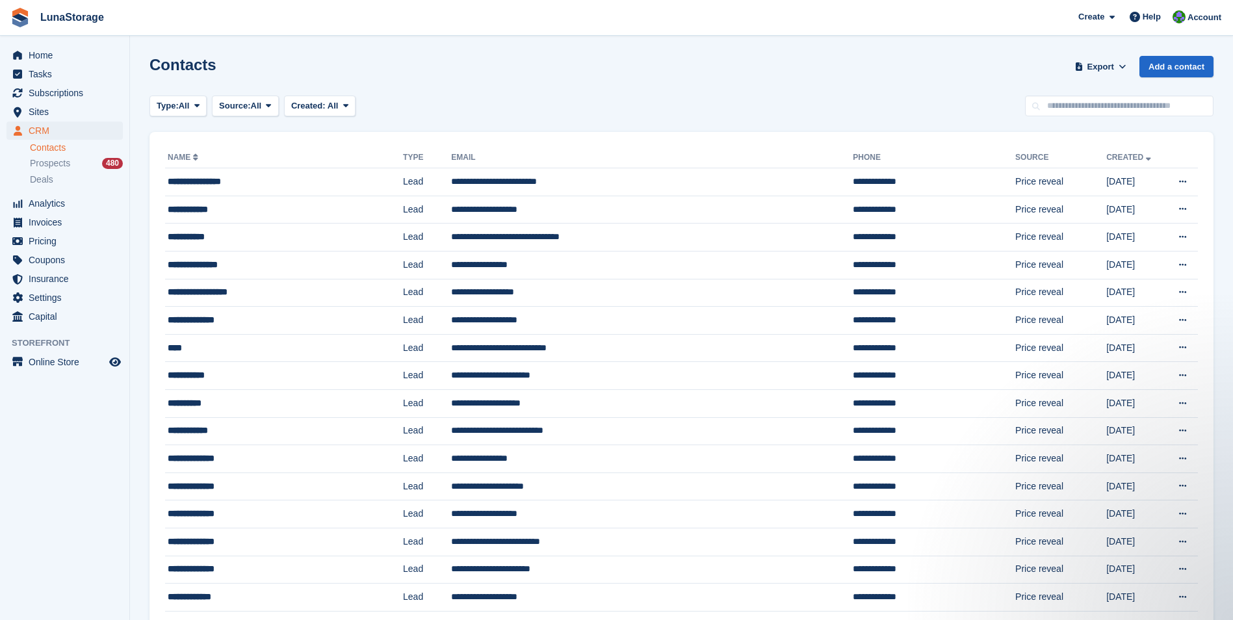
click at [55, 140] on ul "CRM CRM" at bounding box center [64, 131] width 129 height 19
click at [53, 144] on link "Contacts" at bounding box center [76, 148] width 93 height 12
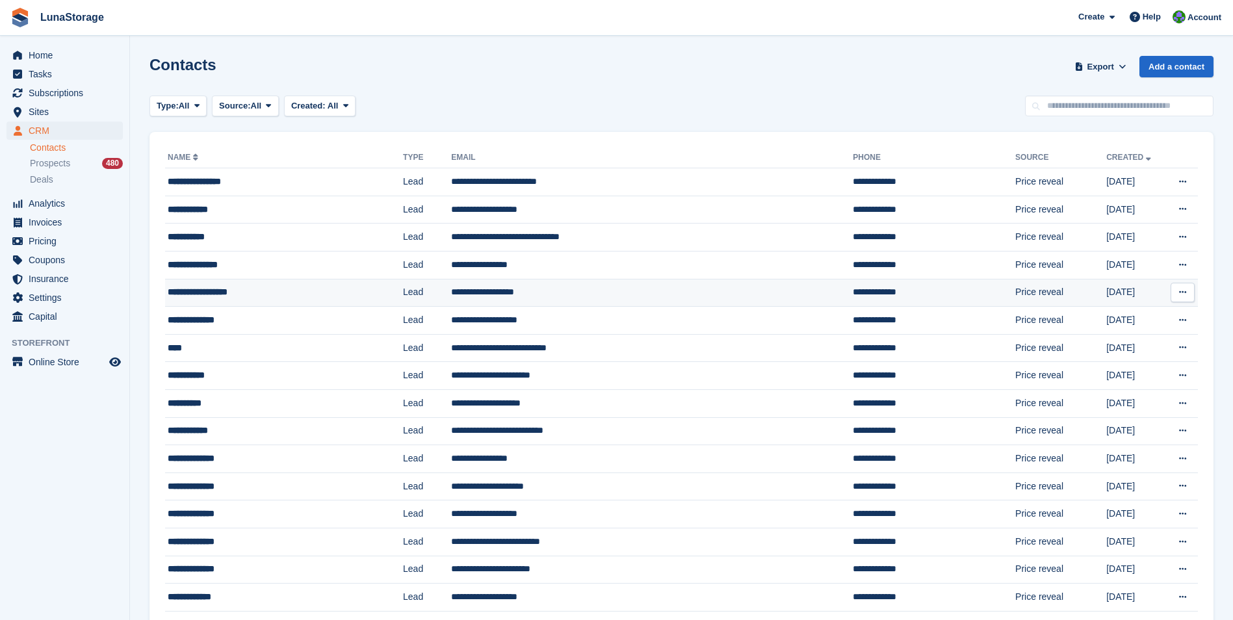
click at [222, 291] on div "**********" at bounding box center [264, 292] width 192 height 14
click at [209, 320] on div "**********" at bounding box center [264, 320] width 192 height 14
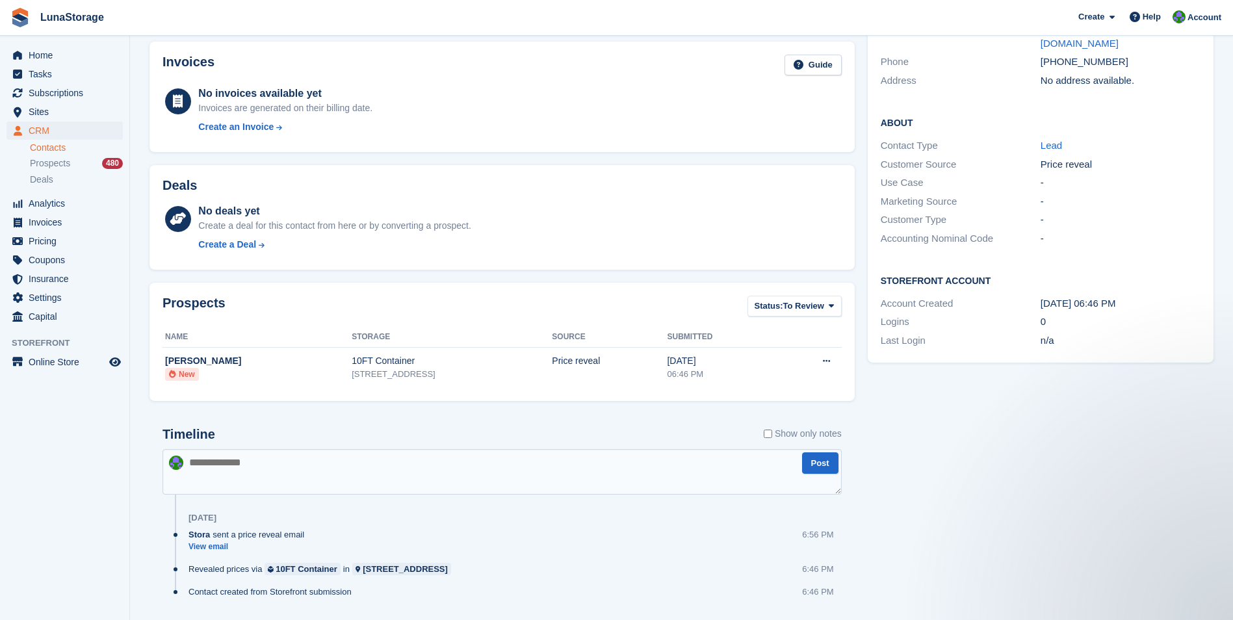
scroll to position [207, 0]
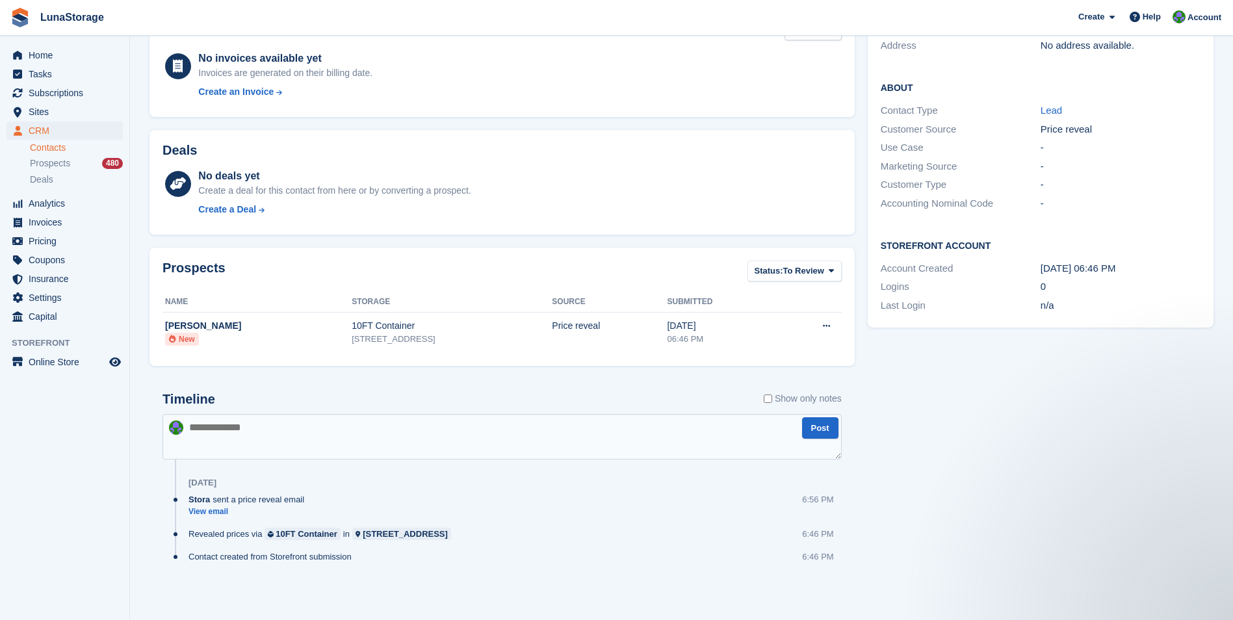
click at [993, 442] on div "Tasks 0 Add No tasks related to Vladislav Yordanov Contact Details Email valda.…" at bounding box center [1040, 245] width 359 height 726
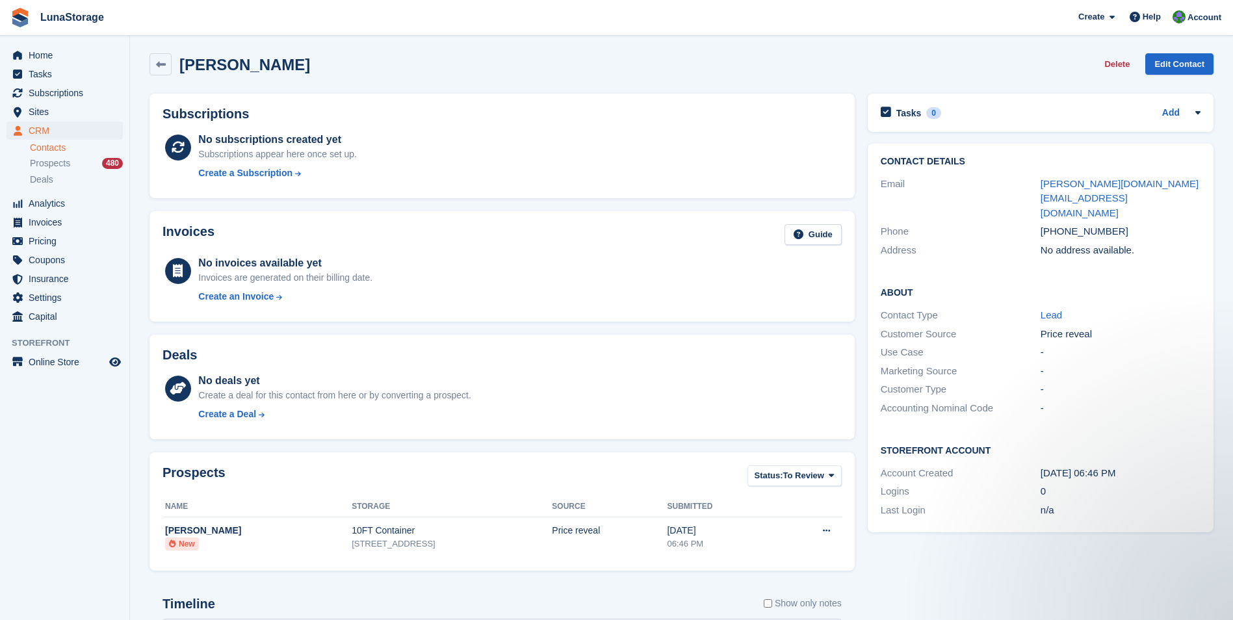
scroll to position [0, 0]
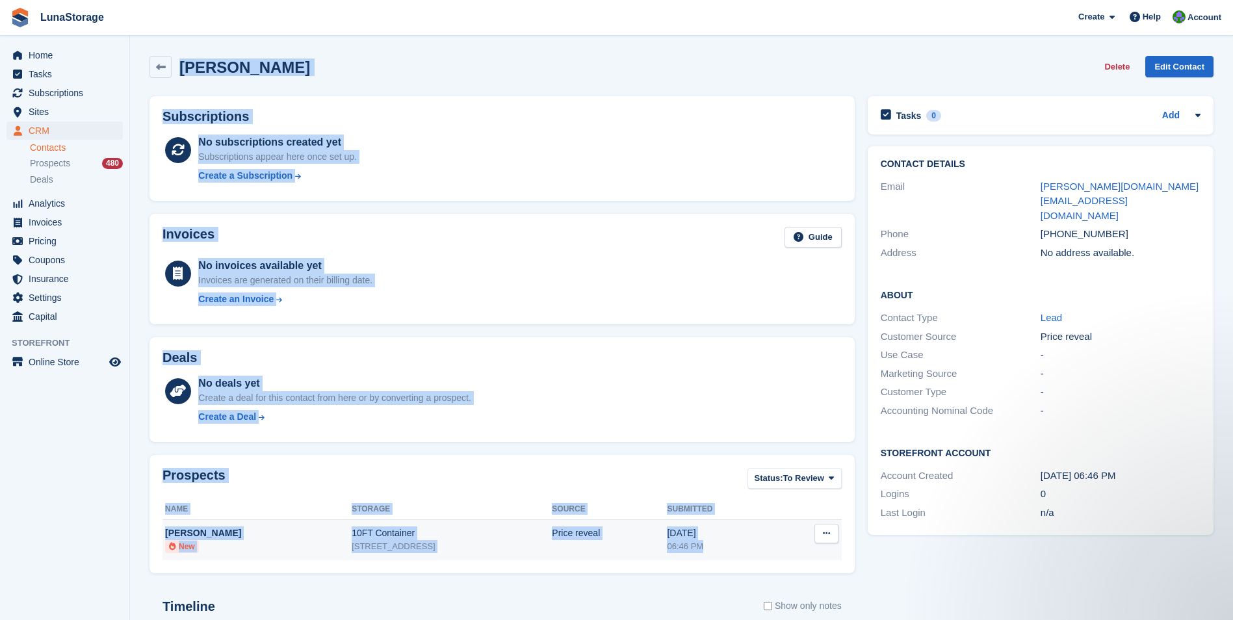
drag, startPoint x: 138, startPoint y: 45, endPoint x: 741, endPoint y: 551, distance: 786.9
click at [741, 551] on section "Vladislav Yordanov Delete Edit Contact Subscriptions No subscriptions created y…" at bounding box center [681, 413] width 1103 height 827
drag, startPoint x: 741, startPoint y: 551, endPoint x: 860, endPoint y: 580, distance: 122.3
click at [860, 580] on div "Subscriptions No subscriptions created yet Subscriptions appear here once set u…" at bounding box center [502, 453] width 718 height 726
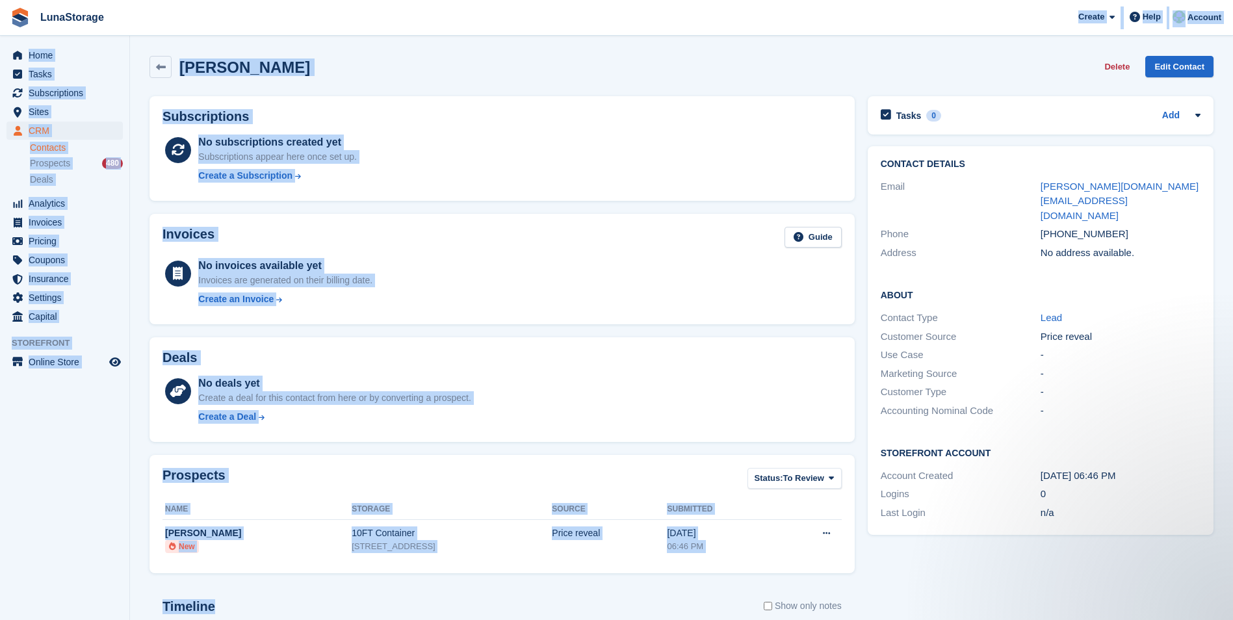
drag, startPoint x: 860, startPoint y: 580, endPoint x: 155, endPoint y: 27, distance: 895.5
click at [155, 27] on div "LunaStorage Create Subscription Invoice Contact Deal Discount Page Help Chat Su…" at bounding box center [616, 413] width 1233 height 827
drag, startPoint x: 155, startPoint y: 27, endPoint x: 142, endPoint y: 43, distance: 20.8
click at [142, 43] on section "Vladislav Yordanov Delete Edit Contact Subscriptions No subscriptions created y…" at bounding box center [681, 413] width 1103 height 827
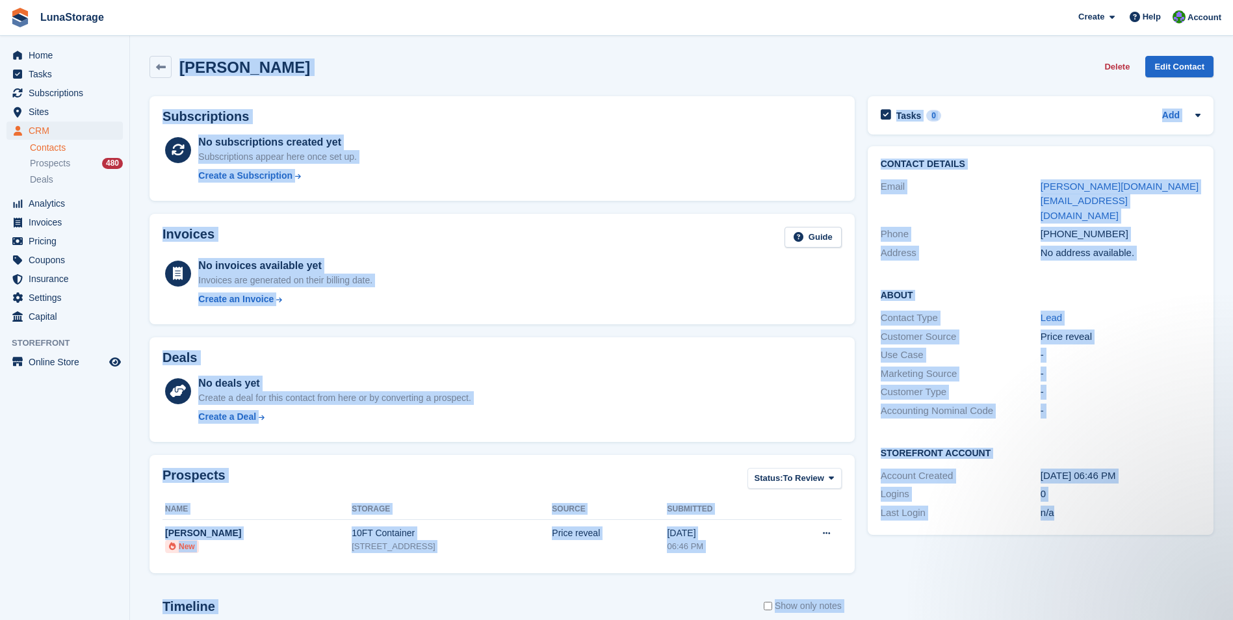
drag, startPoint x: 142, startPoint y: 43, endPoint x: 1155, endPoint y: 482, distance: 1103.4
click at [1155, 482] on section "Vladislav Yordanov Delete Edit Contact Subscriptions No subscriptions created y…" at bounding box center [681, 413] width 1103 height 827
drag, startPoint x: 1155, startPoint y: 482, endPoint x: 1170, endPoint y: 519, distance: 40.5
click at [1170, 519] on div "Tasks 0 Add No tasks related to Vladislav Yordanov Contact Details Email valda.…" at bounding box center [1040, 453] width 359 height 726
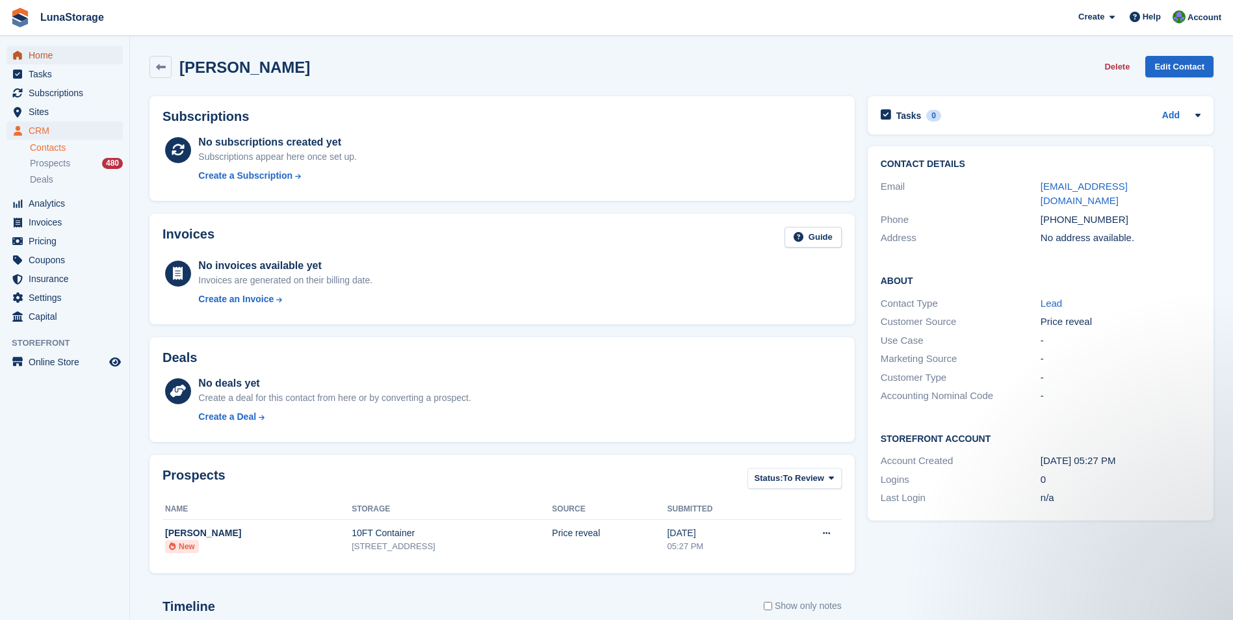
click at [34, 52] on span "Home" at bounding box center [68, 55] width 78 height 18
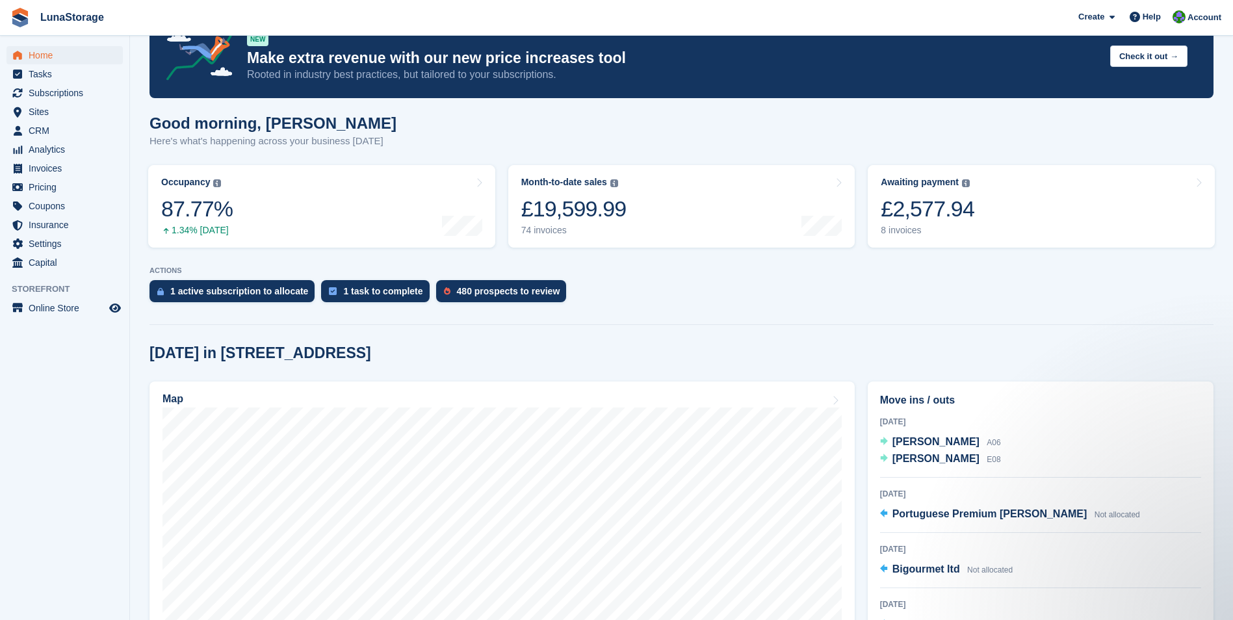
scroll to position [260, 0]
